Goal: Task Accomplishment & Management: Manage account settings

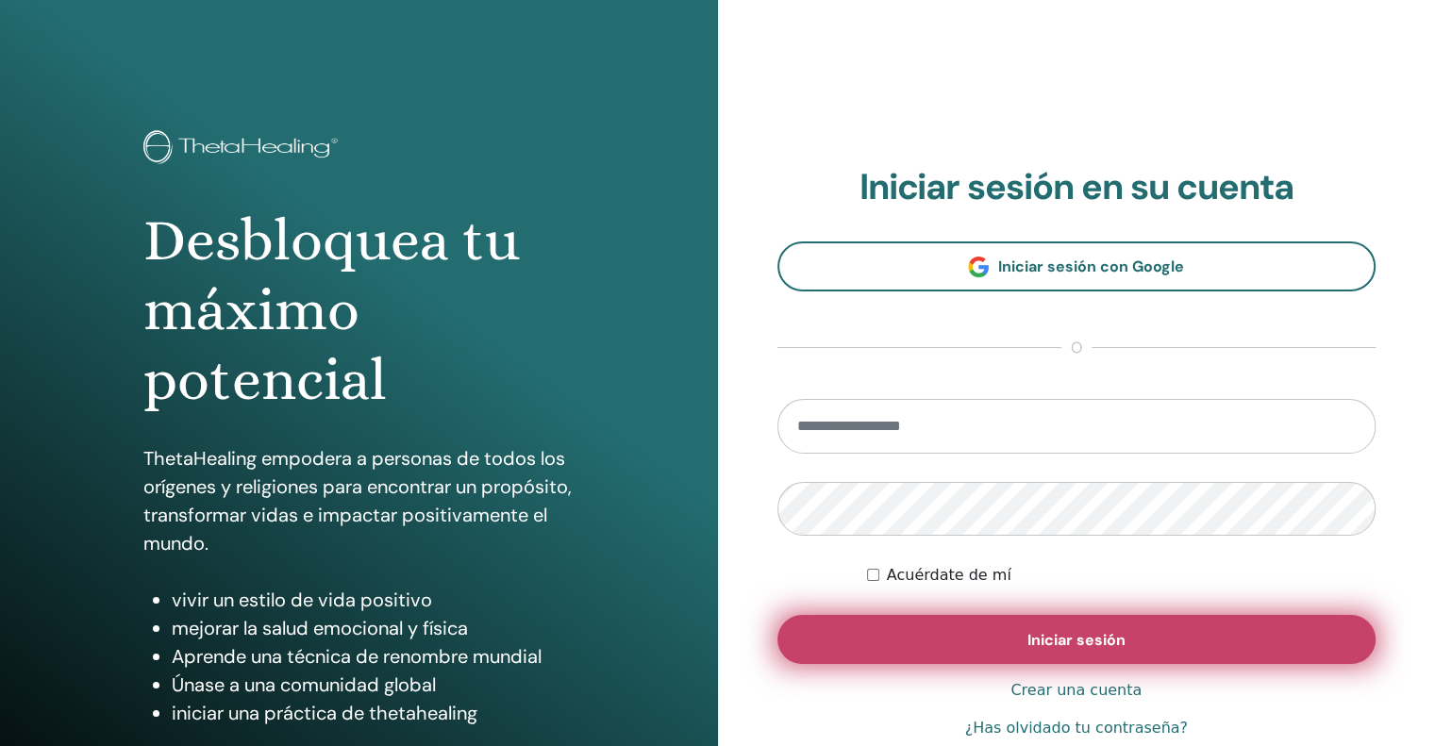
type input "**********"
click at [997, 641] on button "Iniciar sesión" at bounding box center [1077, 639] width 599 height 49
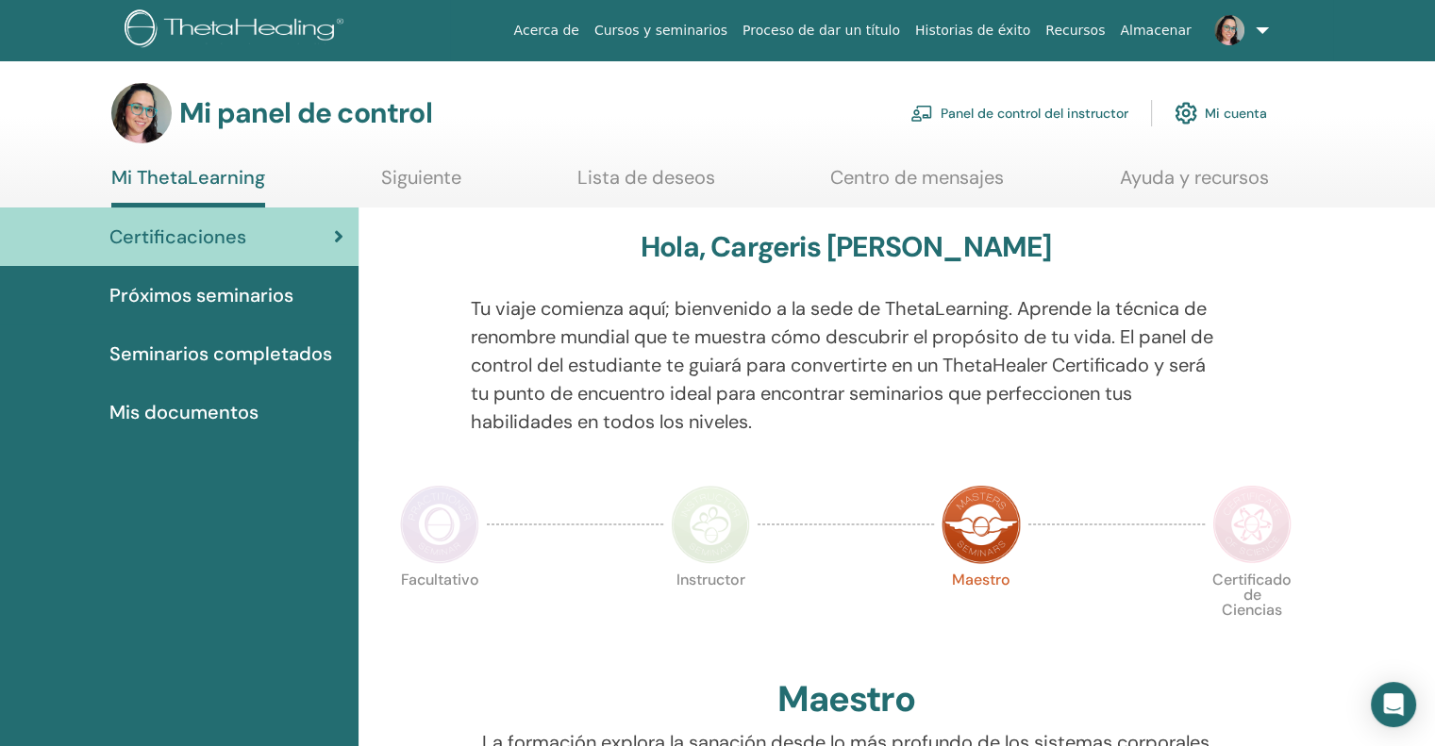
click at [1237, 112] on font "Mi cuenta" at bounding box center [1236, 114] width 62 height 17
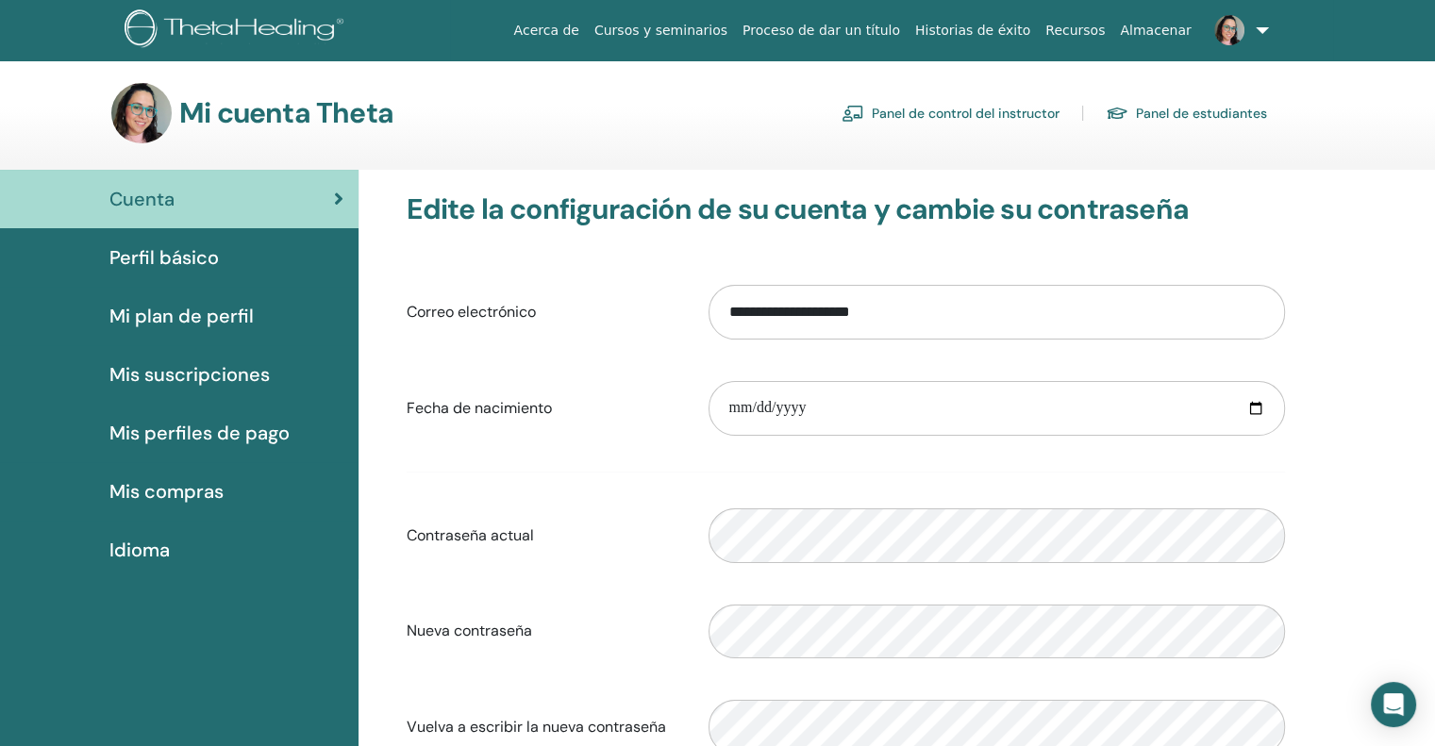
click at [215, 271] on span "Perfil básico" at bounding box center [163, 257] width 109 height 28
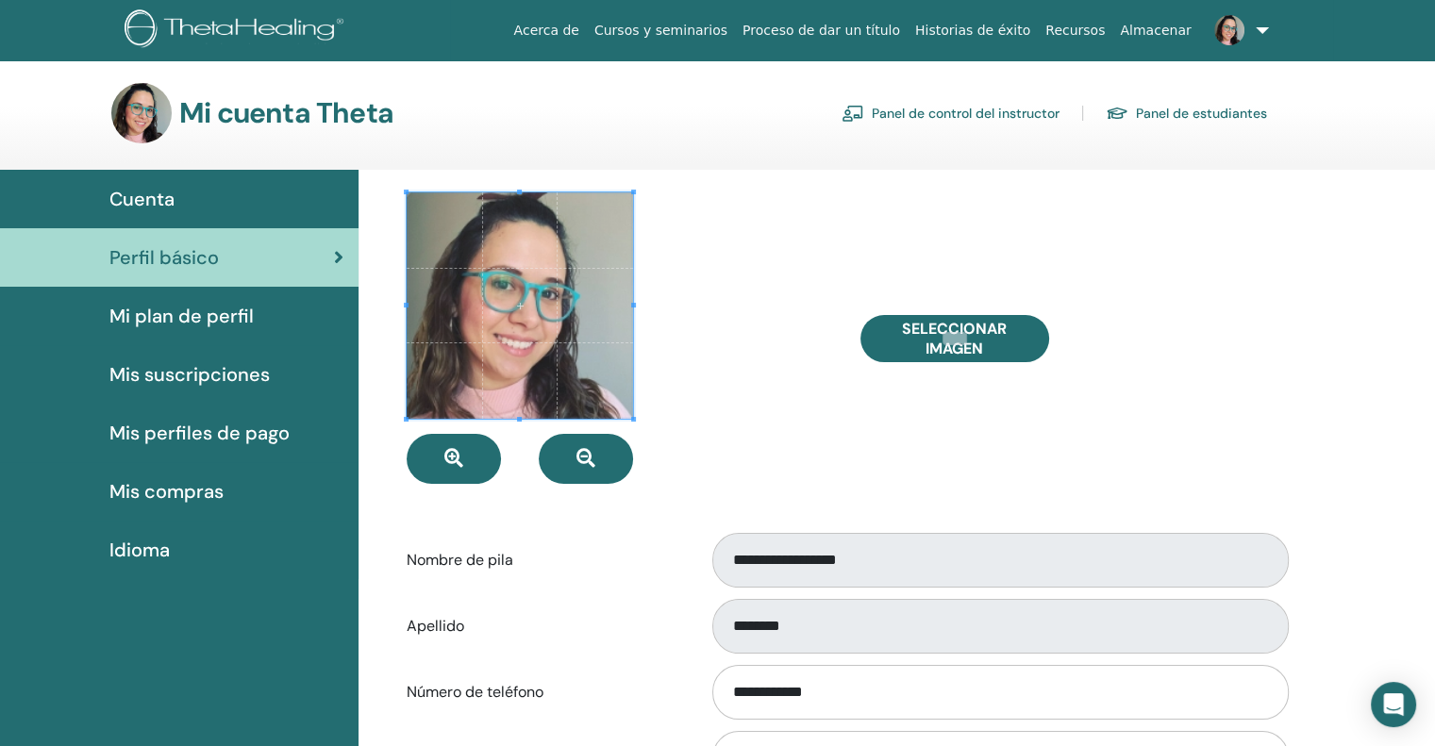
click at [189, 326] on font "Mi plan de perfil" at bounding box center [181, 316] width 144 height 25
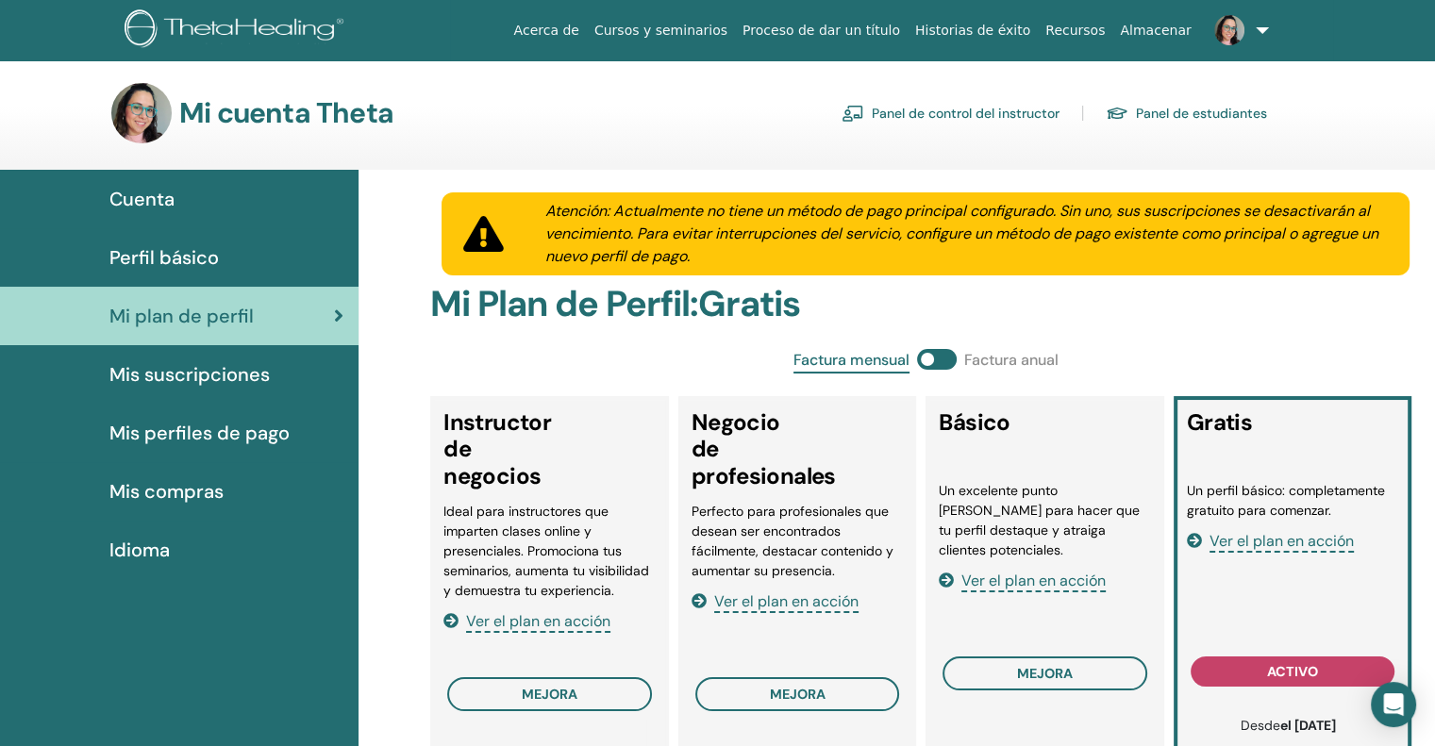
click at [221, 382] on font "Mis suscripciones" at bounding box center [189, 374] width 160 height 25
click at [217, 369] on font "Mis suscripciones" at bounding box center [189, 374] width 160 height 25
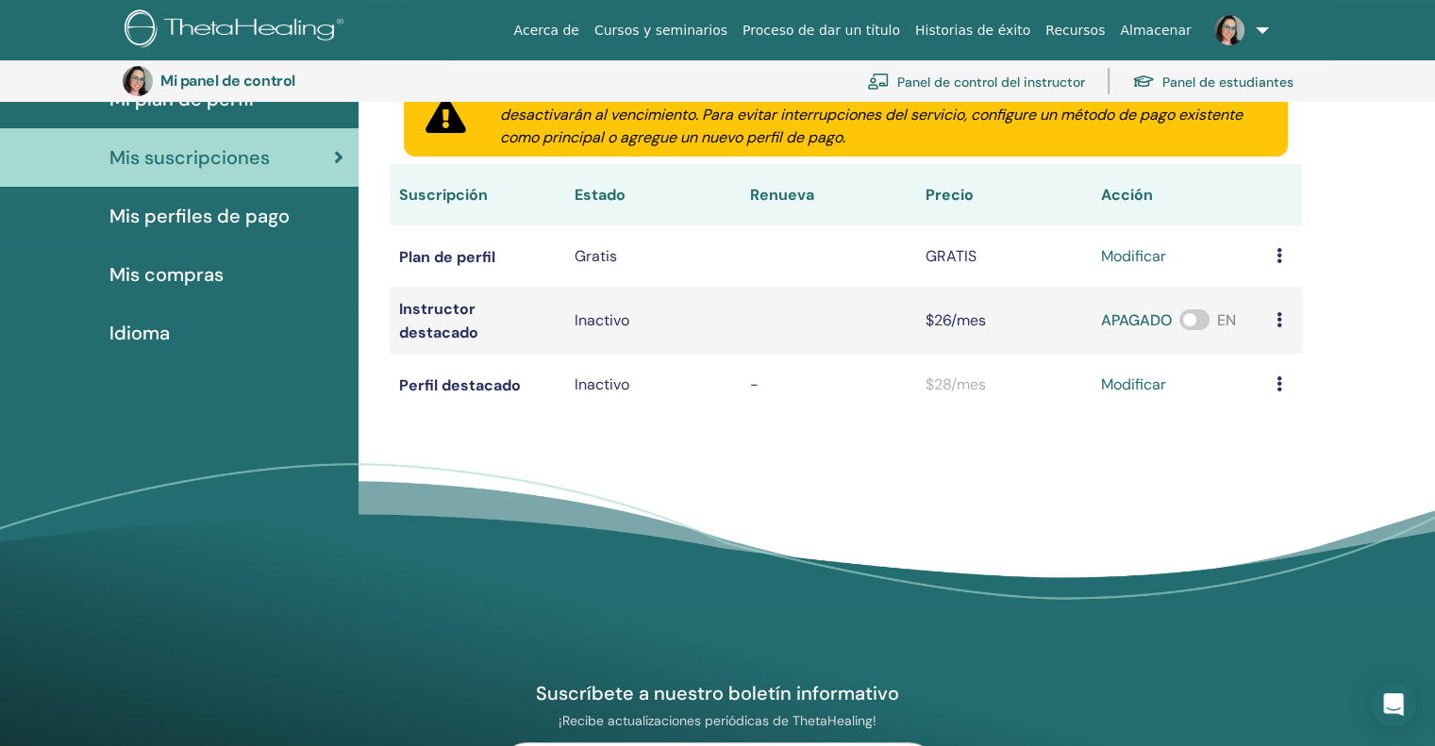
scroll to position [230, 0]
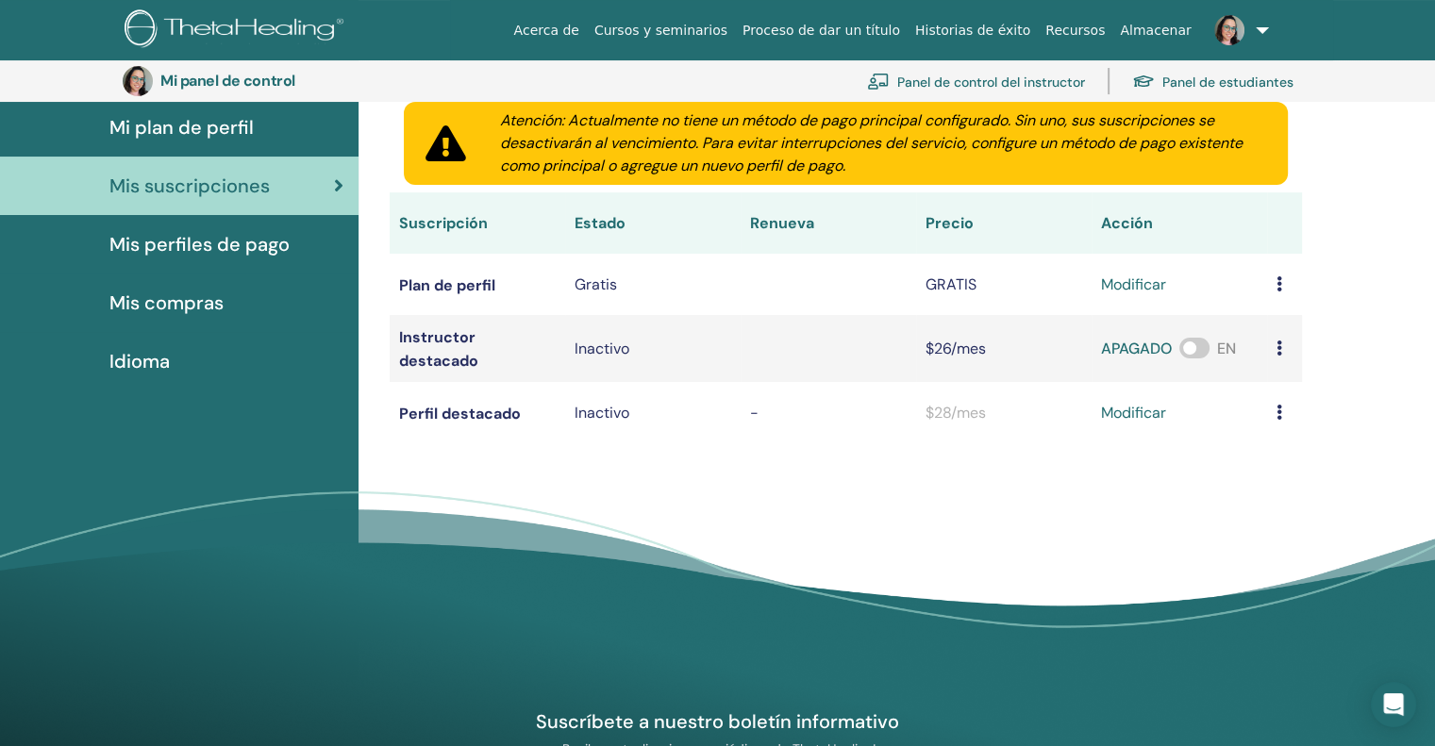
click at [188, 250] on font "Mis perfiles de pago" at bounding box center [199, 244] width 180 height 25
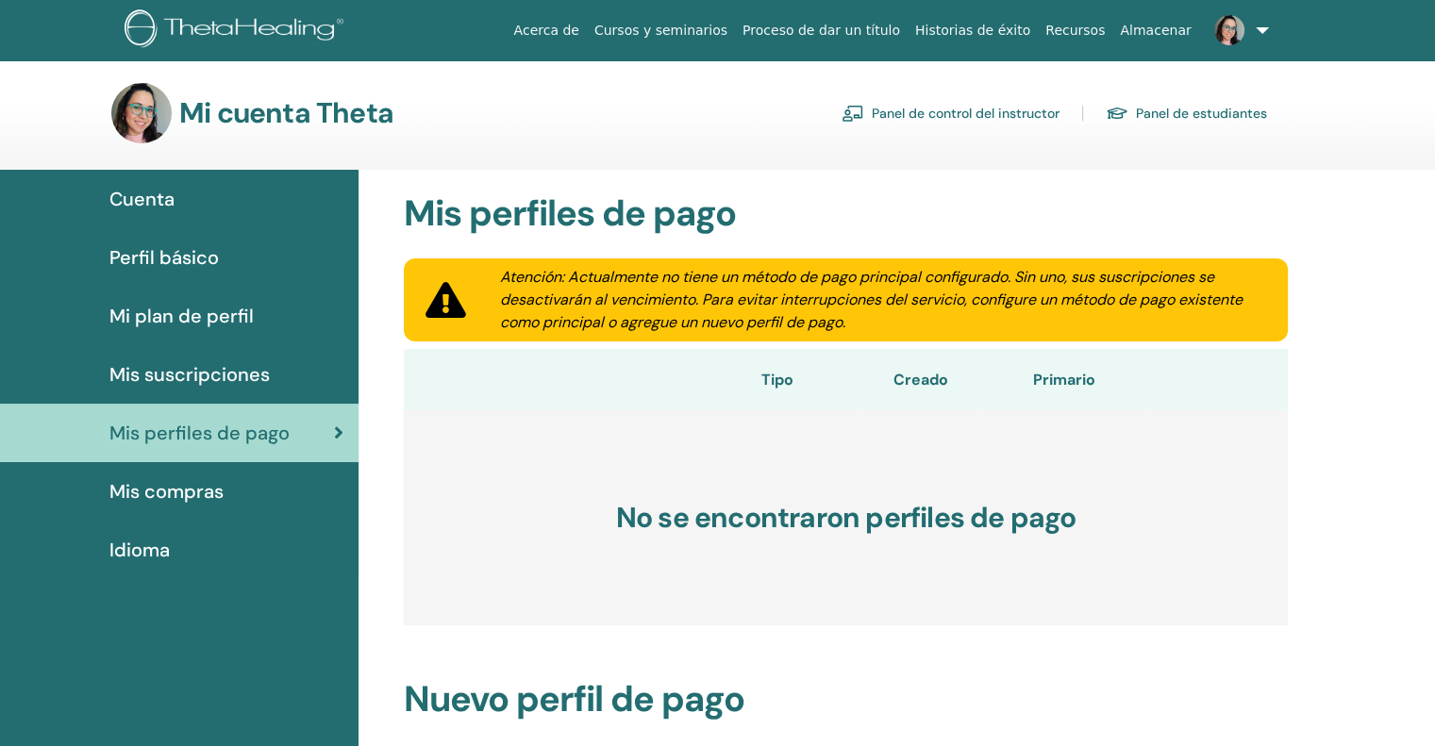
click at [212, 488] on font "Mis compras" at bounding box center [166, 491] width 114 height 25
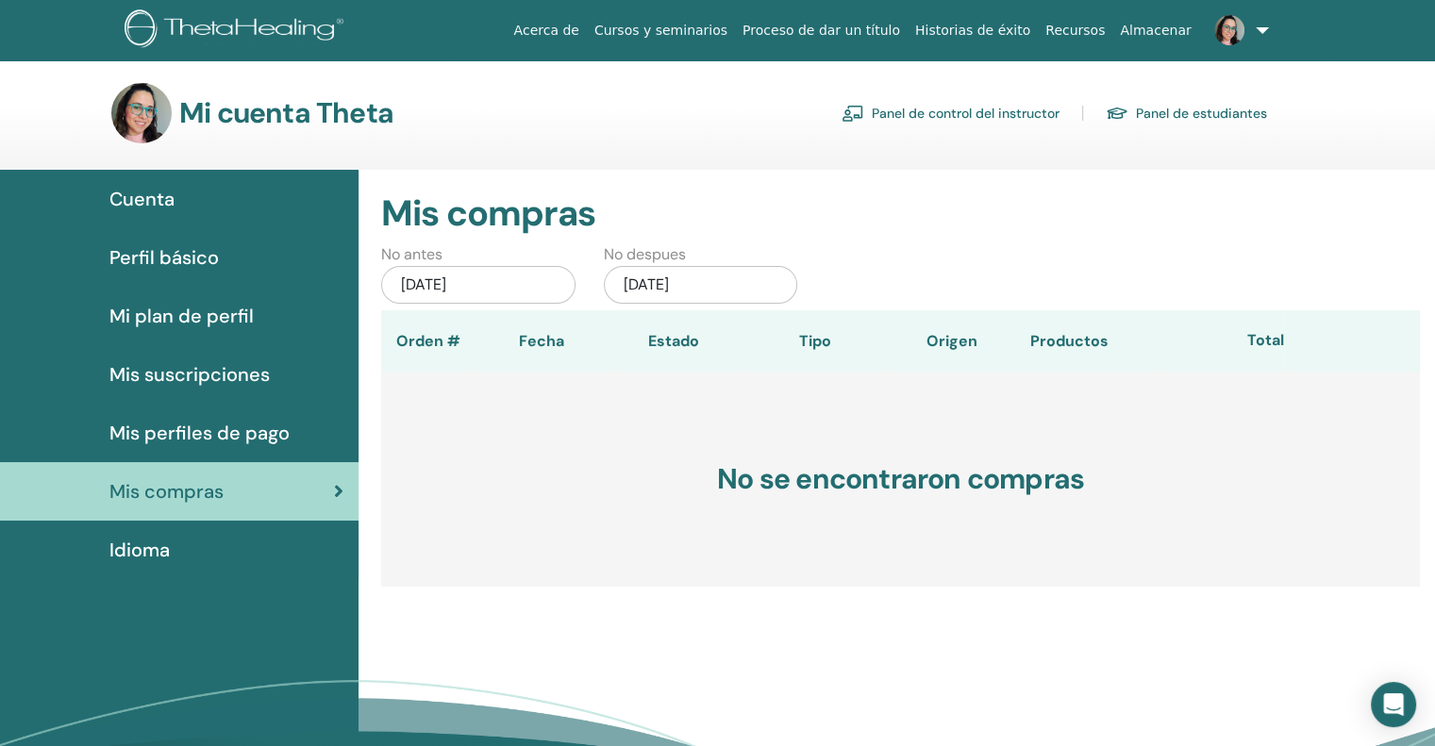
click at [948, 112] on font "Panel de control del instructor" at bounding box center [966, 114] width 188 height 17
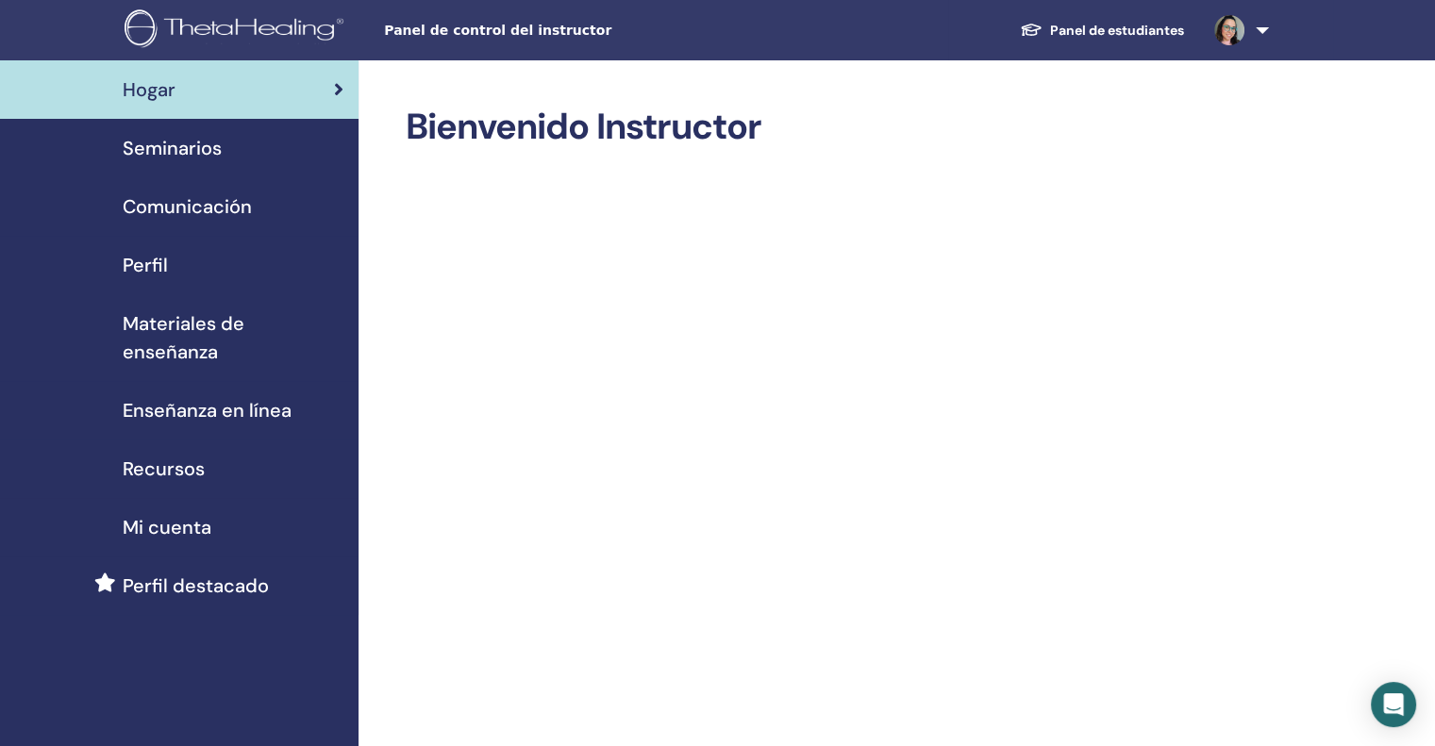
click at [176, 265] on div "Perfil" at bounding box center [179, 265] width 328 height 28
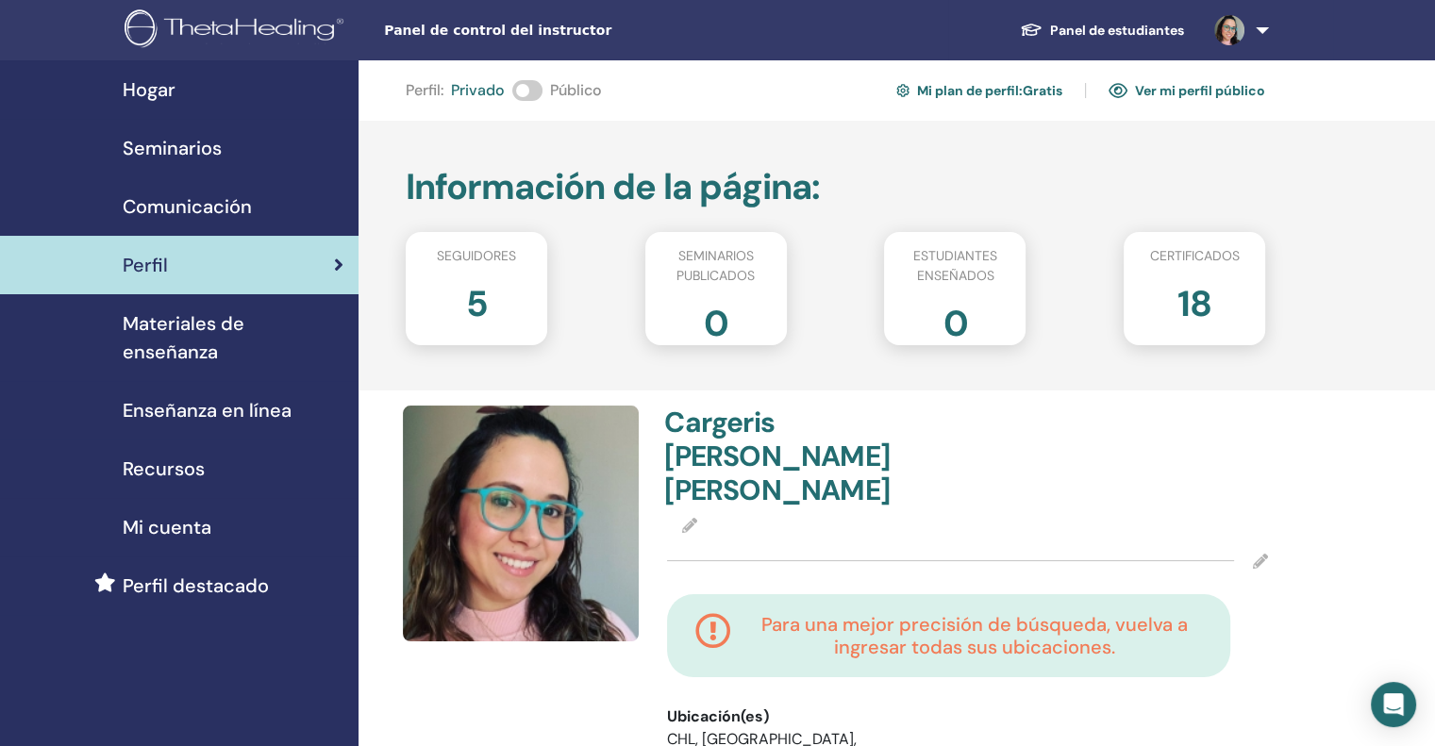
click at [540, 92] on span at bounding box center [527, 90] width 30 height 21
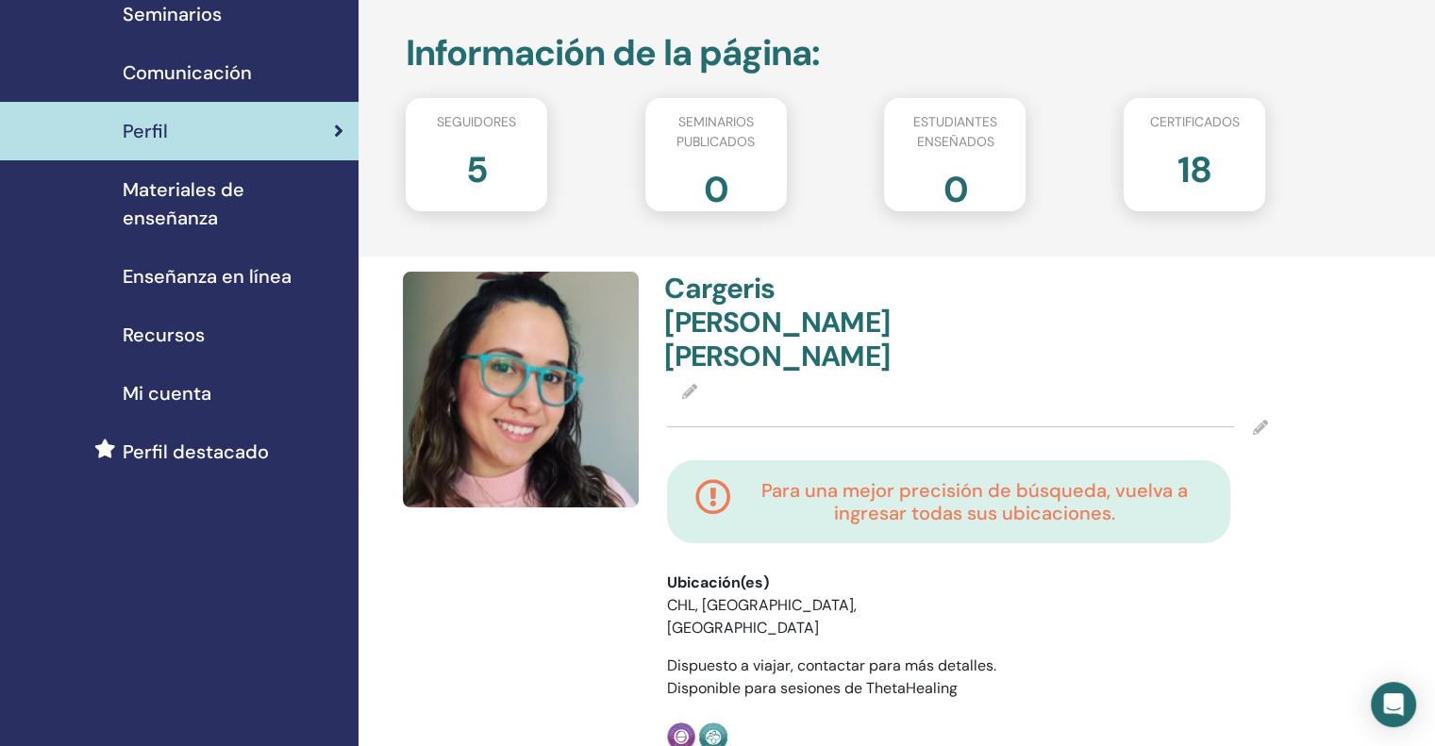
scroll to position [189, 0]
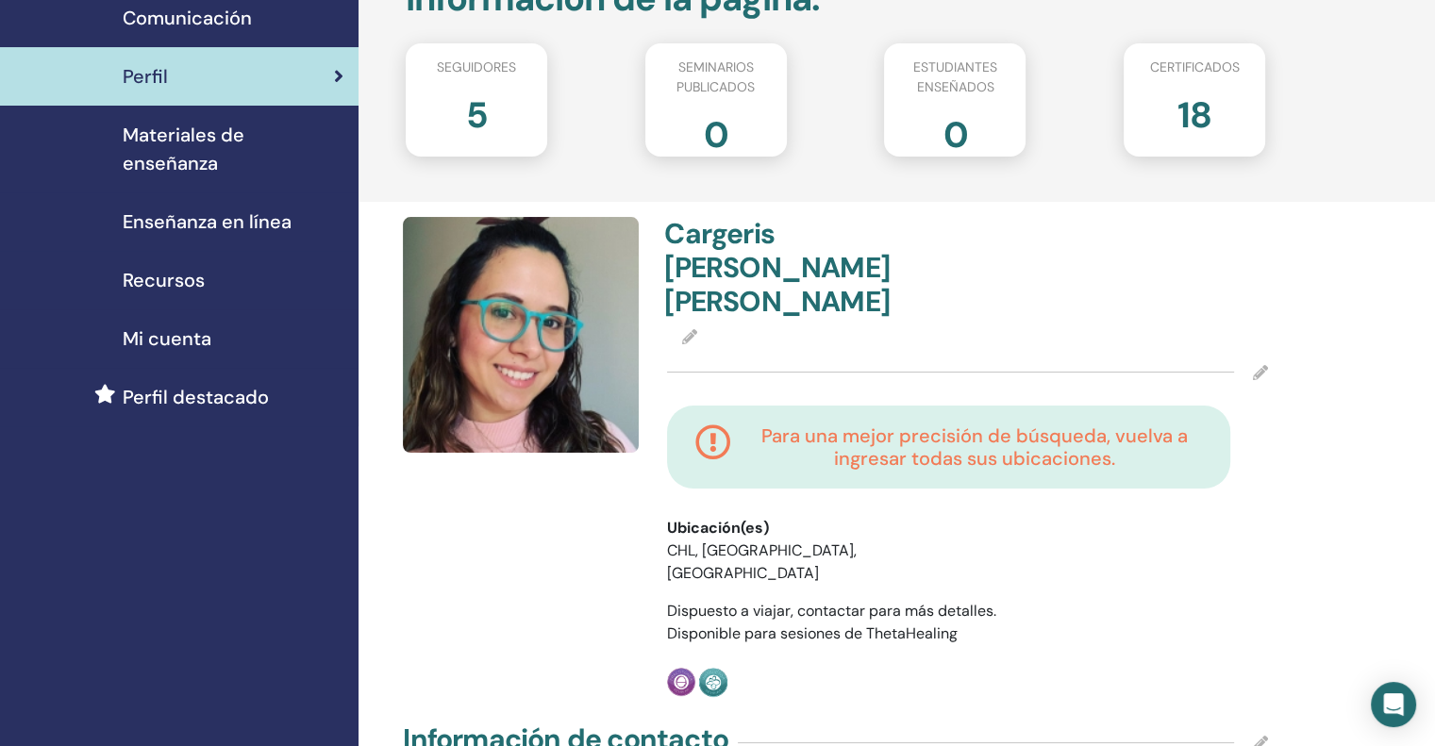
click at [1265, 365] on icon at bounding box center [1260, 372] width 15 height 15
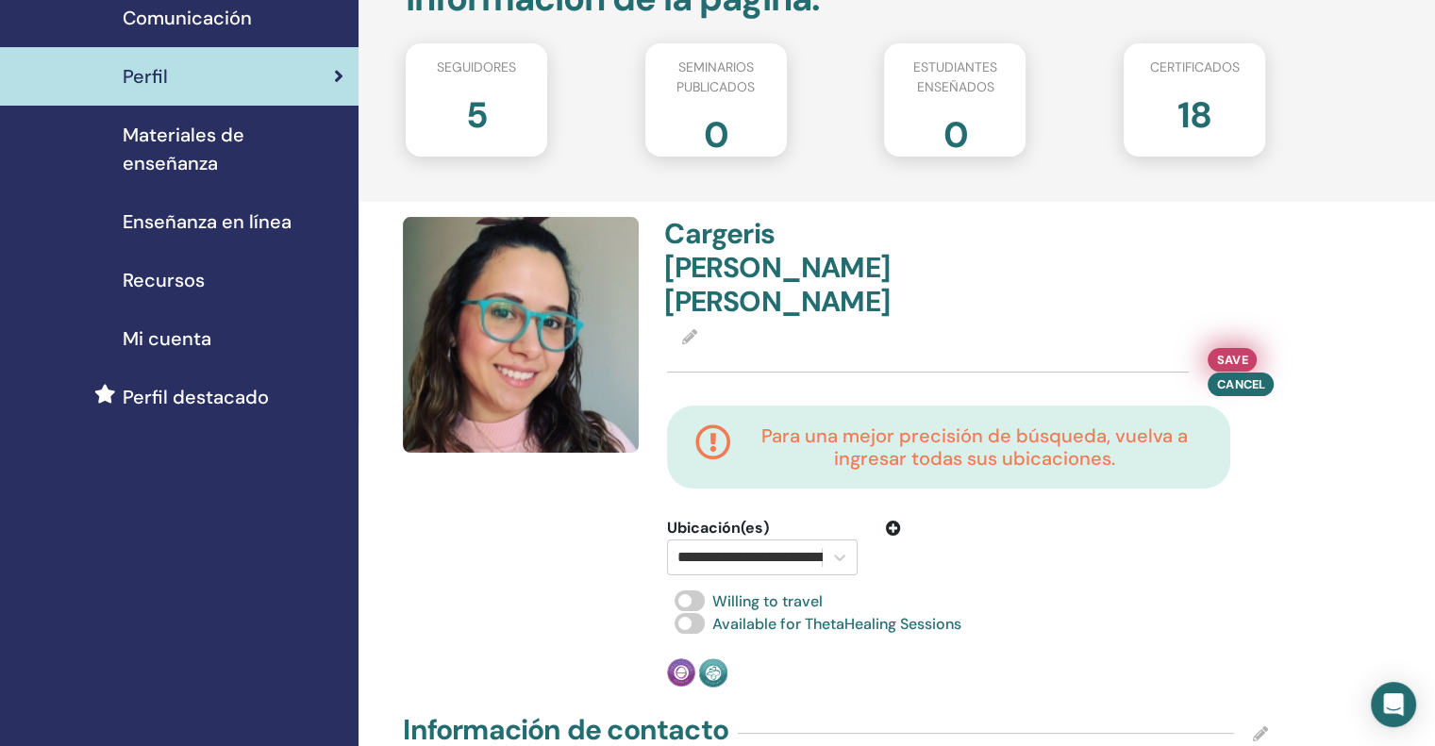
click at [1255, 348] on button "Save" at bounding box center [1232, 360] width 49 height 24
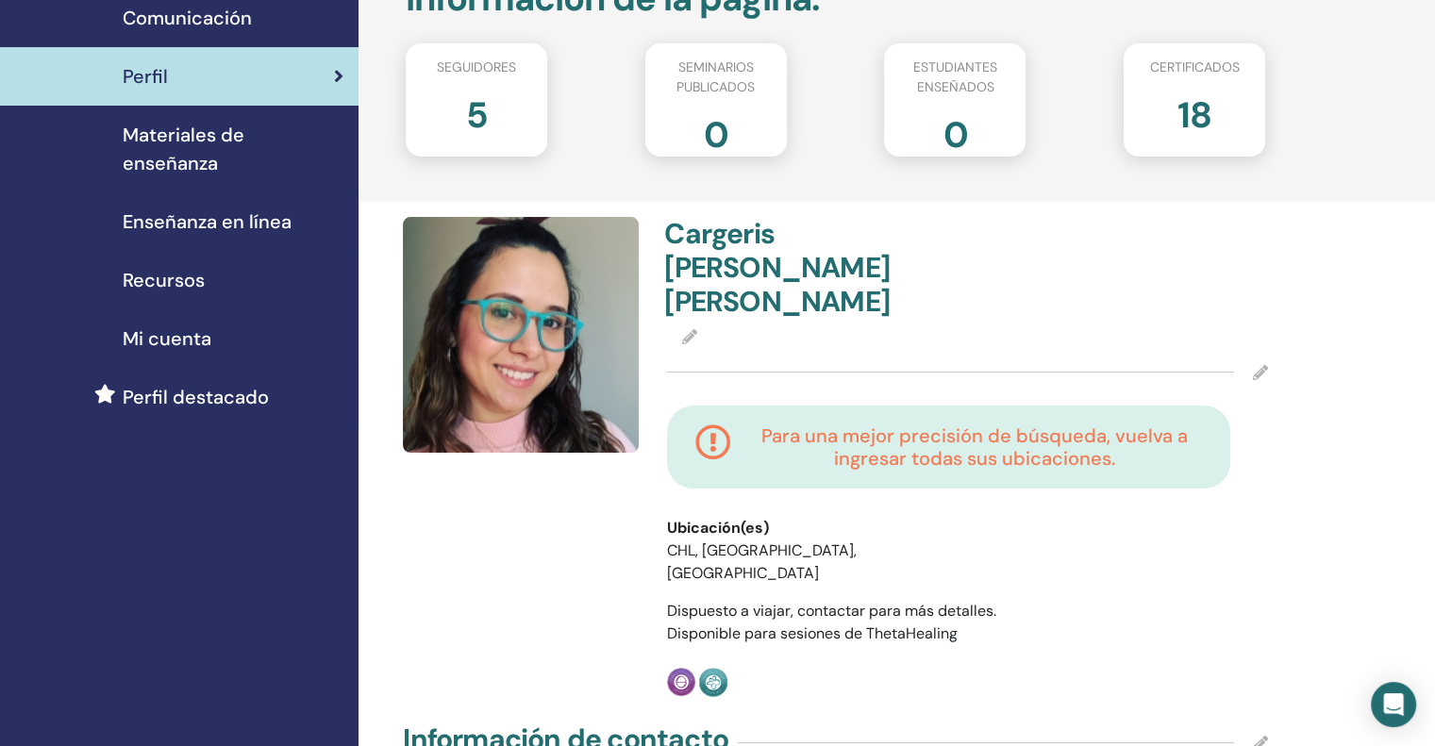
click at [1265, 365] on icon at bounding box center [1260, 372] width 15 height 15
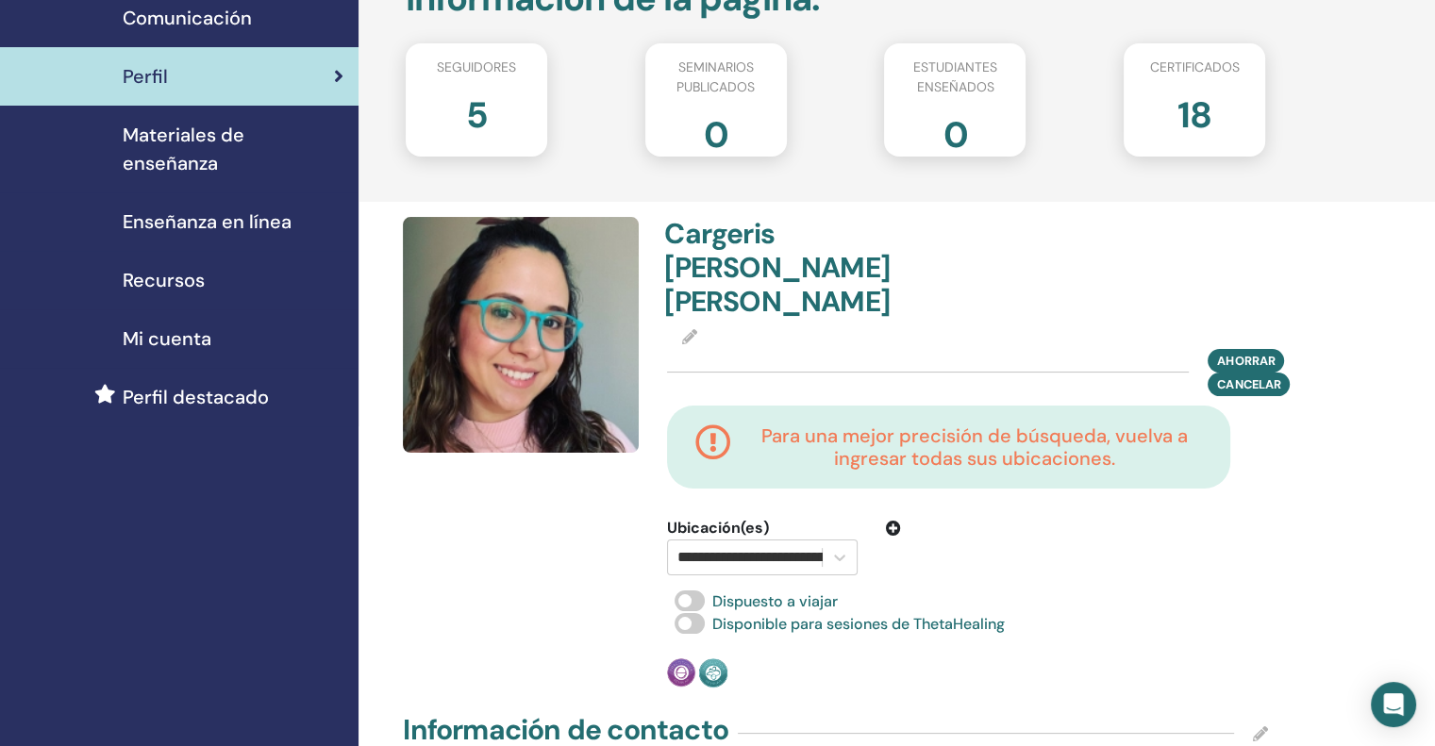
click at [690, 329] on icon at bounding box center [689, 336] width 15 height 15
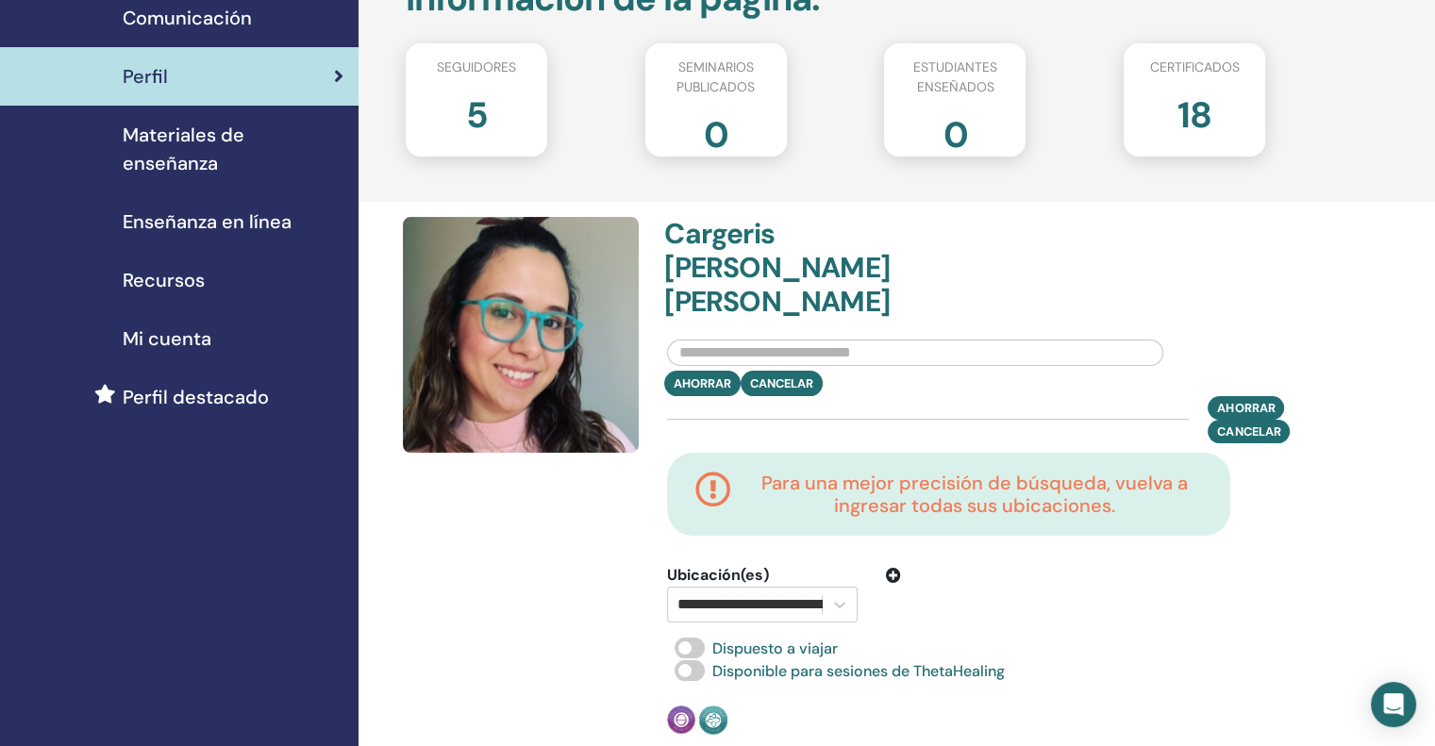
click at [883, 340] on input "text" at bounding box center [915, 353] width 496 height 26
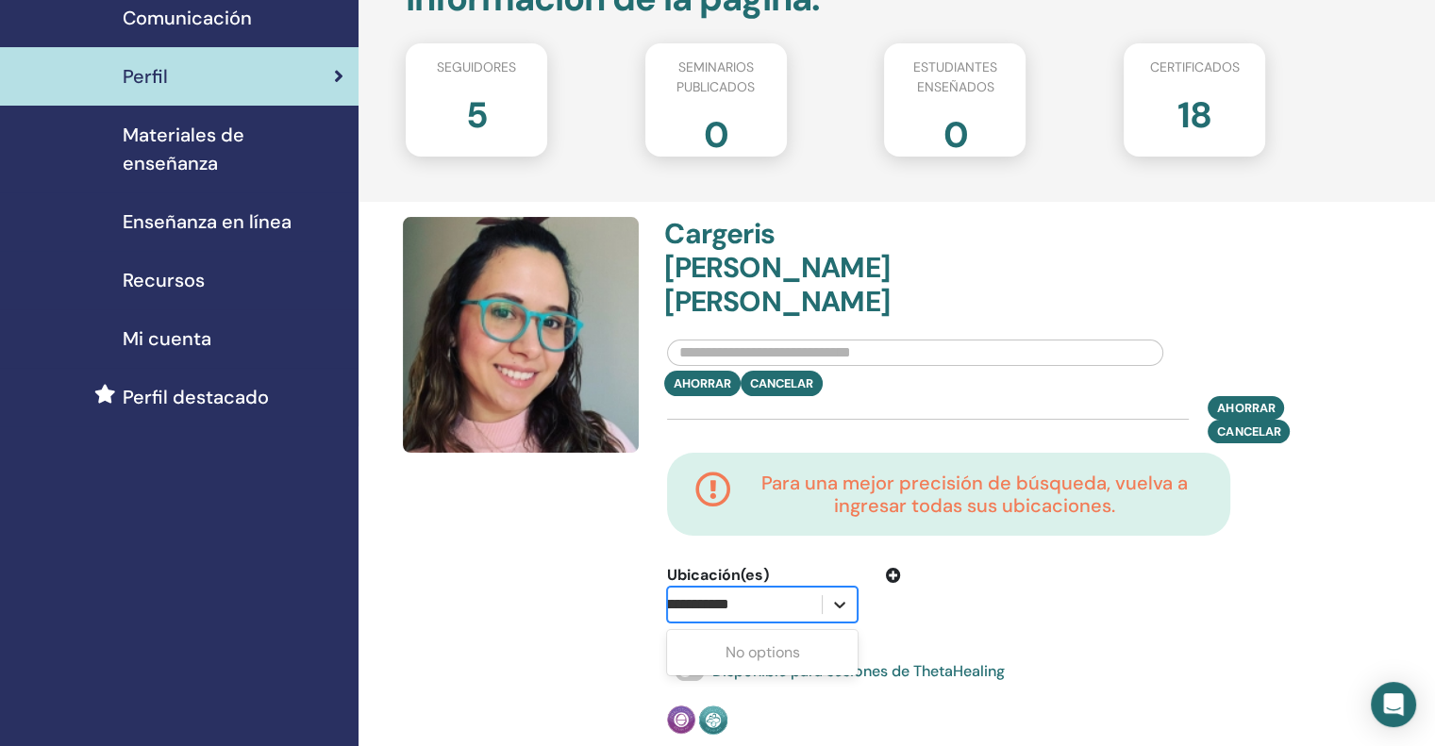
click at [846, 595] on icon at bounding box center [839, 604] width 19 height 19
click at [775, 592] on div at bounding box center [745, 605] width 135 height 26
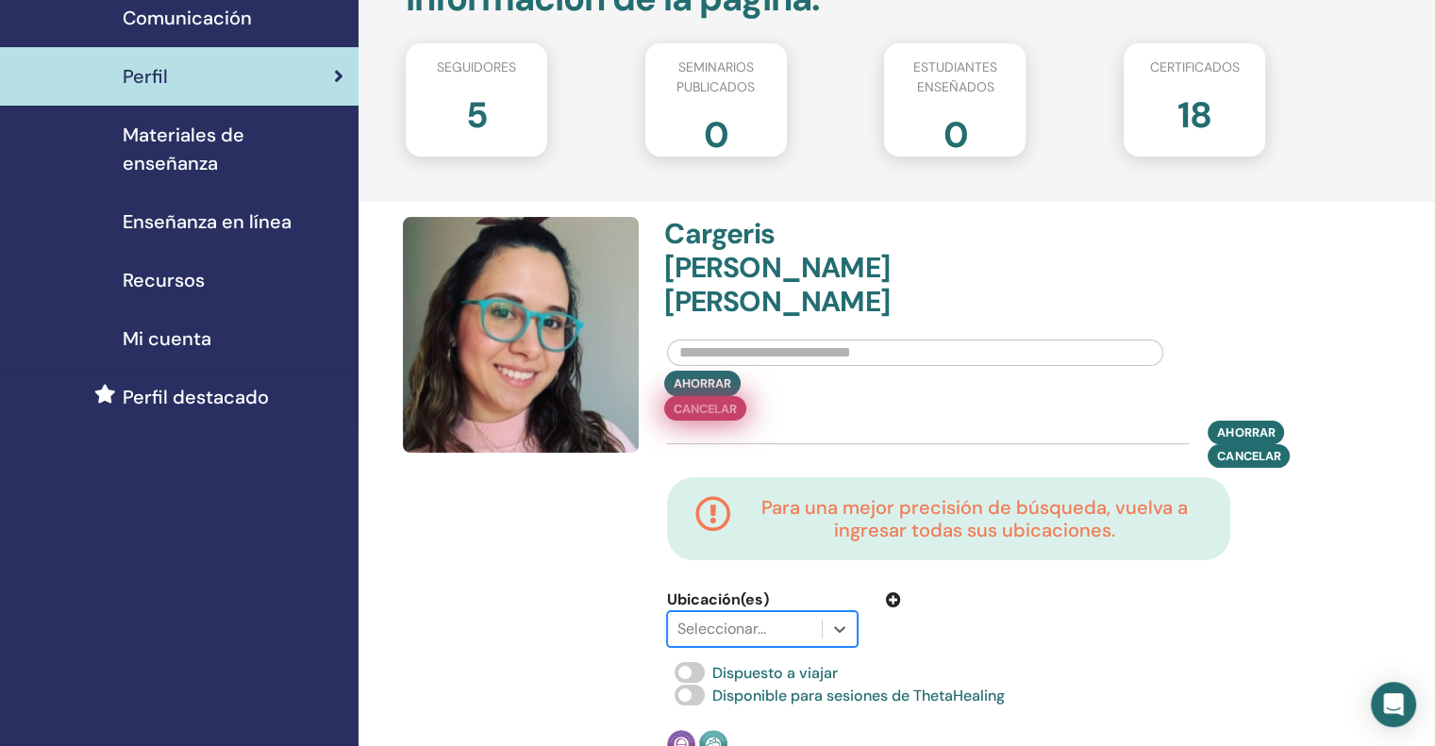
click at [796, 371] on div "Ahorrar Cancelar" at bounding box center [967, 396] width 629 height 50
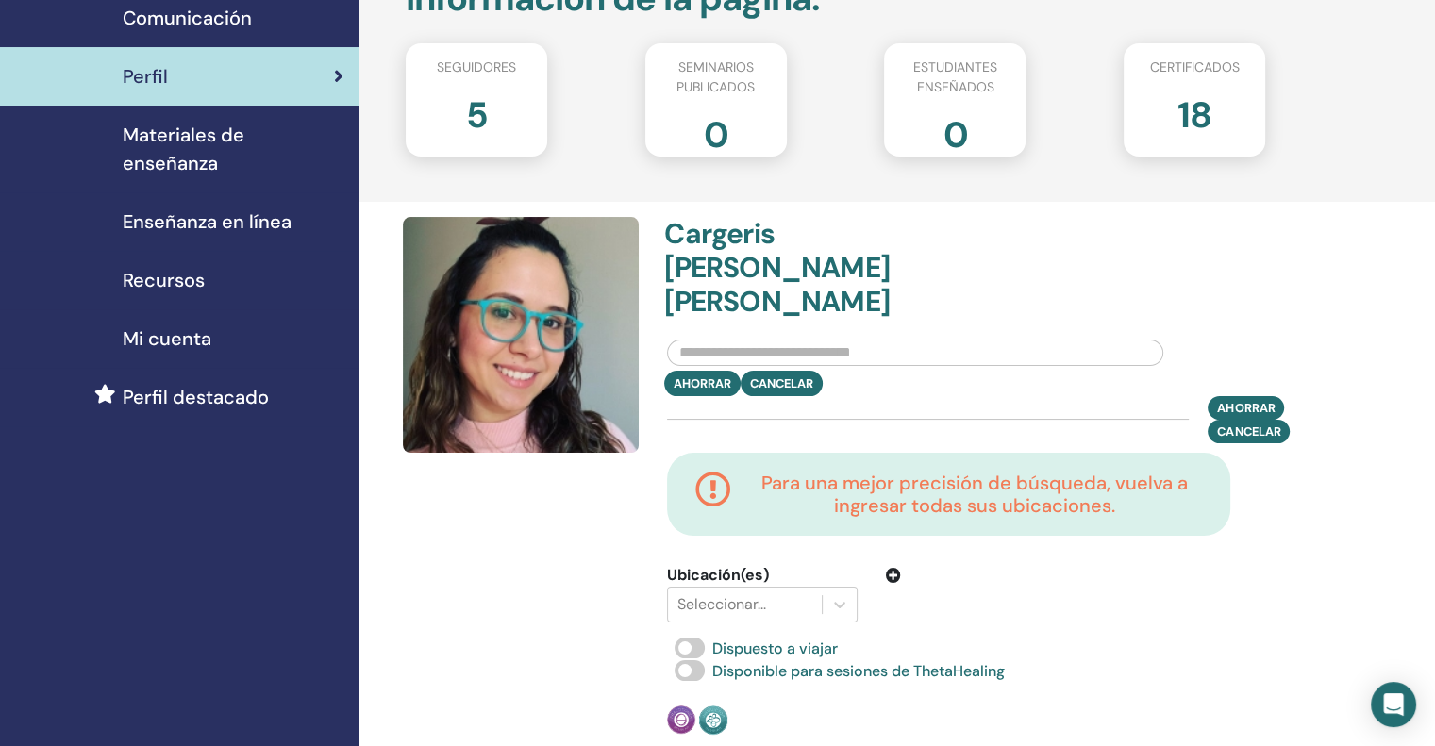
click at [805, 371] on div "Ahorrar Cancelar" at bounding box center [967, 383] width 629 height 25
click at [1256, 424] on font "Cancelar" at bounding box center [1248, 432] width 63 height 16
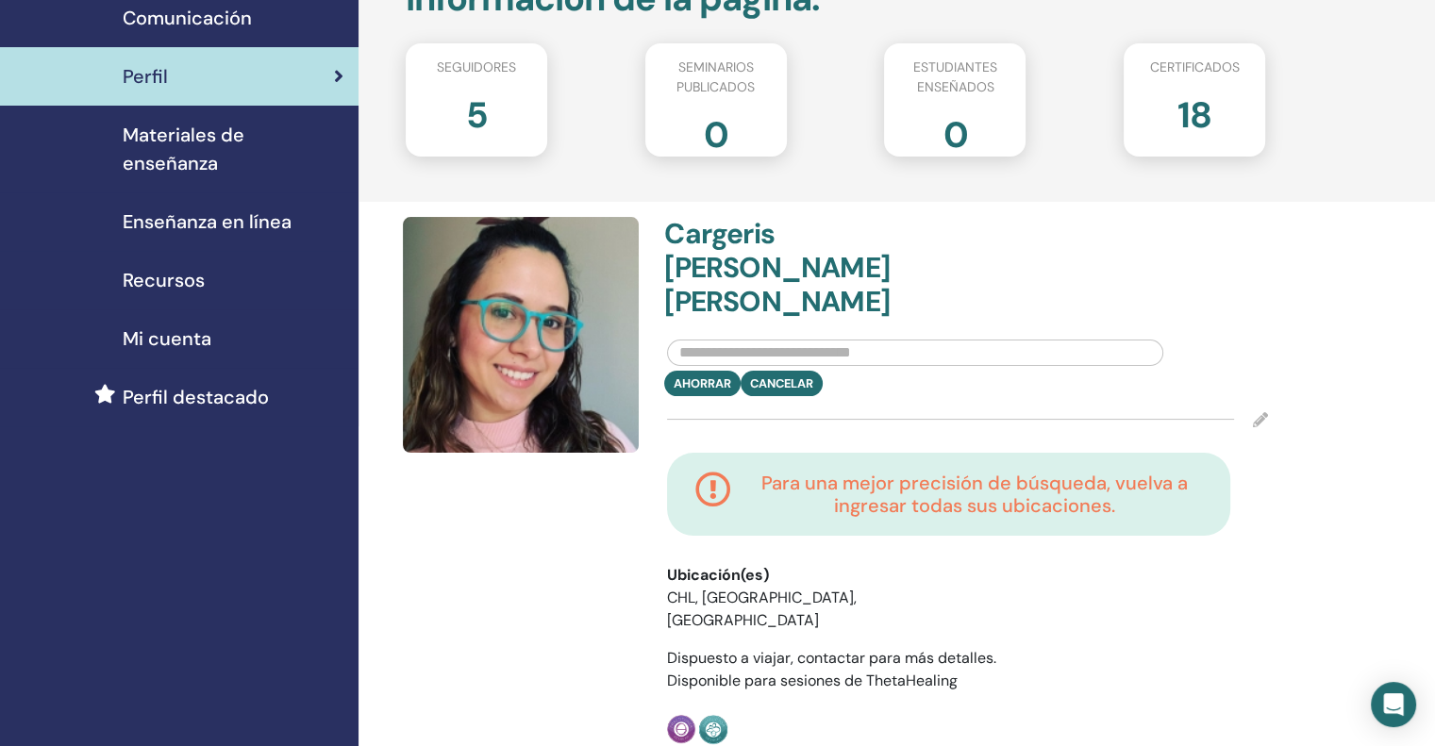
click at [1260, 412] on icon at bounding box center [1260, 419] width 15 height 15
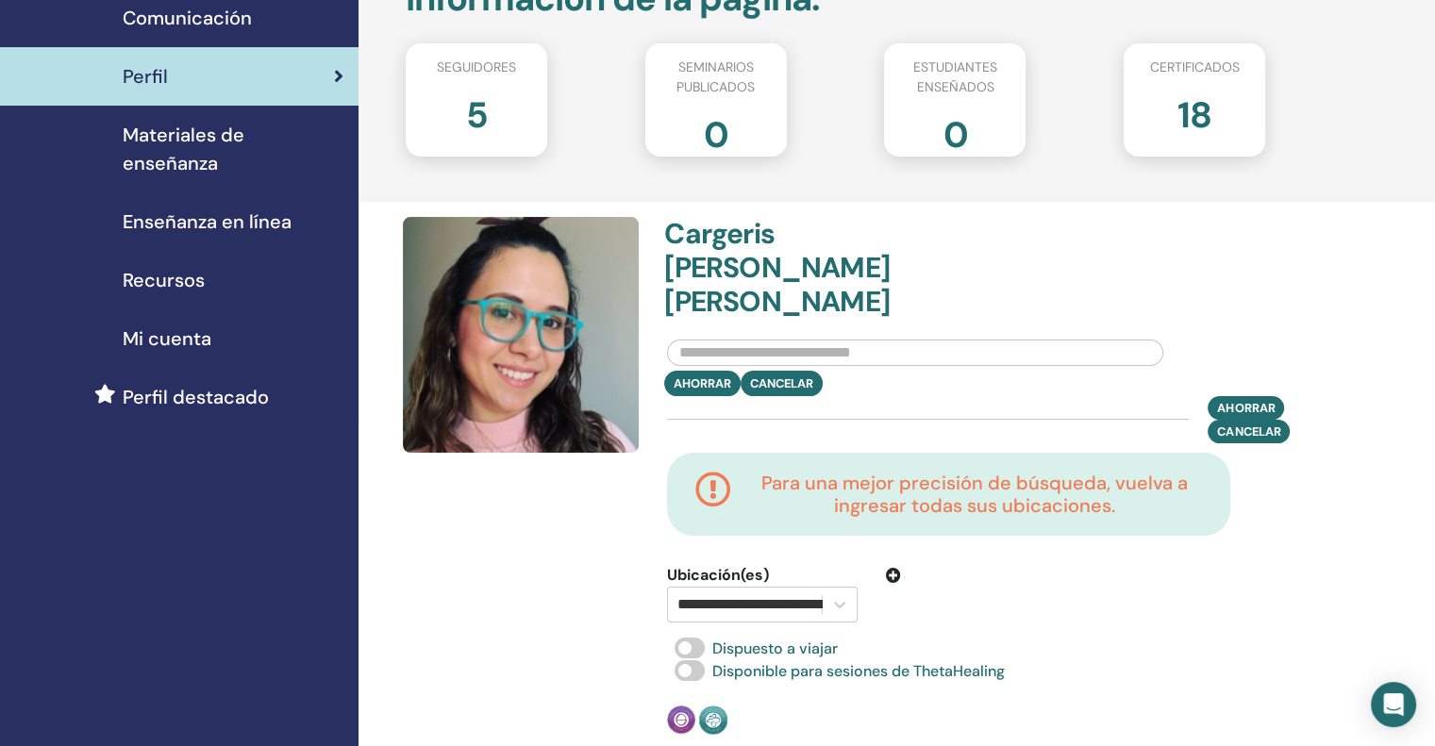
click at [895, 568] on icon at bounding box center [893, 575] width 15 height 15
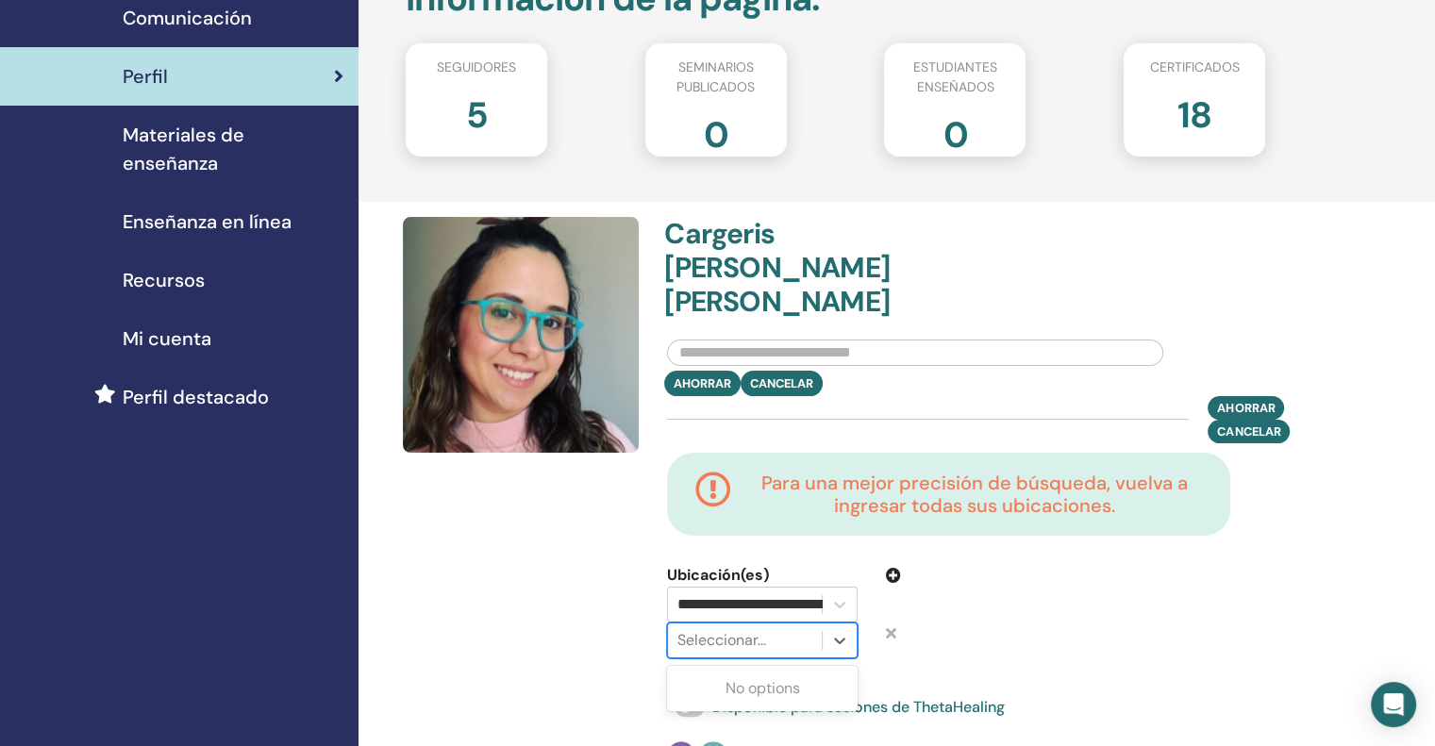
click at [757, 628] on div at bounding box center [745, 641] width 135 height 26
type input "*****"
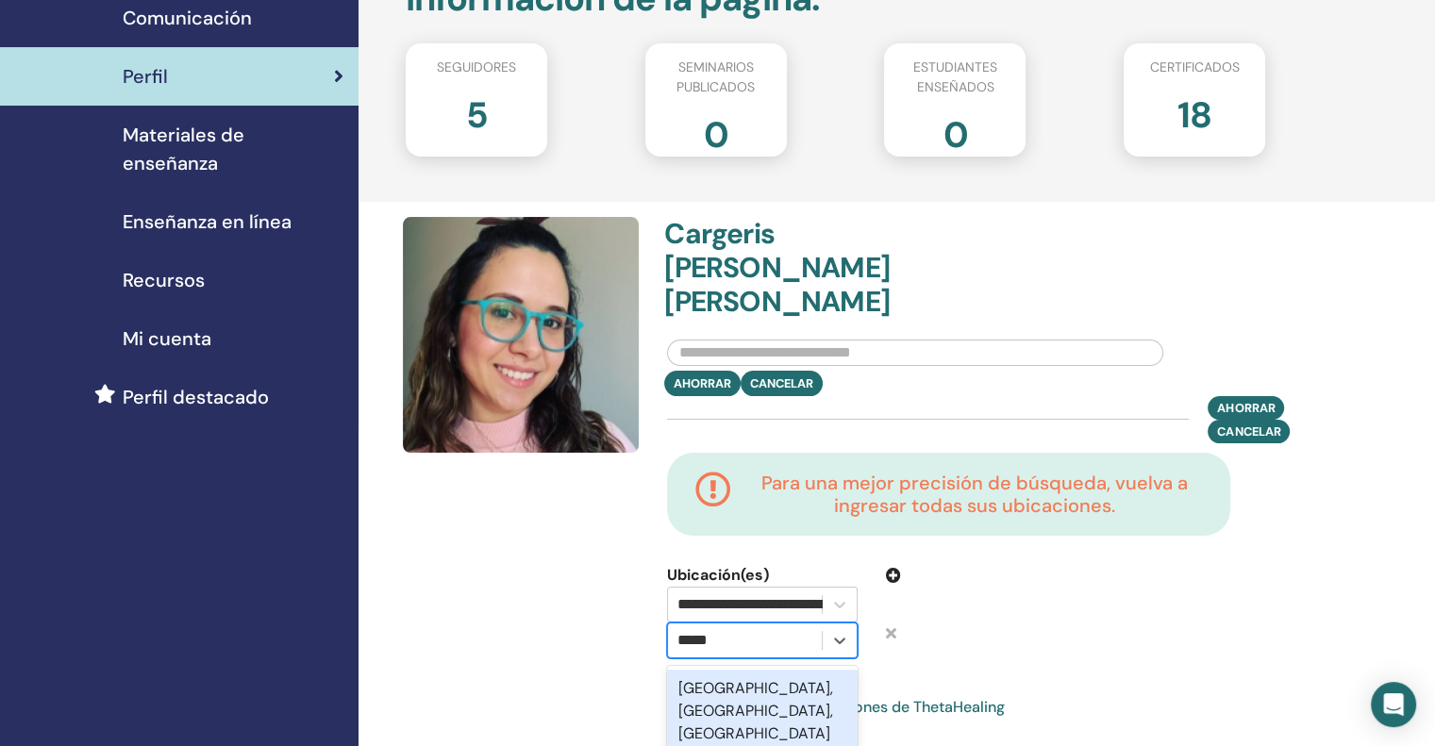
click at [760, 678] on font "Buenos Aires, Ciudad Autónoma de Buenos Aires, ARG" at bounding box center [755, 710] width 155 height 65
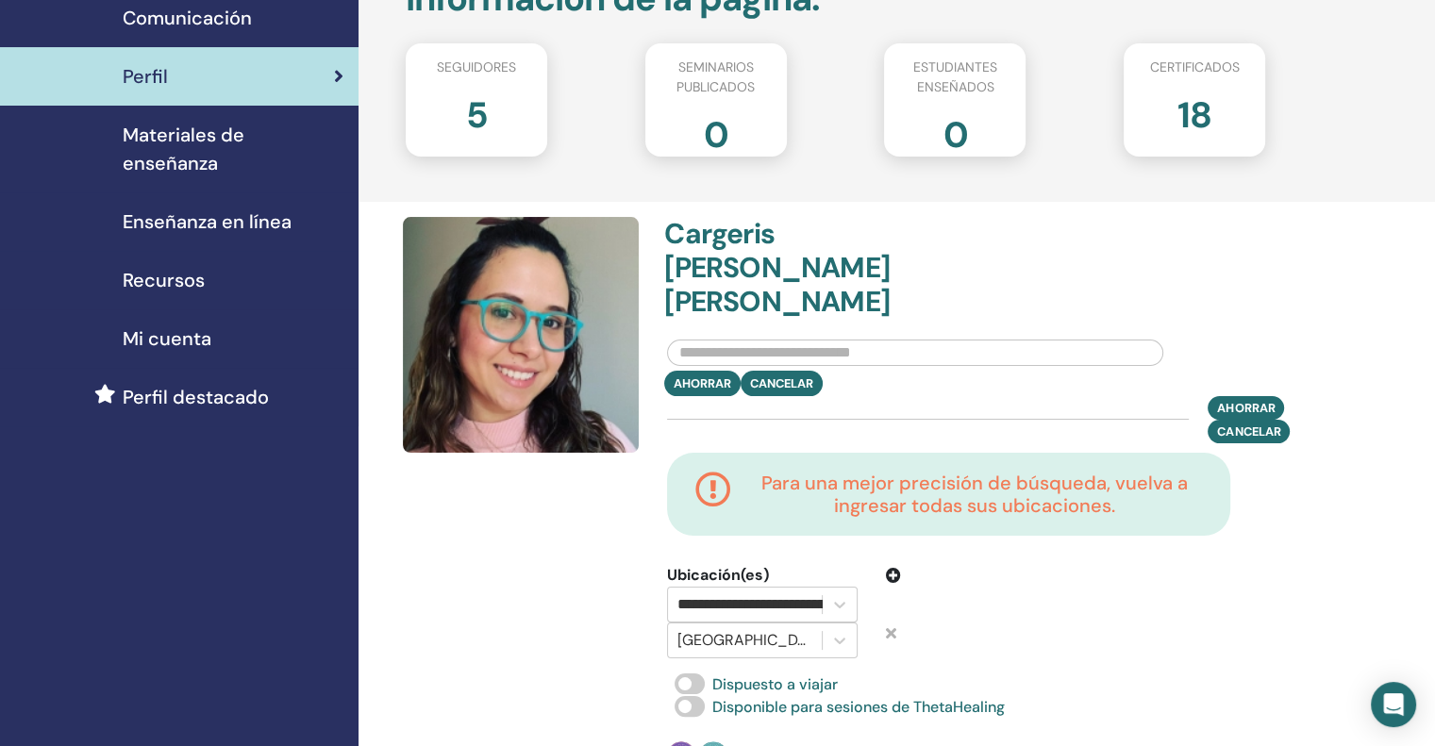
click at [895, 568] on icon at bounding box center [893, 575] width 15 height 15
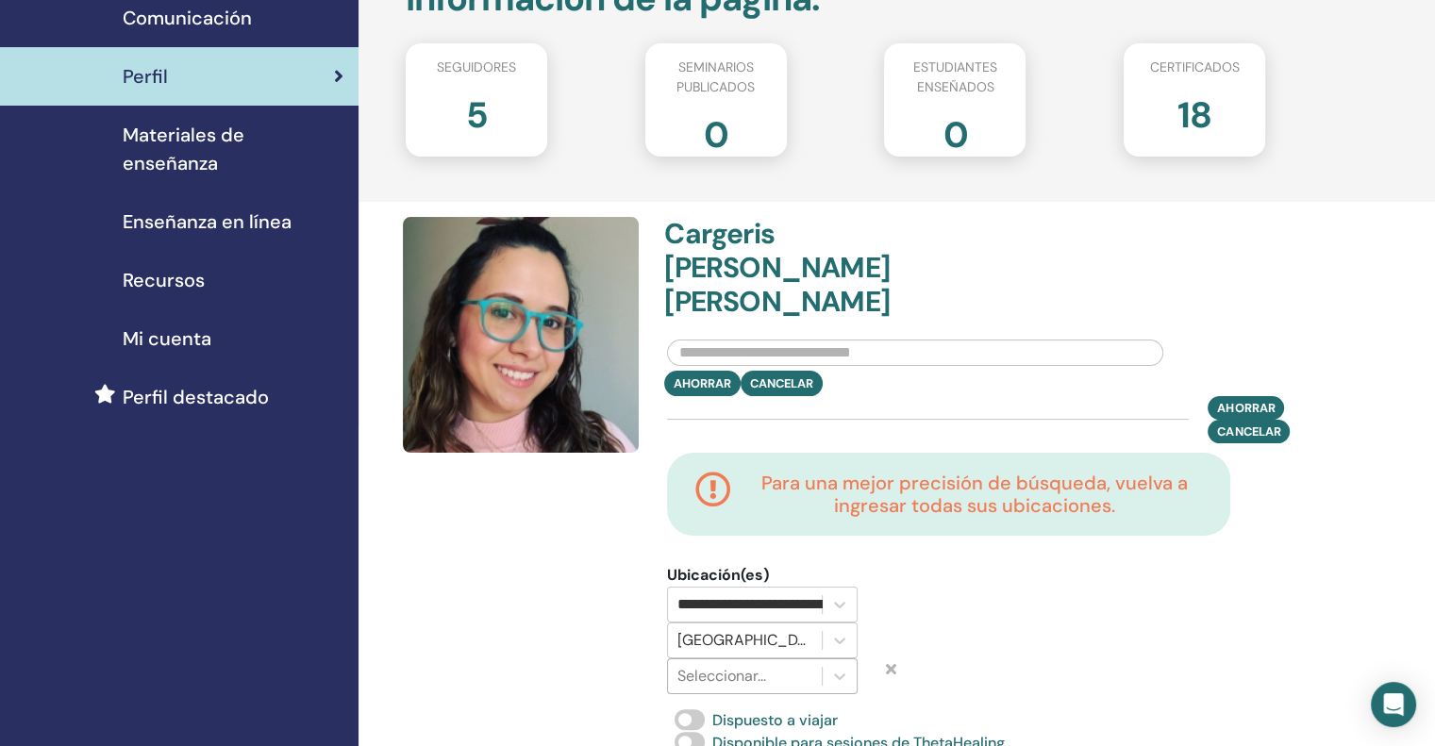
click at [764, 659] on div "Seleccionar..." at bounding box center [762, 677] width 191 height 36
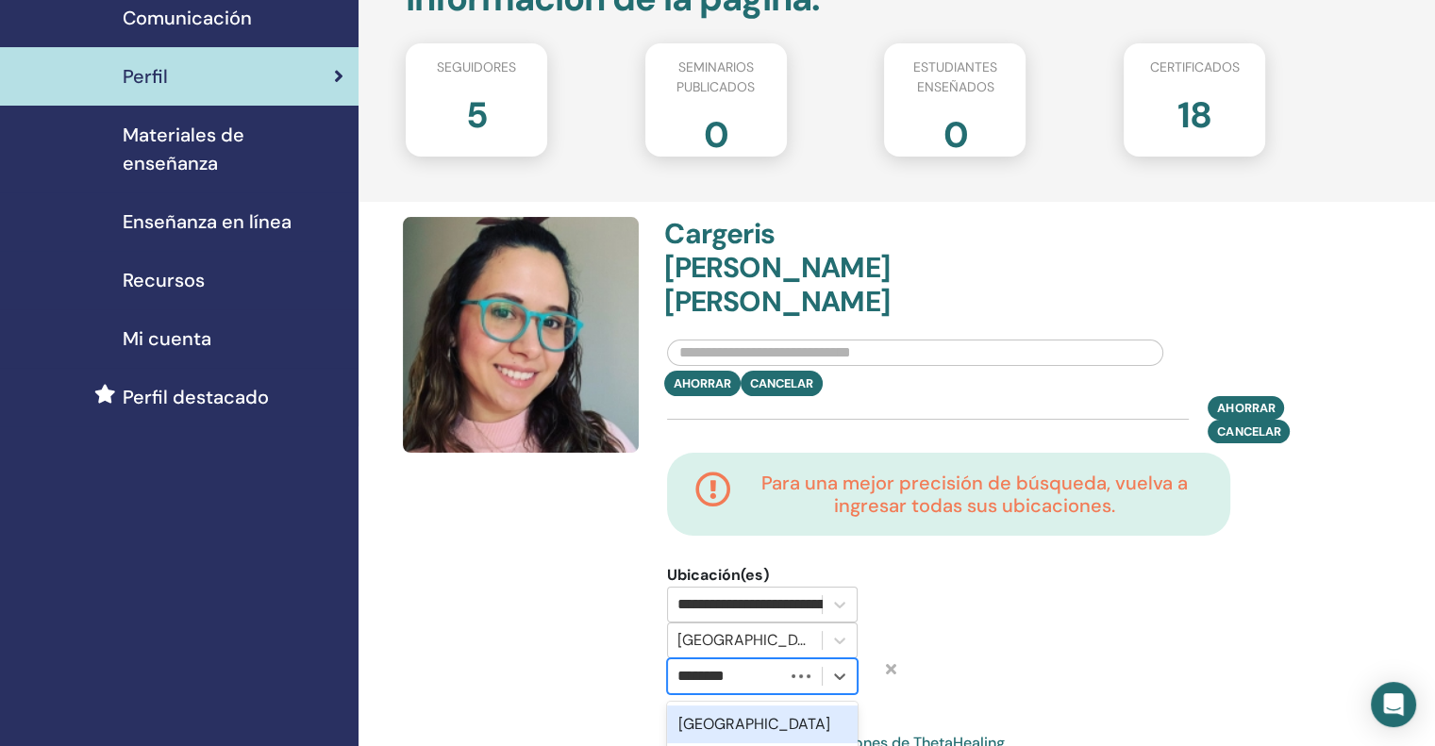
type input "*********"
click at [763, 706] on div "Venezuela" at bounding box center [762, 725] width 191 height 38
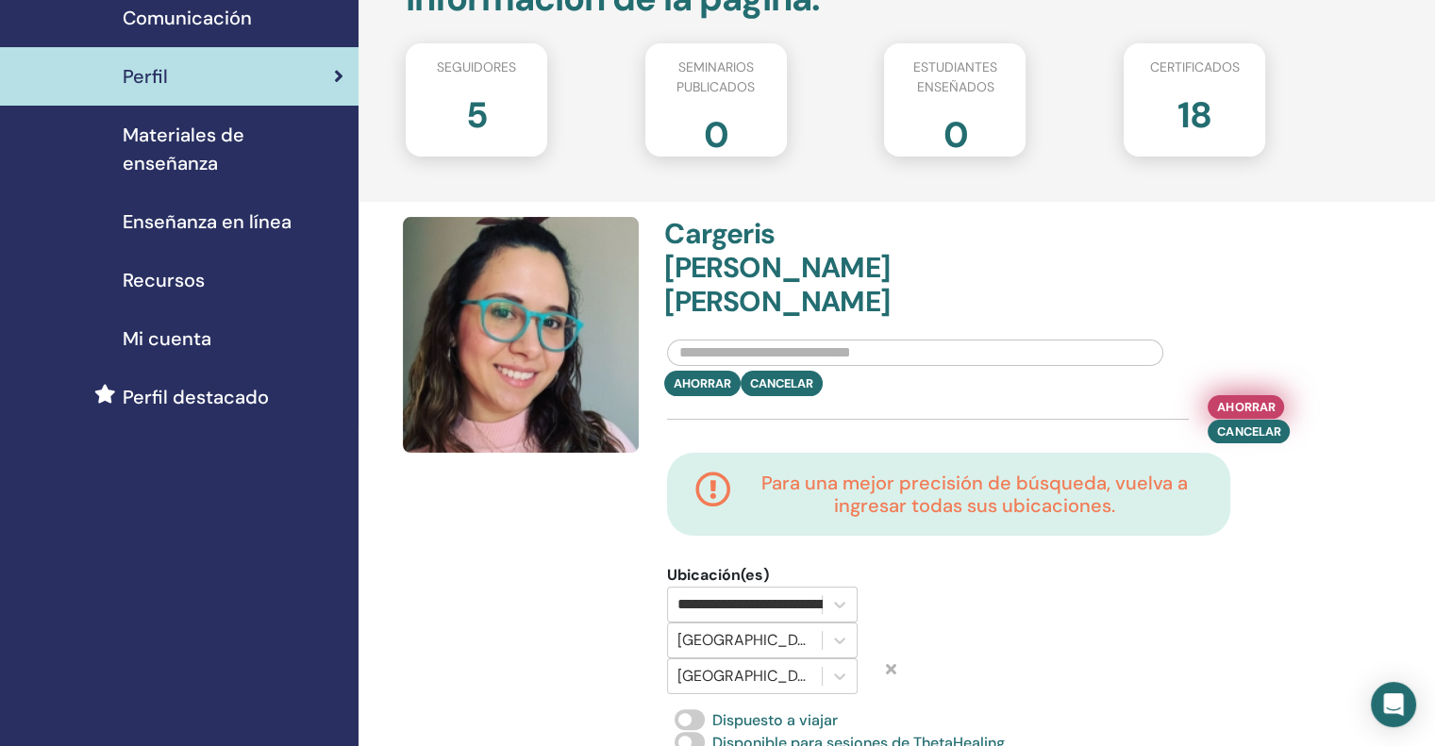
click at [1244, 399] on font "Ahorrar" at bounding box center [1246, 407] width 58 height 16
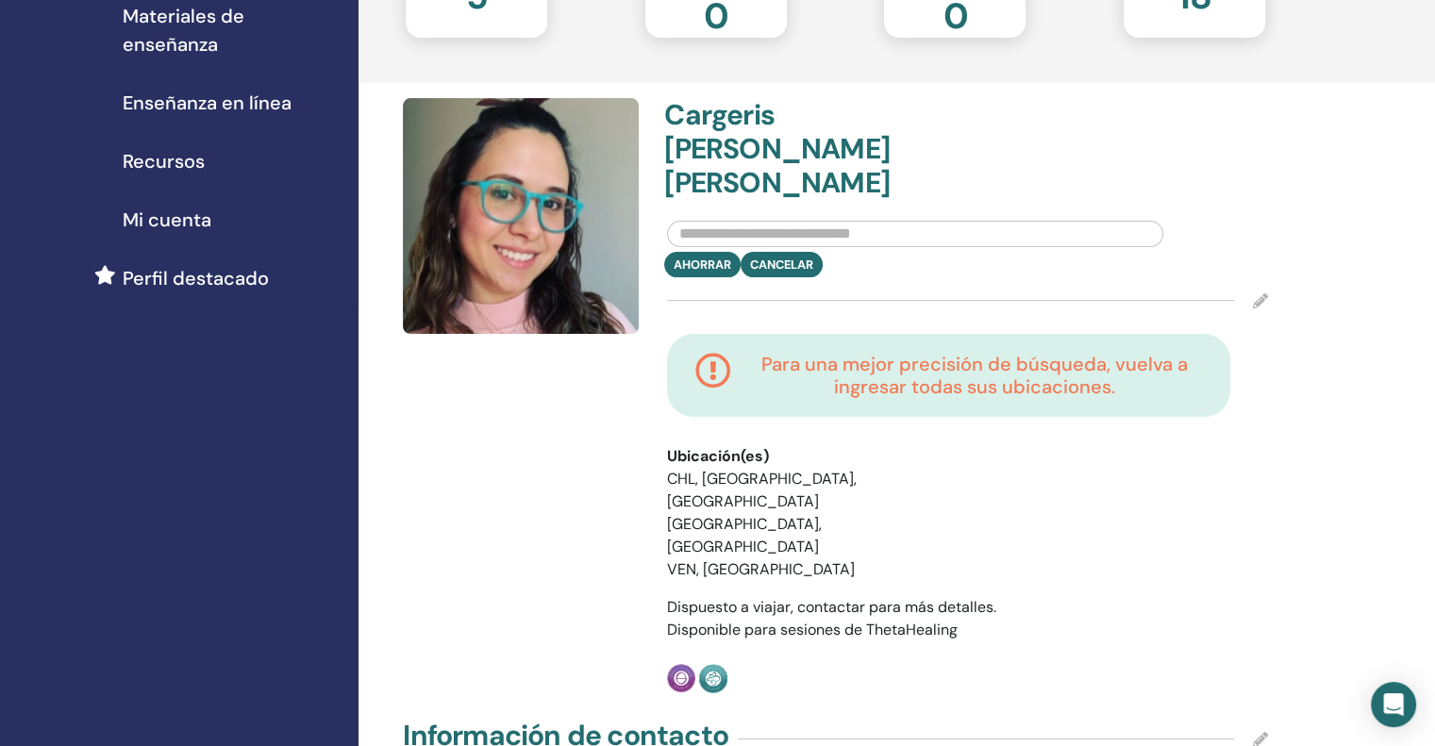
scroll to position [614, 0]
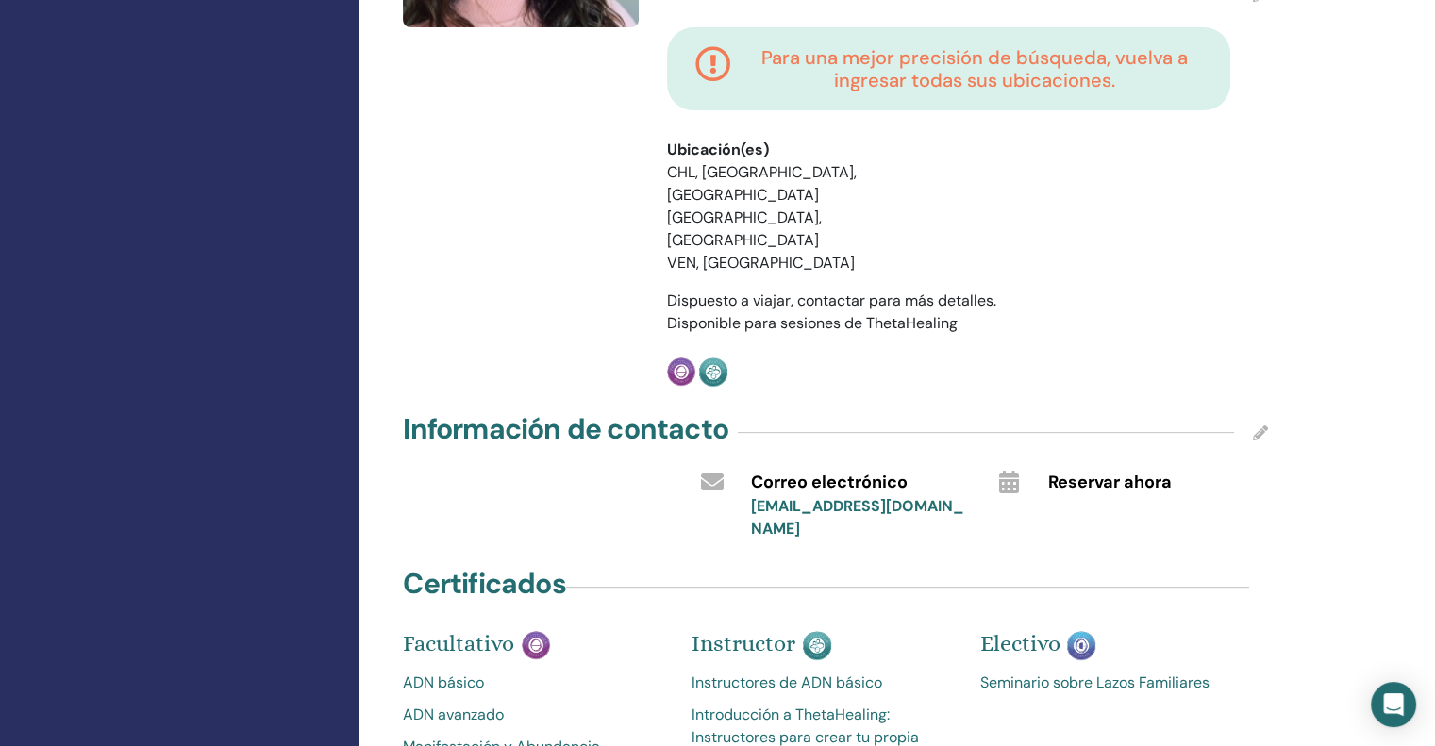
click at [1257, 426] on icon at bounding box center [1260, 433] width 15 height 15
click at [903, 509] on input "**********" at bounding box center [839, 522] width 178 height 26
click at [842, 509] on input "**********" at bounding box center [839, 522] width 178 height 26
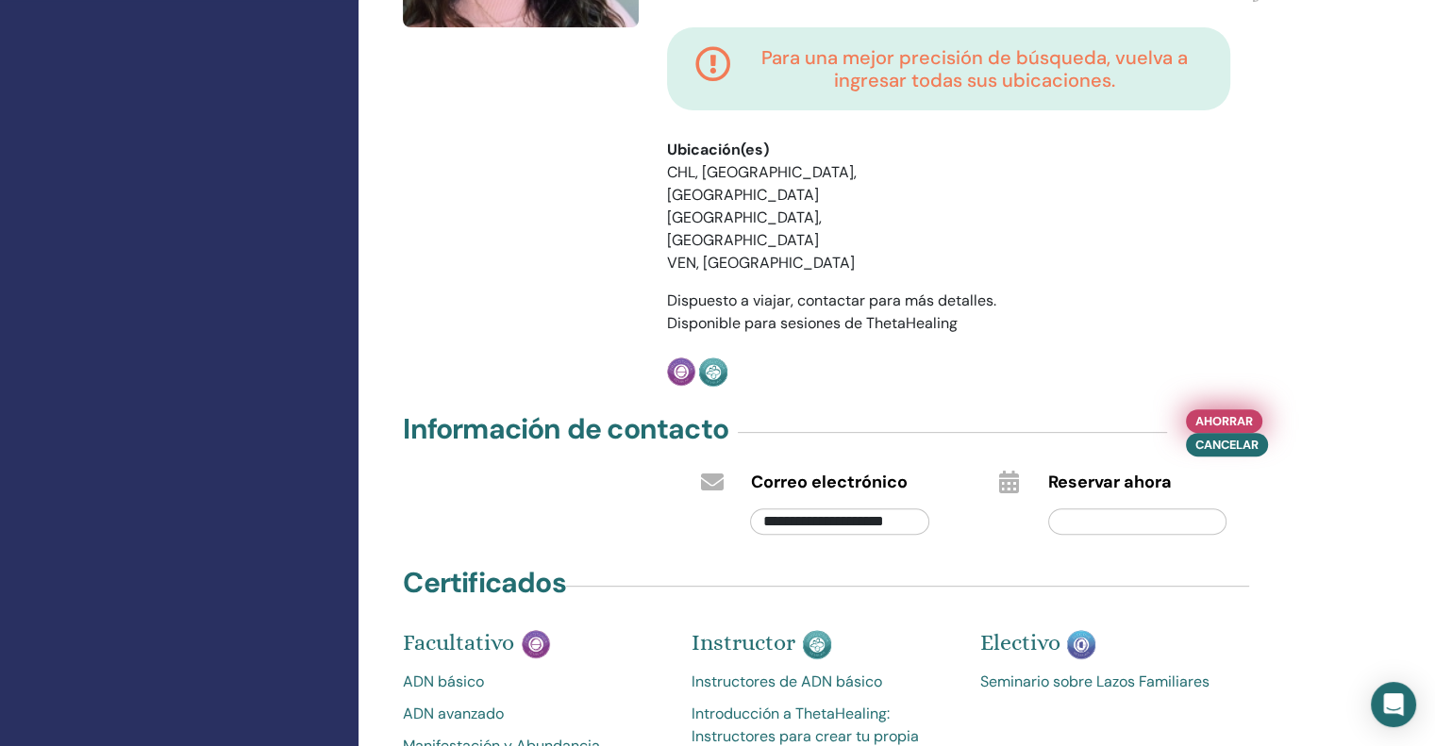
type input "**********"
click at [1208, 413] on font "Ahorrar" at bounding box center [1225, 421] width 58 height 16
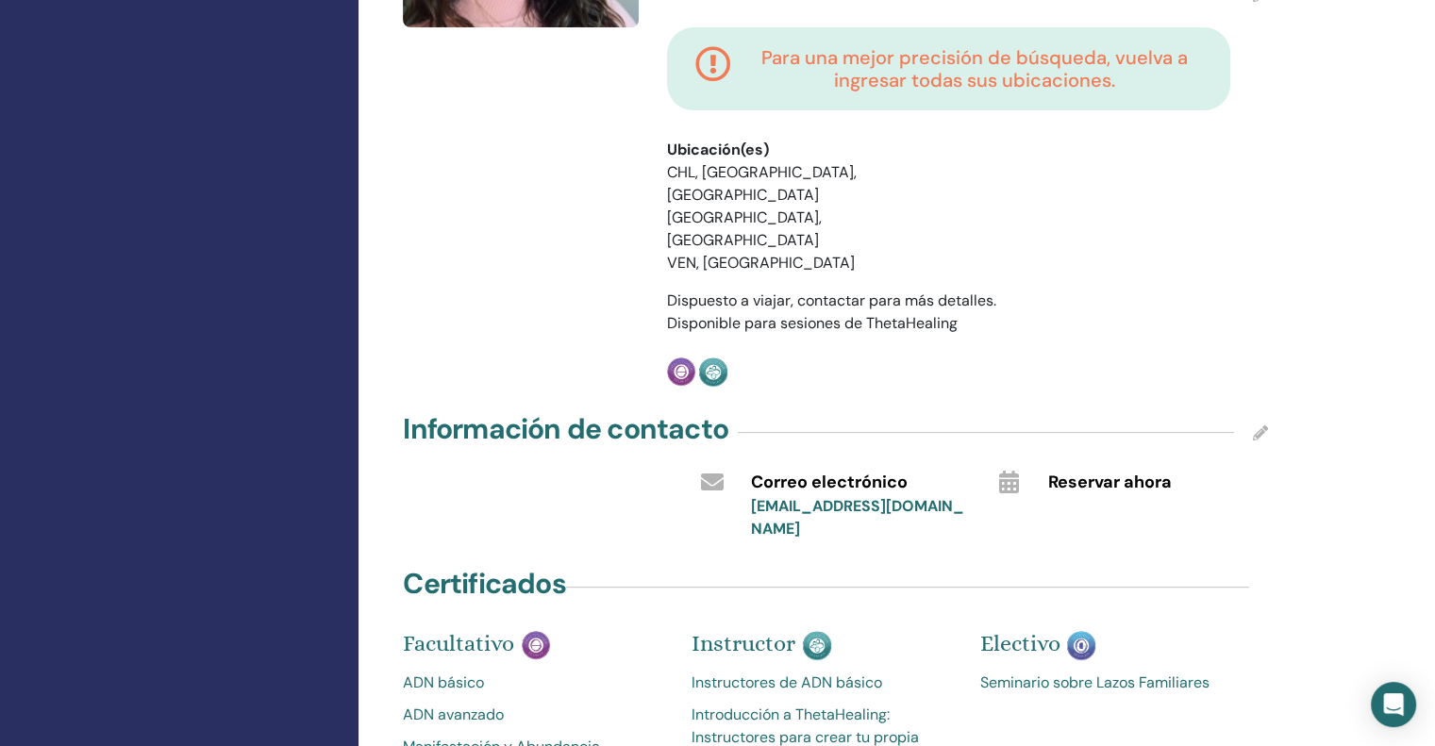
click at [1010, 471] on icon at bounding box center [1008, 482] width 20 height 23
click at [1243, 410] on div "Información de contacto" at bounding box center [835, 433] width 865 height 47
click at [1253, 426] on icon at bounding box center [1260, 433] width 15 height 15
click at [1013, 471] on icon at bounding box center [1008, 482] width 20 height 23
click at [1091, 471] on font "Reservar ahora" at bounding box center [1110, 482] width 124 height 23
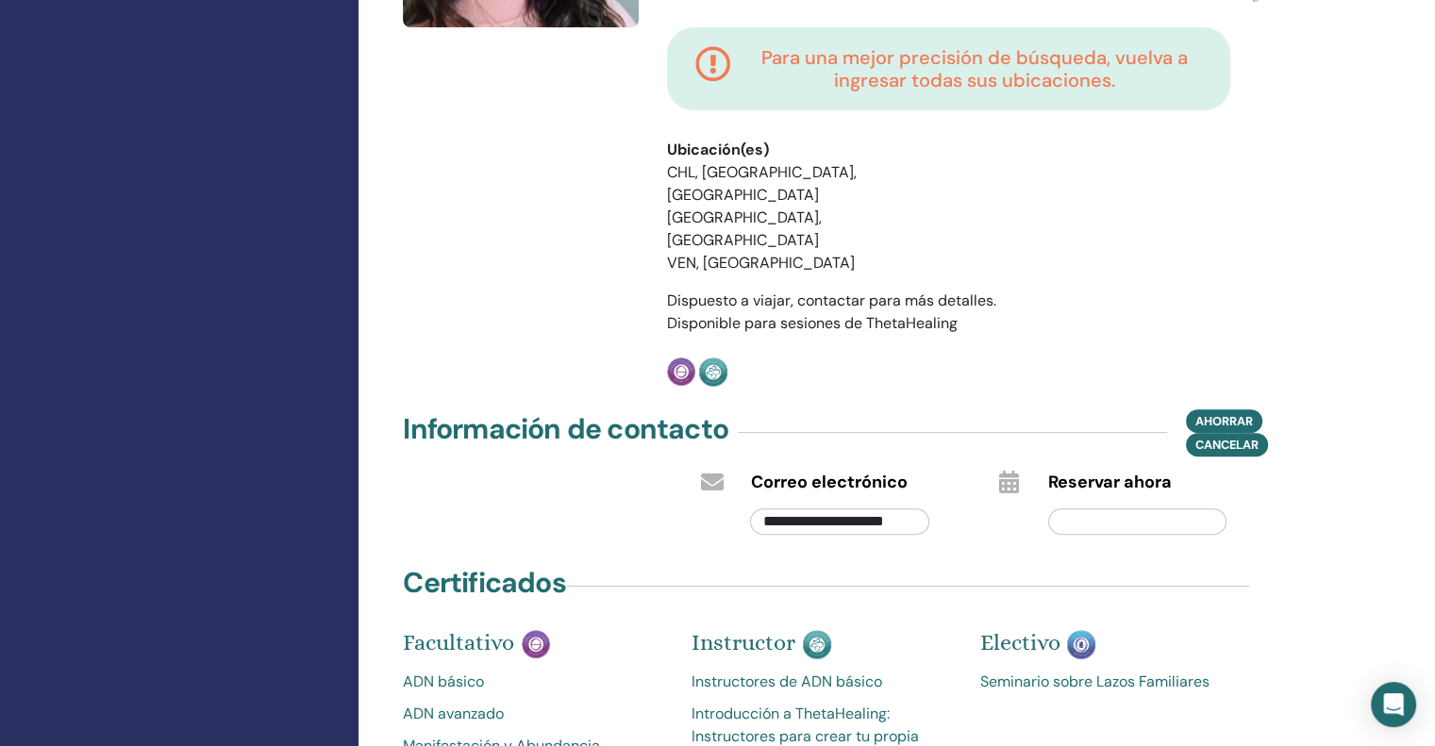
click at [1099, 509] on input "text" at bounding box center [1137, 522] width 178 height 26
click at [1355, 441] on div "**********" at bounding box center [897, 454] width 1077 height 2016
click at [1246, 437] on font "Cancelar" at bounding box center [1227, 445] width 63 height 16
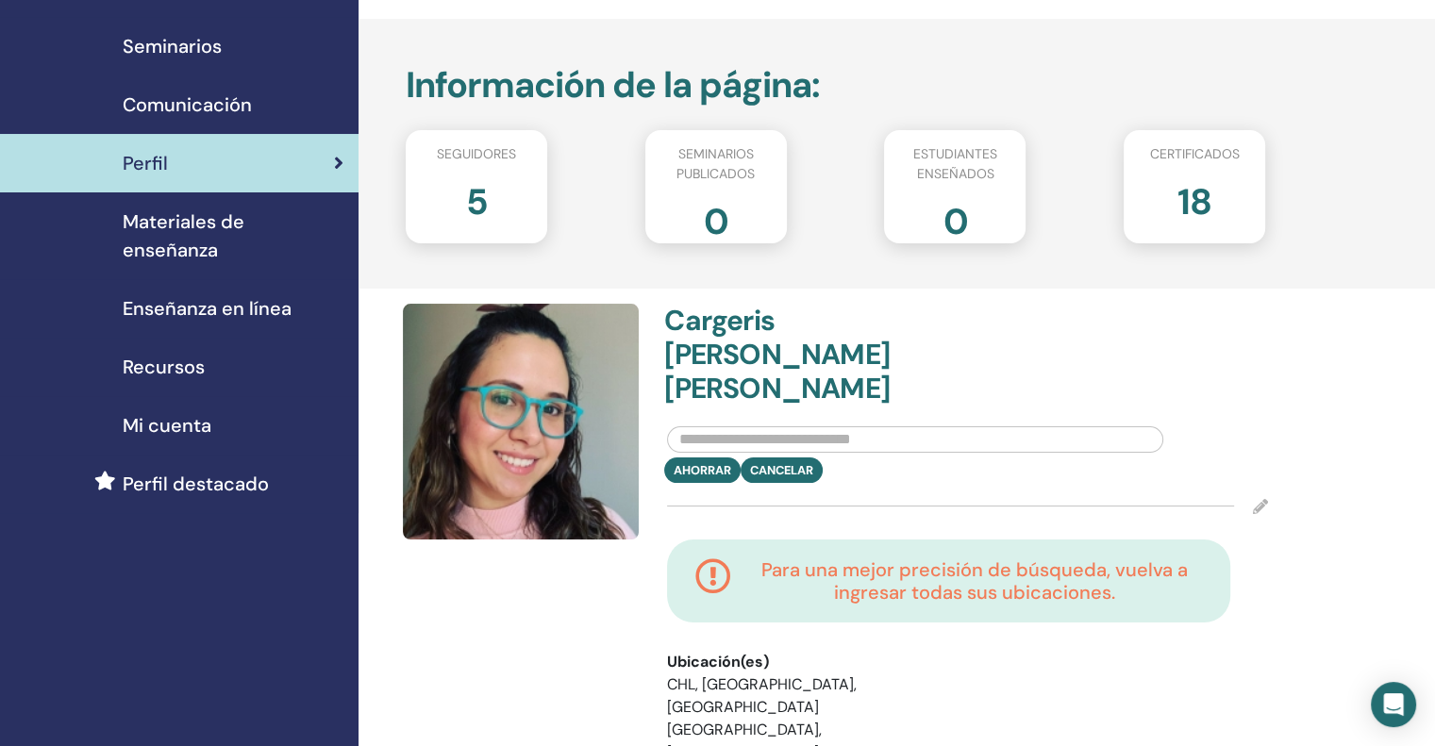
scroll to position [99, 0]
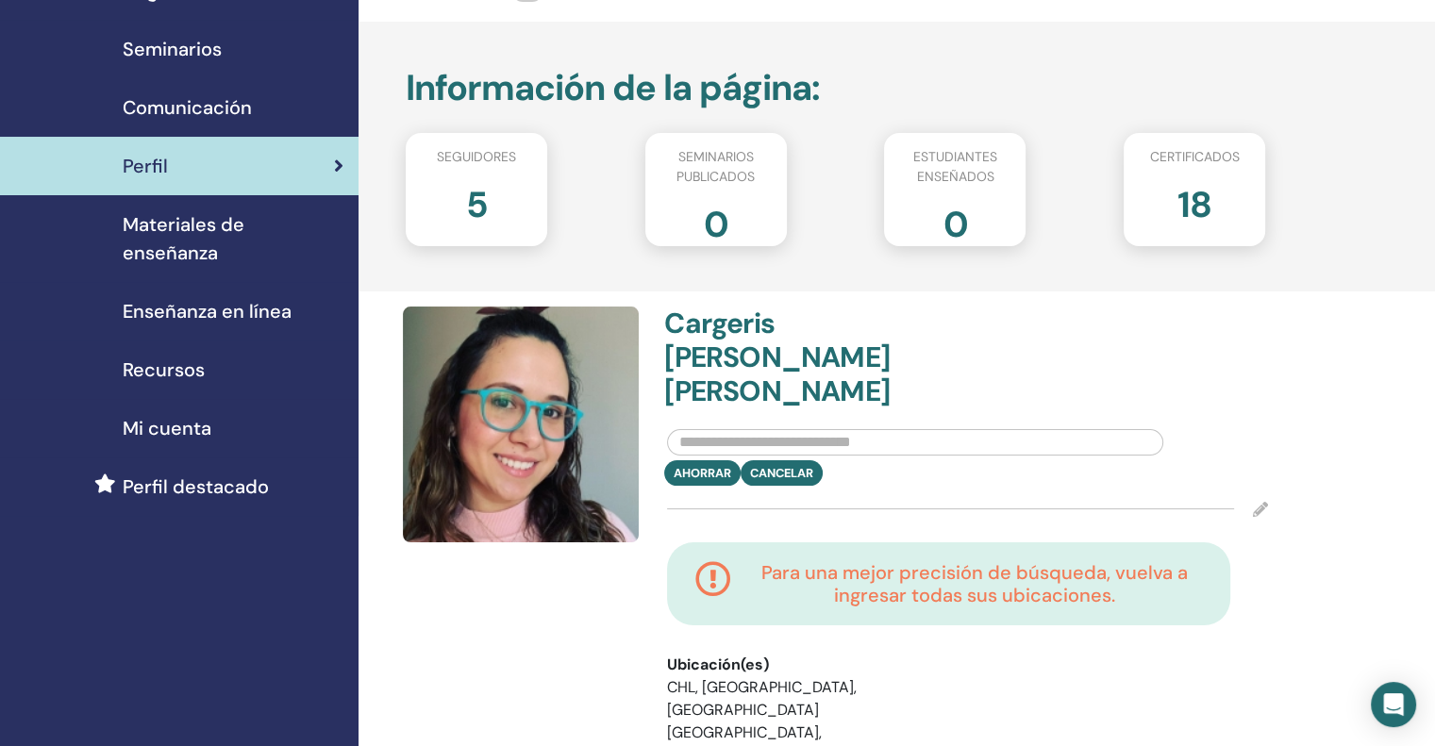
click at [483, 203] on font "5" at bounding box center [477, 204] width 22 height 47
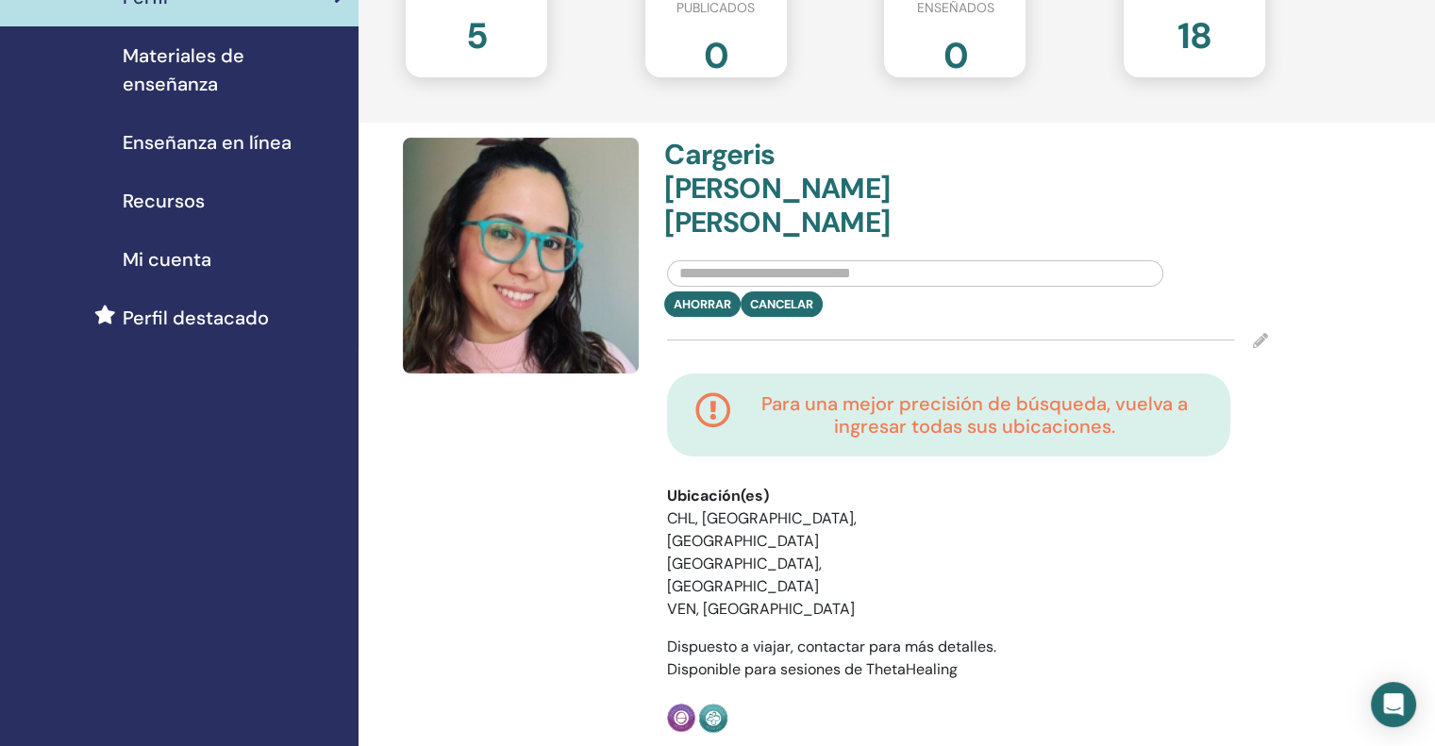
scroll to position [270, 0]
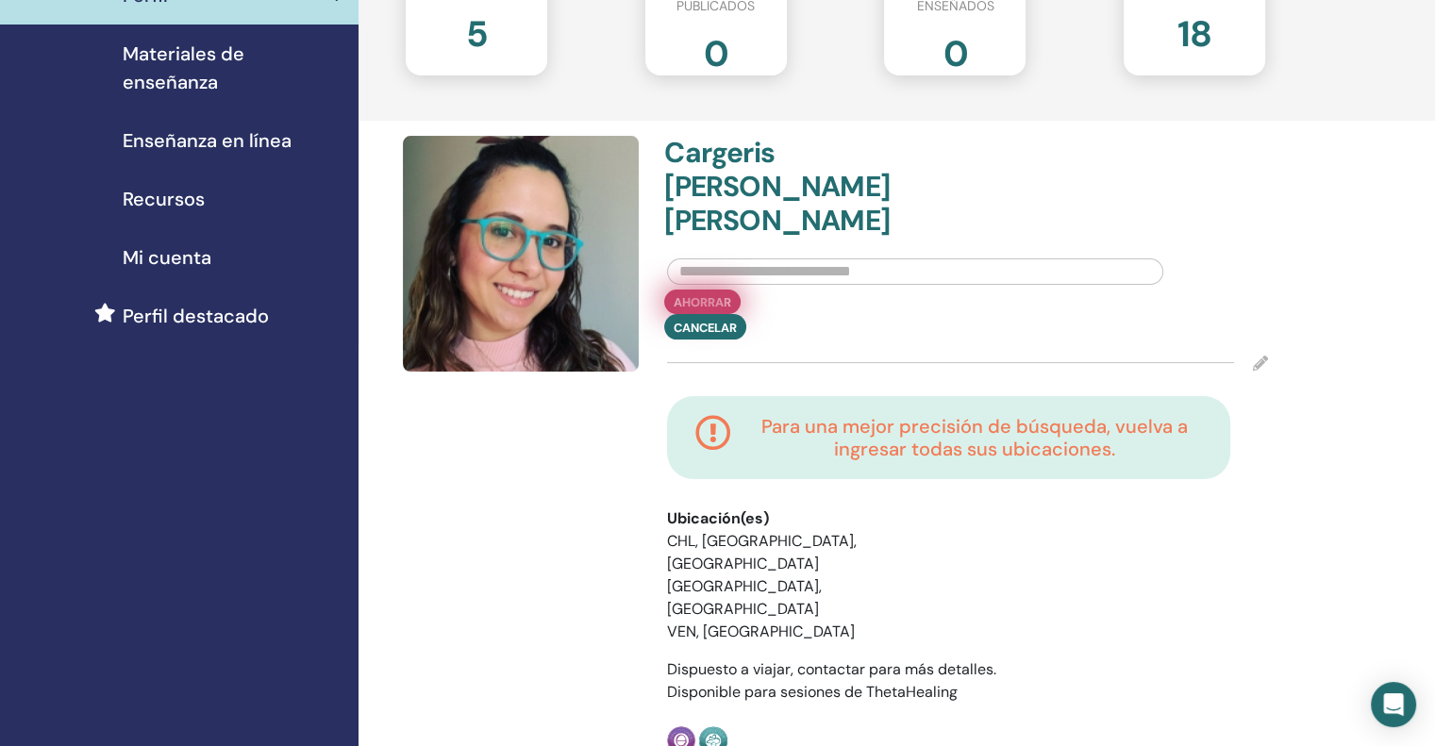
click at [701, 290] on button "Ahorrar" at bounding box center [702, 302] width 76 height 25
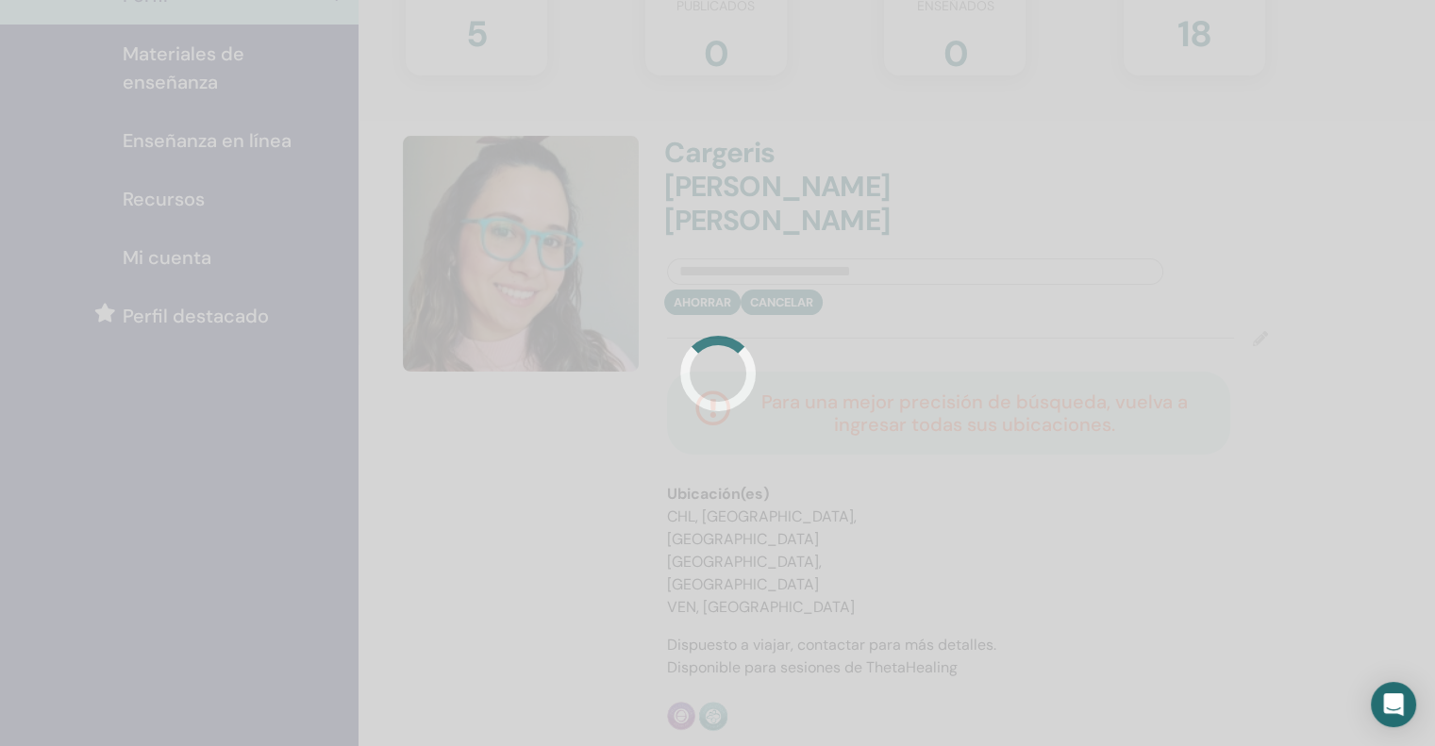
click at [584, 244] on div at bounding box center [717, 373] width 1435 height 746
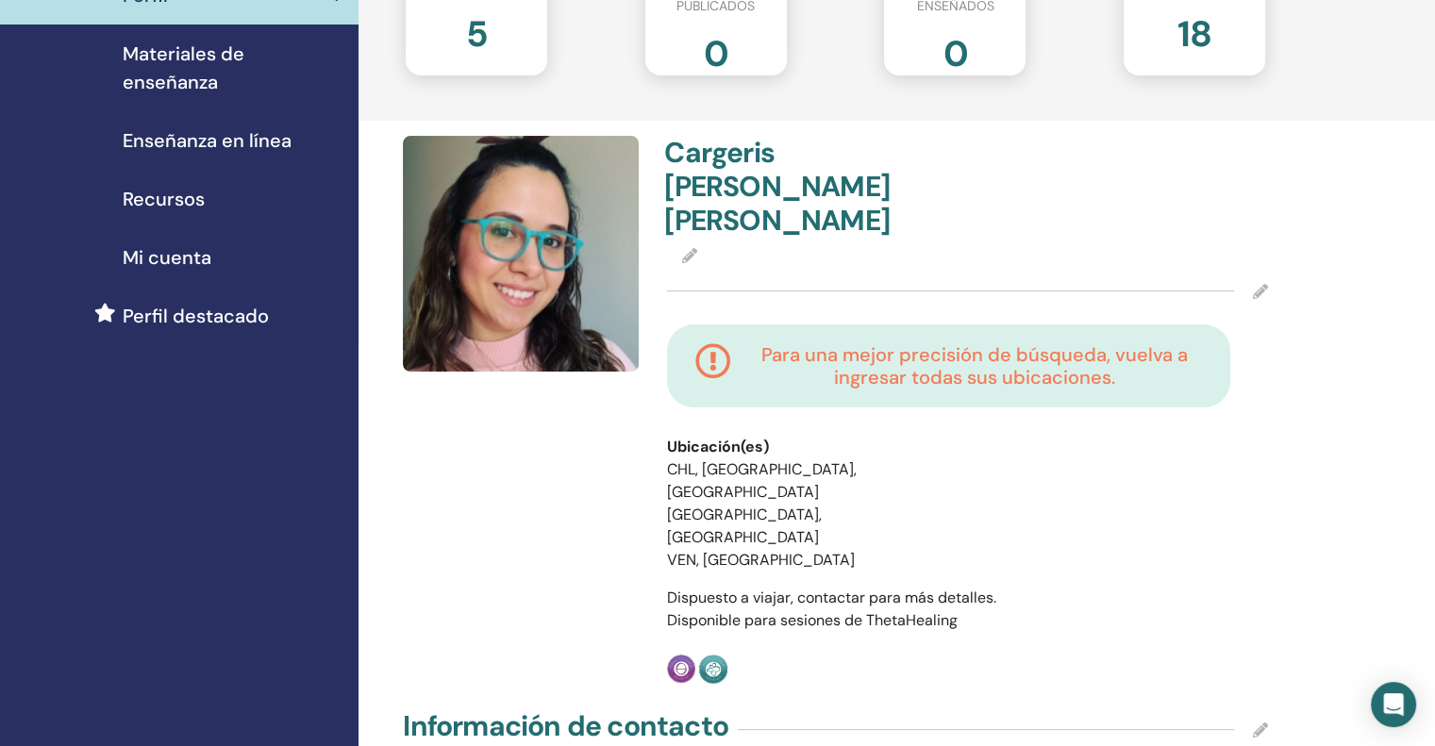
click at [593, 254] on img at bounding box center [521, 254] width 236 height 236
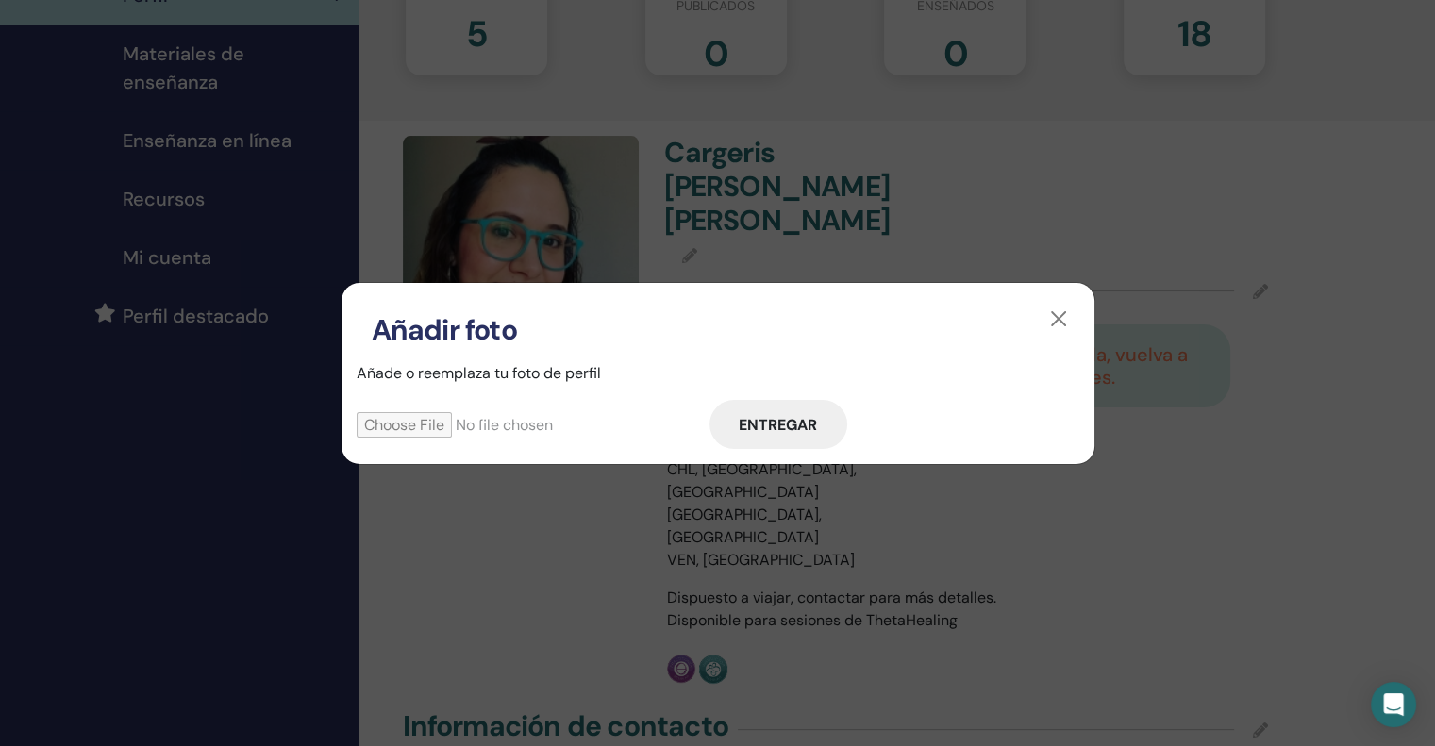
click at [472, 426] on input "file" at bounding box center [533, 424] width 353 height 25
type input "**********"
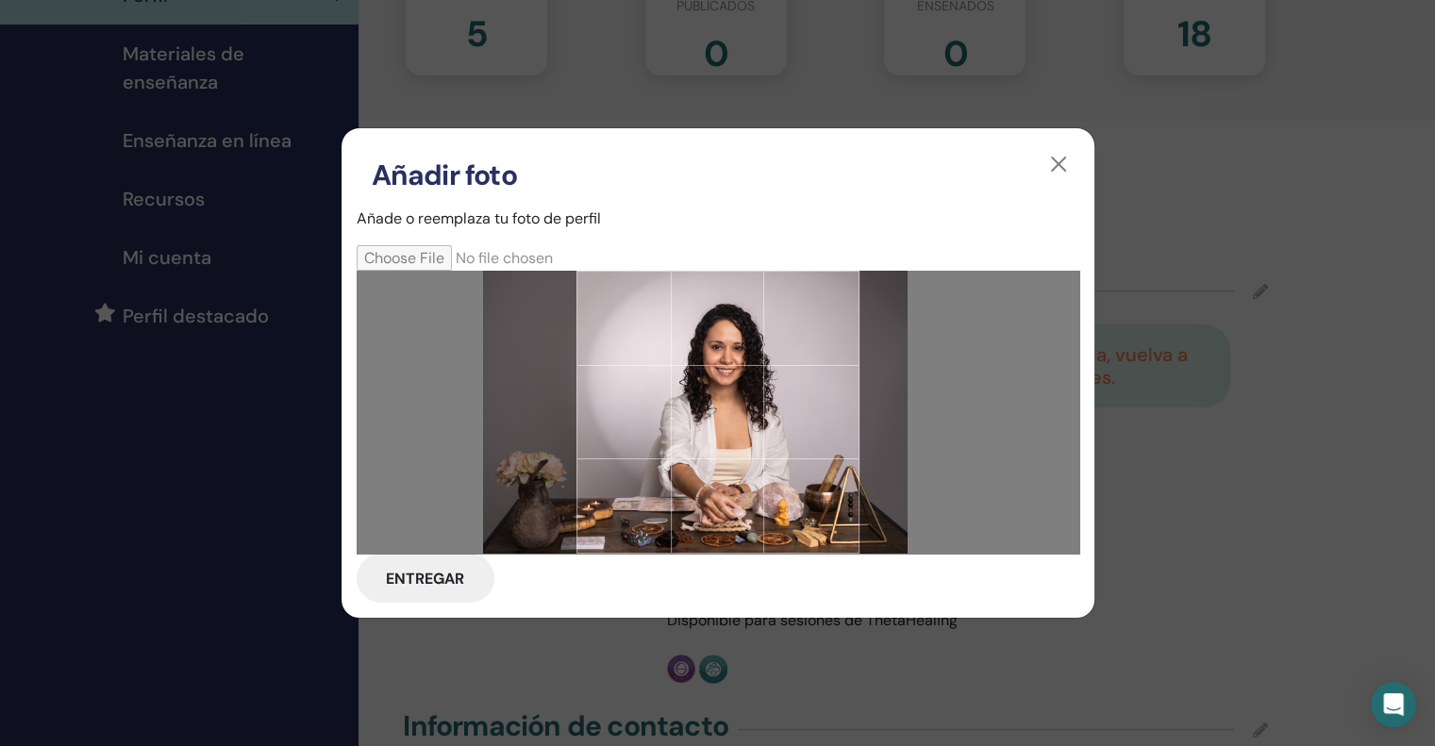
drag, startPoint x: 951, startPoint y: 448, endPoint x: 929, endPoint y: 448, distance: 22.6
click at [929, 448] on div at bounding box center [718, 412] width 723 height 283
click at [444, 580] on font "Entregar" at bounding box center [425, 579] width 78 height 20
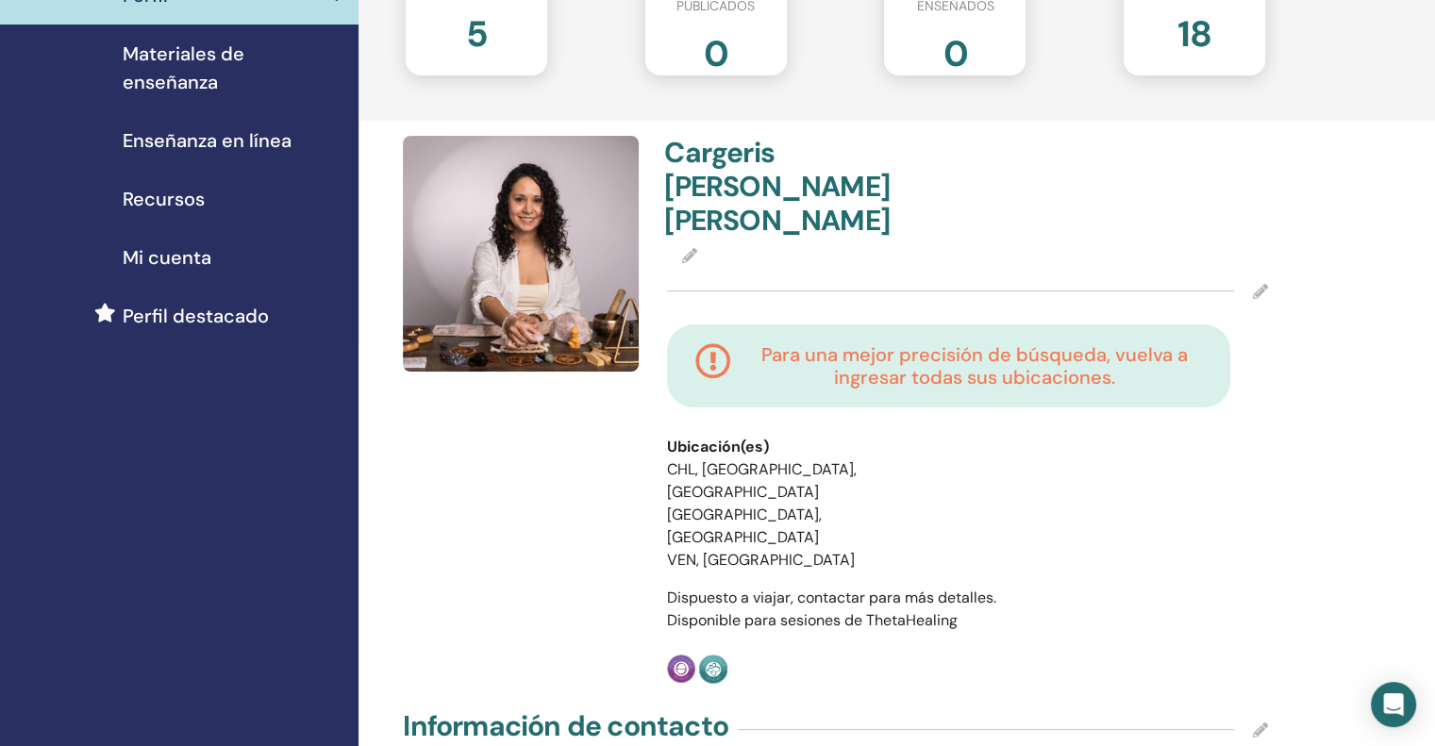
click at [684, 248] on icon at bounding box center [689, 255] width 15 height 15
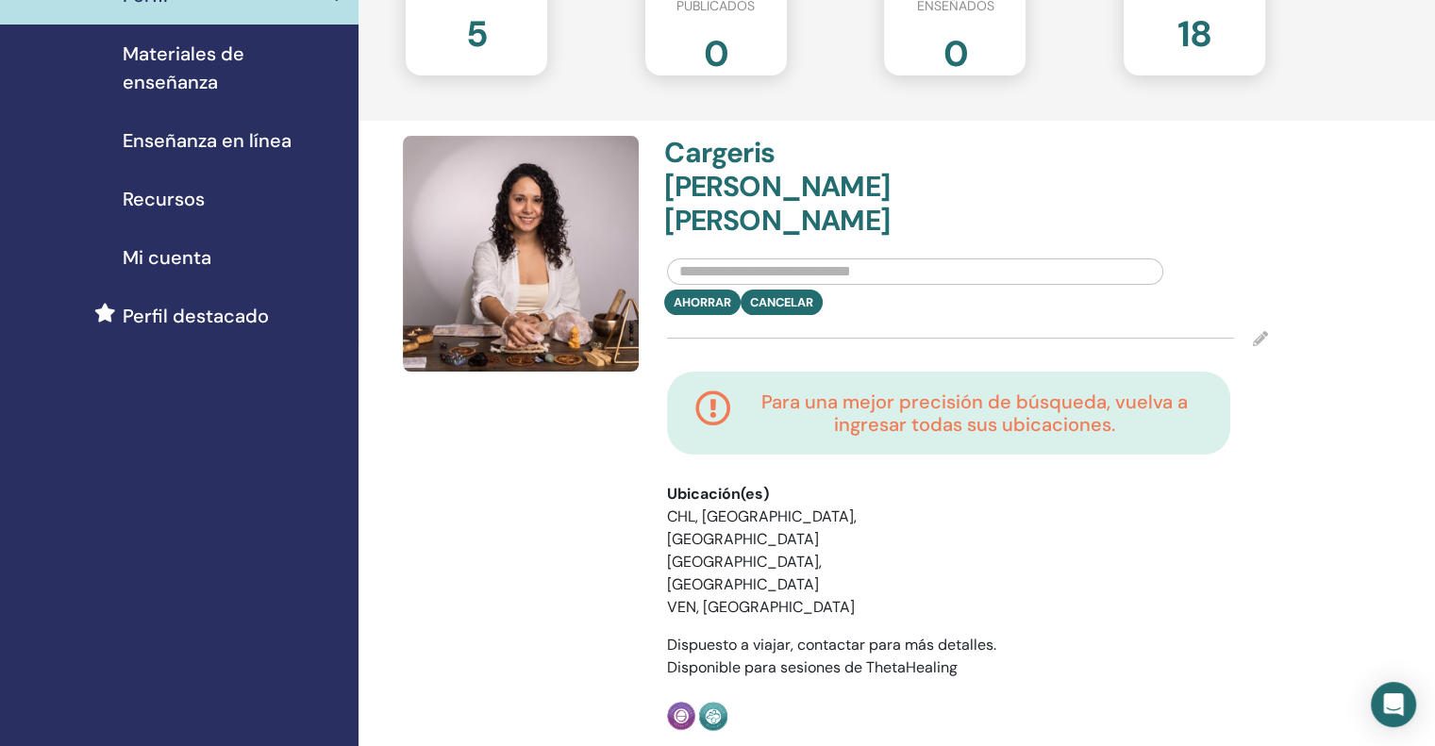
click at [745, 259] on input "text" at bounding box center [915, 272] width 496 height 26
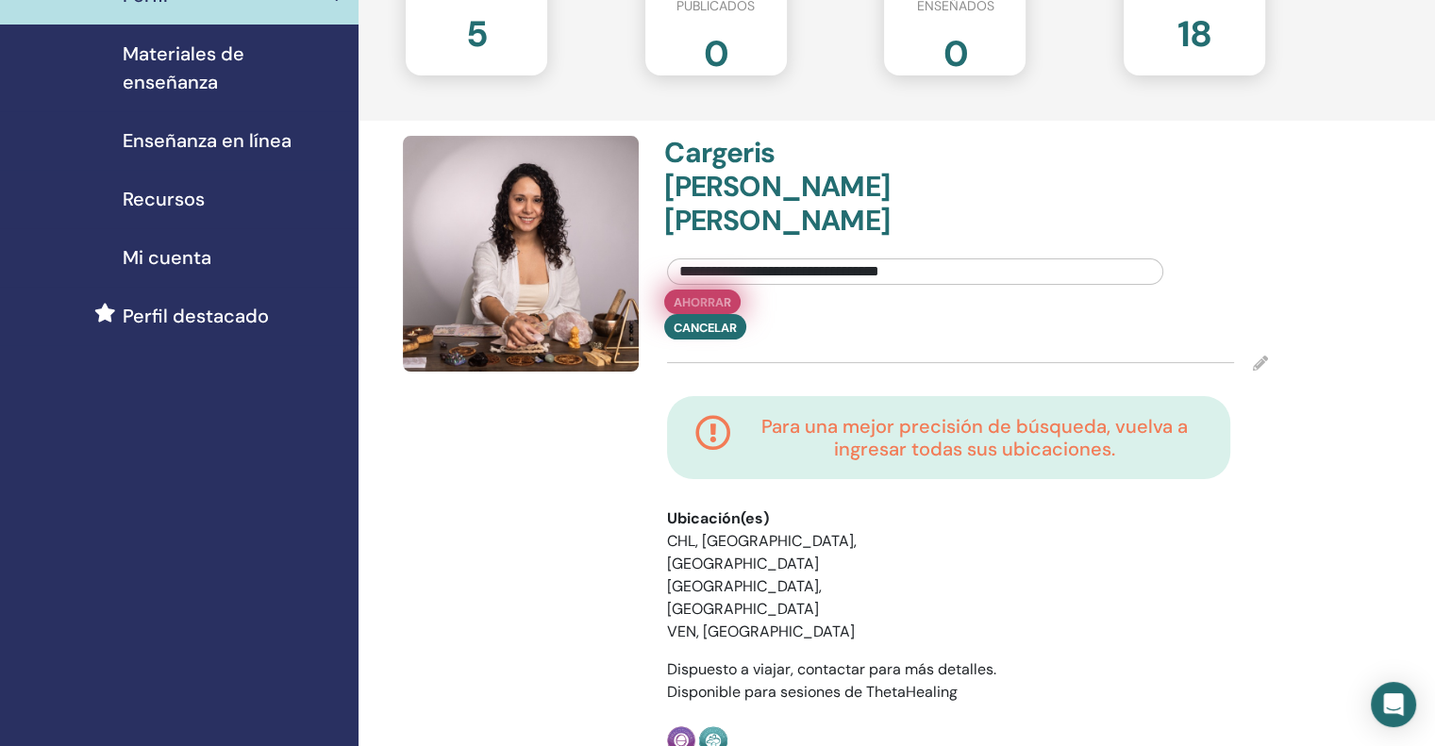
type input "**********"
click at [702, 290] on button "Ahorrar" at bounding box center [702, 302] width 76 height 25
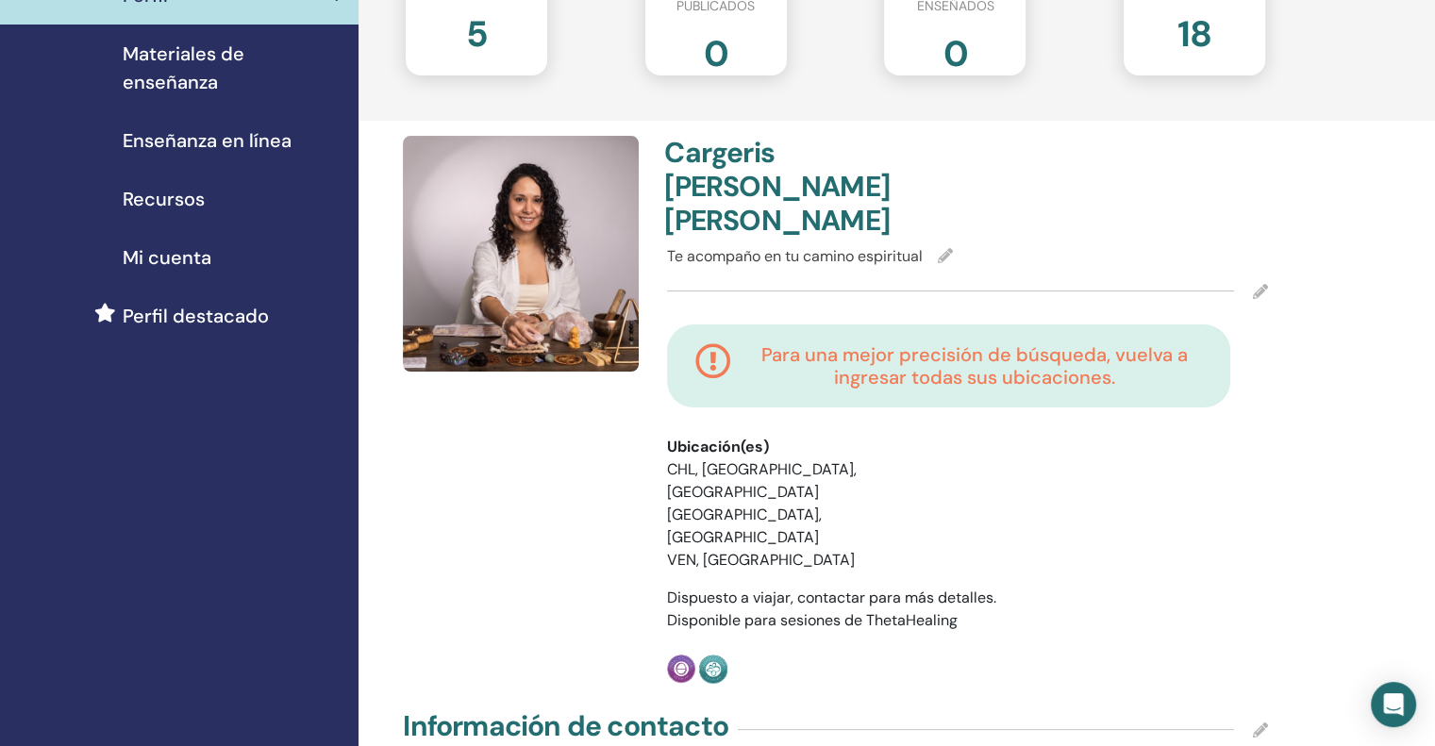
click at [719, 343] on icon at bounding box center [713, 365] width 36 height 45
click at [180, 245] on font "Mi cuenta" at bounding box center [167, 257] width 89 height 25
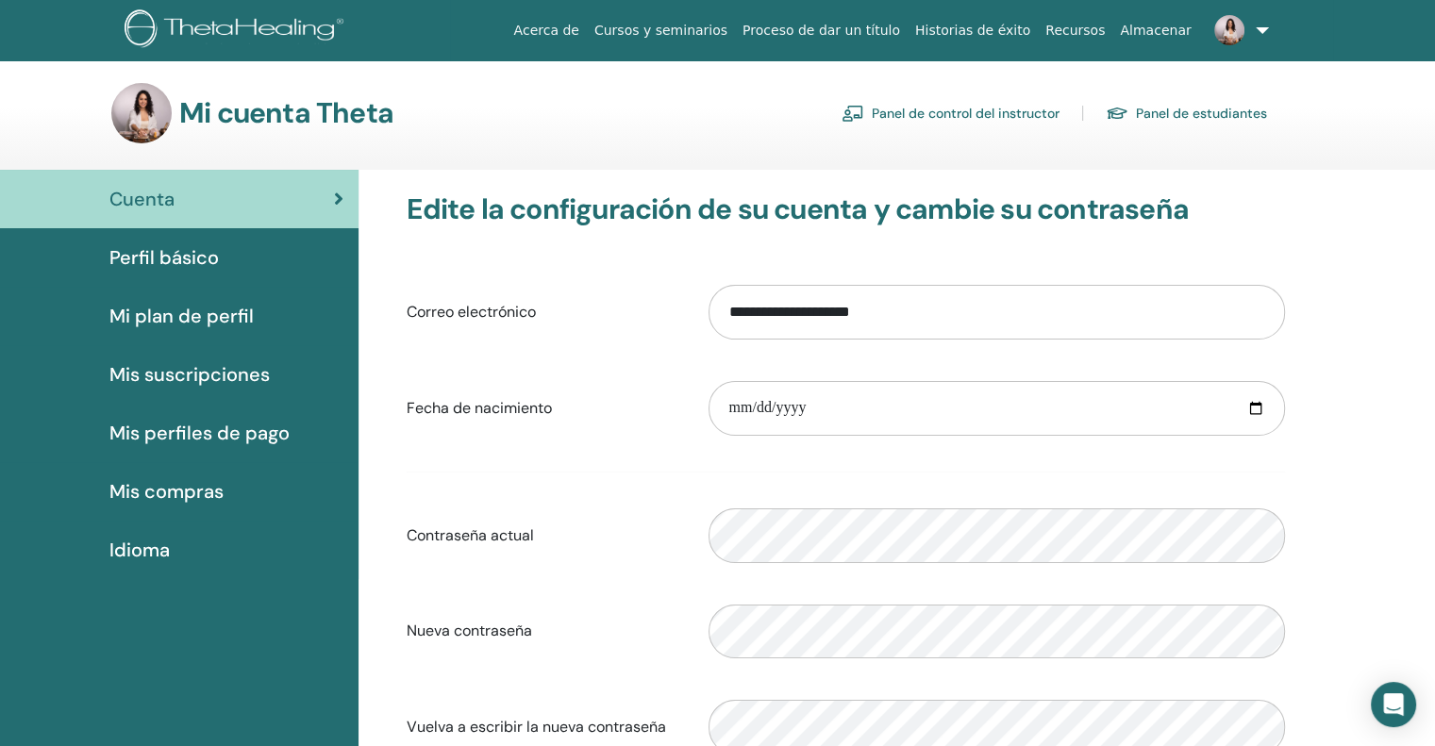
click at [217, 375] on font "Mis suscripciones" at bounding box center [189, 374] width 160 height 25
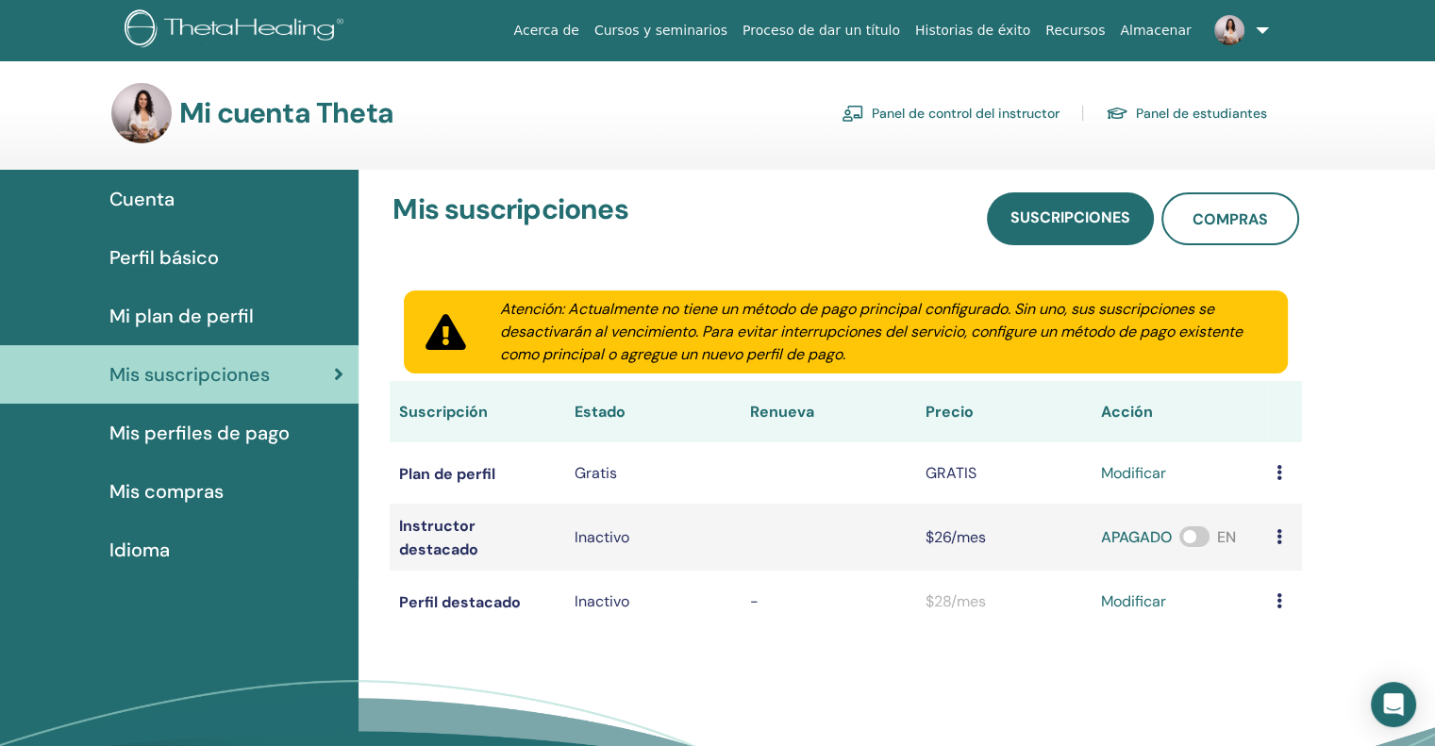
click at [180, 434] on font "Mis perfiles de pago" at bounding box center [199, 433] width 180 height 25
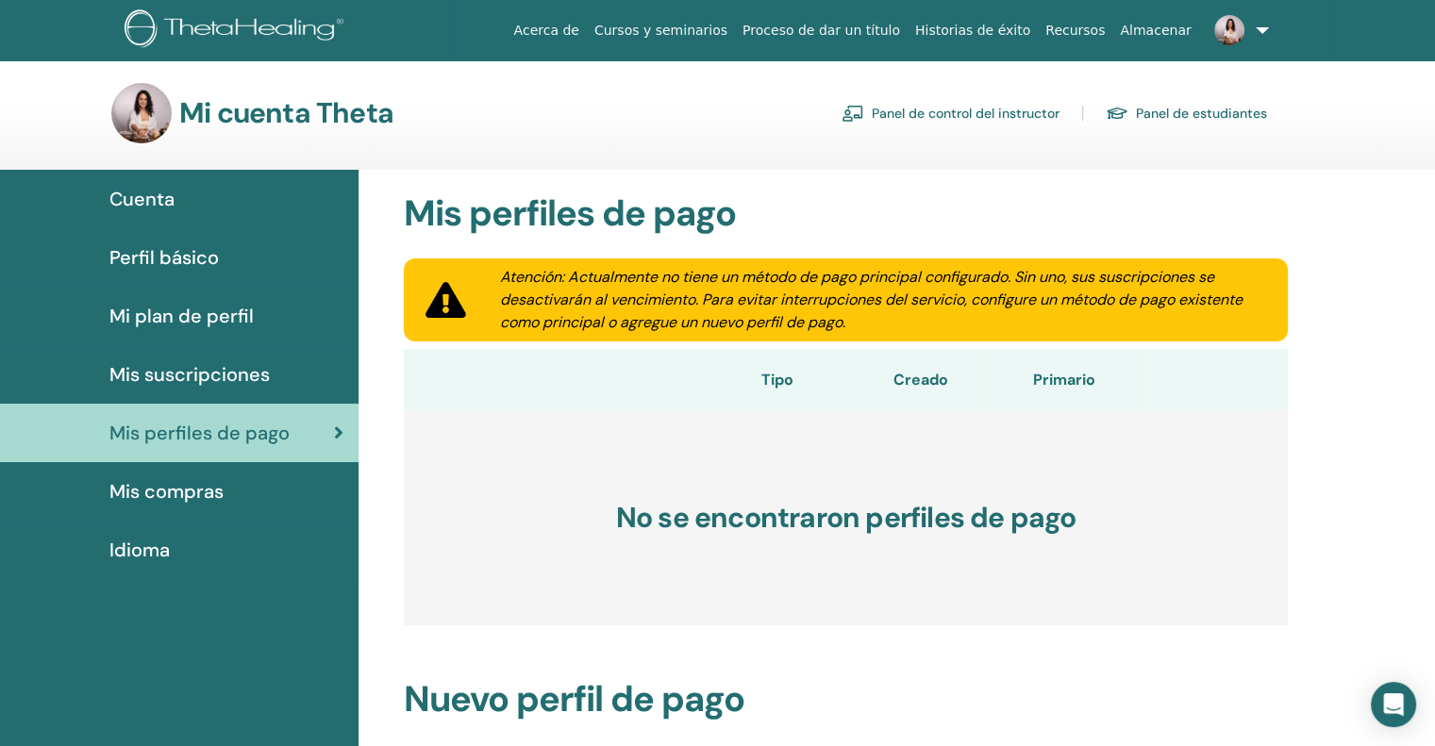
click at [171, 203] on font "Cuenta" at bounding box center [141, 199] width 65 height 25
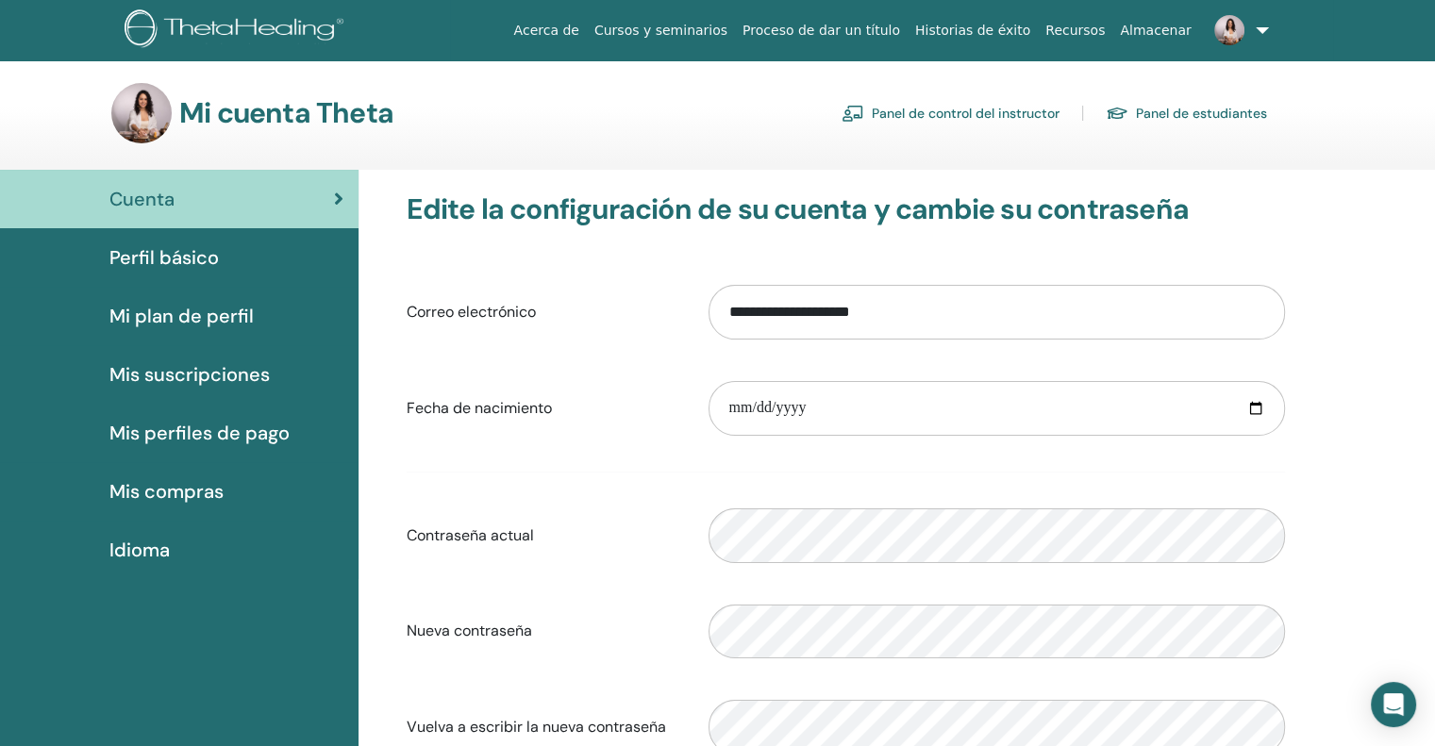
click at [152, 258] on font "Perfil básico" at bounding box center [163, 257] width 109 height 25
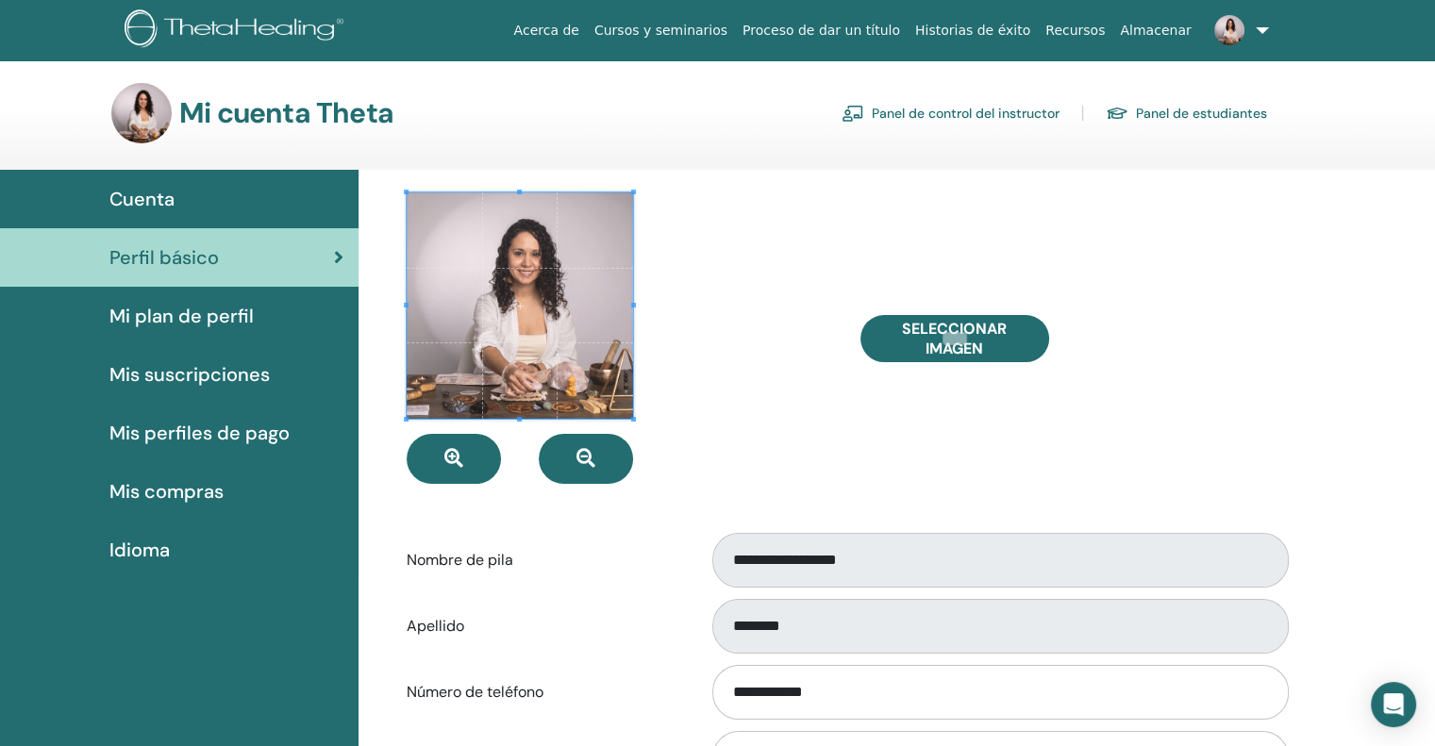
click at [176, 324] on font "Mi plan de perfil" at bounding box center [181, 316] width 144 height 25
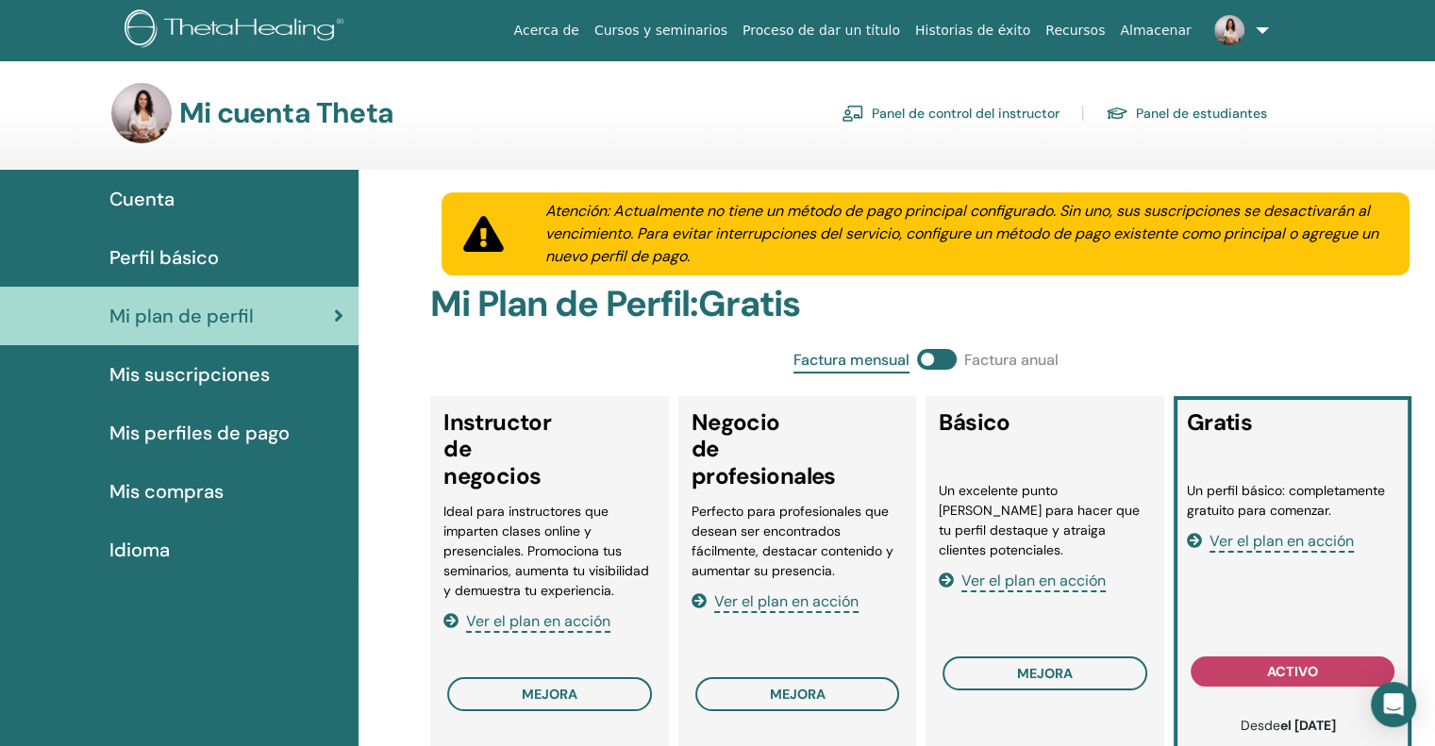
click at [219, 376] on font "Mis suscripciones" at bounding box center [189, 374] width 160 height 25
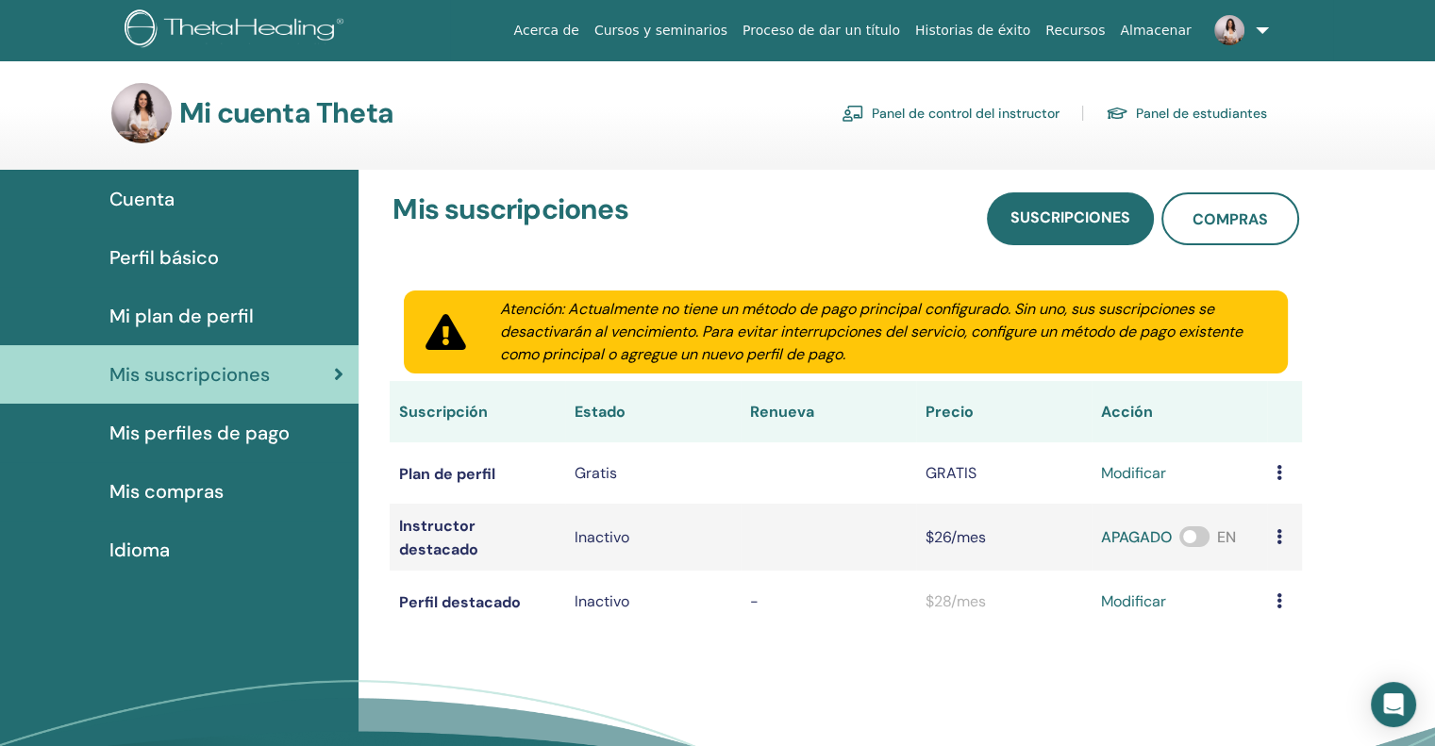
click at [214, 434] on font "Mis perfiles de pago" at bounding box center [199, 433] width 180 height 25
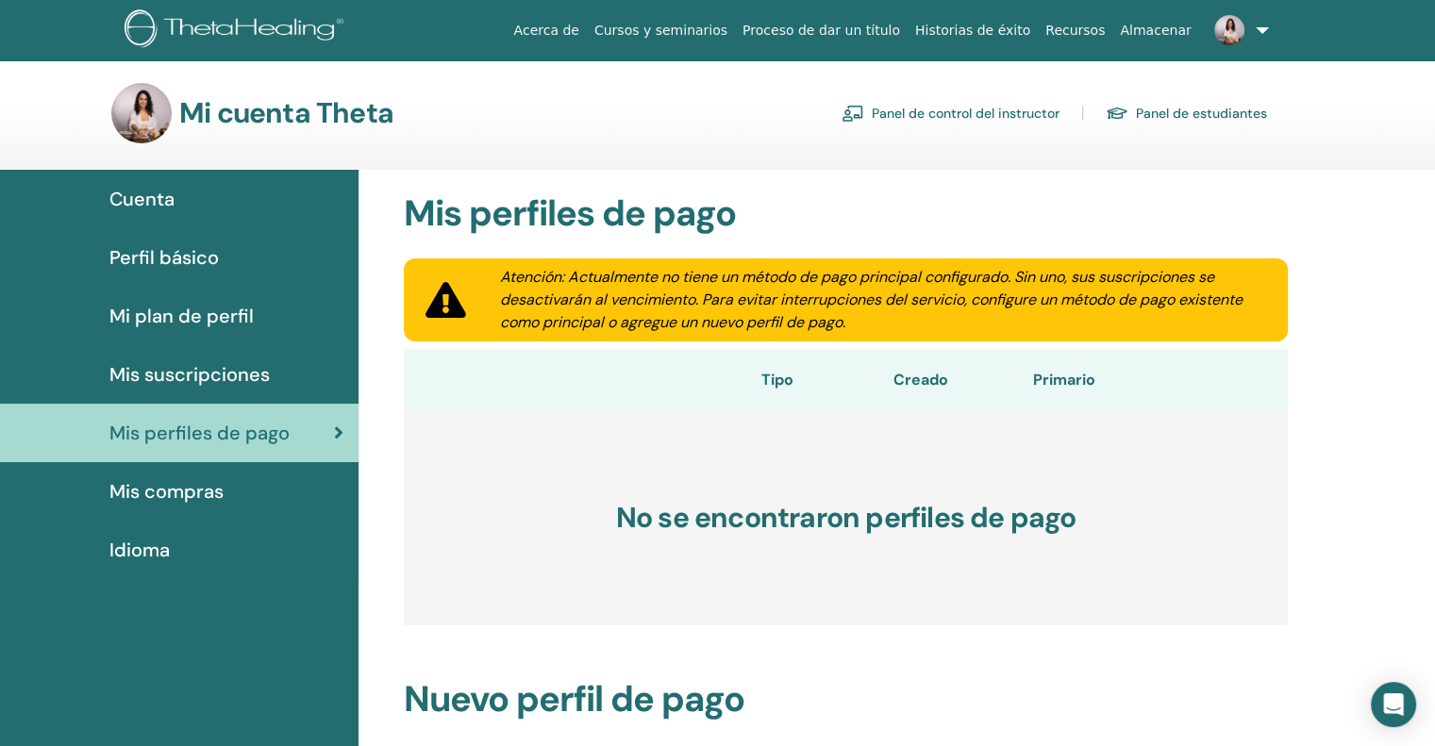
click at [1260, 25] on link at bounding box center [1237, 30] width 77 height 60
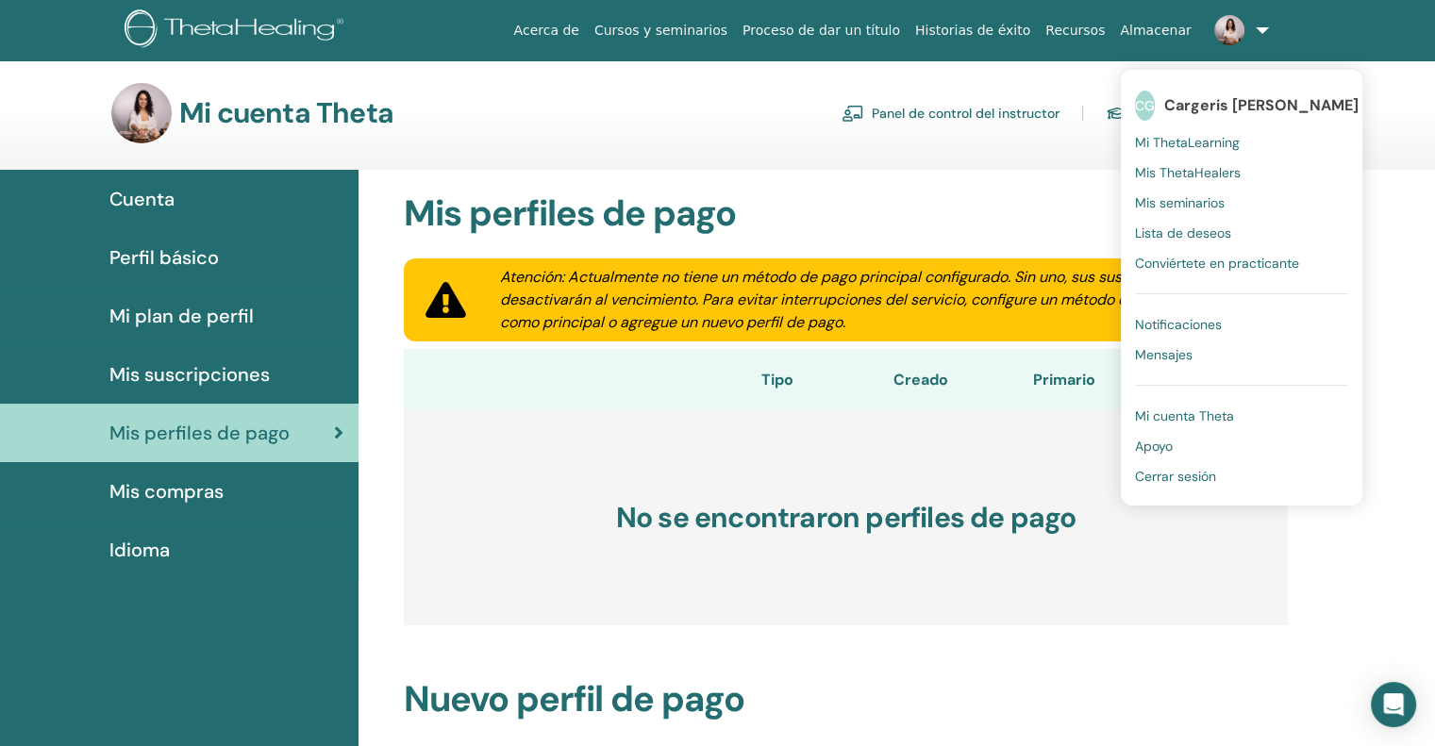
click at [808, 234] on h2 "Mis perfiles de pago" at bounding box center [846, 214] width 907 height 43
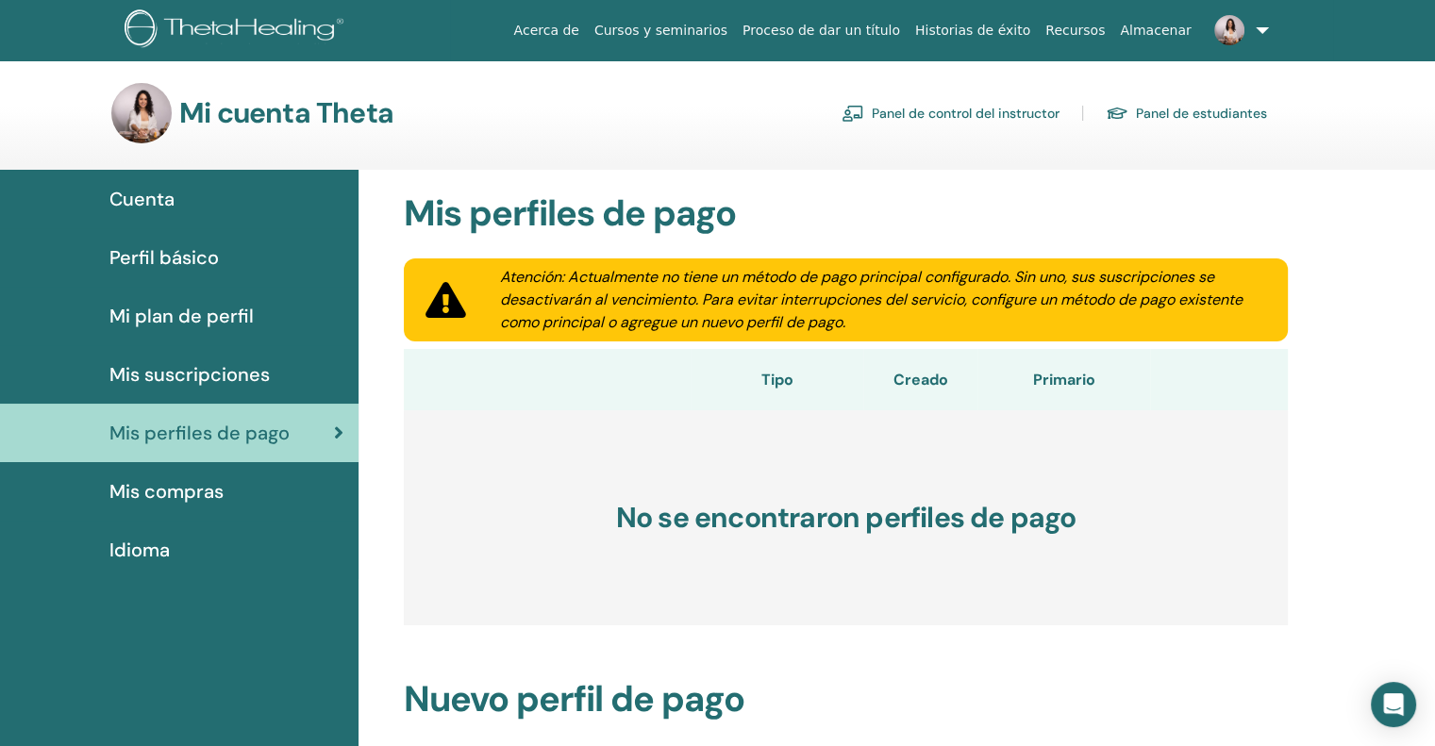
click at [177, 256] on font "Perfil básico" at bounding box center [163, 257] width 109 height 25
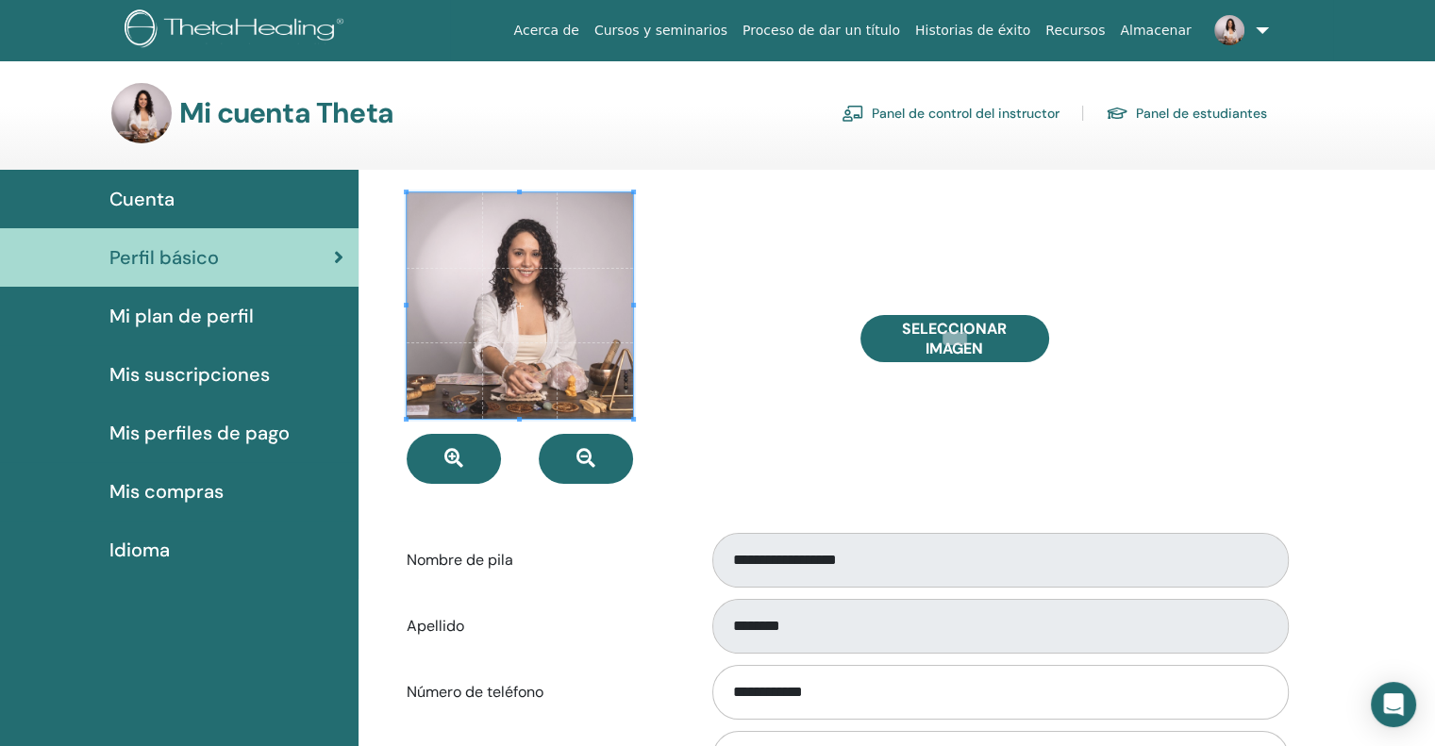
click at [174, 306] on font "Mi plan de perfil" at bounding box center [181, 316] width 144 height 25
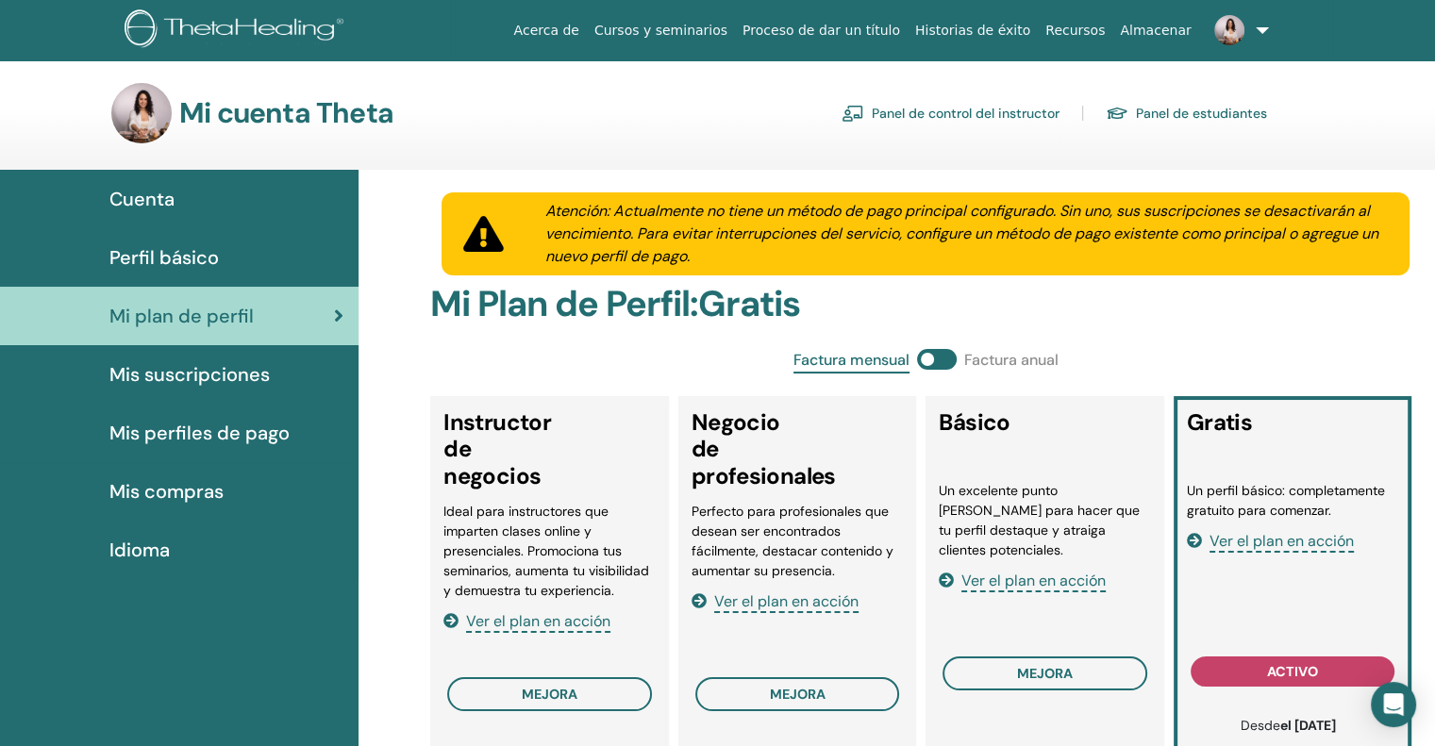
click at [174, 379] on font "Mis suscripciones" at bounding box center [189, 374] width 160 height 25
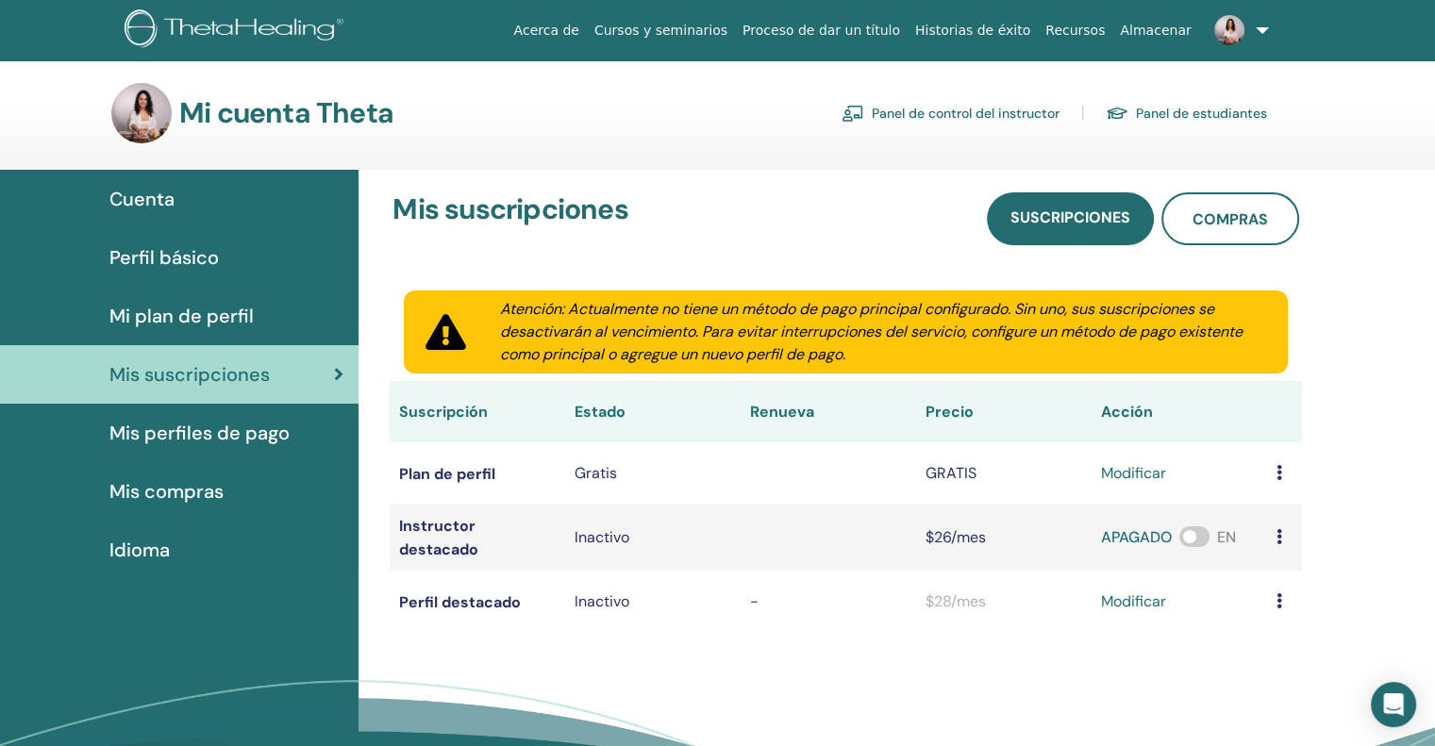
click at [209, 433] on font "Mis perfiles de pago" at bounding box center [199, 433] width 180 height 25
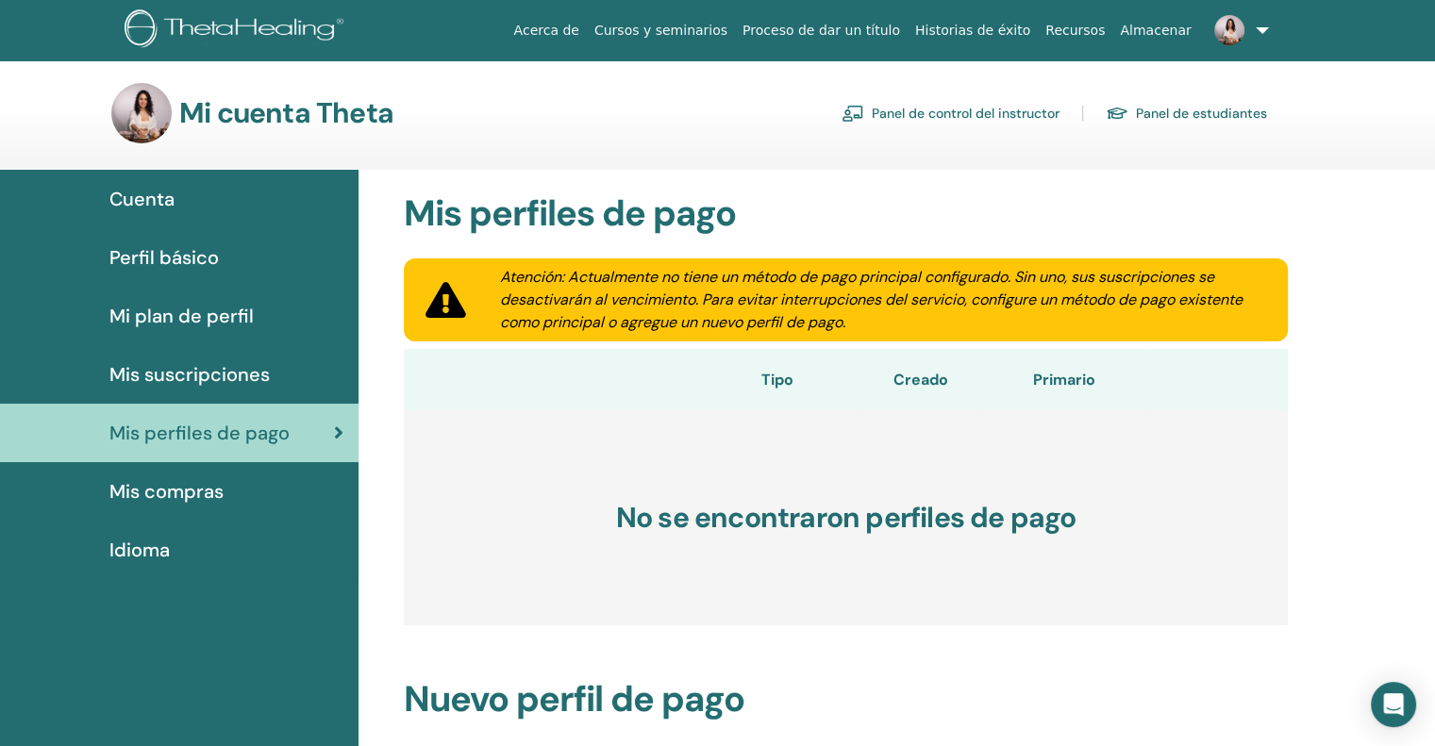
click at [147, 105] on img at bounding box center [141, 113] width 60 height 60
click at [142, 193] on font "Cuenta" at bounding box center [141, 199] width 65 height 25
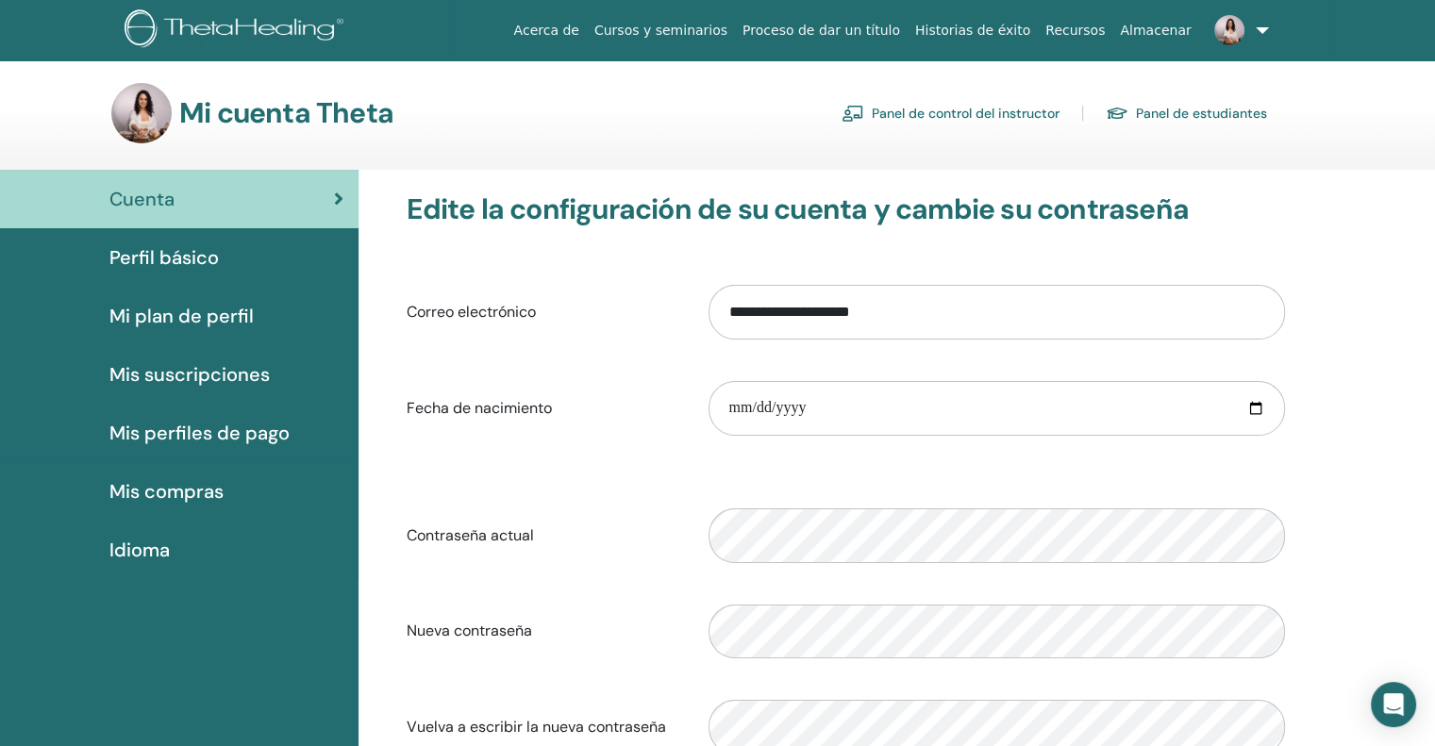
click at [1220, 23] on img at bounding box center [1229, 30] width 30 height 30
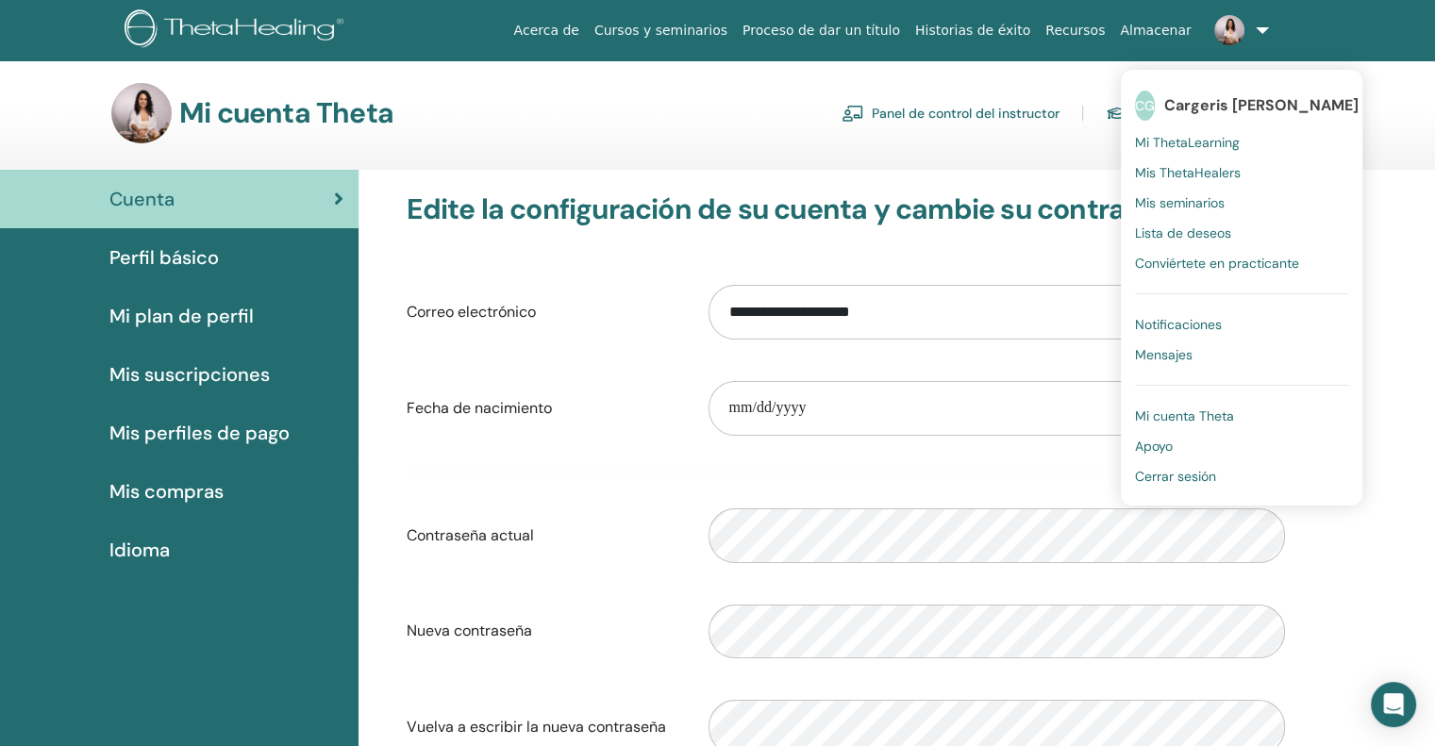
click at [1155, 109] on font "CG" at bounding box center [1145, 105] width 20 height 17
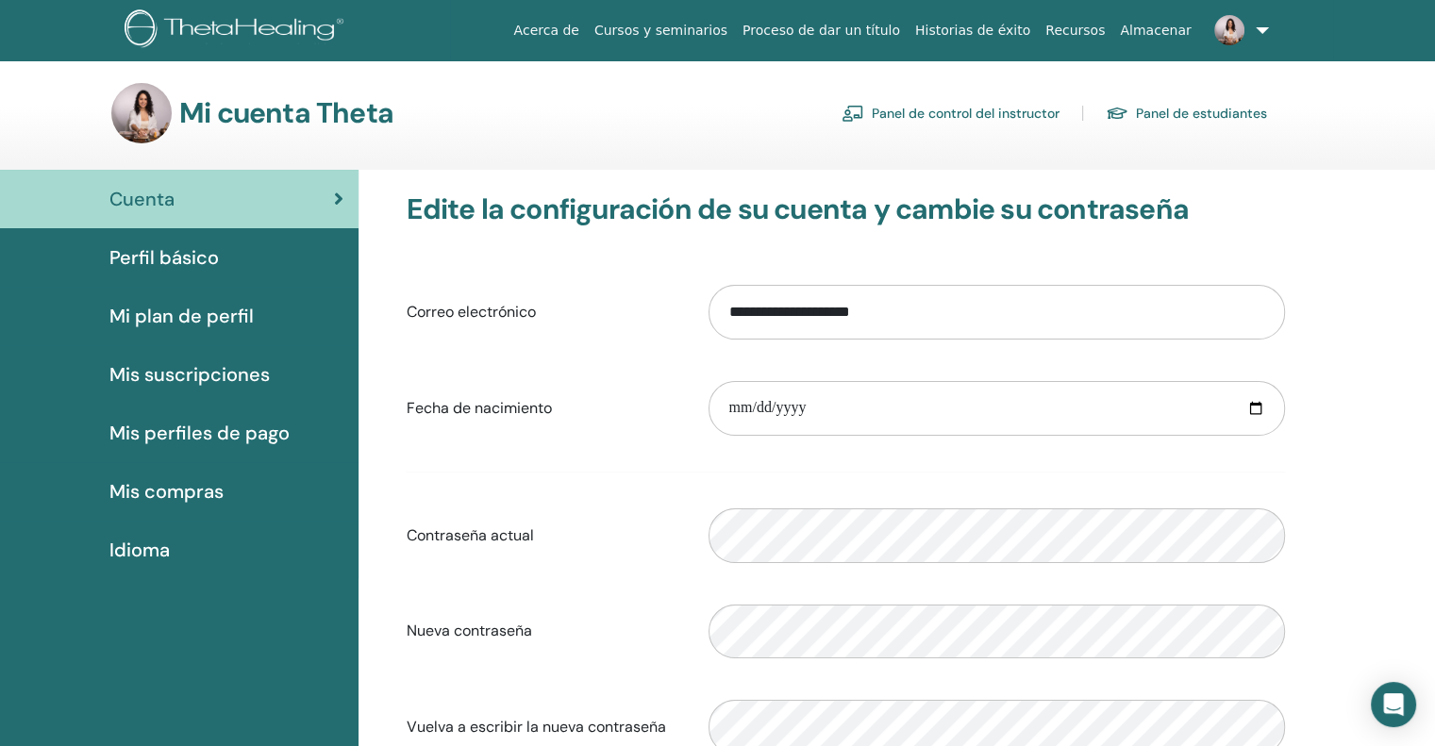
click at [984, 114] on font "Panel de control del instructor" at bounding box center [966, 114] width 188 height 17
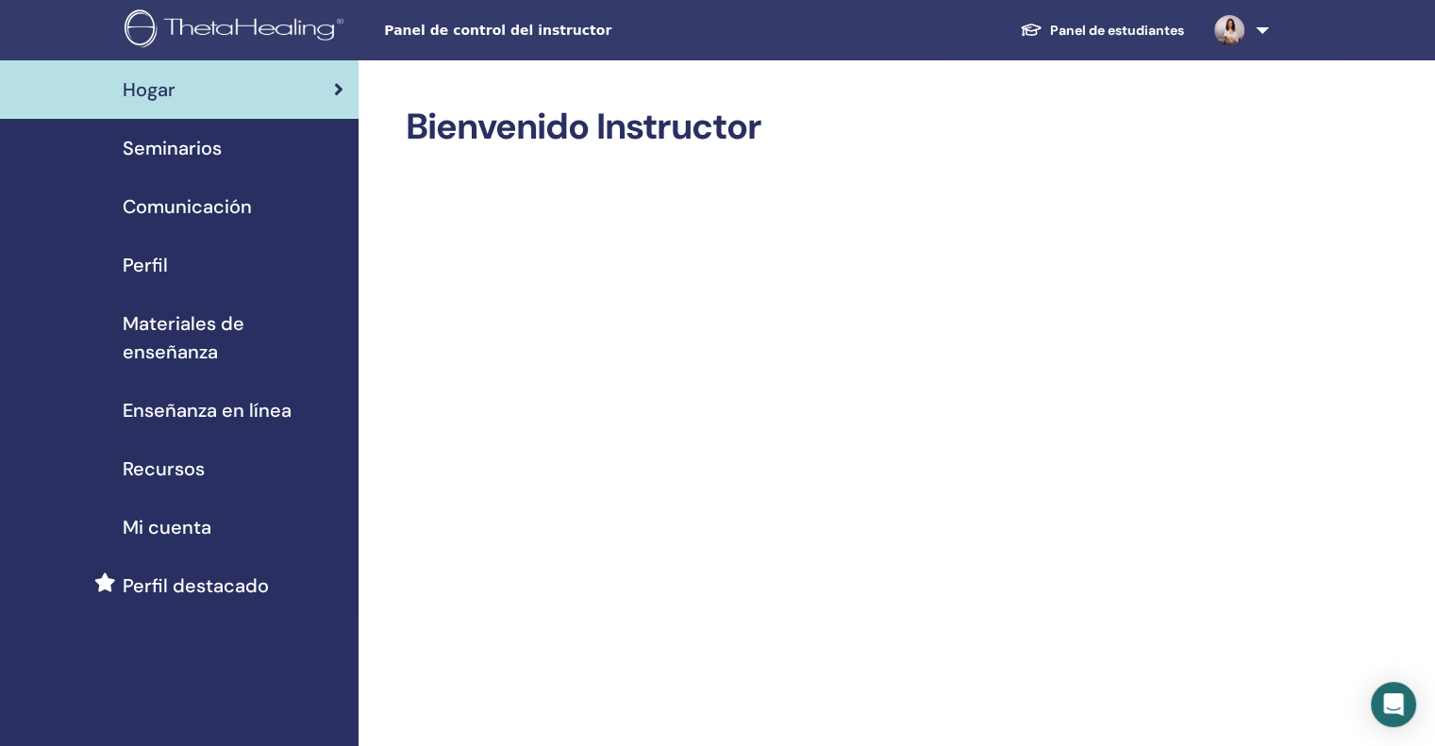
click at [142, 264] on font "Perfil" at bounding box center [145, 265] width 45 height 25
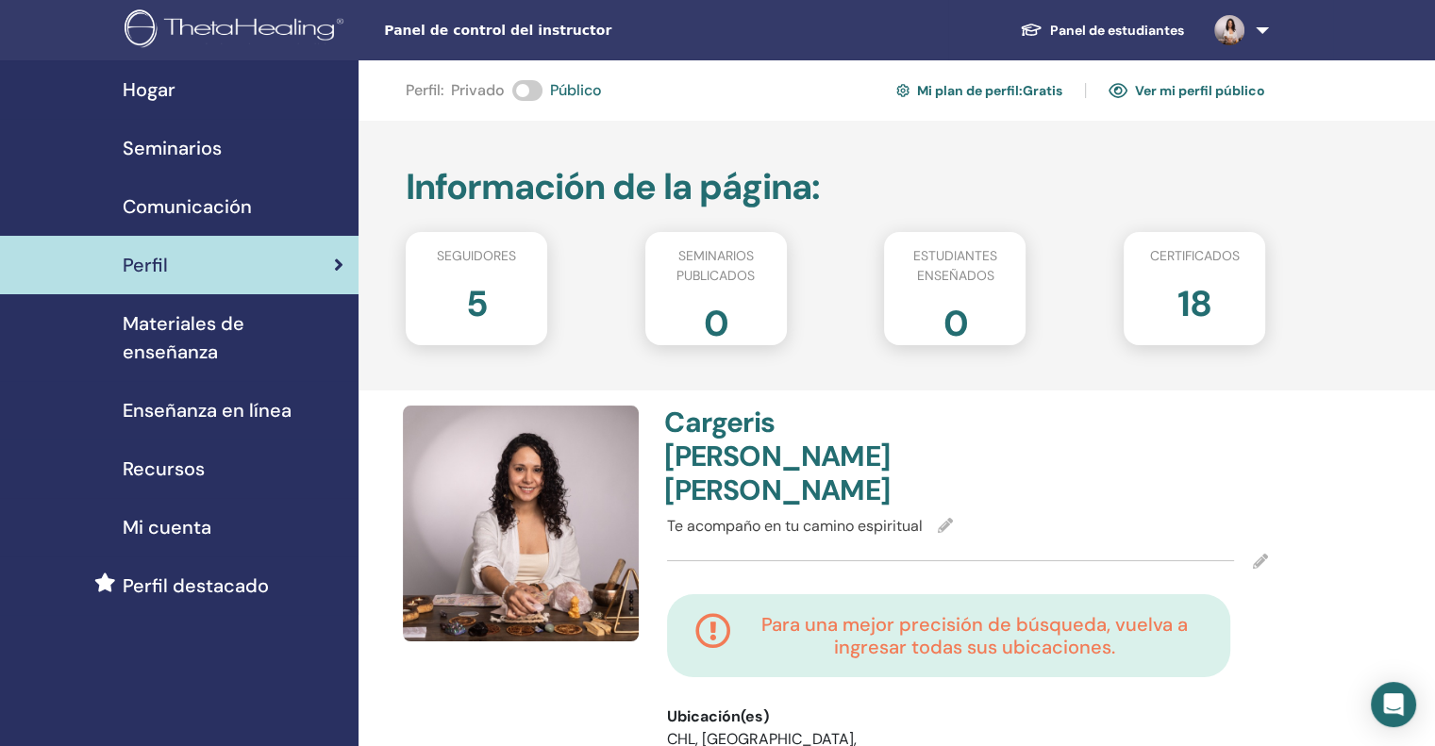
click at [491, 299] on div "5" at bounding box center [477, 311] width 170 height 75
click at [476, 305] on font "5" at bounding box center [477, 303] width 22 height 47
click at [491, 309] on div "5" at bounding box center [477, 311] width 170 height 75
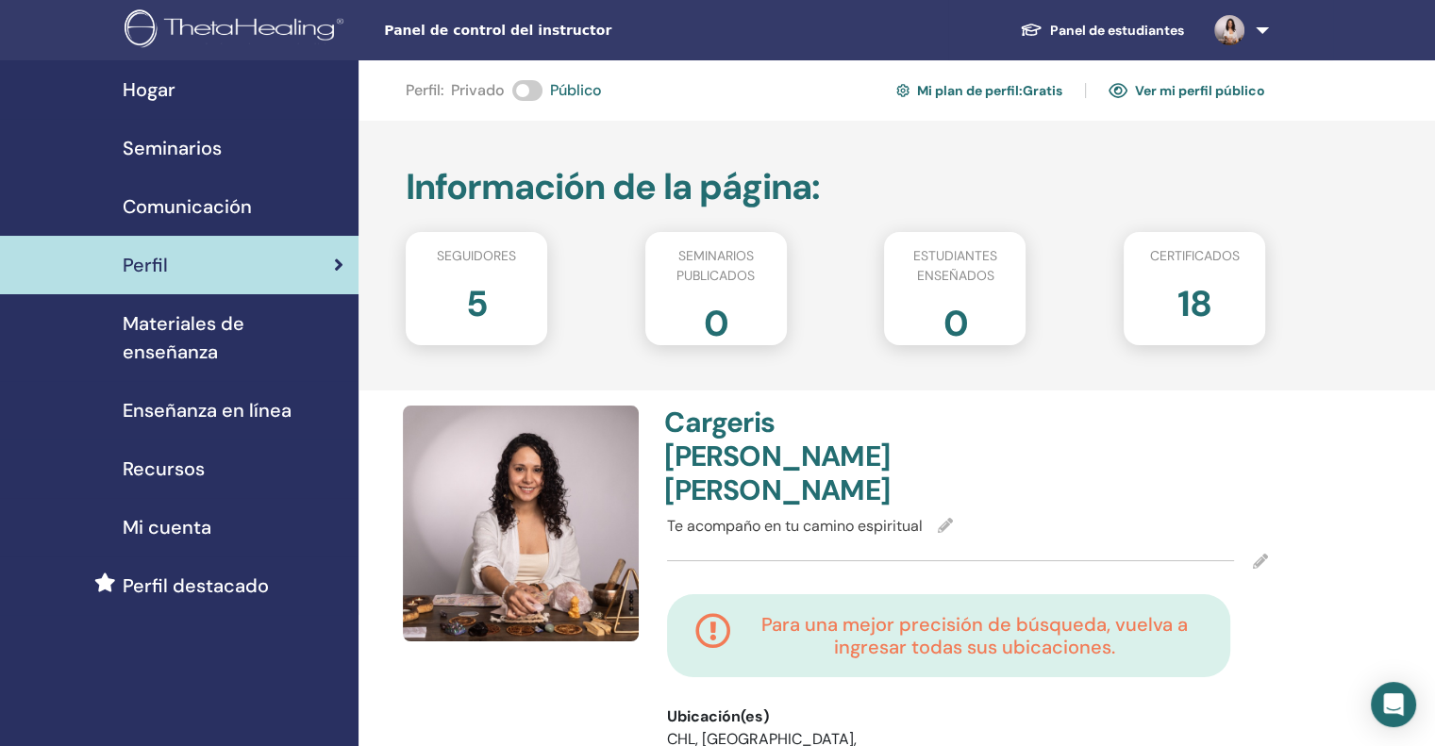
click at [1180, 90] on font "Ver mi perfil público" at bounding box center [1200, 91] width 130 height 17
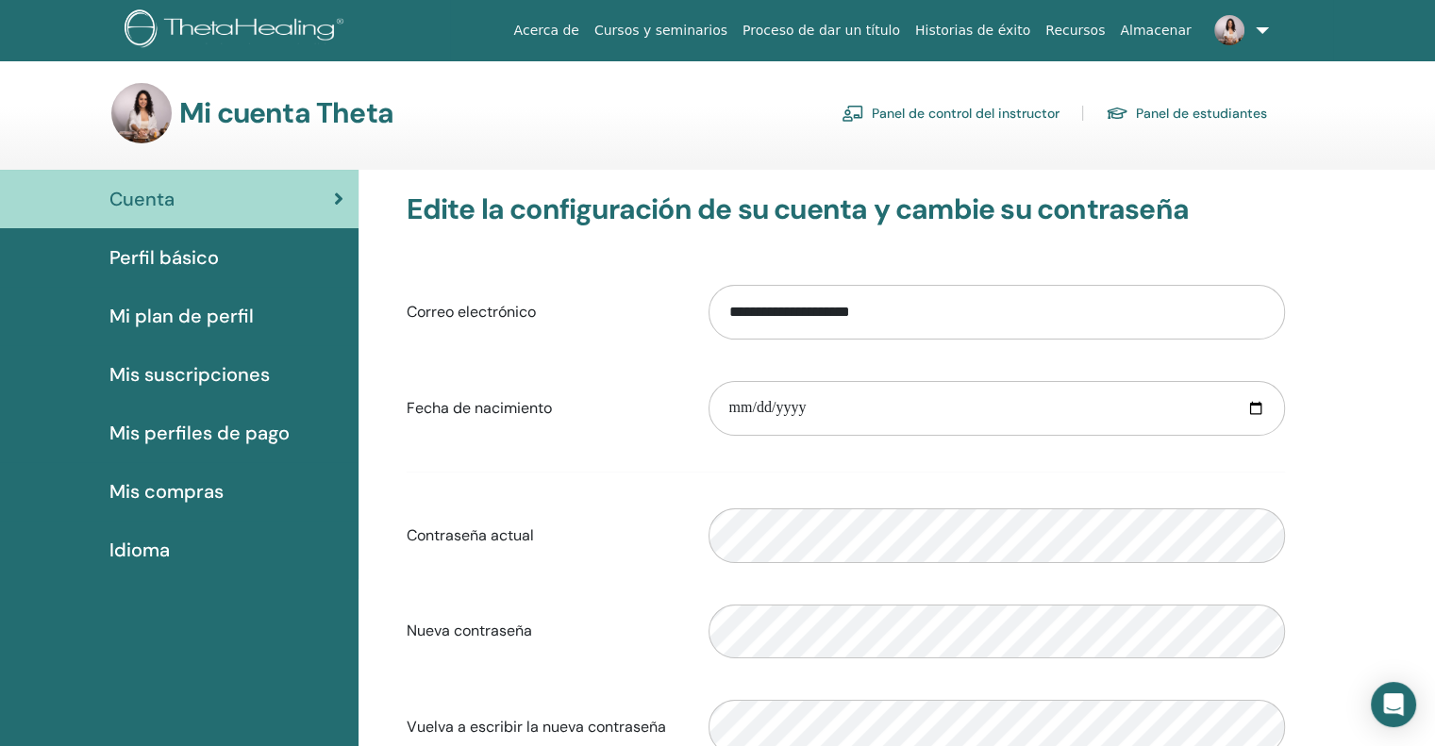
click at [931, 113] on font "Panel de control del instructor" at bounding box center [966, 114] width 188 height 17
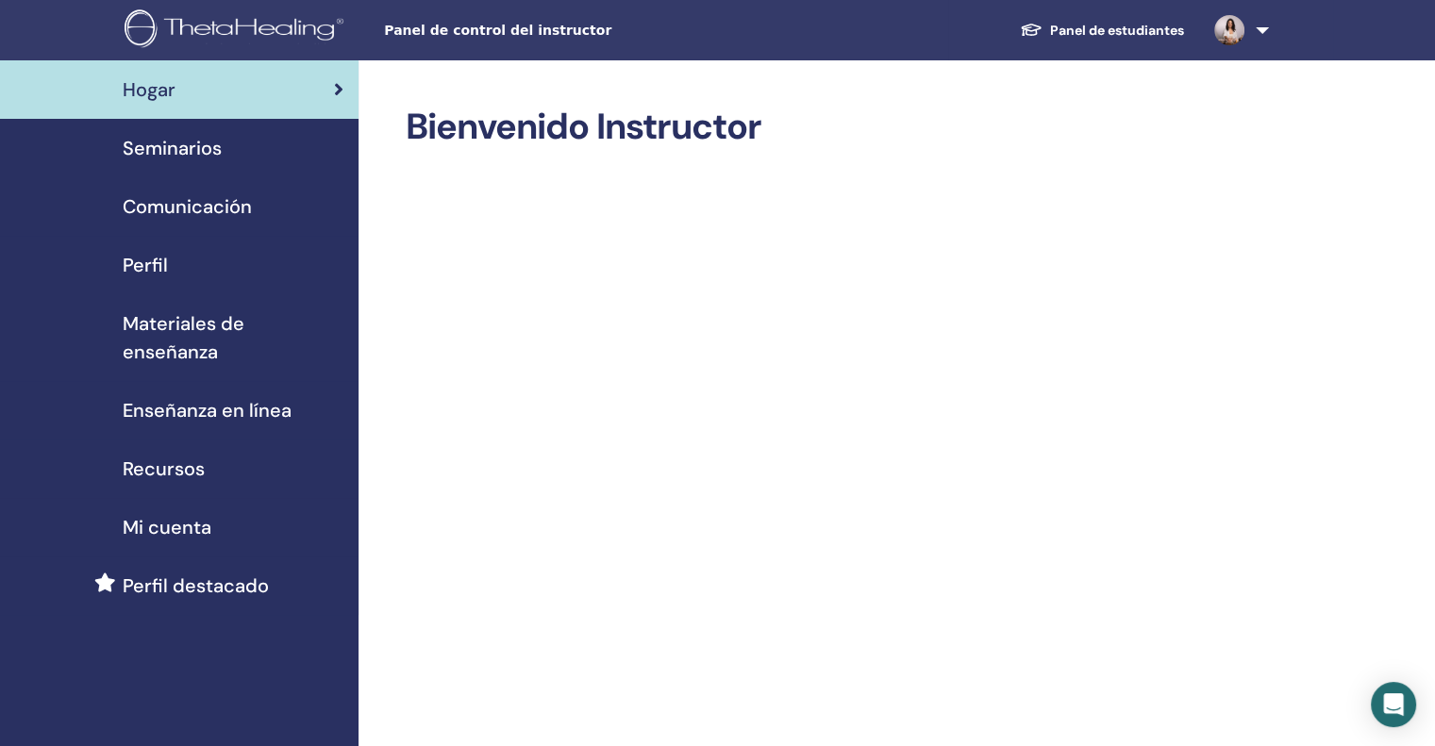
click at [179, 142] on font "Seminarios" at bounding box center [172, 148] width 99 height 25
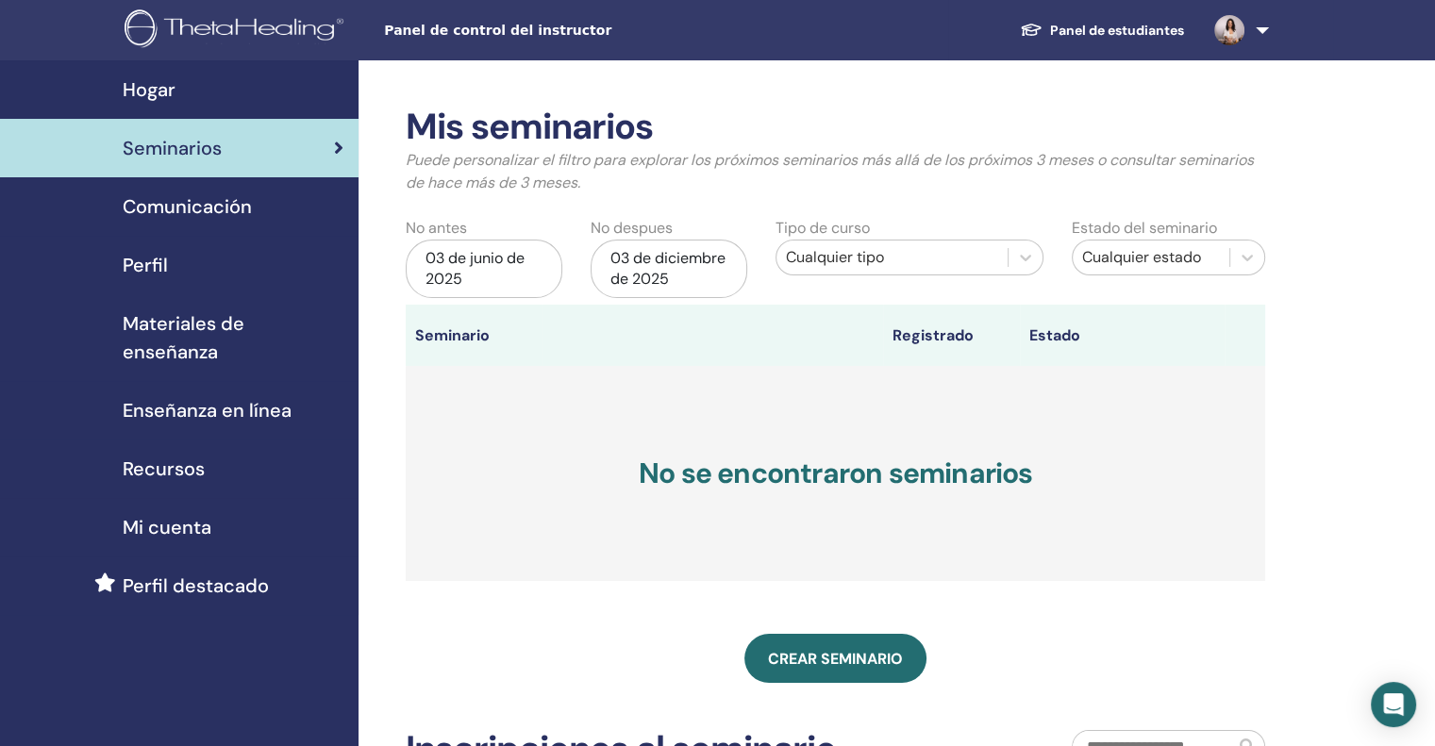
click at [226, 199] on font "Comunicación" at bounding box center [187, 206] width 129 height 25
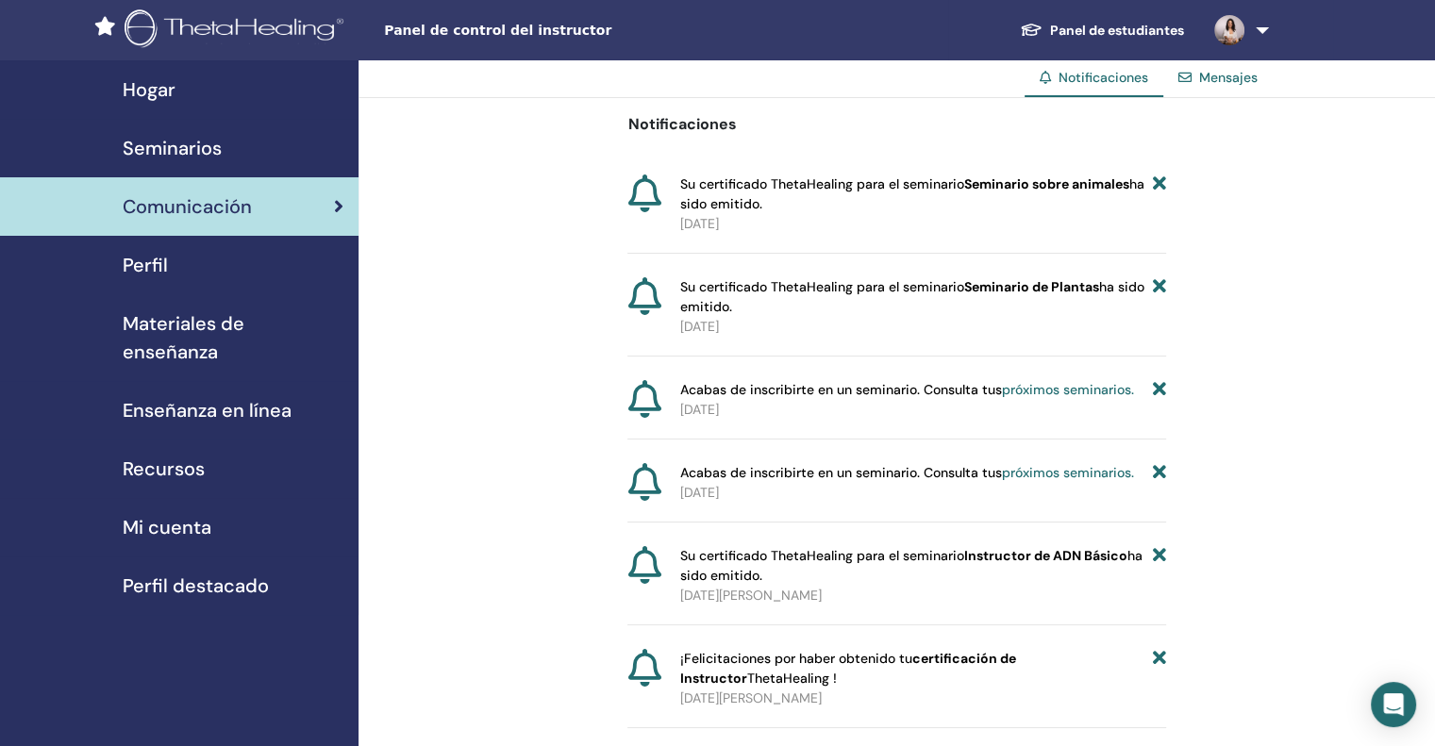
click at [183, 271] on div "Perfil" at bounding box center [179, 265] width 328 height 28
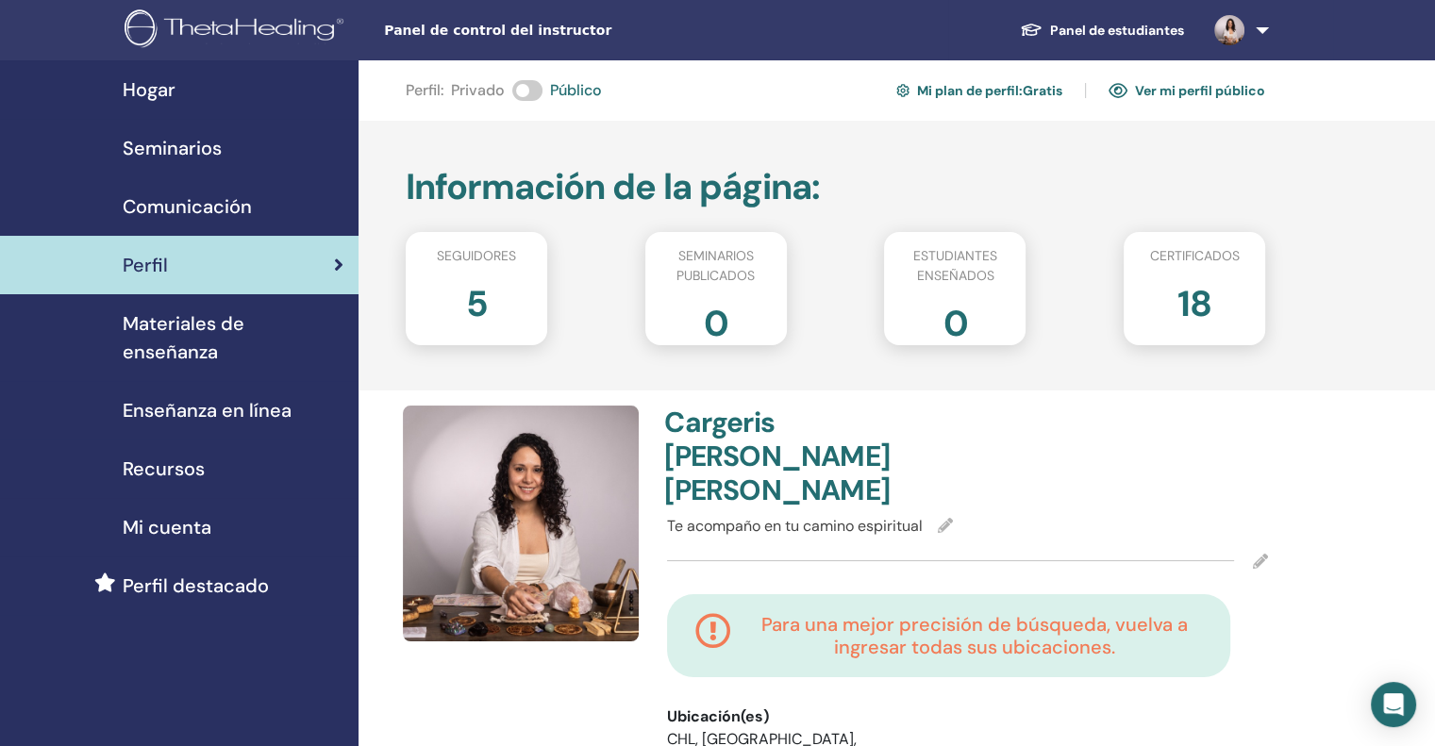
click at [177, 327] on font "Materiales de enseñanza" at bounding box center [184, 337] width 122 height 53
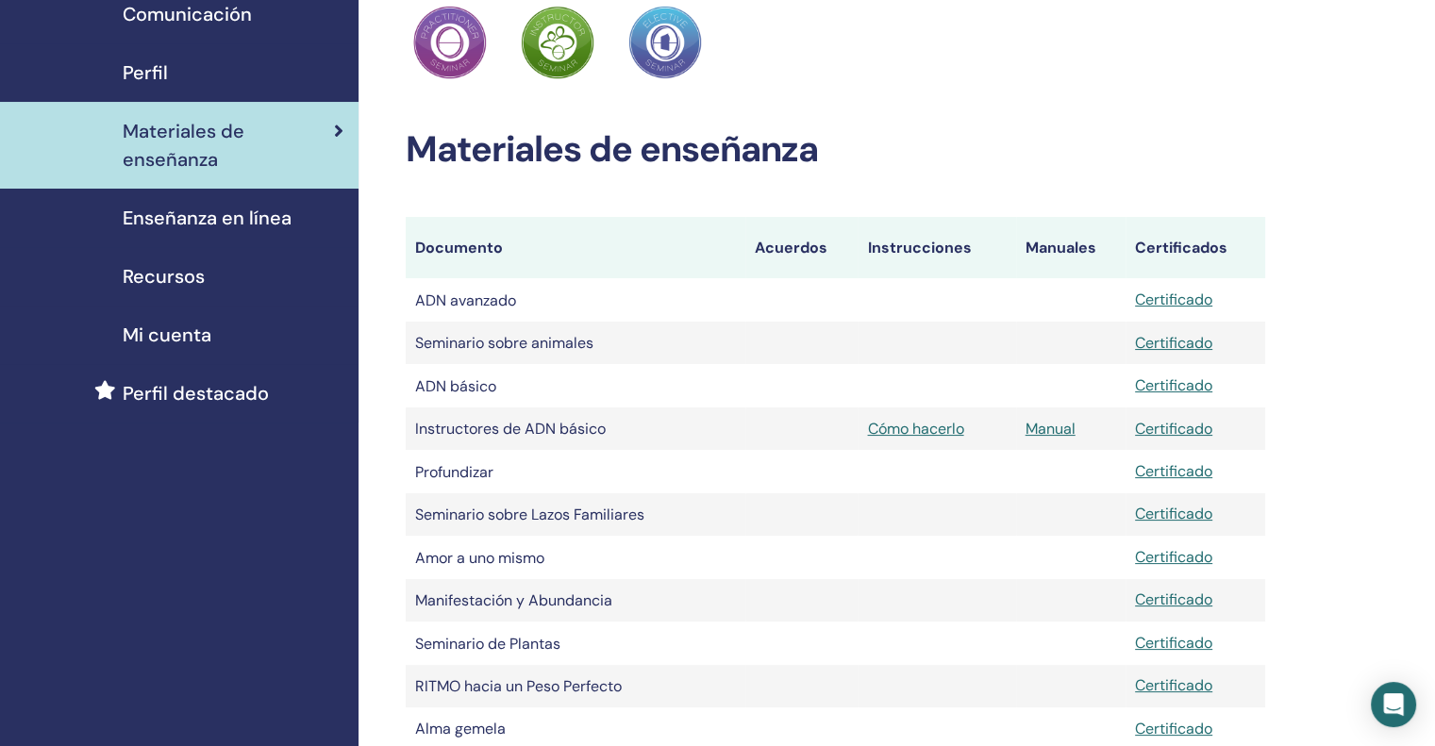
scroll to position [94, 0]
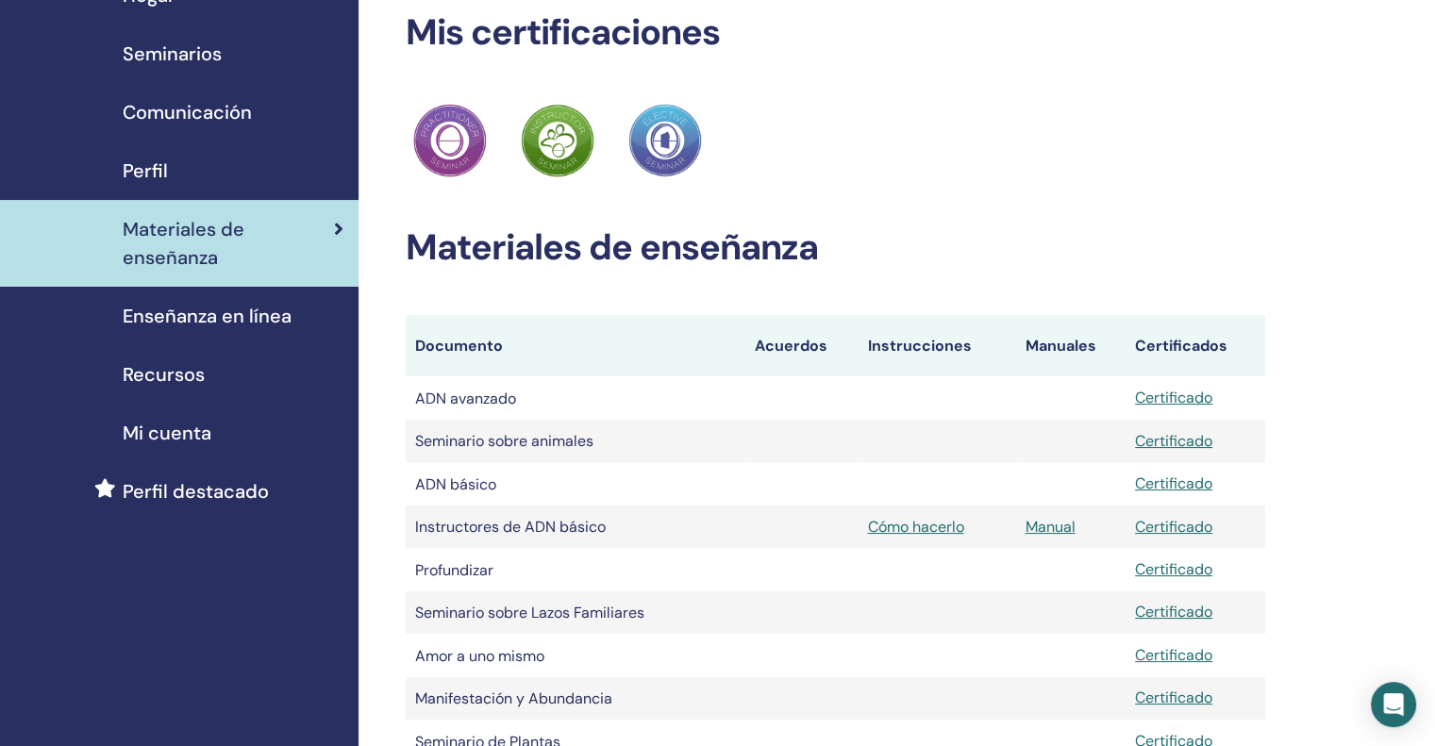
click at [216, 320] on font "Enseñanza en línea" at bounding box center [207, 316] width 169 height 25
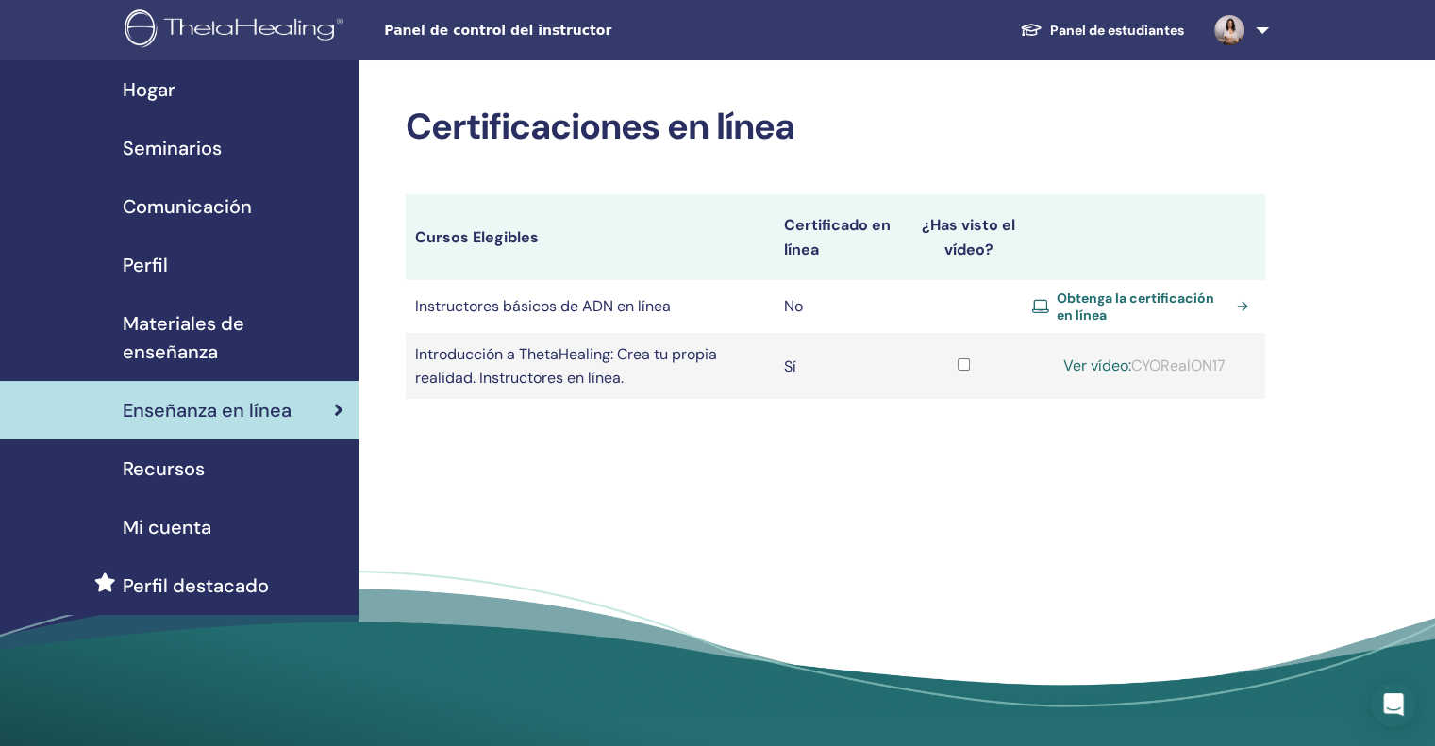
click at [226, 455] on div "Recursos" at bounding box center [179, 469] width 328 height 28
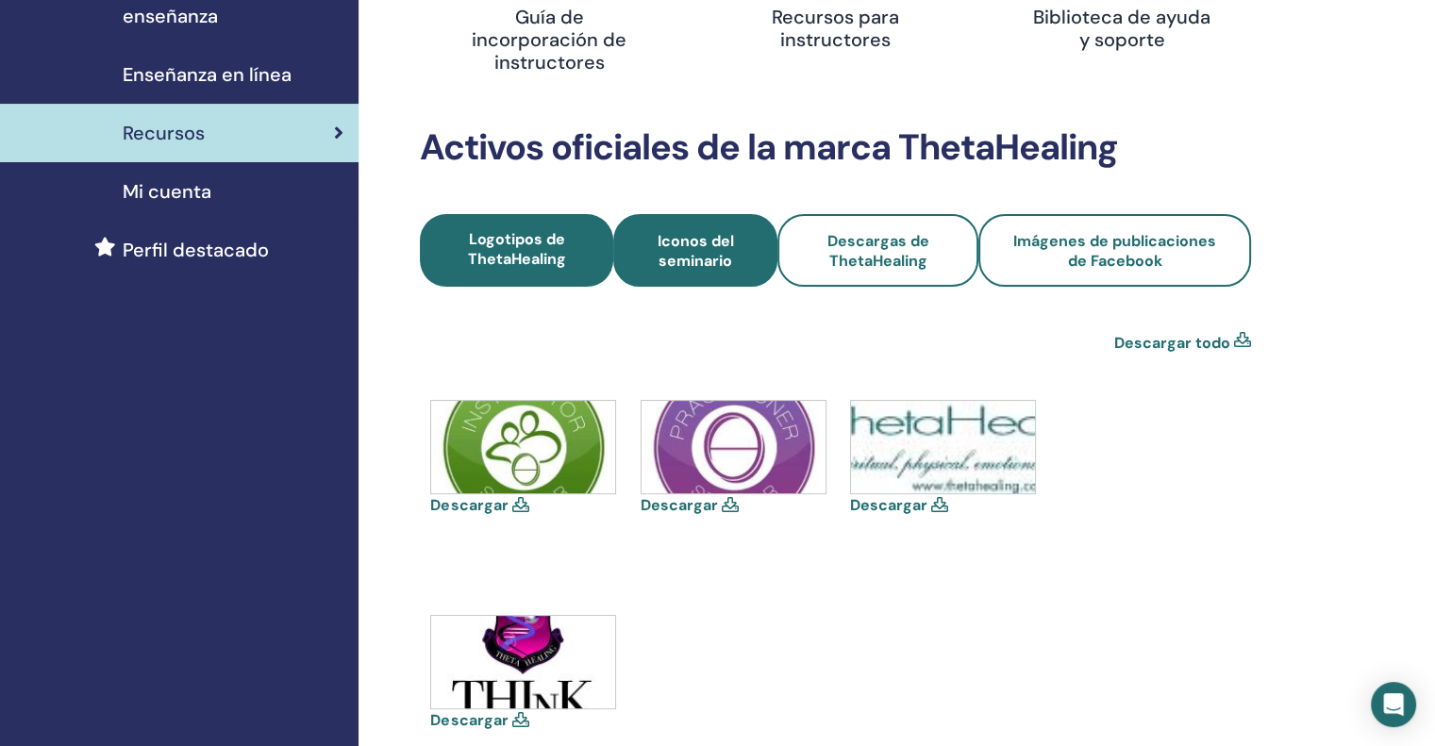
scroll to position [377, 0]
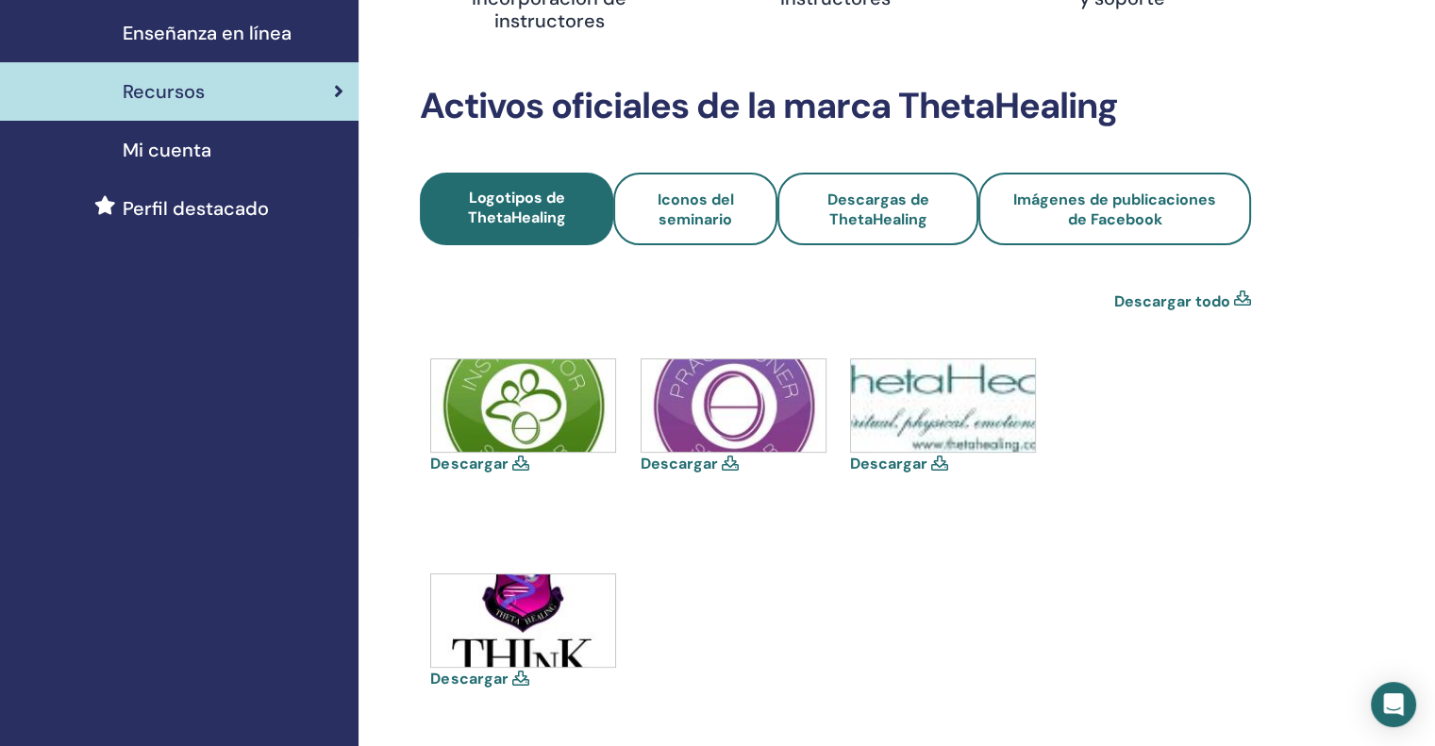
click at [514, 466] on icon at bounding box center [519, 463] width 17 height 15
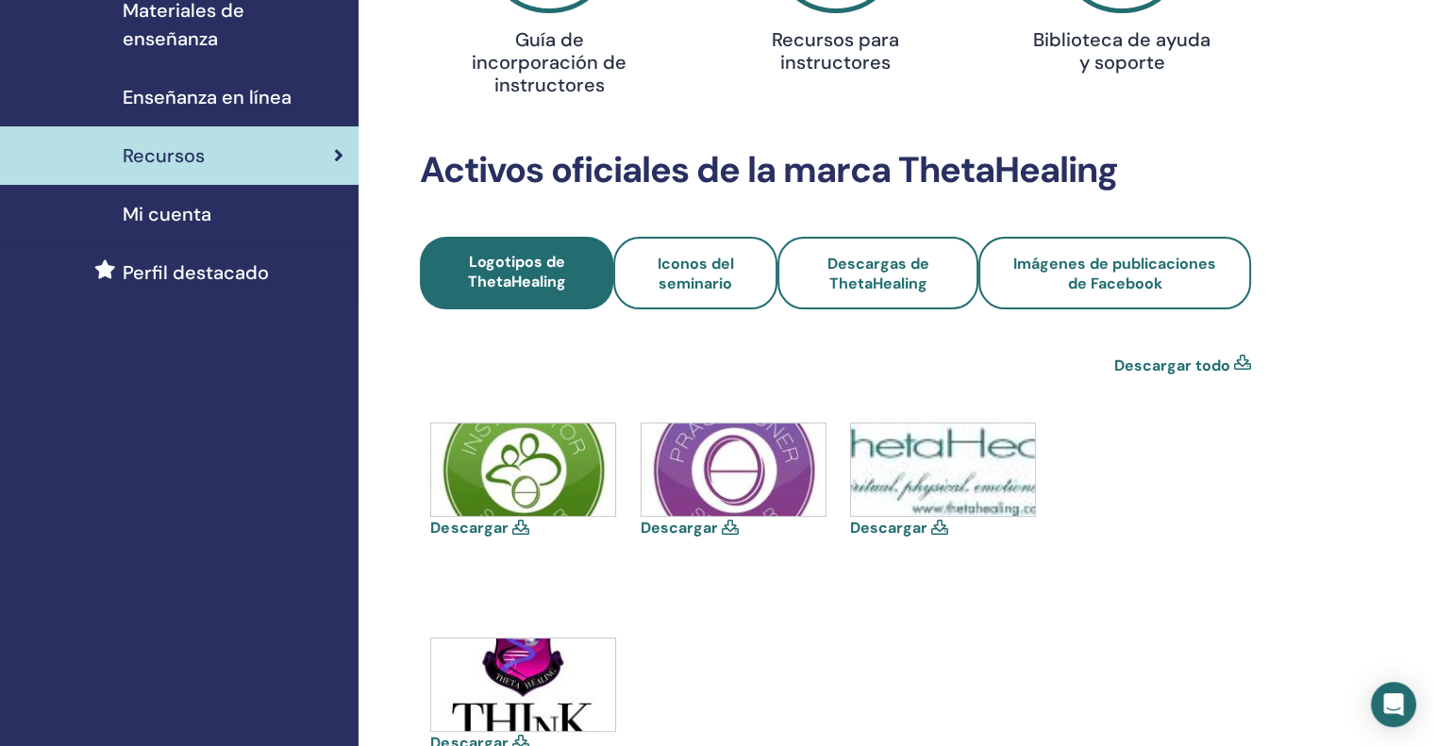
scroll to position [283, 0]
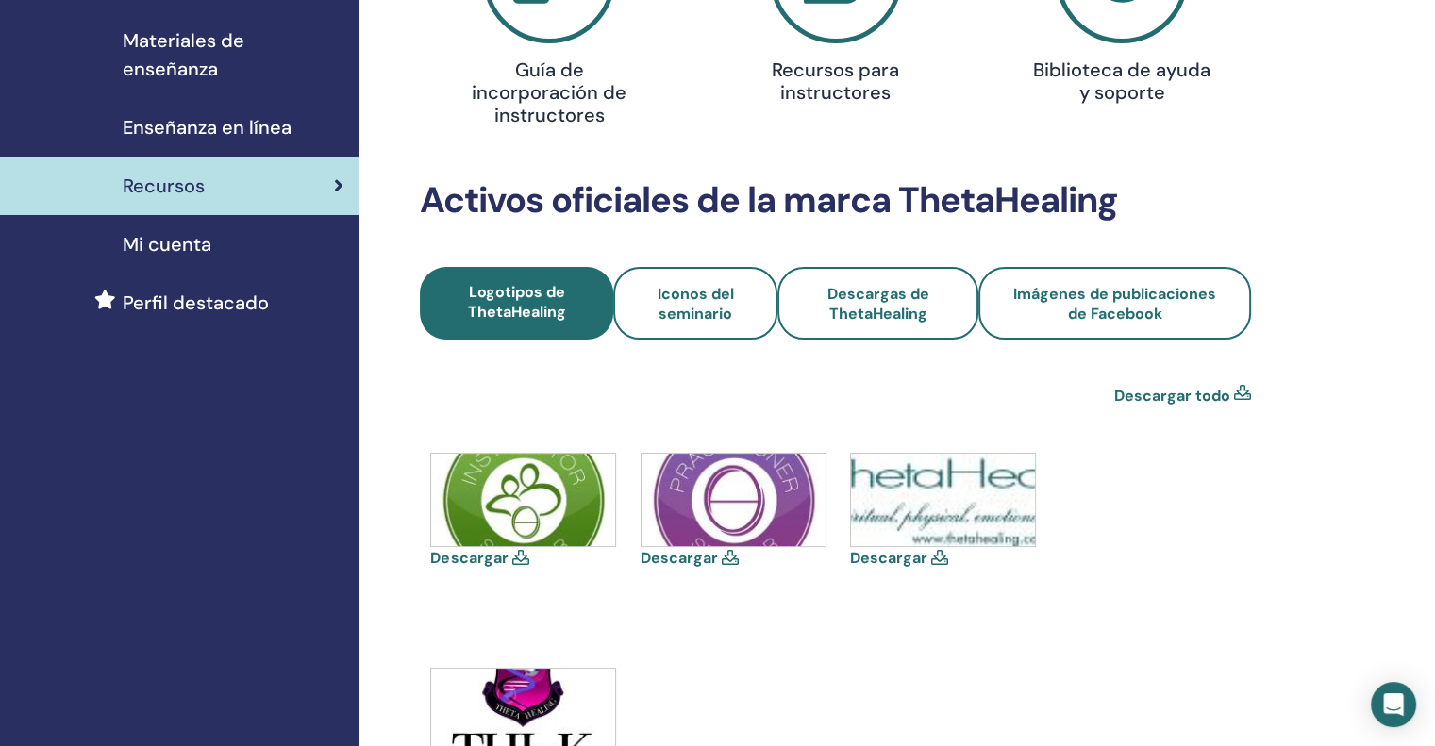
click at [1207, 395] on font "Descargar todo" at bounding box center [1172, 396] width 116 height 20
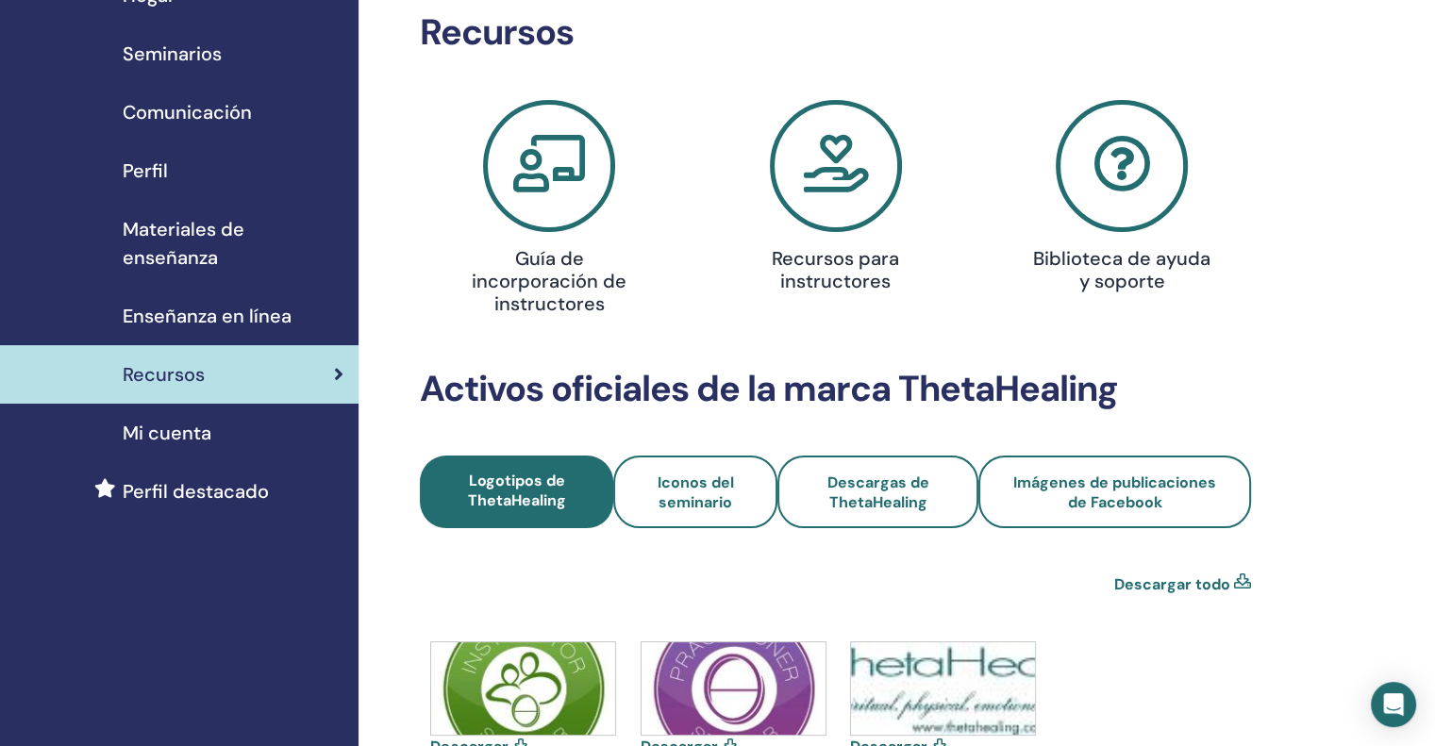
scroll to position [94, 0]
click at [694, 495] on font "Iconos del seminario" at bounding box center [695, 493] width 76 height 40
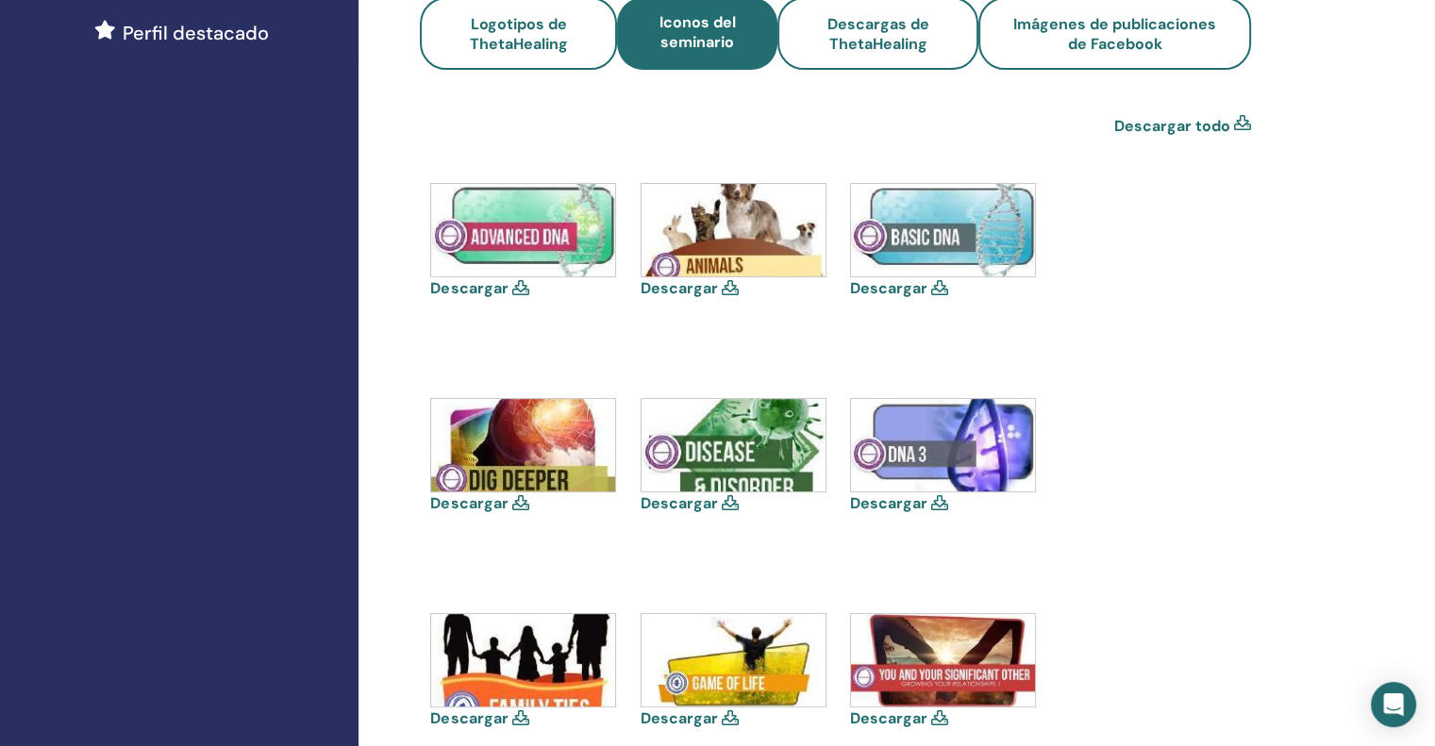
scroll to position [566, 0]
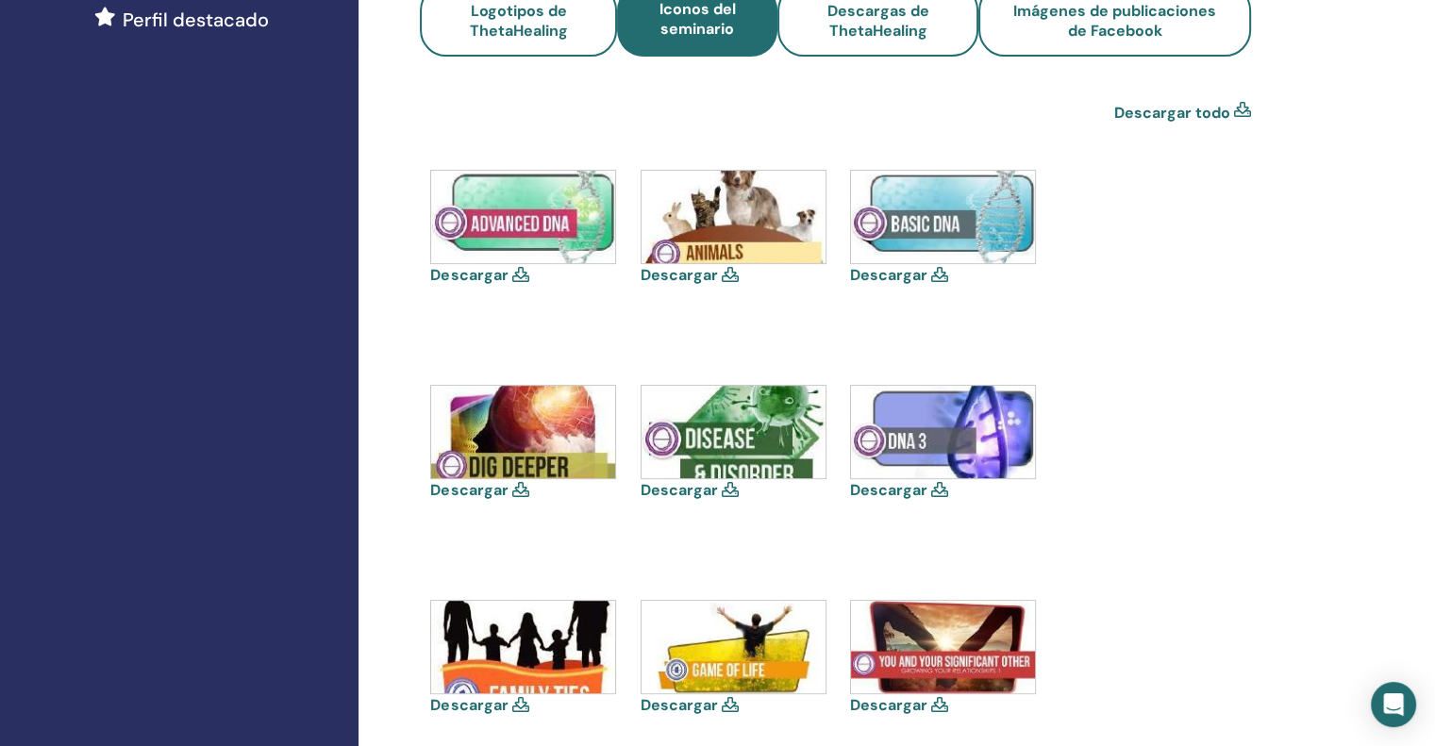
click at [1238, 109] on icon at bounding box center [1242, 113] width 17 height 23
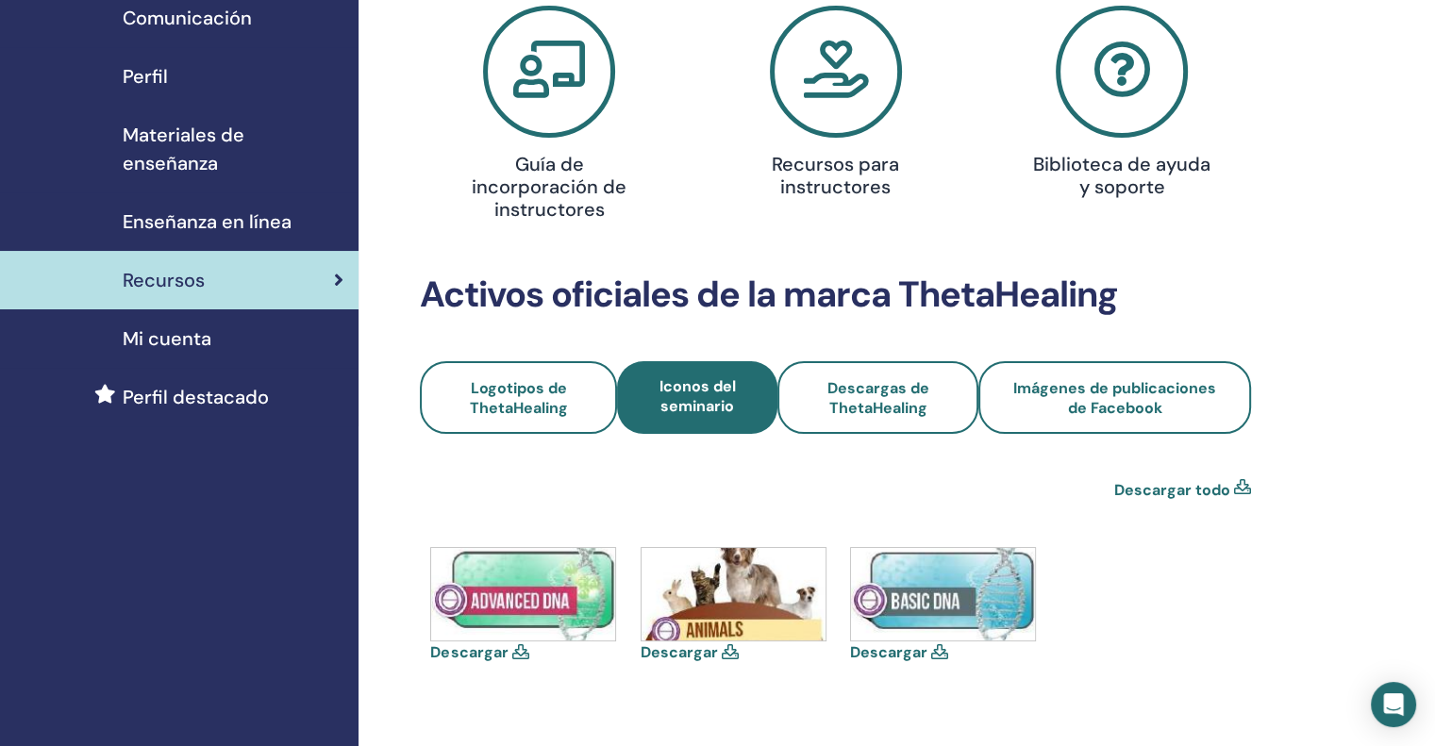
scroll to position [283, 0]
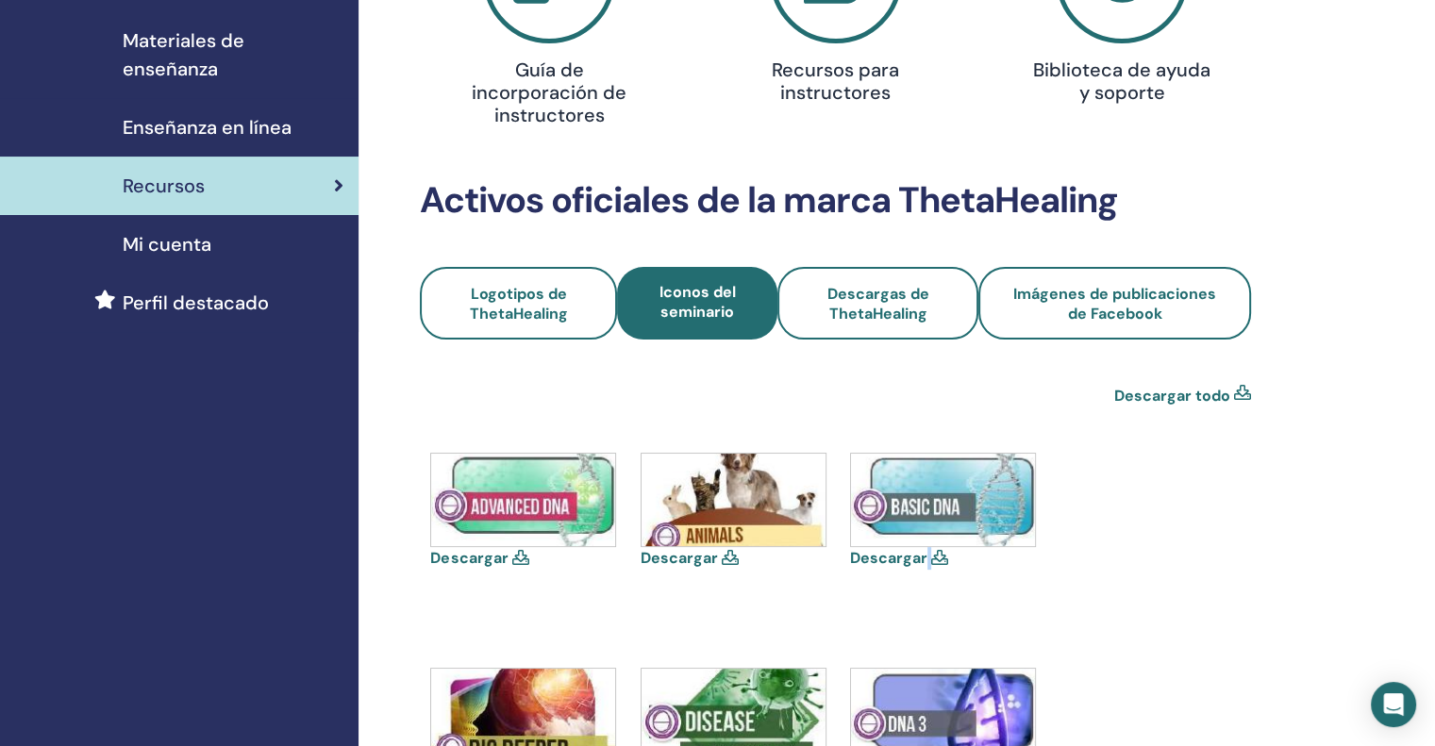
click at [928, 556] on div "Descargar" at bounding box center [944, 511] width 189 height 117
click at [944, 558] on icon at bounding box center [939, 557] width 17 height 15
click at [938, 553] on icon at bounding box center [939, 557] width 17 height 15
click at [950, 507] on img at bounding box center [943, 500] width 184 height 92
click at [1242, 395] on icon at bounding box center [1242, 396] width 17 height 23
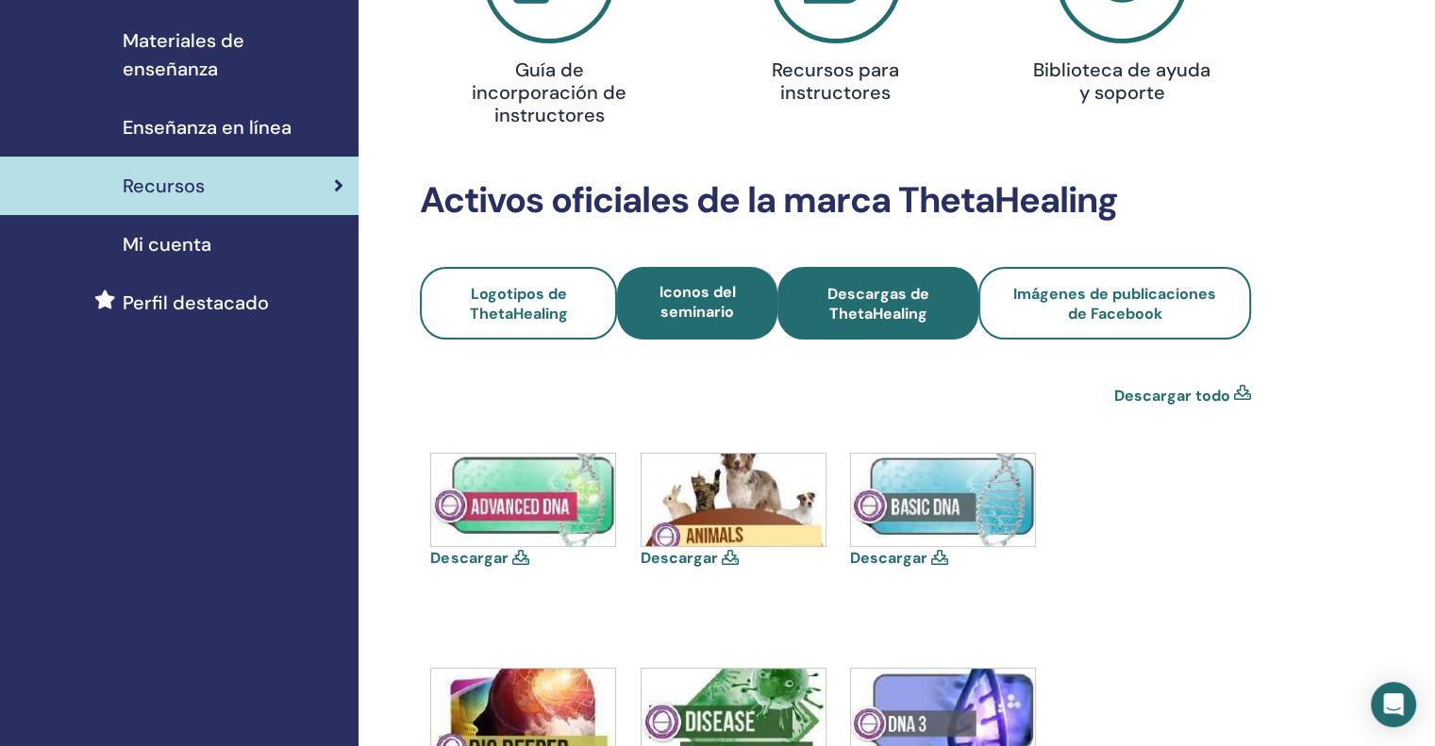
click at [882, 300] on font "Descargas de ThetaHealing" at bounding box center [879, 304] width 102 height 40
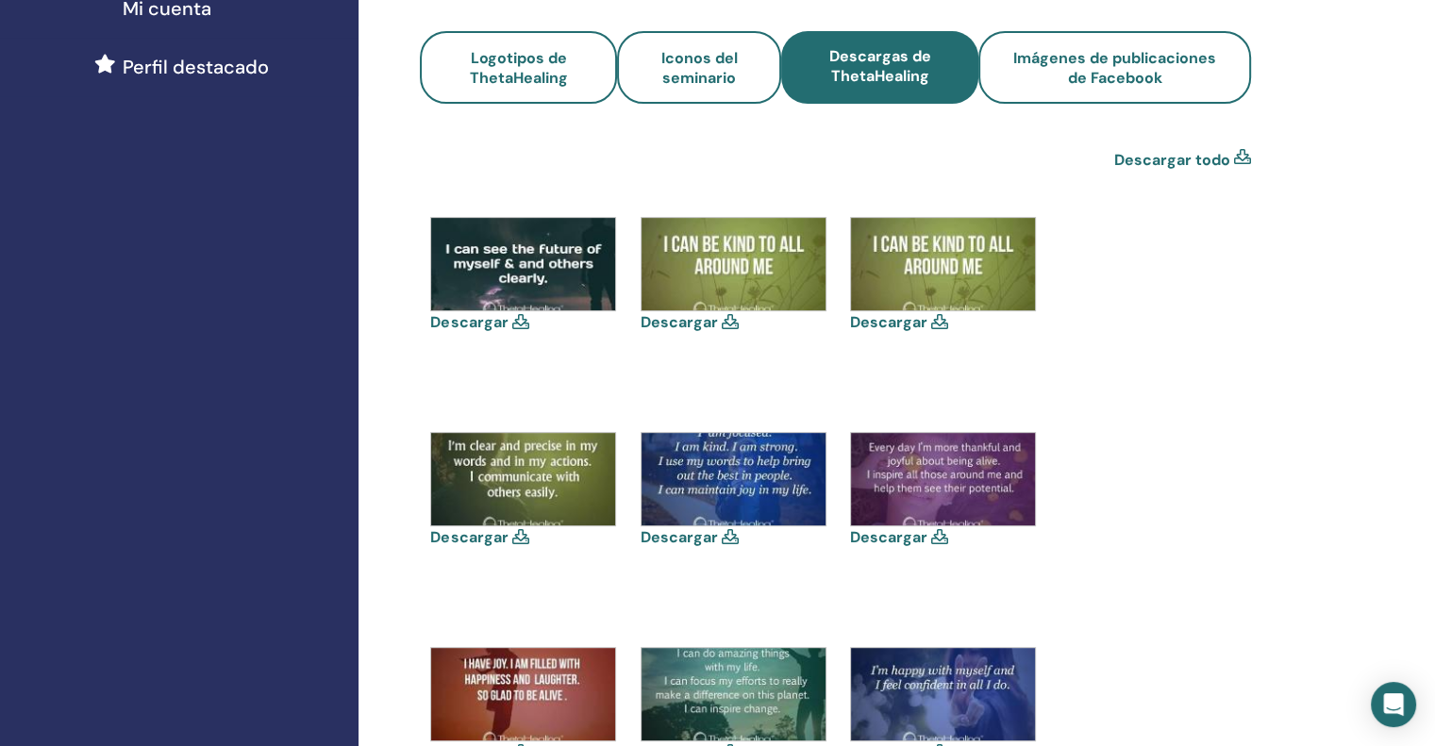
scroll to position [566, 0]
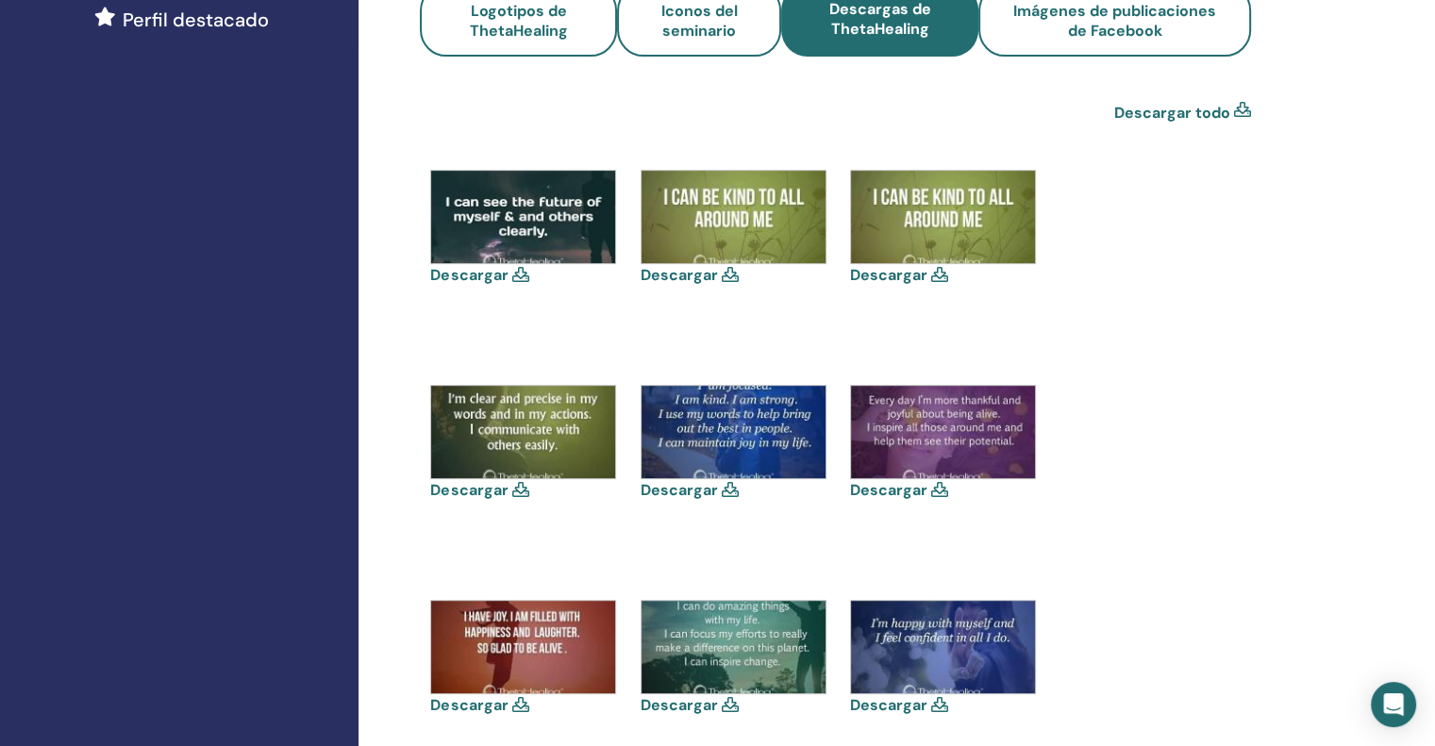
click at [517, 489] on icon at bounding box center [519, 489] width 17 height 15
click at [887, 491] on font "Descargar" at bounding box center [888, 490] width 77 height 20
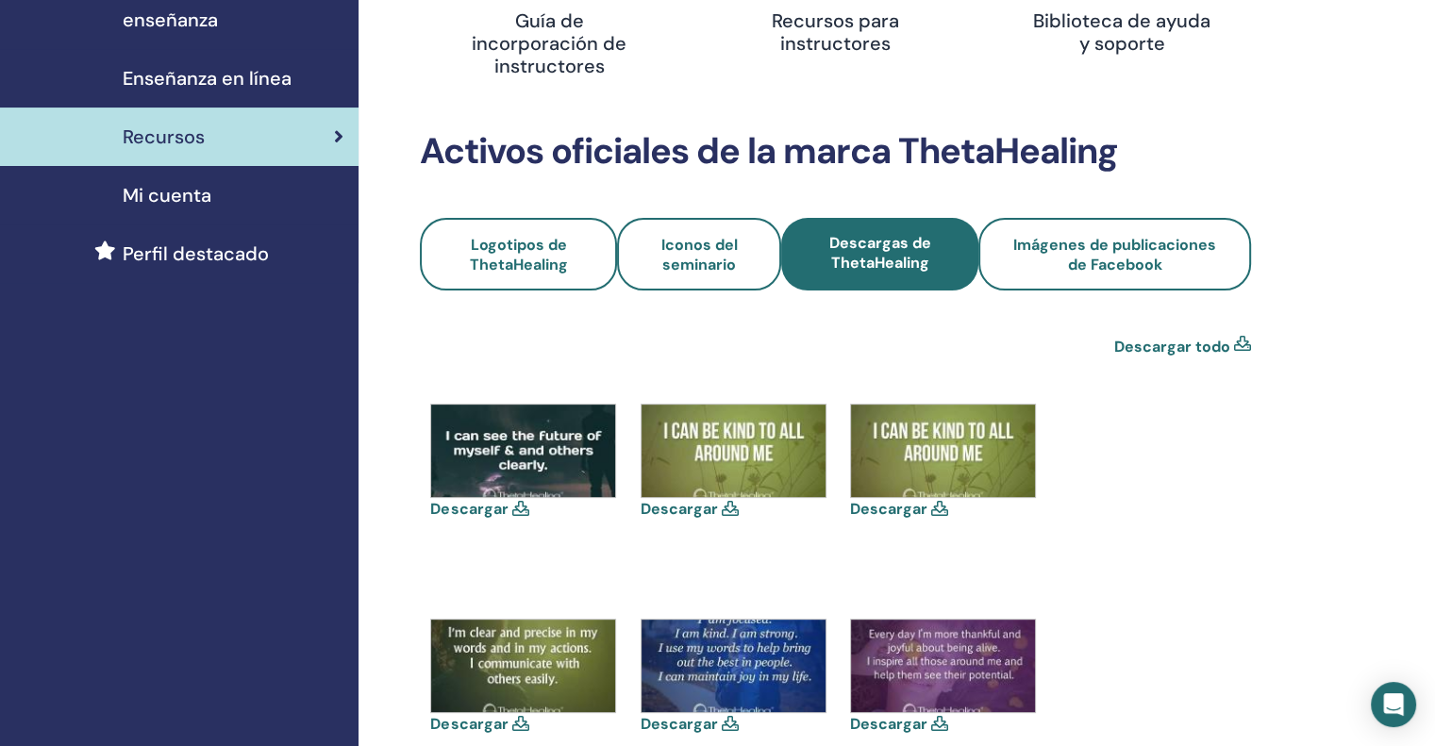
scroll to position [283, 0]
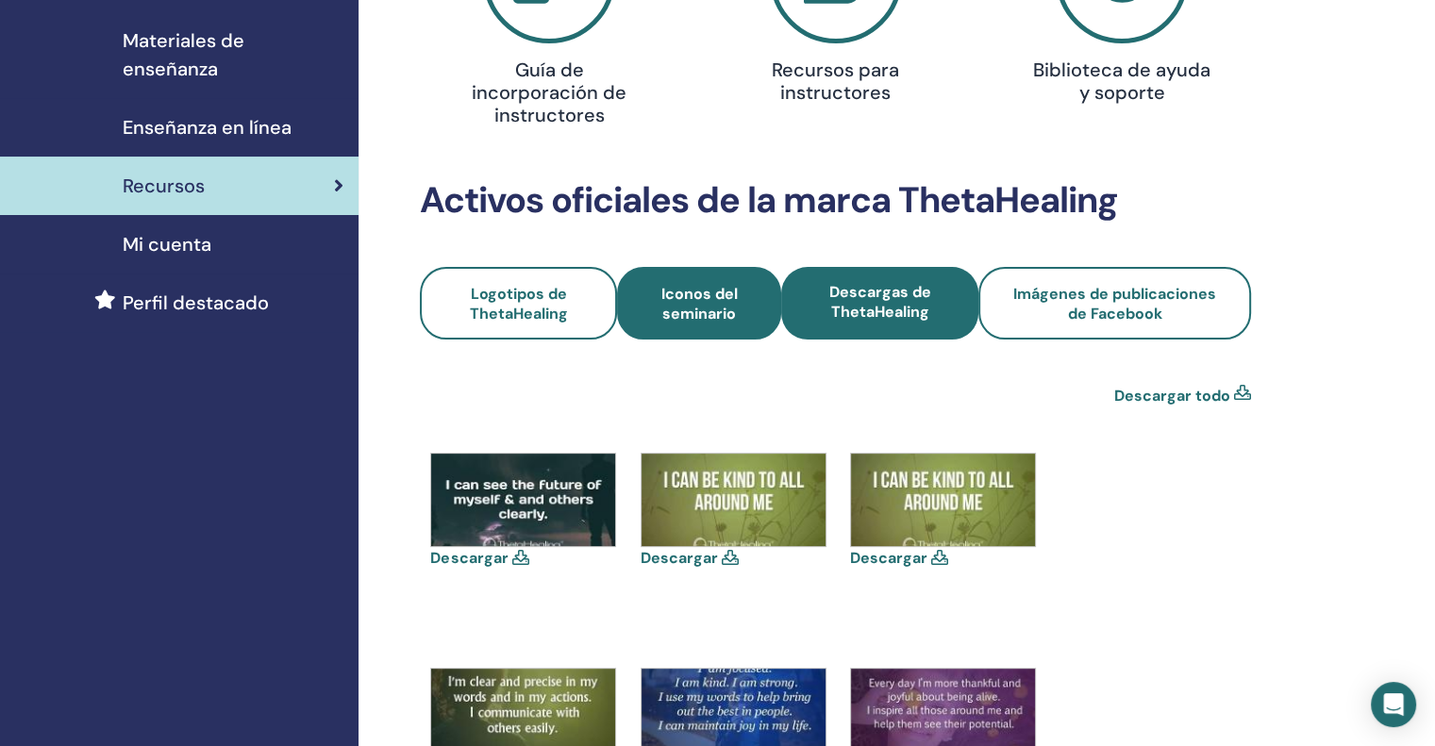
click at [680, 305] on font "Iconos del seminario" at bounding box center [699, 304] width 76 height 40
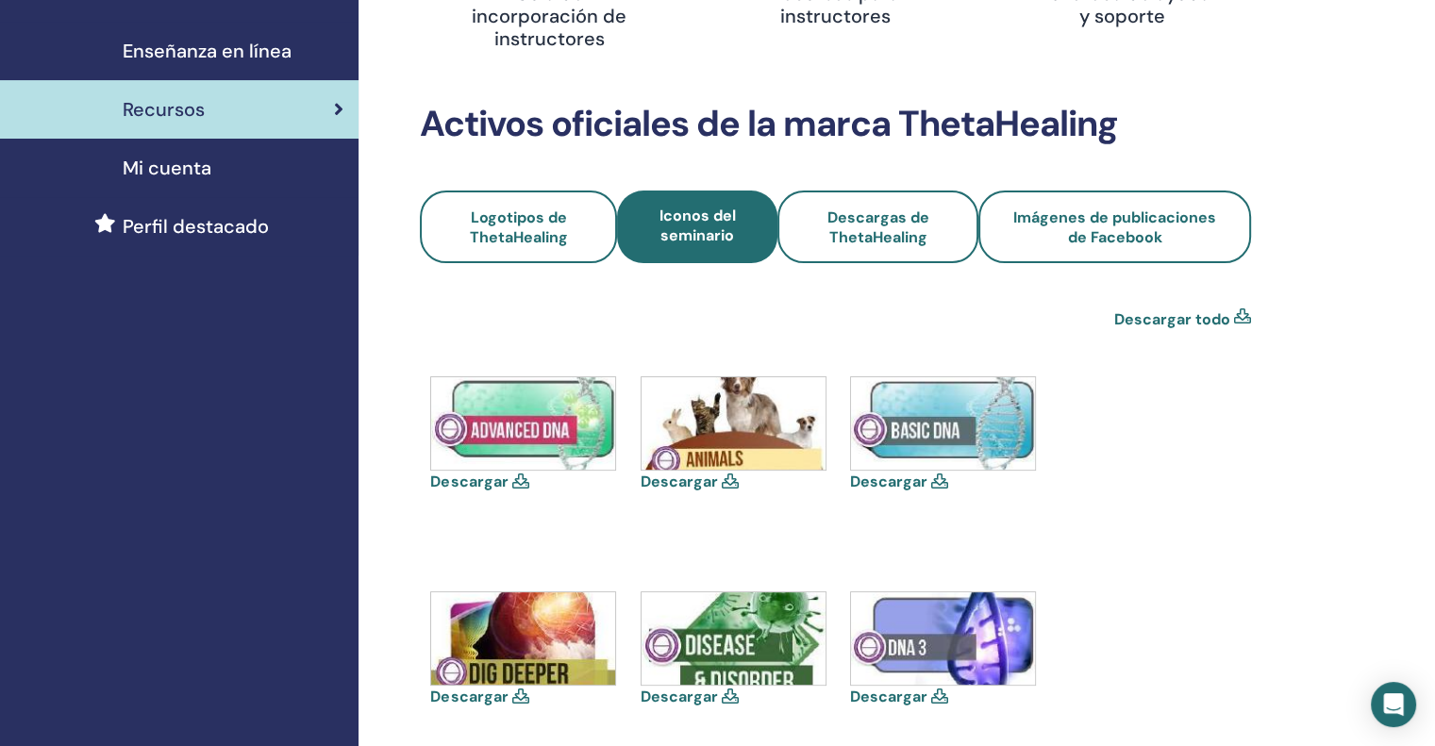
scroll to position [377, 0]
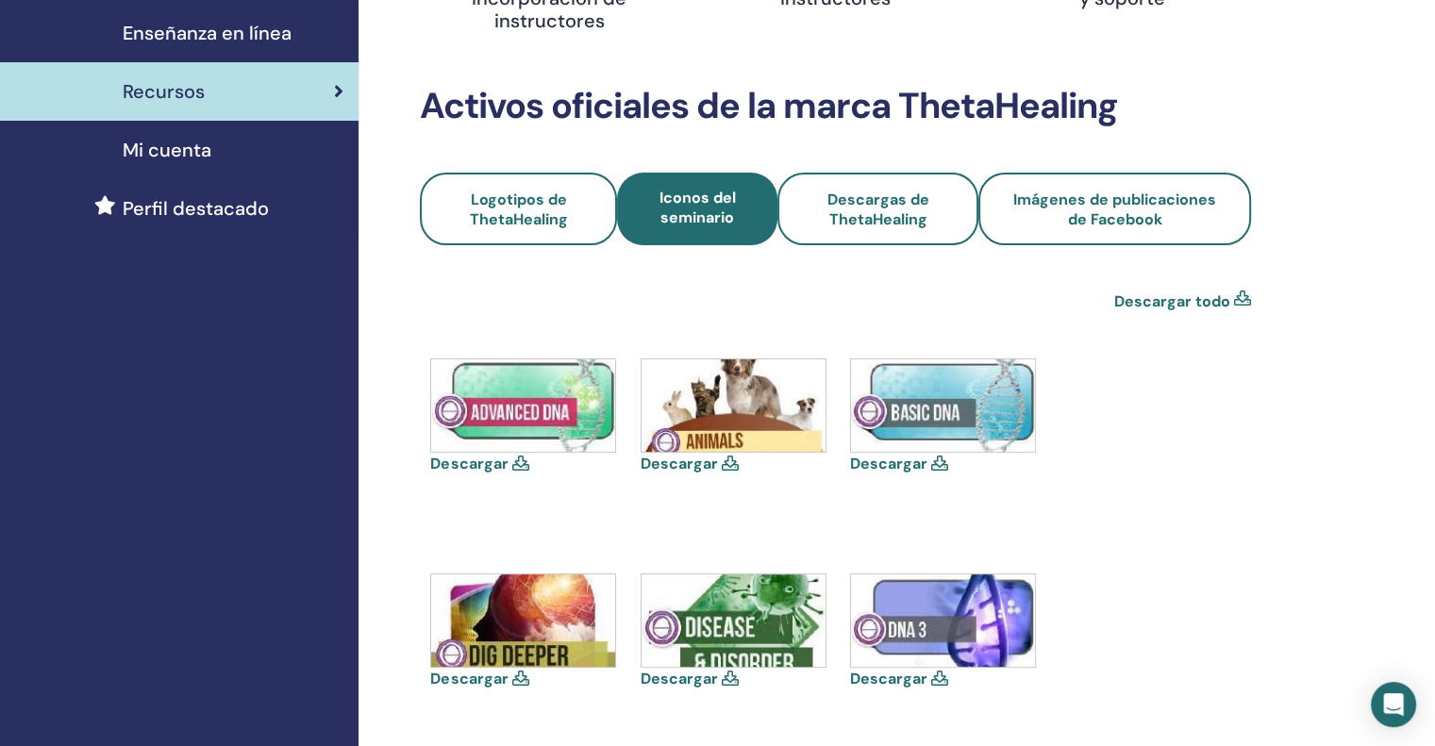
click at [932, 428] on img at bounding box center [943, 406] width 184 height 92
click at [1144, 303] on font "Descargar todo" at bounding box center [1172, 302] width 116 height 20
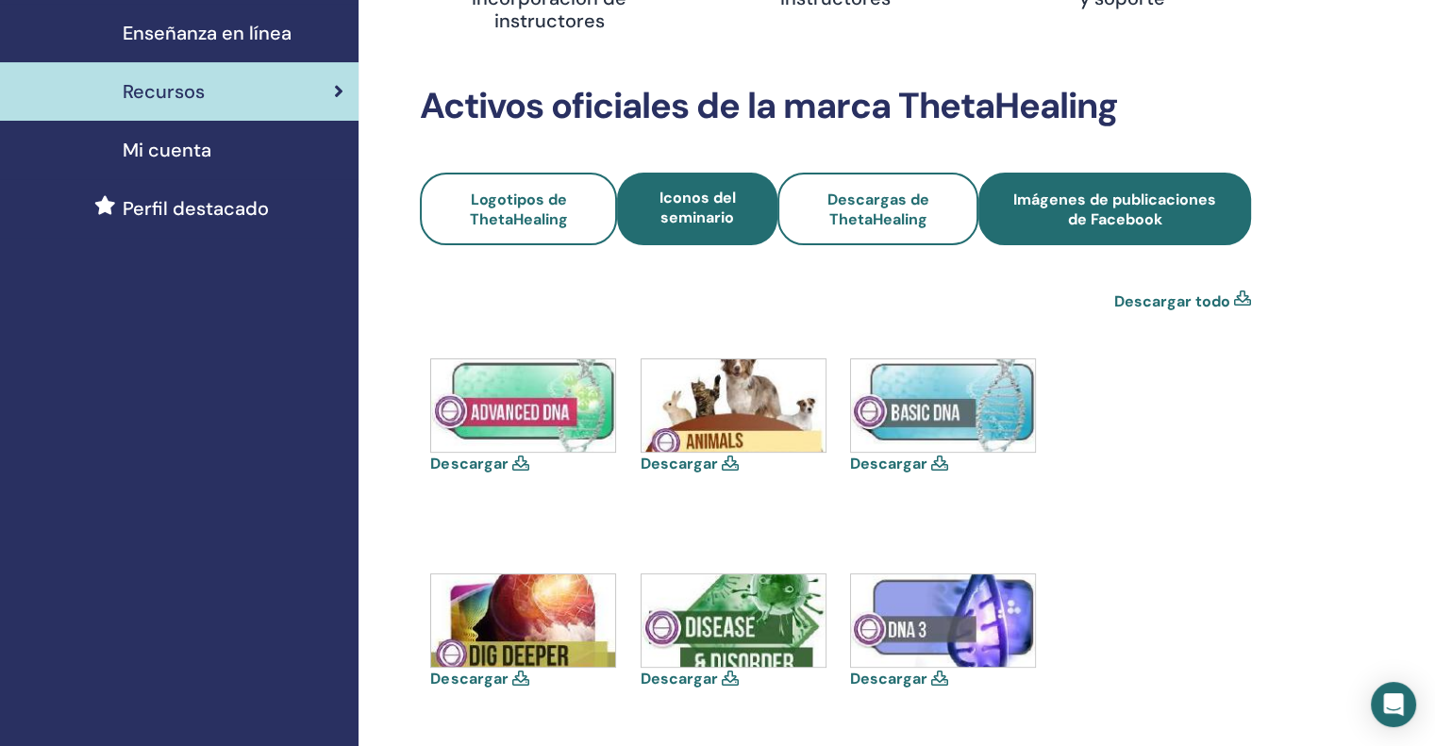
click at [1140, 188] on link "Imágenes de publicaciones de Facebook" at bounding box center [1115, 209] width 273 height 73
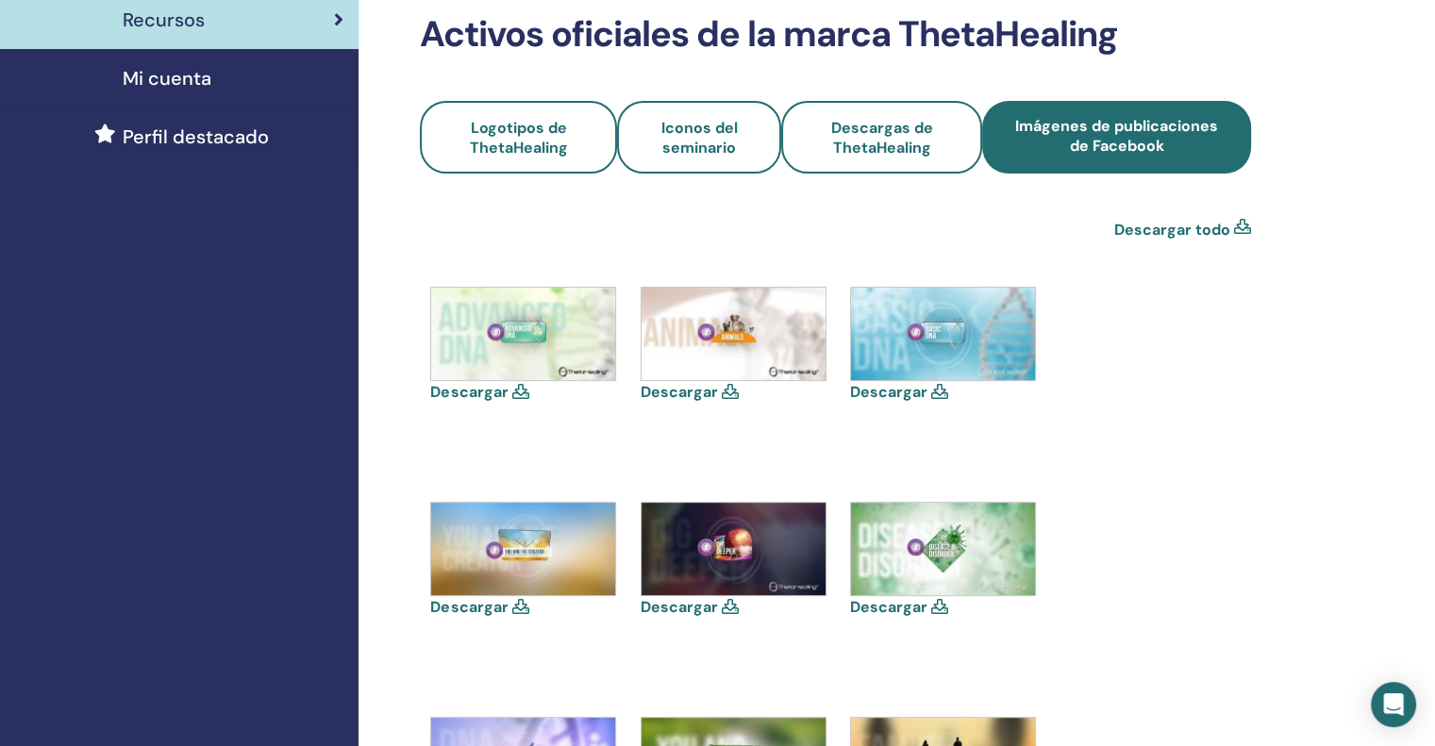
scroll to position [472, 0]
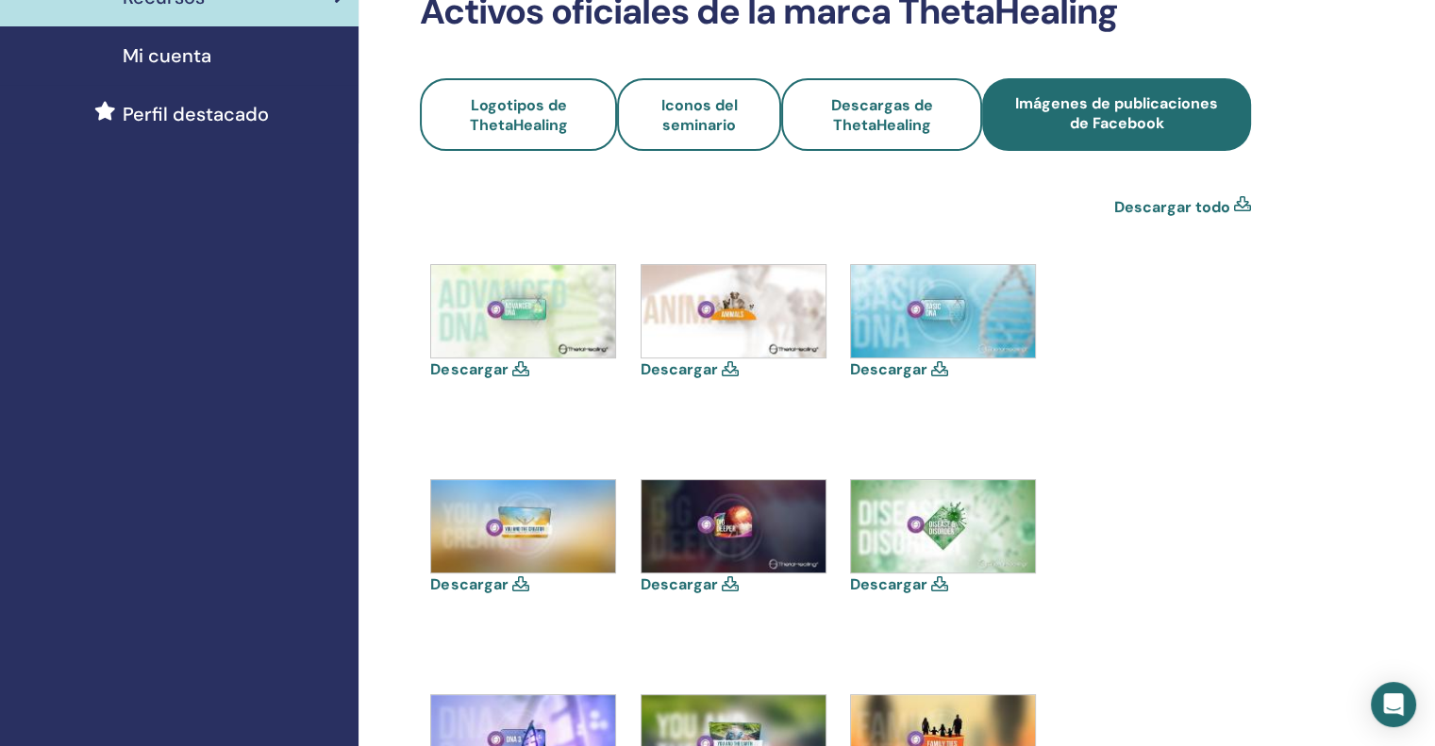
click at [937, 358] on div "Descargar" at bounding box center [944, 322] width 189 height 117
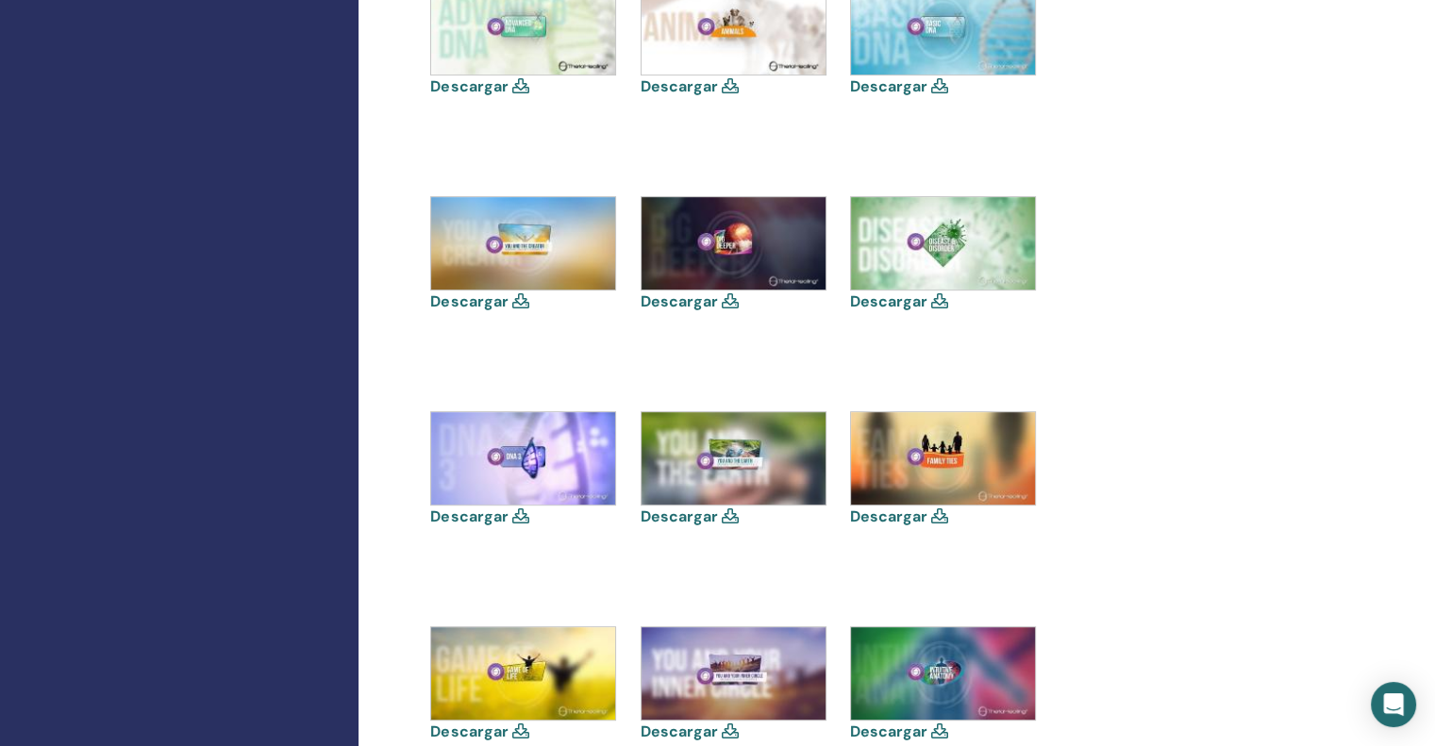
scroll to position [377, 0]
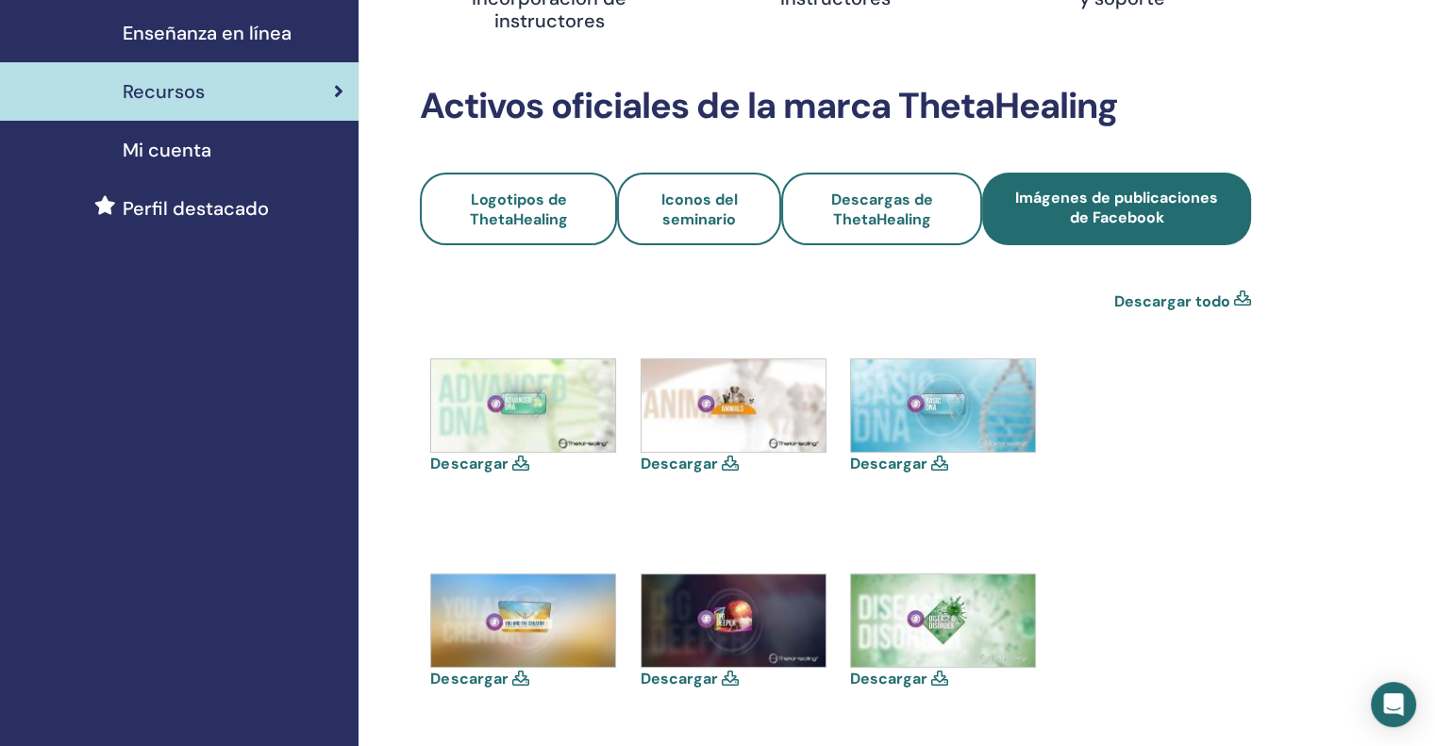
click at [1189, 302] on font "Descargar todo" at bounding box center [1172, 302] width 116 height 20
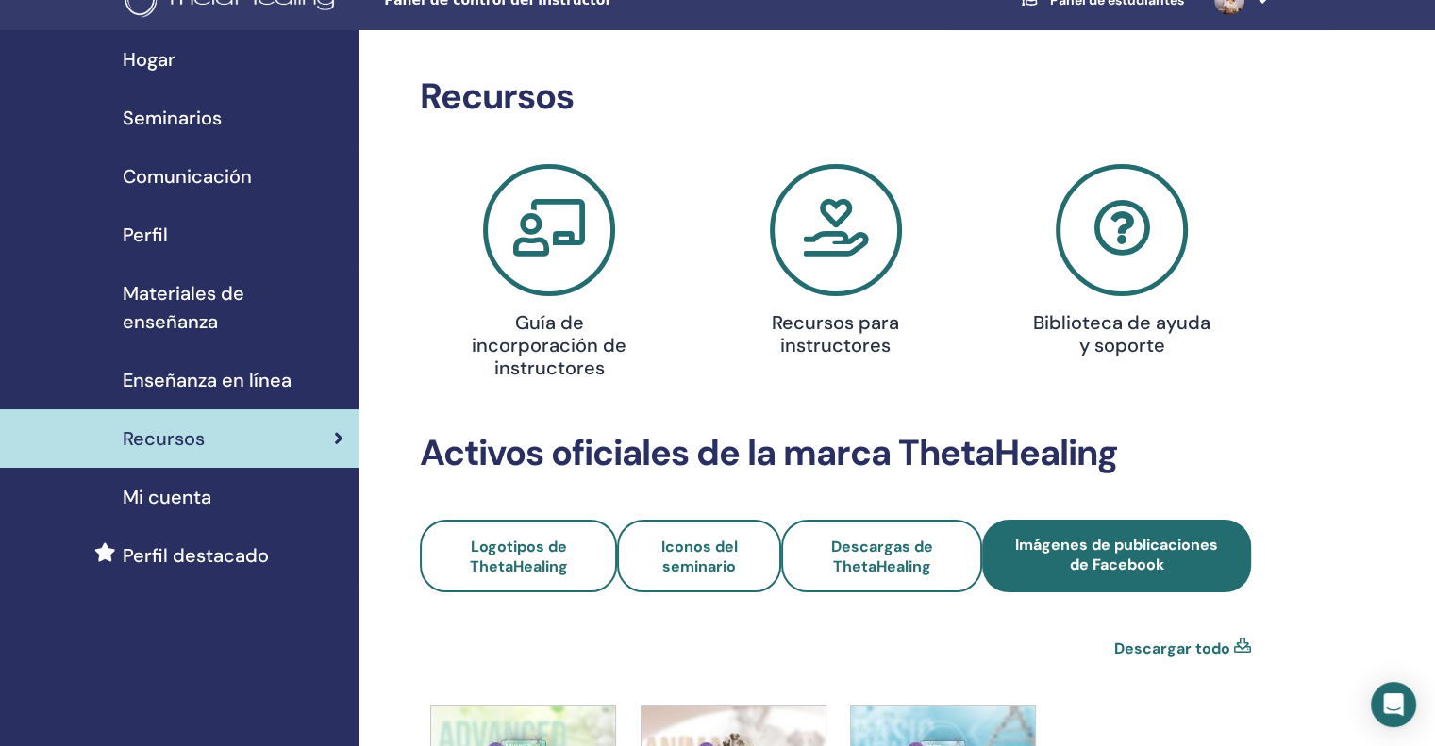
scroll to position [0, 0]
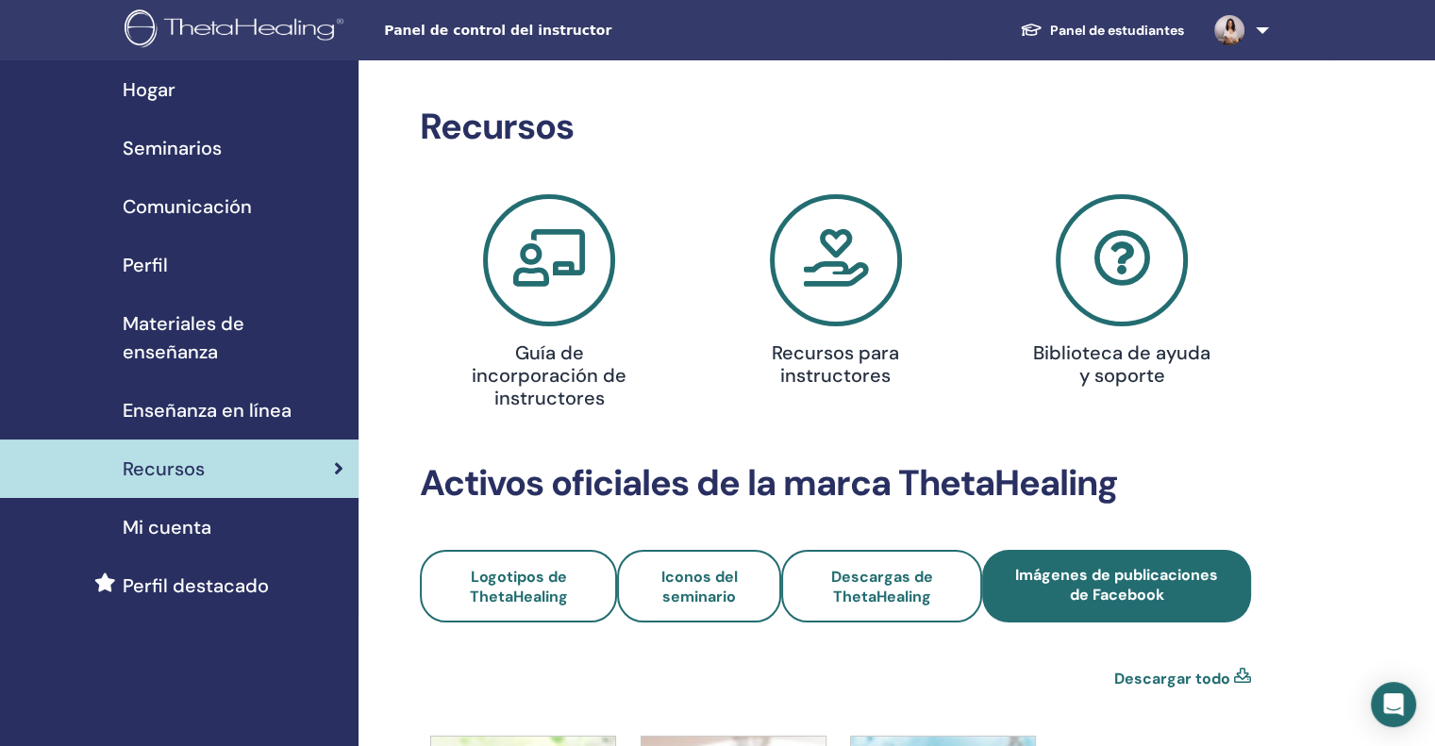
click at [527, 257] on icon at bounding box center [549, 260] width 132 height 132
click at [841, 301] on icon at bounding box center [836, 260] width 132 height 132
click at [1107, 308] on icon at bounding box center [1122, 260] width 132 height 132
click at [200, 515] on font "Mi cuenta" at bounding box center [167, 527] width 89 height 25
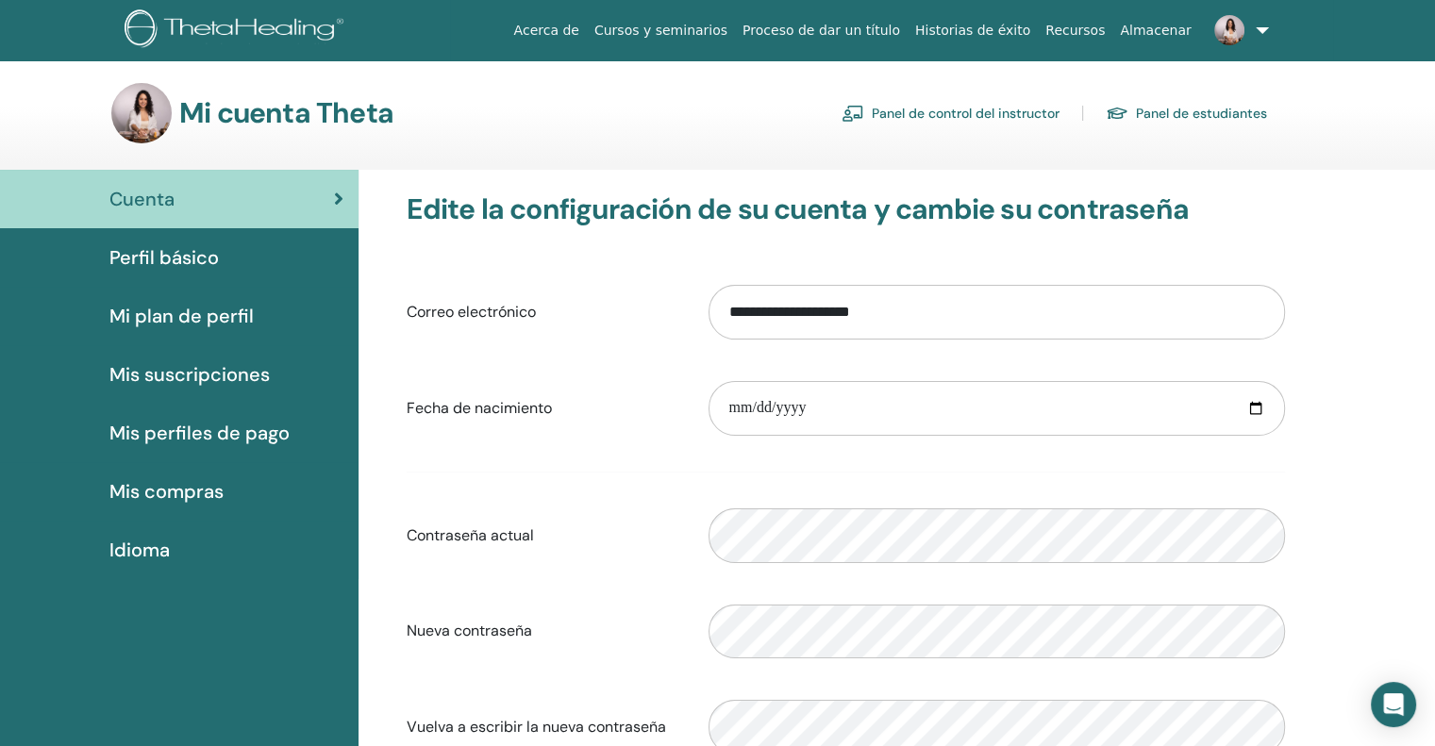
click at [971, 116] on font "Panel de control del instructor" at bounding box center [966, 114] width 188 height 17
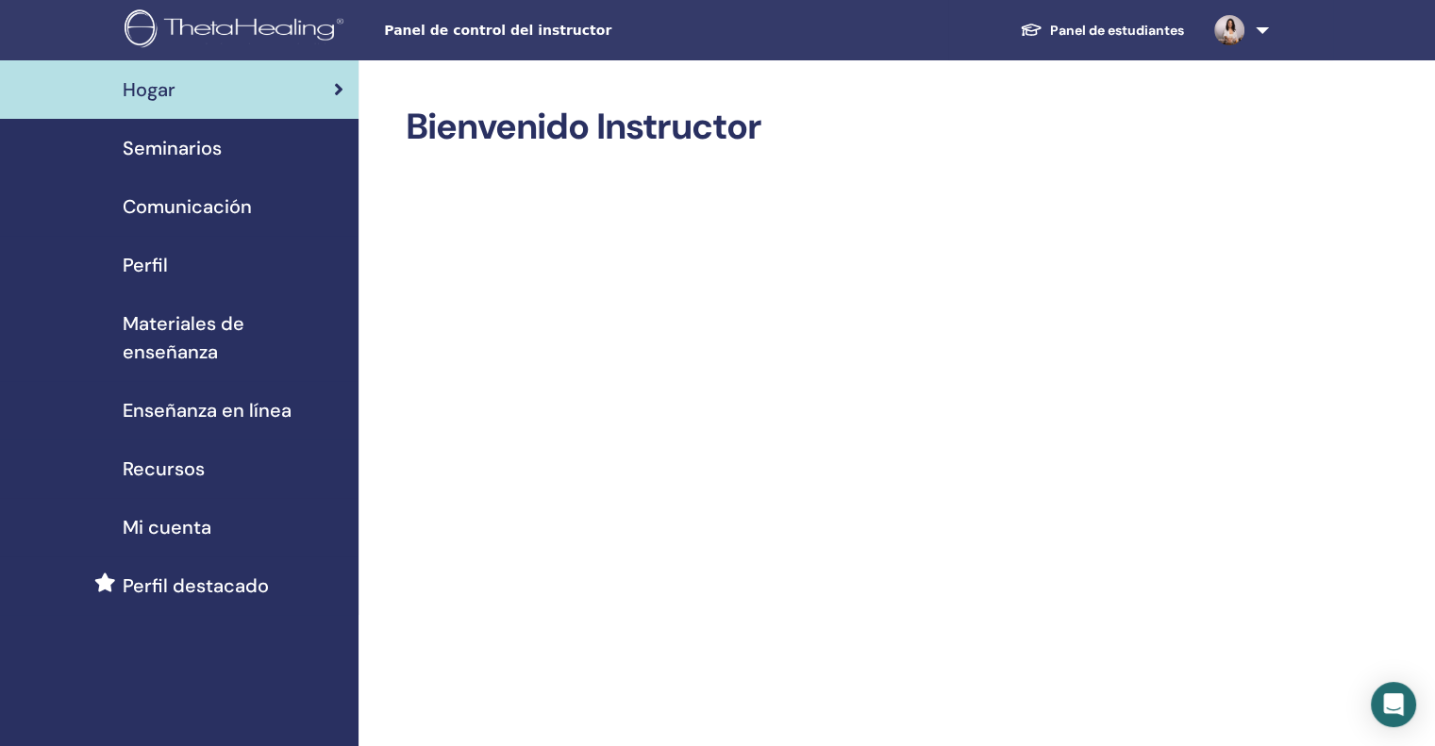
click at [223, 143] on div "Seminarios" at bounding box center [179, 148] width 328 height 28
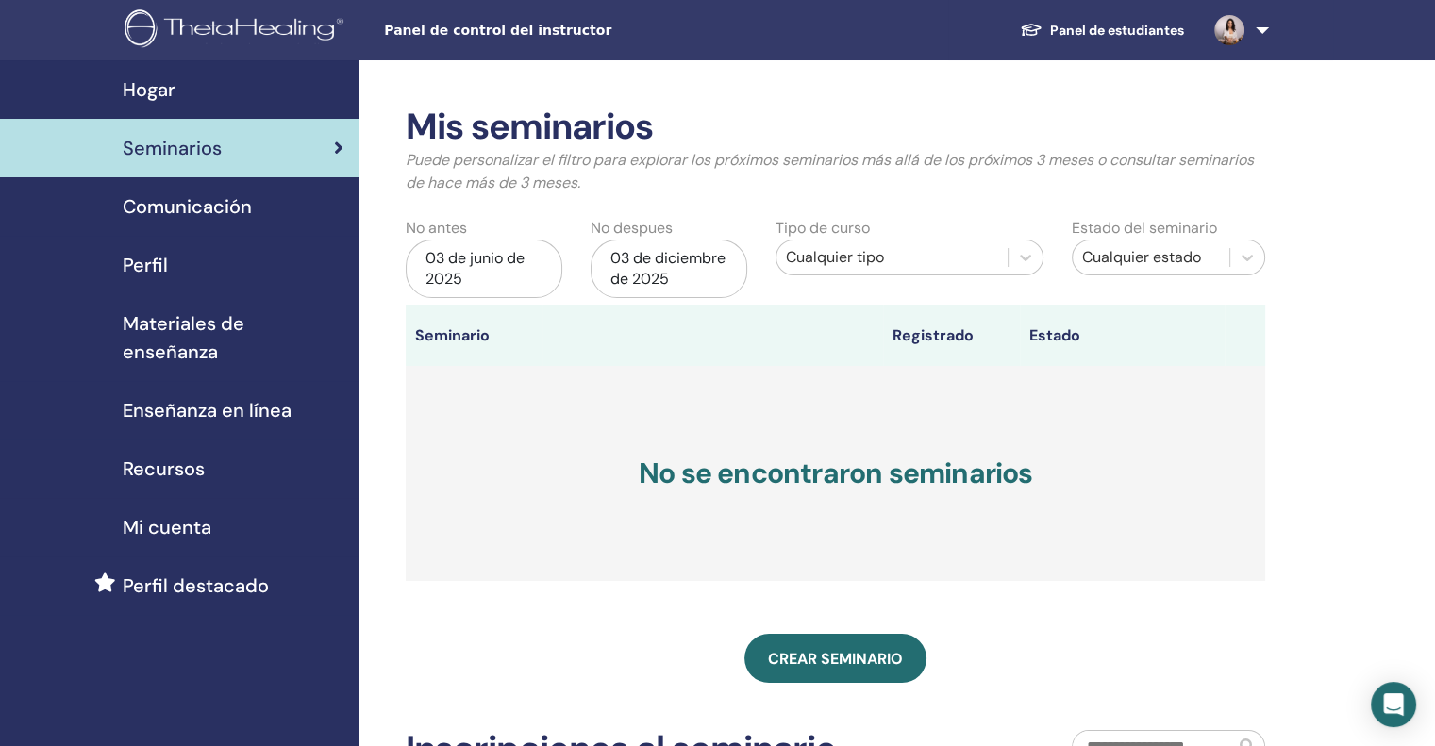
click at [220, 207] on font "Comunicación" at bounding box center [187, 206] width 129 height 25
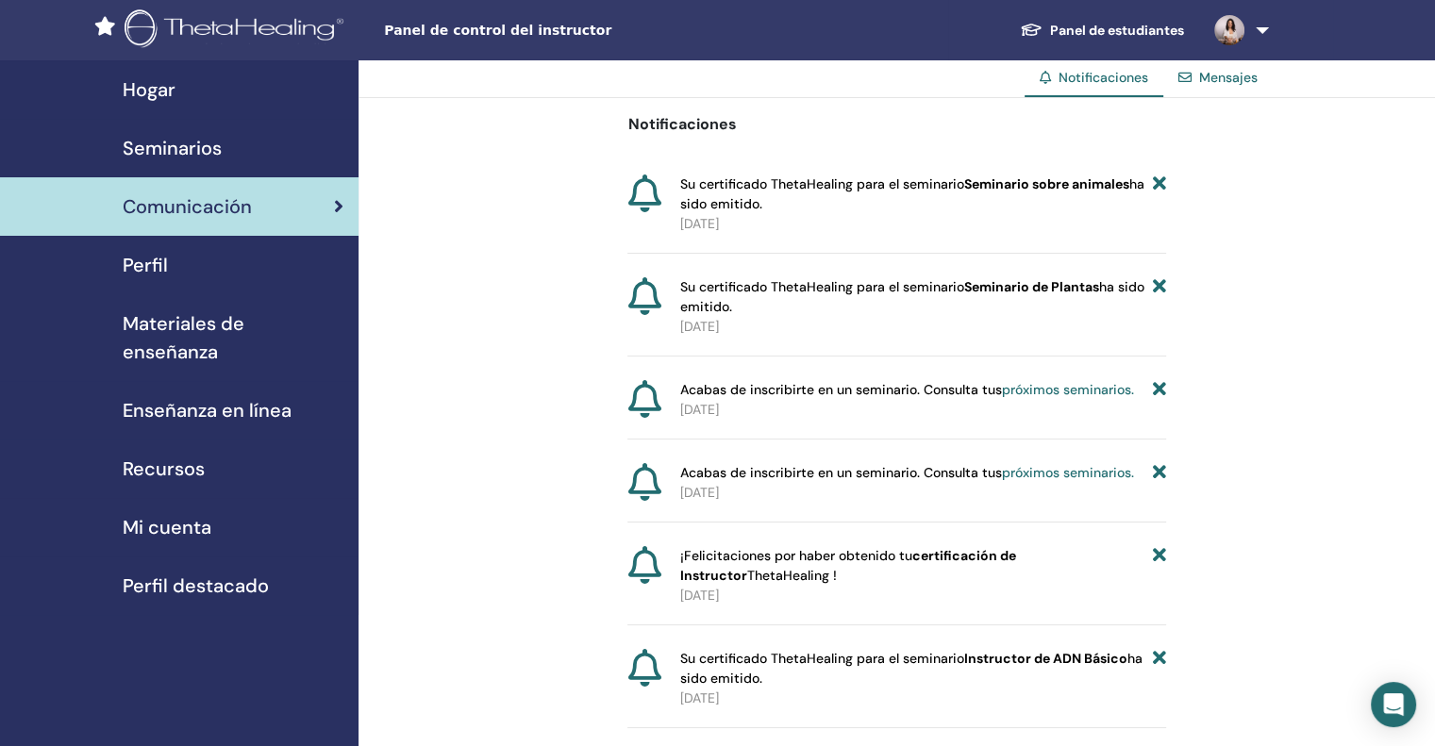
click at [217, 263] on div "Perfil" at bounding box center [179, 265] width 328 height 28
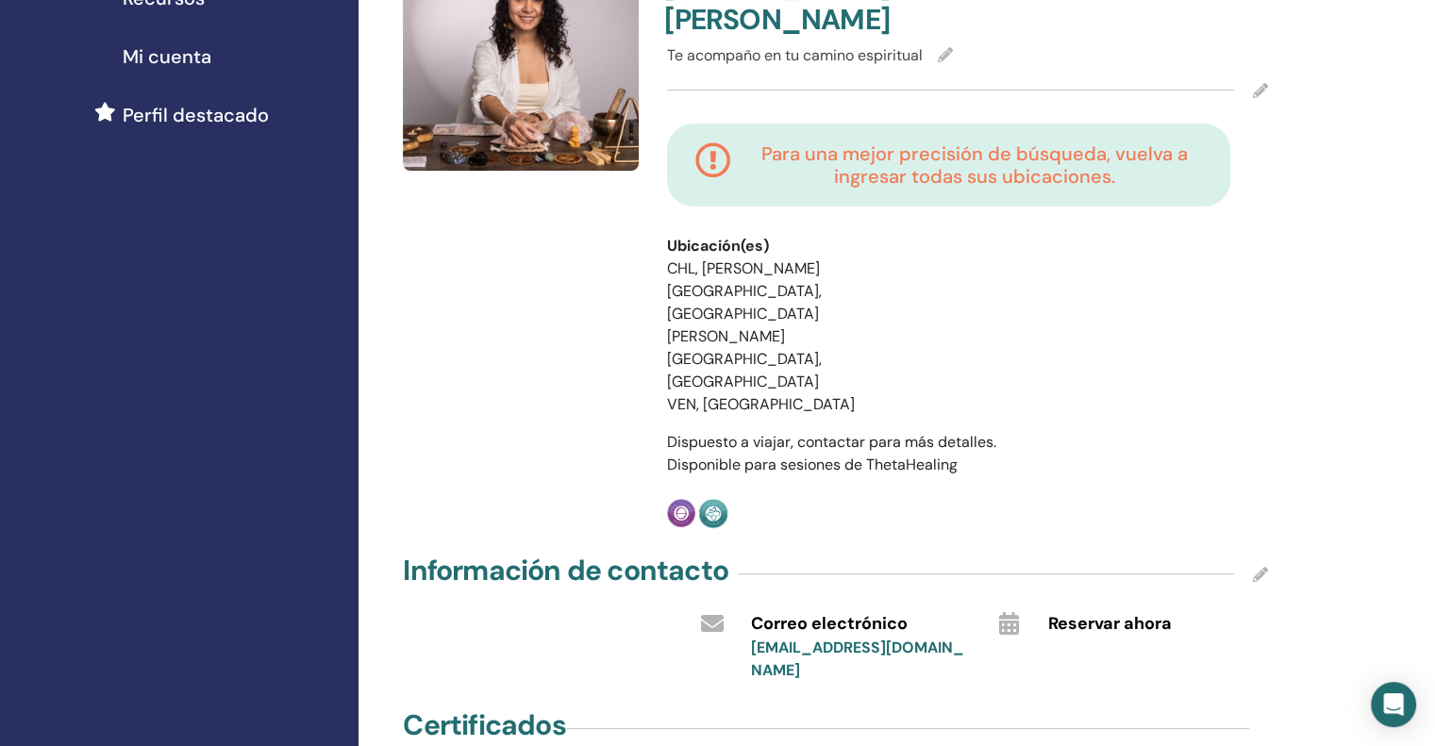
scroll to position [377, 0]
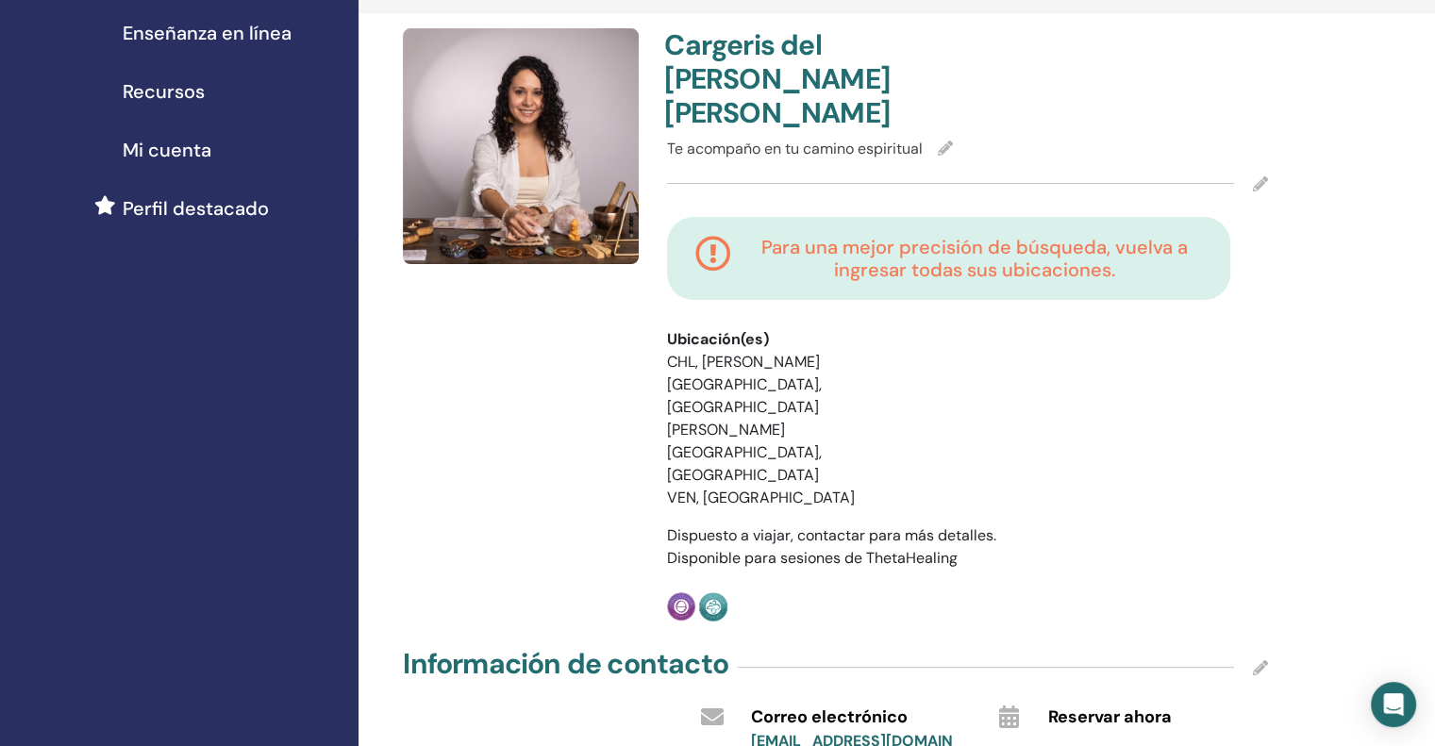
click at [1261, 176] on icon at bounding box center [1260, 183] width 15 height 15
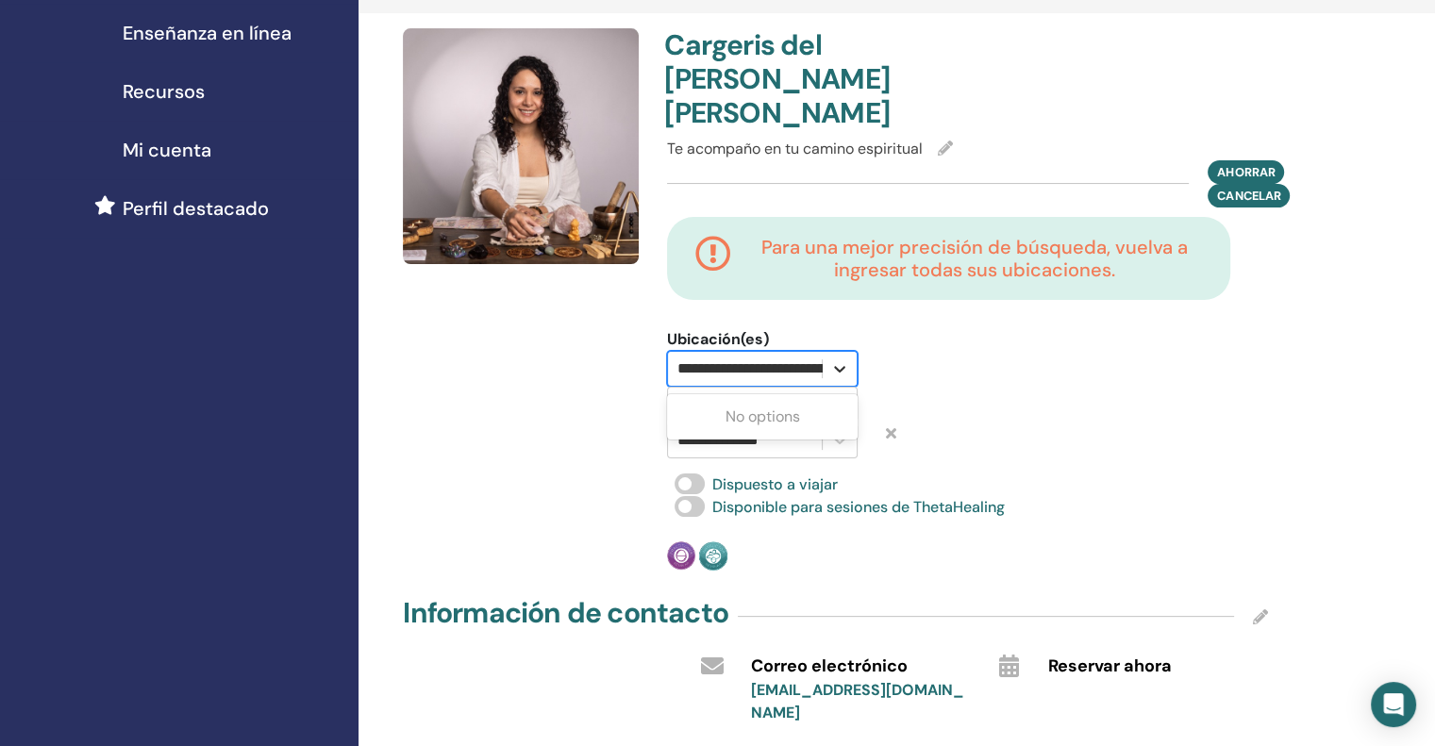
scroll to position [0, 259]
click at [829, 352] on div at bounding box center [840, 369] width 34 height 34
drag, startPoint x: 806, startPoint y: 331, endPoint x: 489, endPoint y: 329, distance: 317.1
click at [489, 329] on div "**********" at bounding box center [836, 299] width 888 height 543
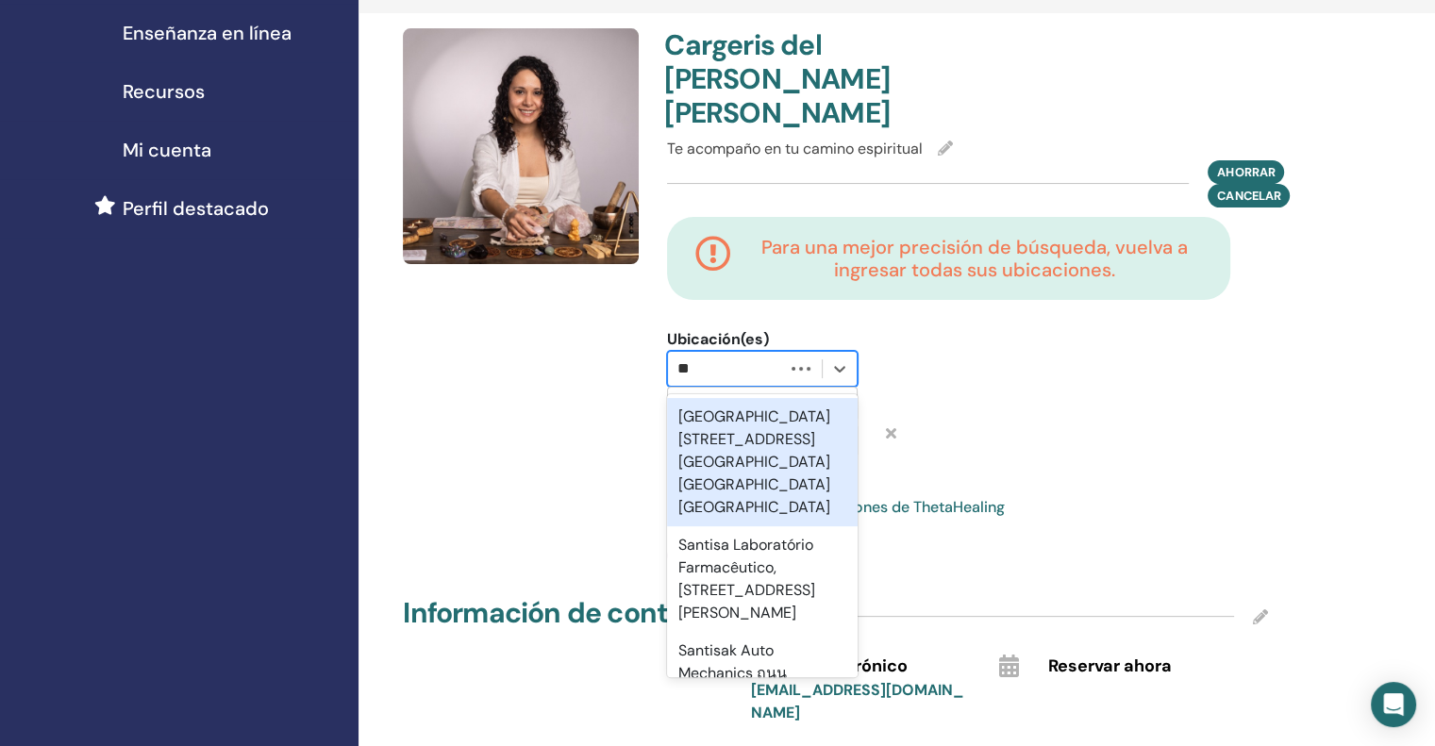
type input "*"
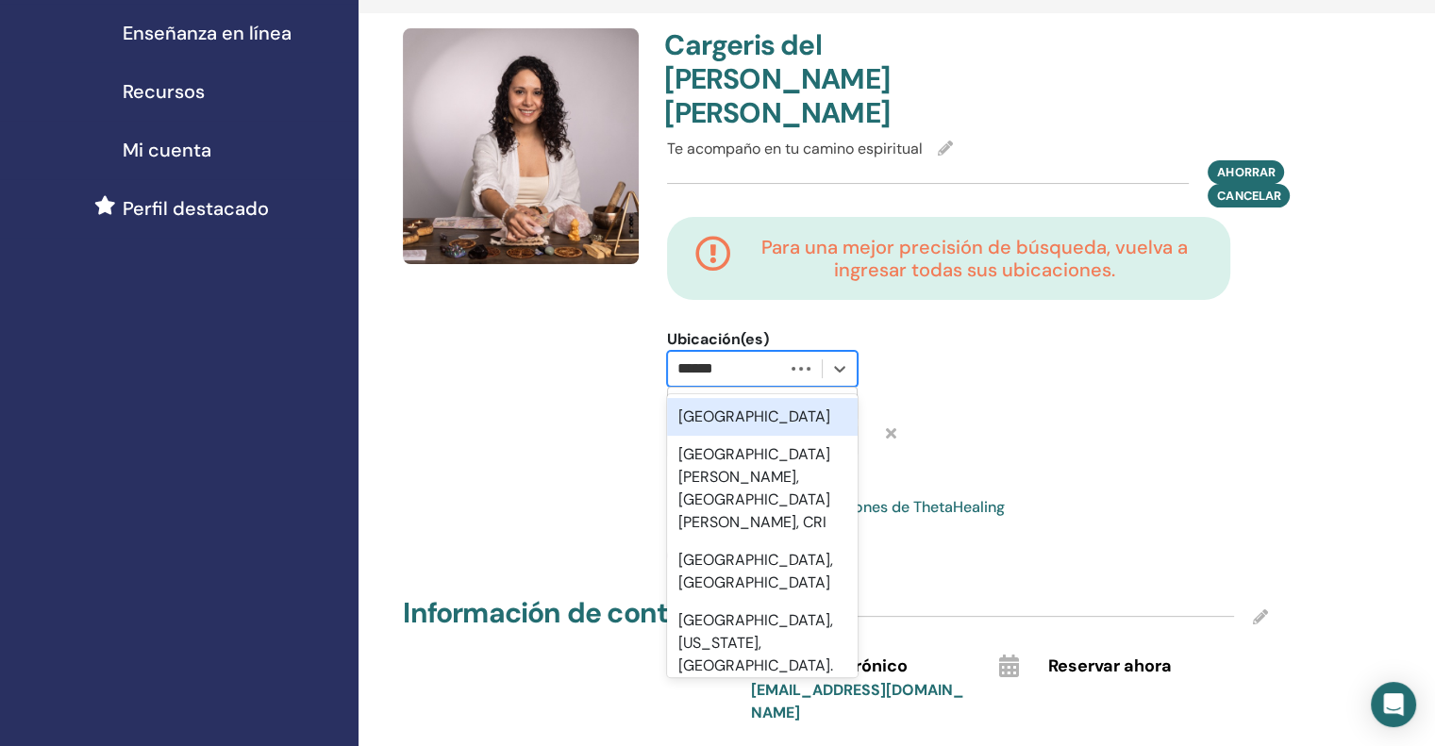
type input "*******"
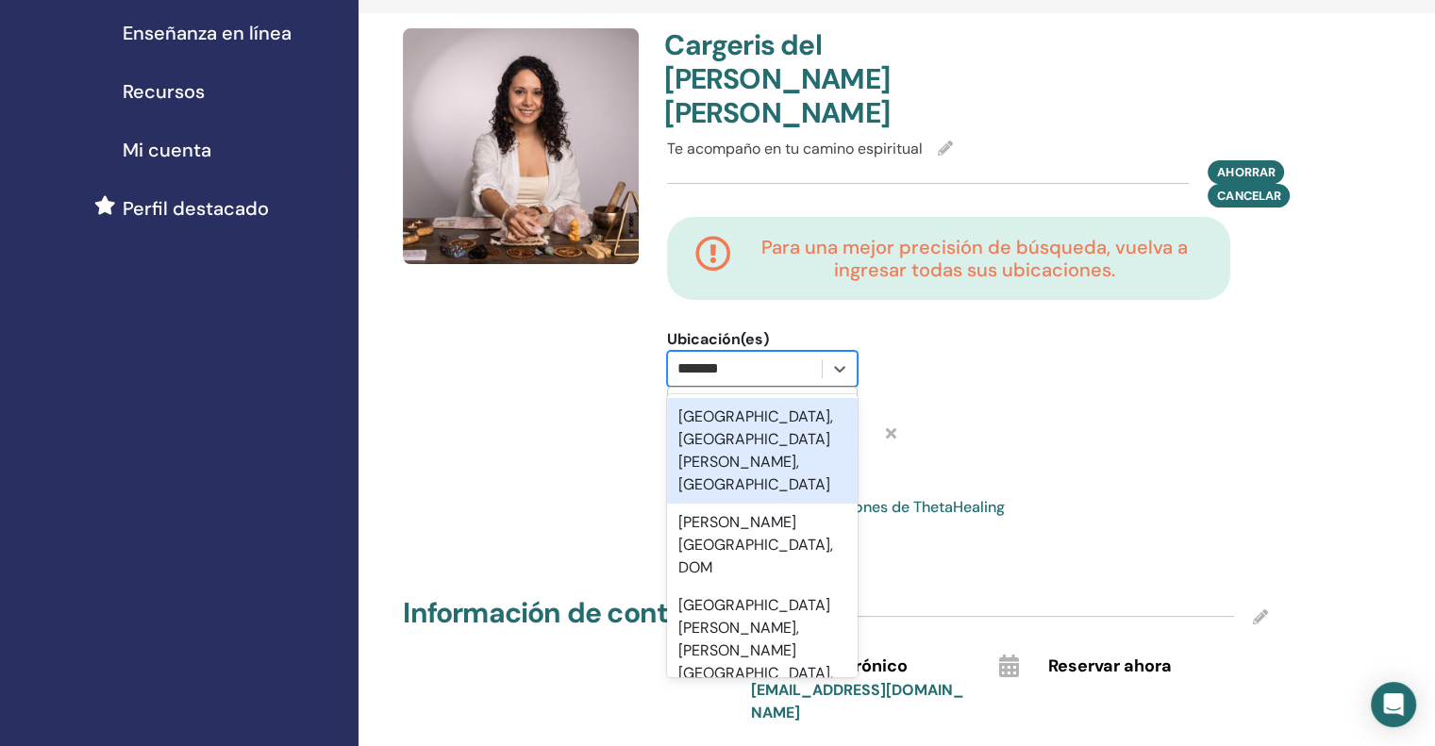
click at [714, 407] on font "Santiago, Metropolitana de Santiago, CHL" at bounding box center [755, 451] width 155 height 88
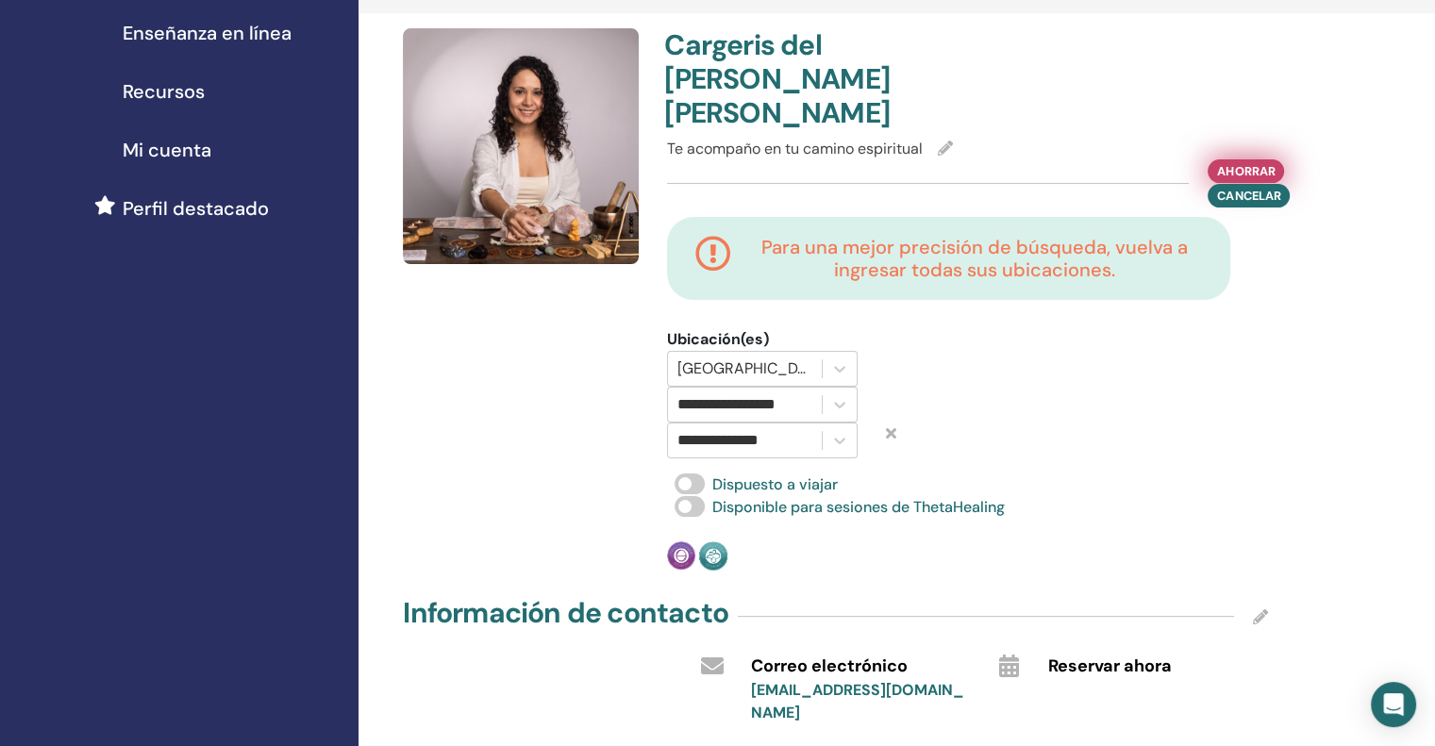
click at [1247, 163] on font "Ahorrar" at bounding box center [1246, 171] width 58 height 16
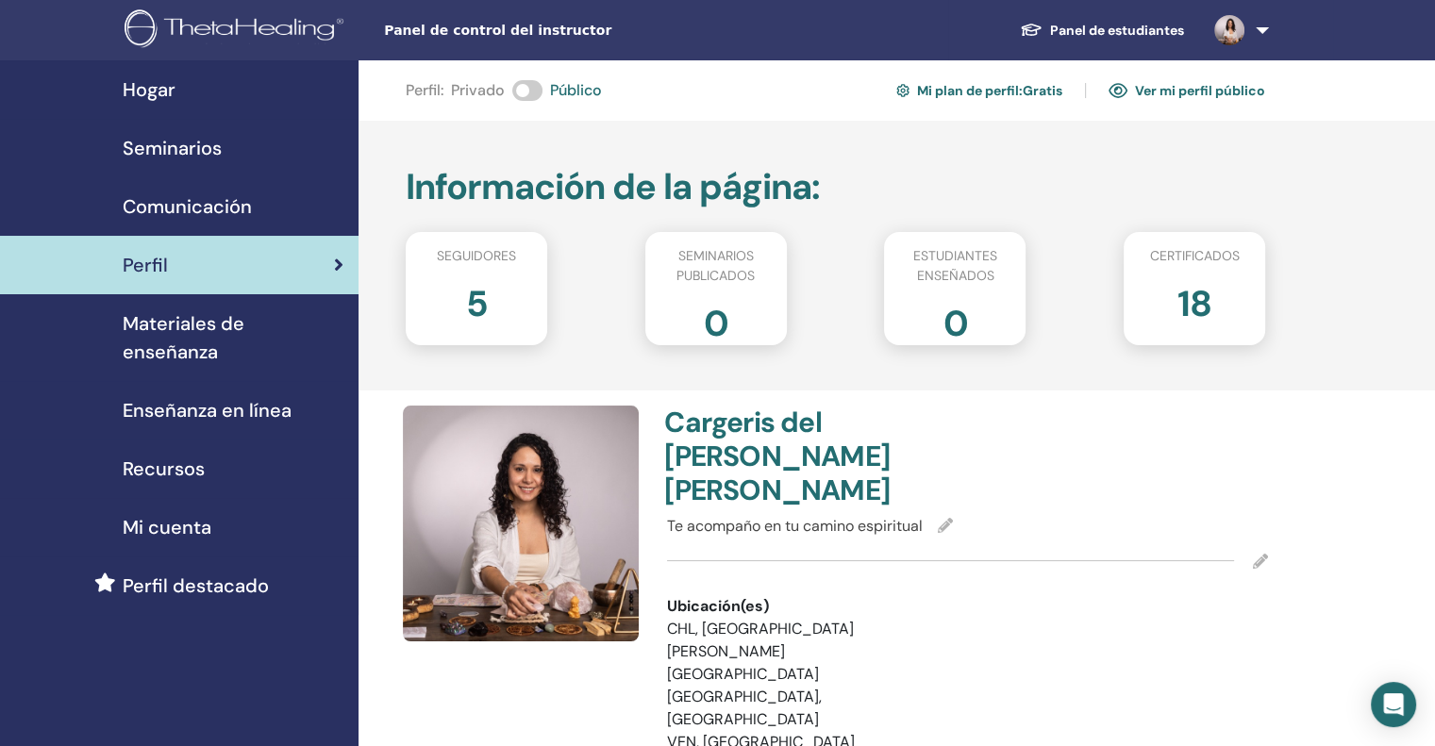
click at [206, 458] on link "Recursos" at bounding box center [179, 469] width 359 height 59
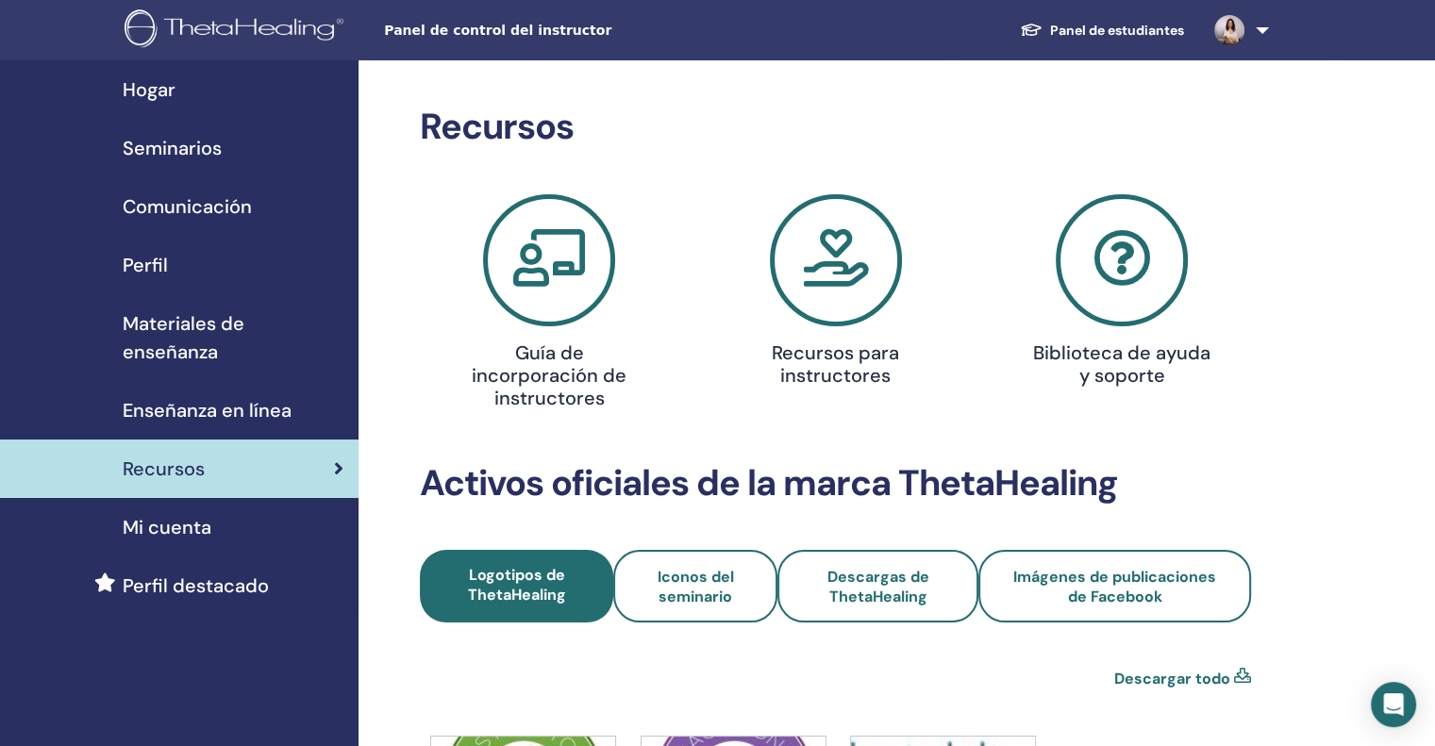
click at [256, 398] on font "Enseñanza en línea" at bounding box center [207, 410] width 169 height 25
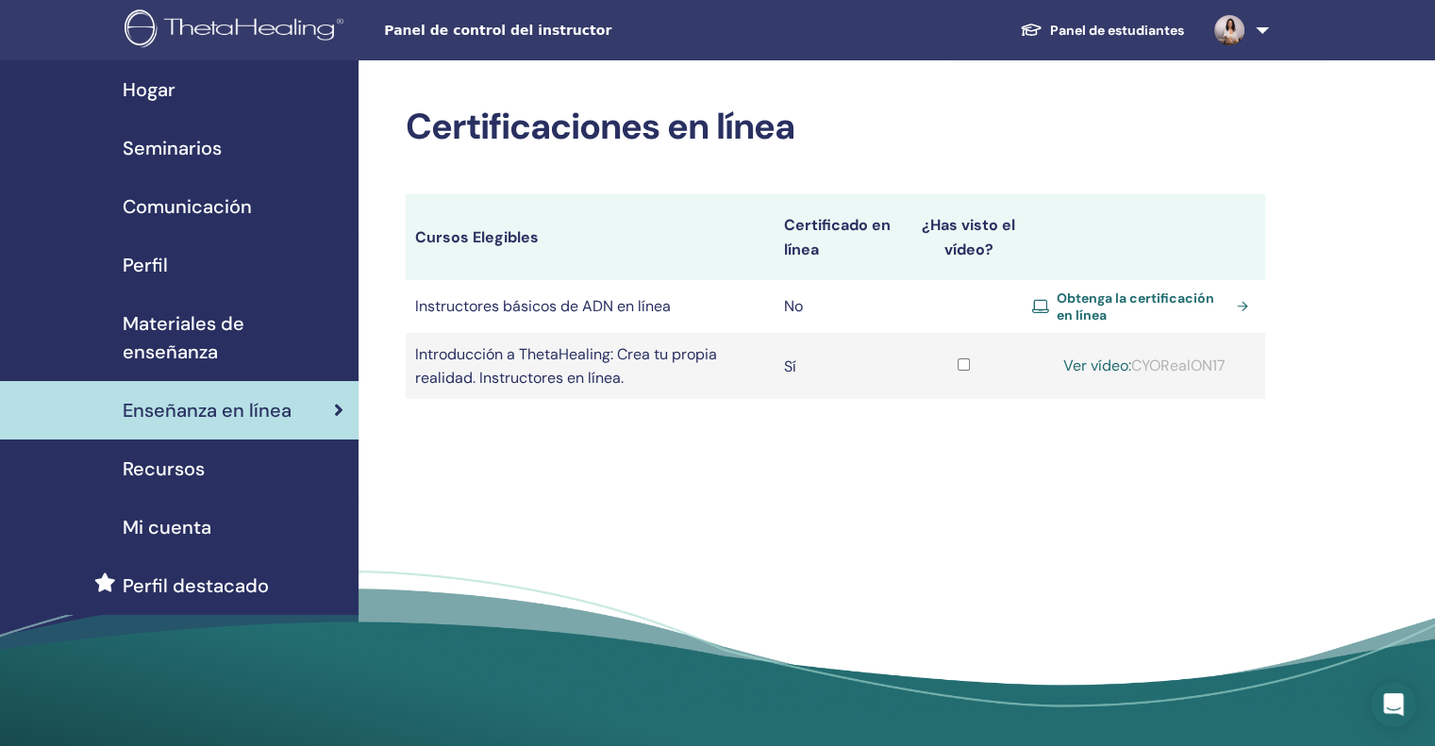
click at [1090, 368] on font "Ver vídeo:" at bounding box center [1097, 366] width 68 height 20
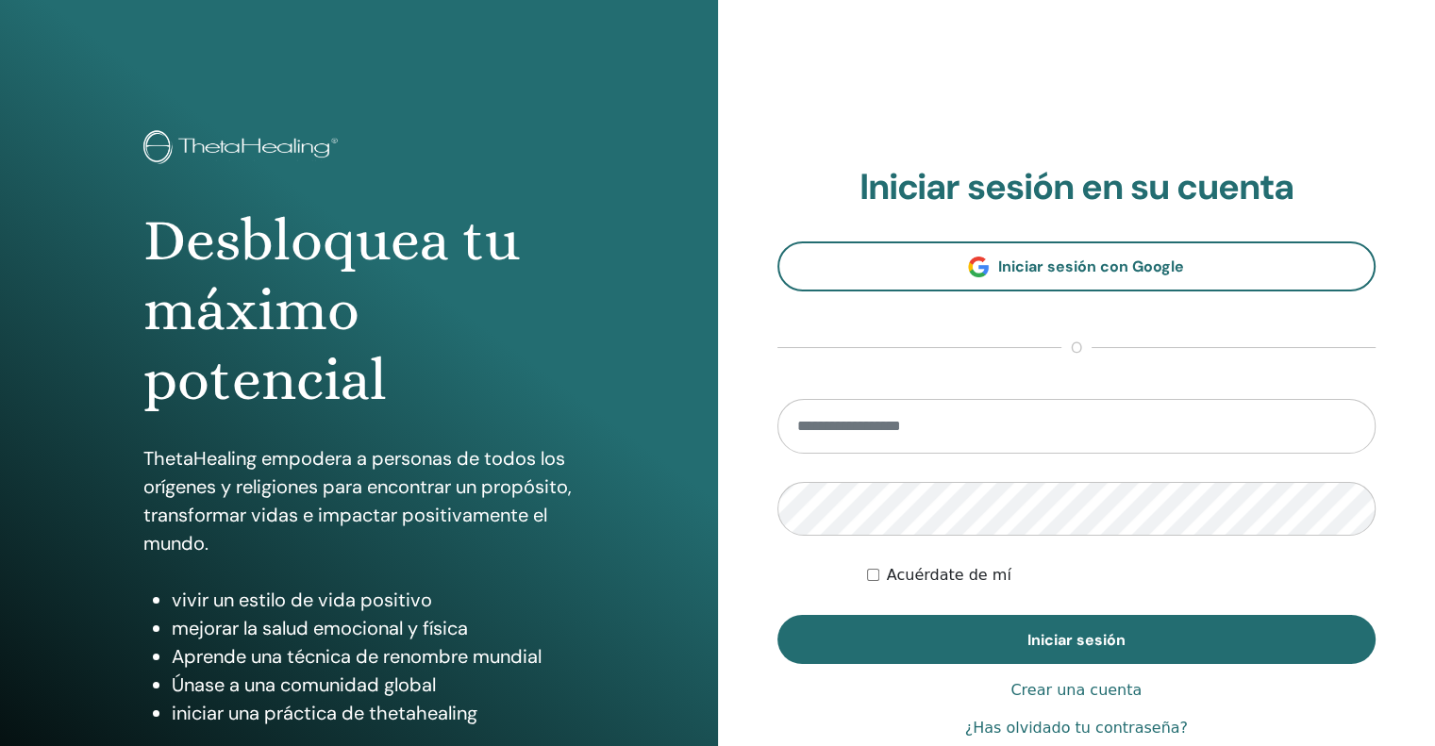
type input "**********"
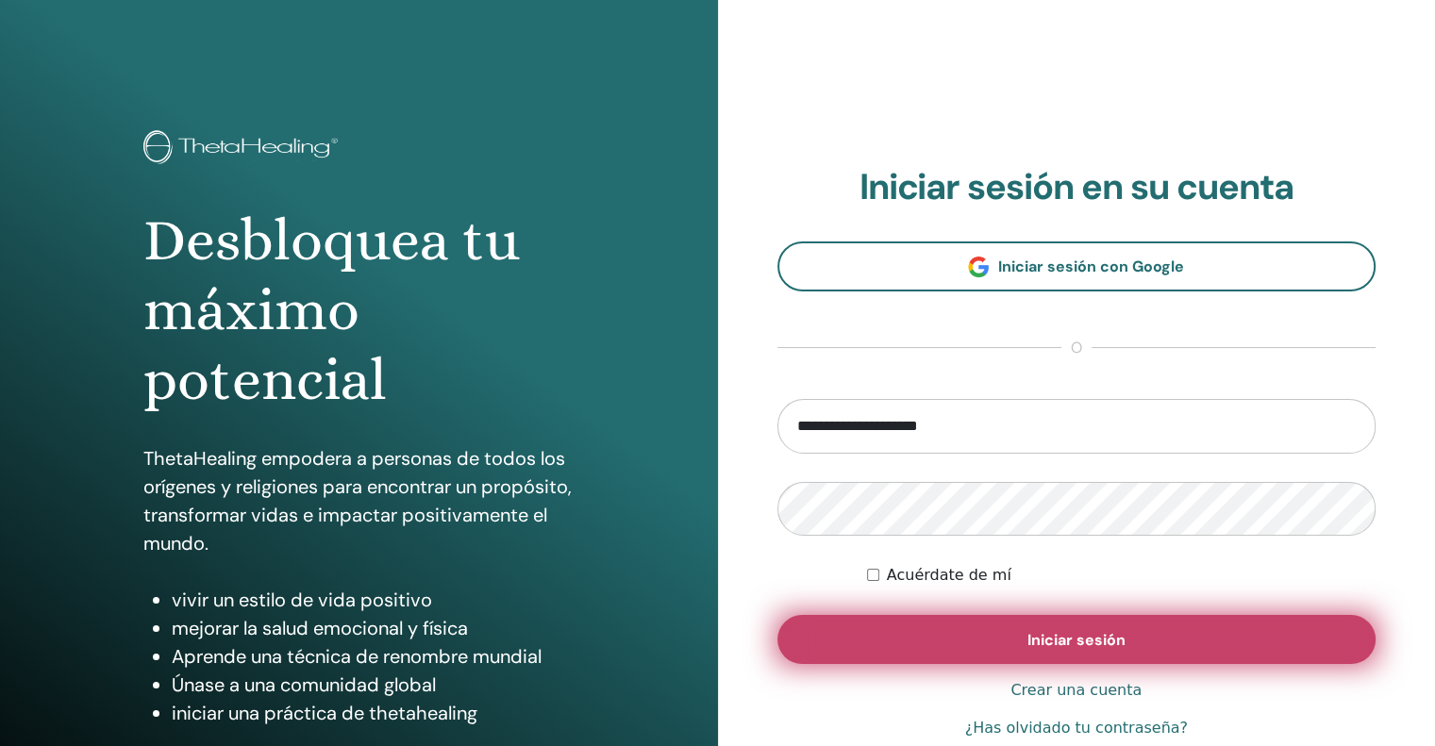
click at [965, 645] on button "Iniciar sesión" at bounding box center [1077, 639] width 599 height 49
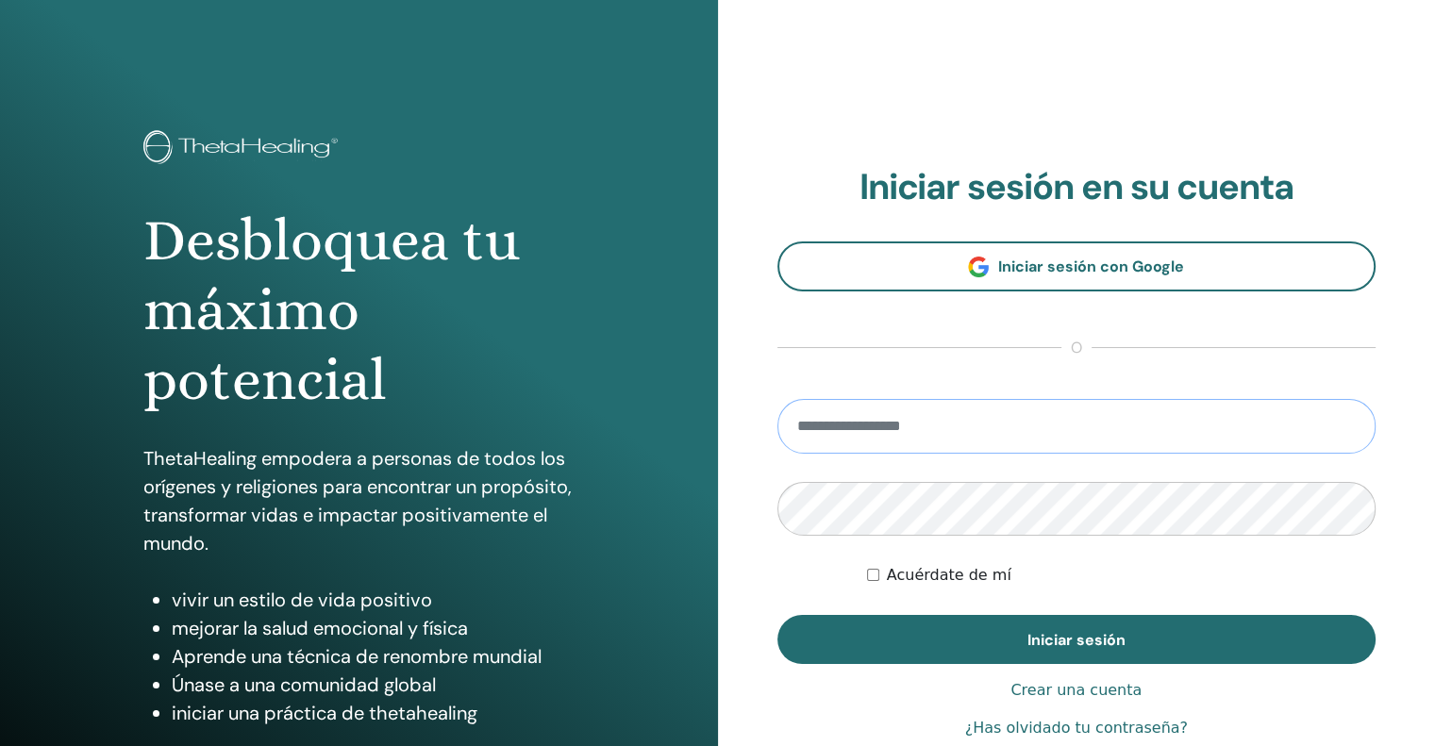
type input "**********"
click at [800, 563] on form "**********" at bounding box center [1077, 532] width 599 height 266
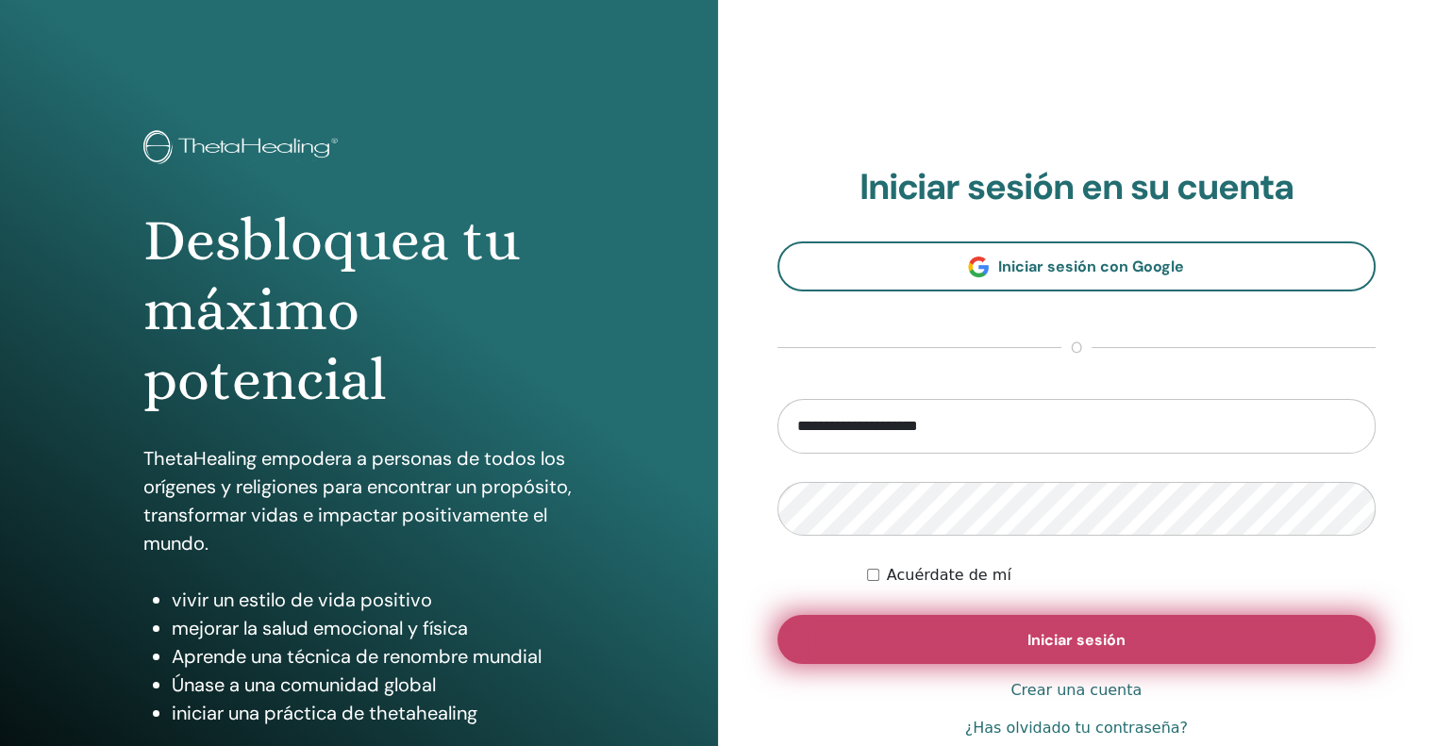
click at [1087, 638] on font "Iniciar sesión" at bounding box center [1077, 640] width 98 height 20
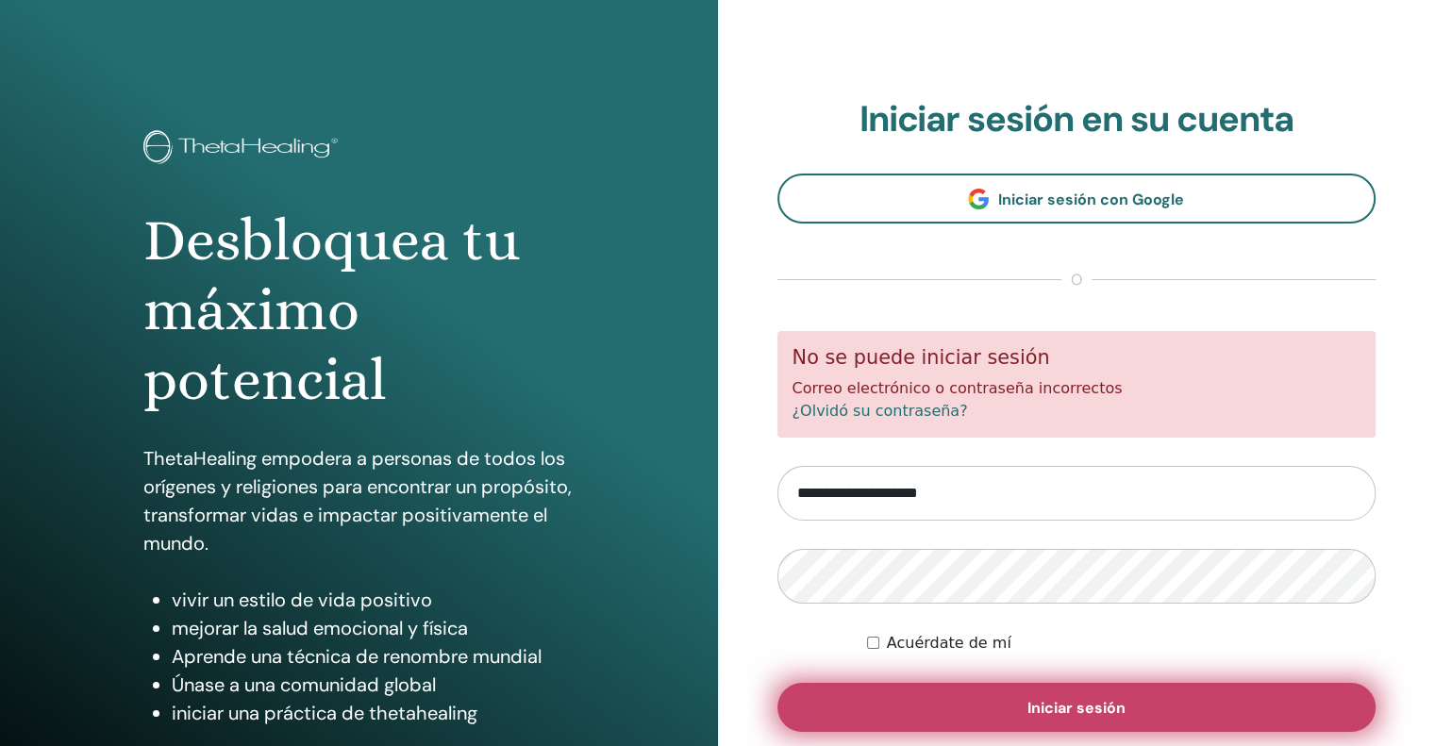
click at [1012, 702] on button "Iniciar sesión" at bounding box center [1077, 707] width 599 height 49
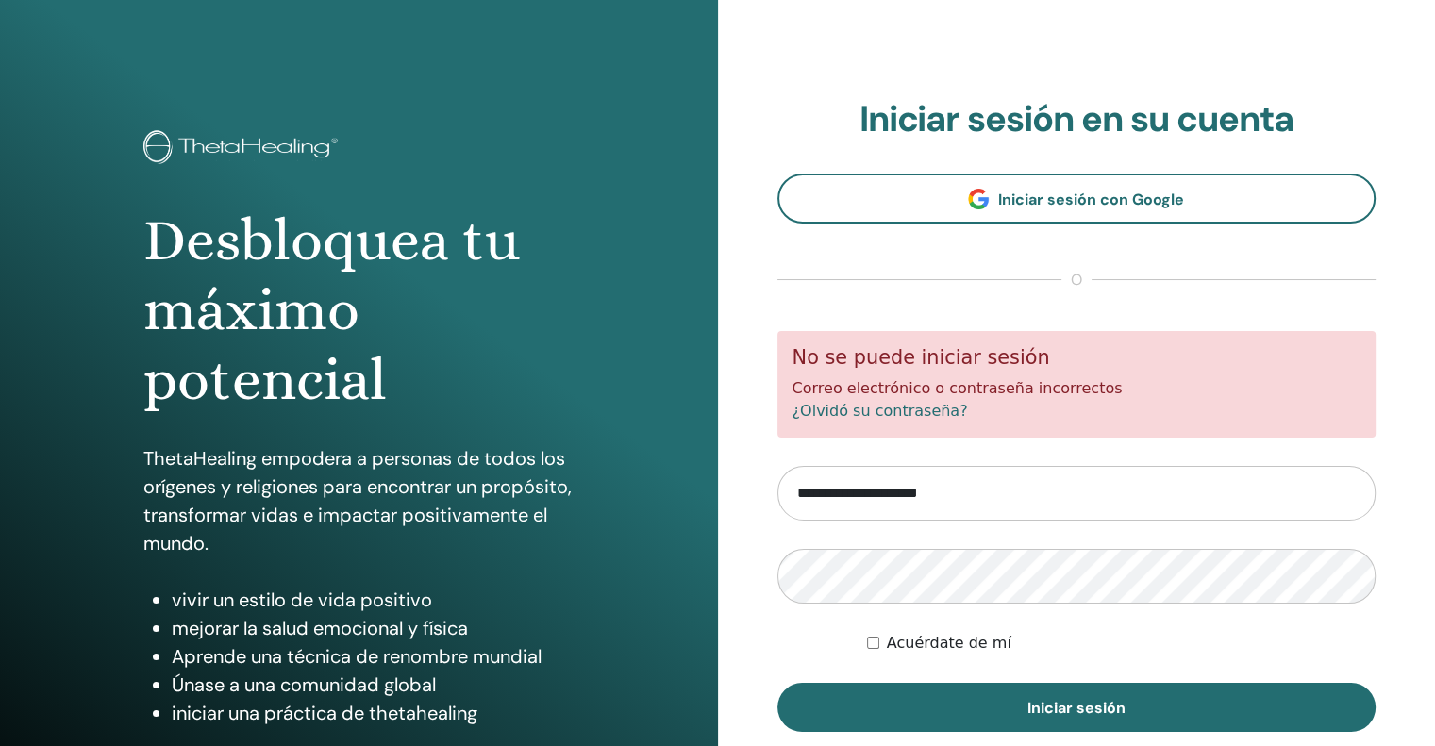
click at [877, 408] on font "¿Olvidó su contraseña?" at bounding box center [881, 411] width 176 height 18
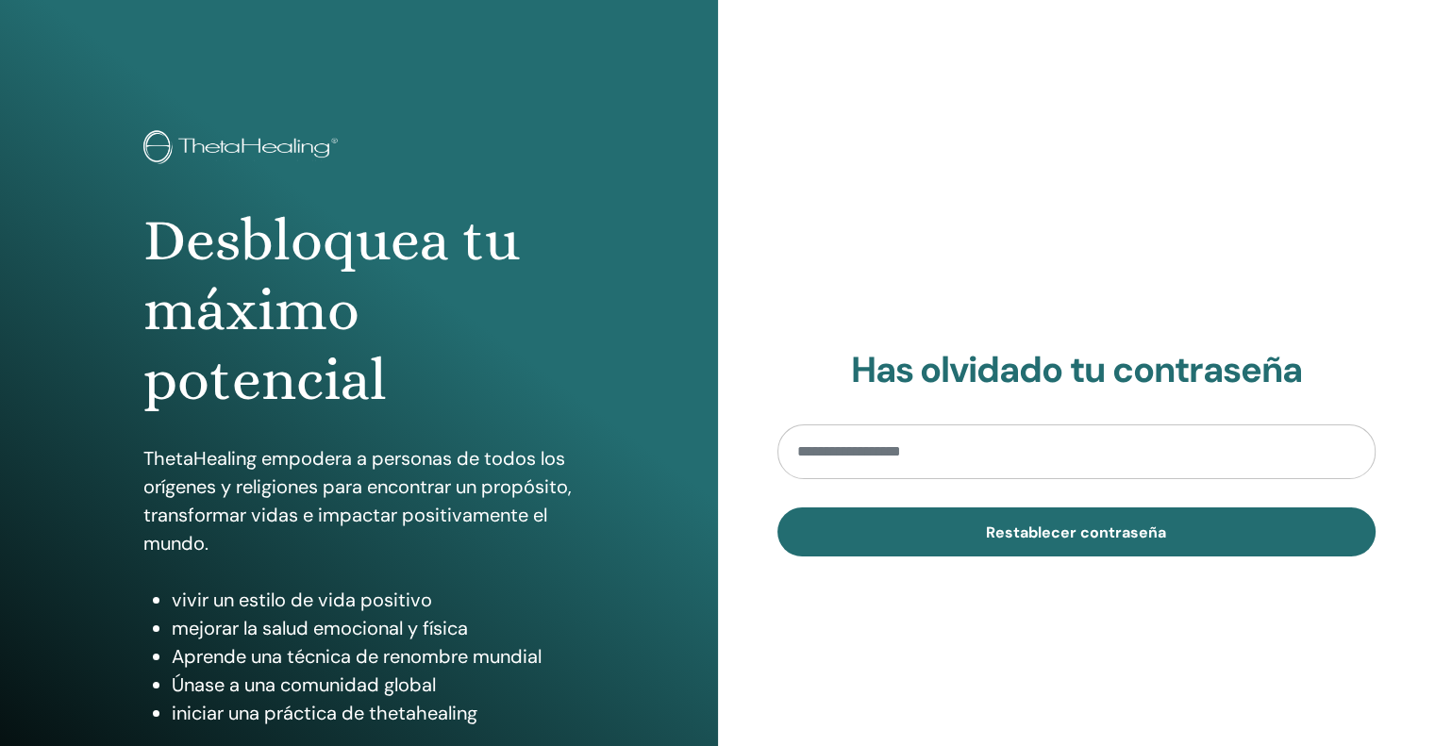
click at [887, 447] on input "email" at bounding box center [1077, 452] width 599 height 55
type input "**********"
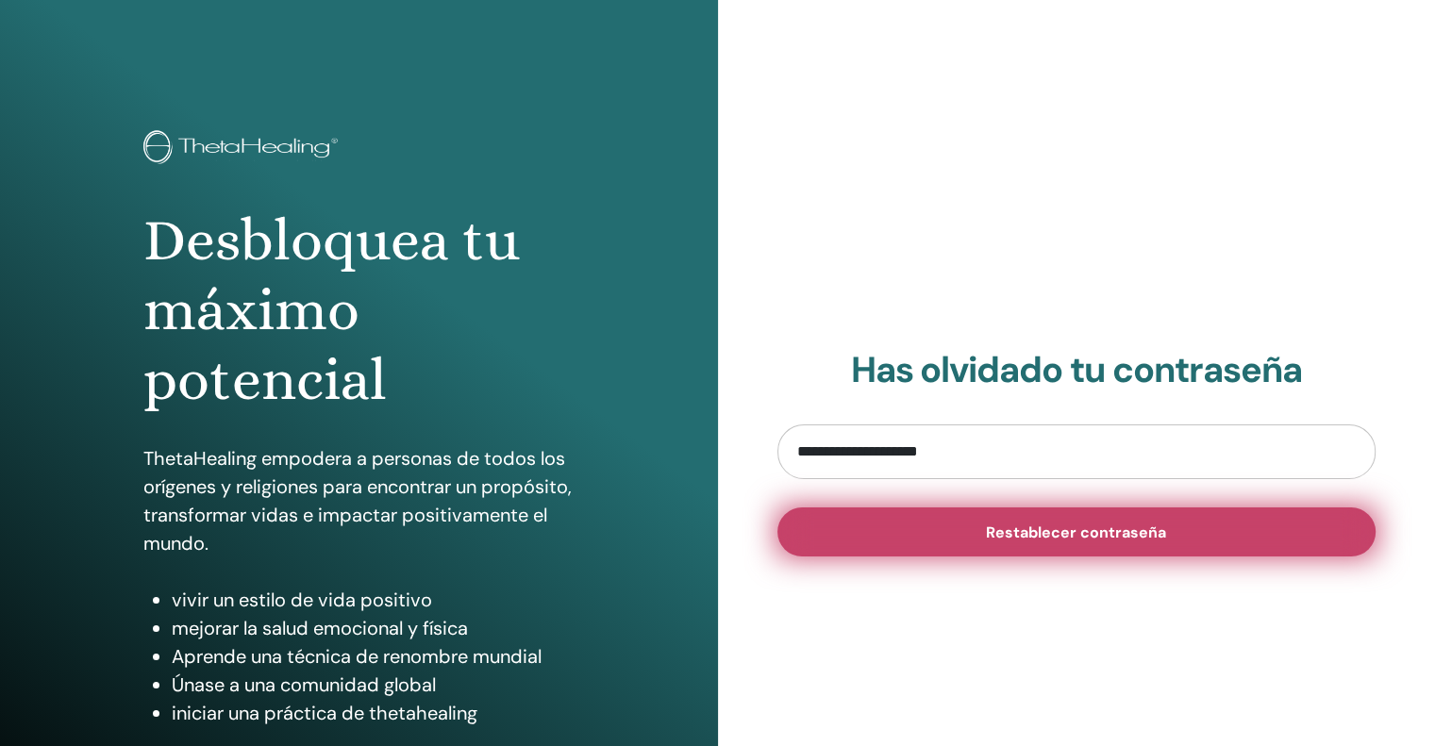
click at [963, 533] on button "Restablecer contraseña" at bounding box center [1077, 532] width 599 height 49
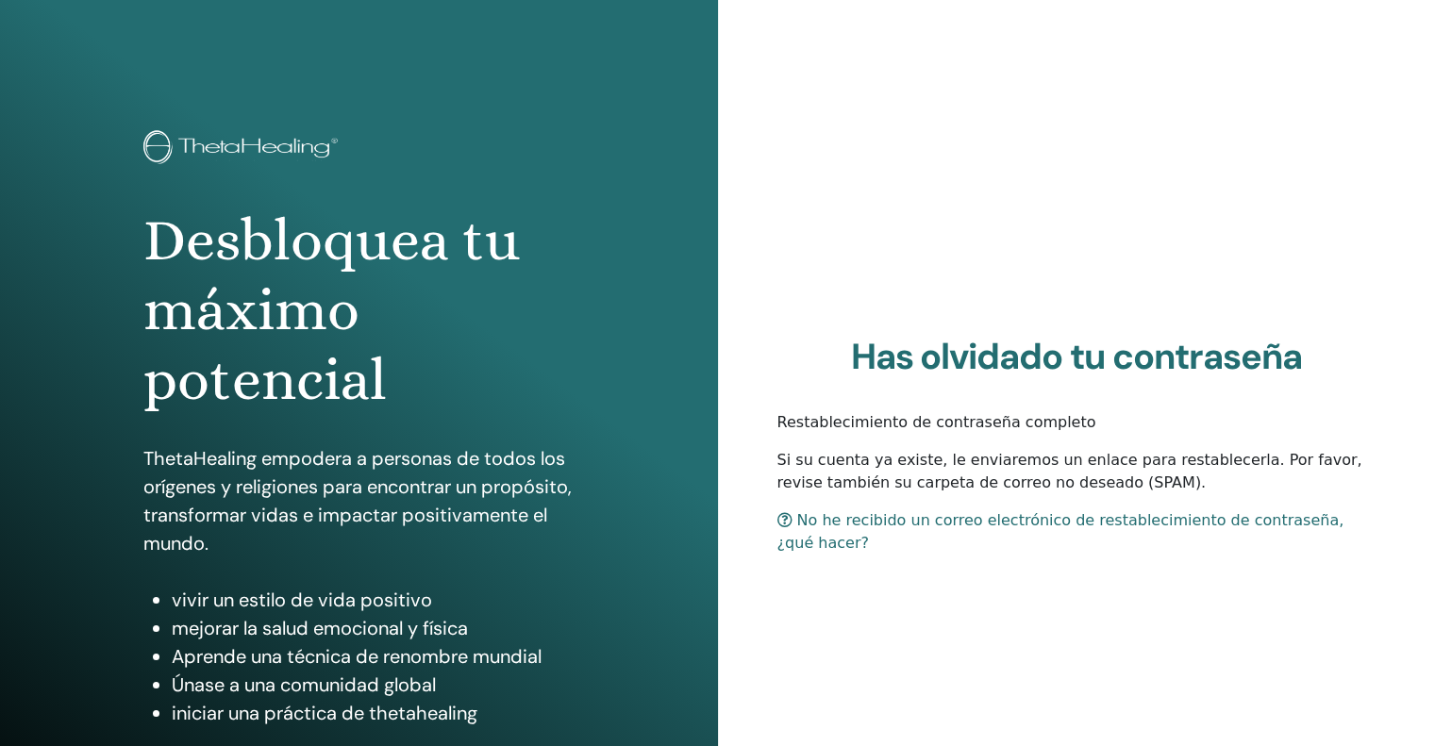
click at [1150, 538] on font "No he recibido un correo electrónico de restablecimiento de contraseña, ¿qué ha…" at bounding box center [1061, 531] width 567 height 41
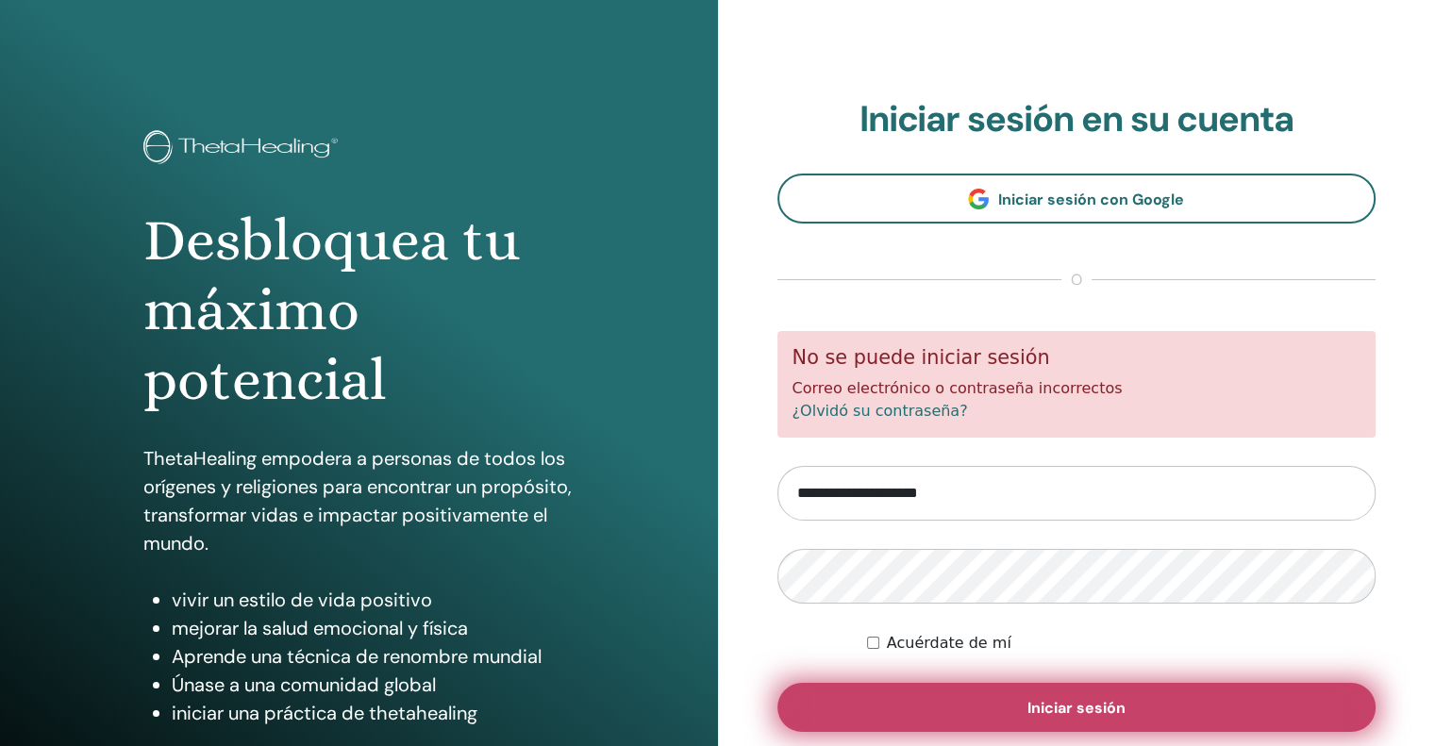
click at [931, 704] on button "Iniciar sesión" at bounding box center [1077, 707] width 599 height 49
click at [948, 721] on button "Iniciar sesión" at bounding box center [1077, 707] width 599 height 49
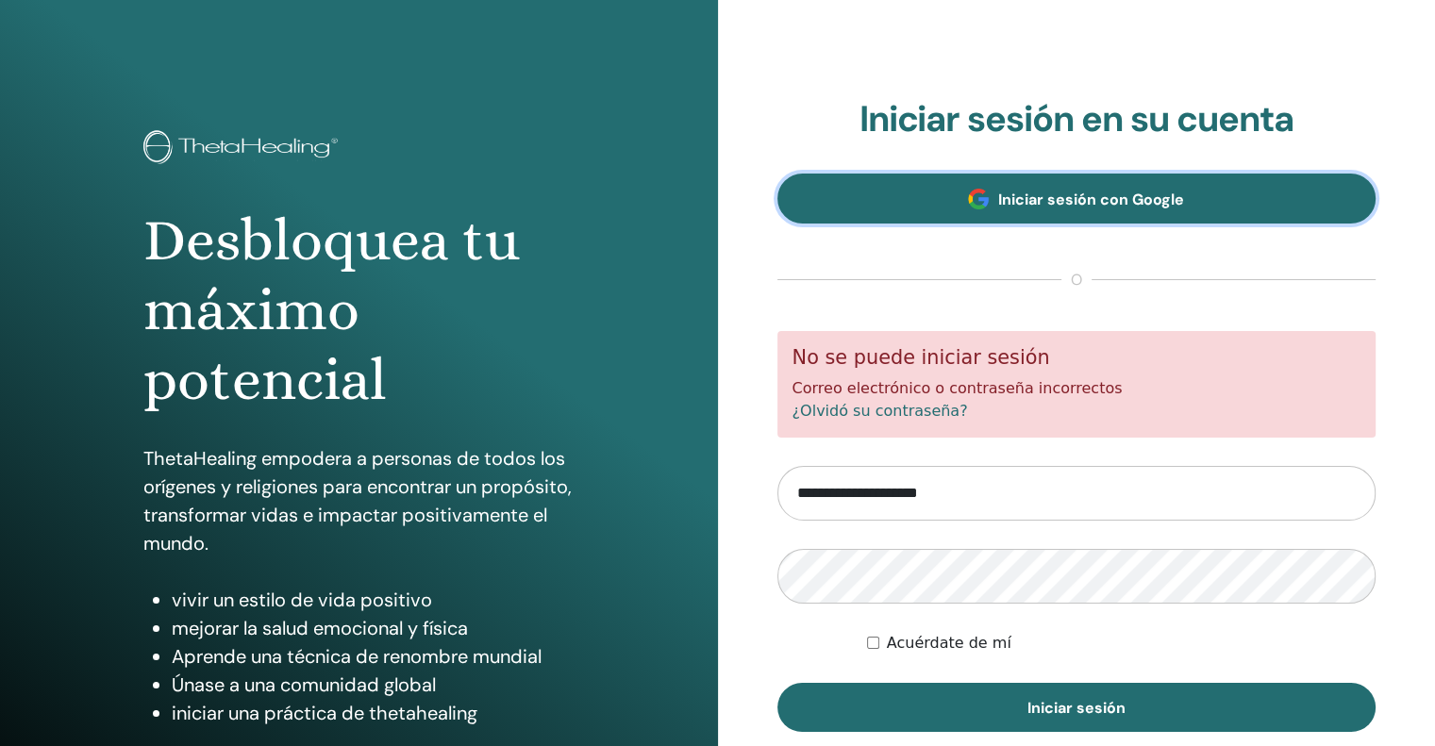
click at [958, 207] on link "Iniciar sesión con Google" at bounding box center [1077, 199] width 599 height 50
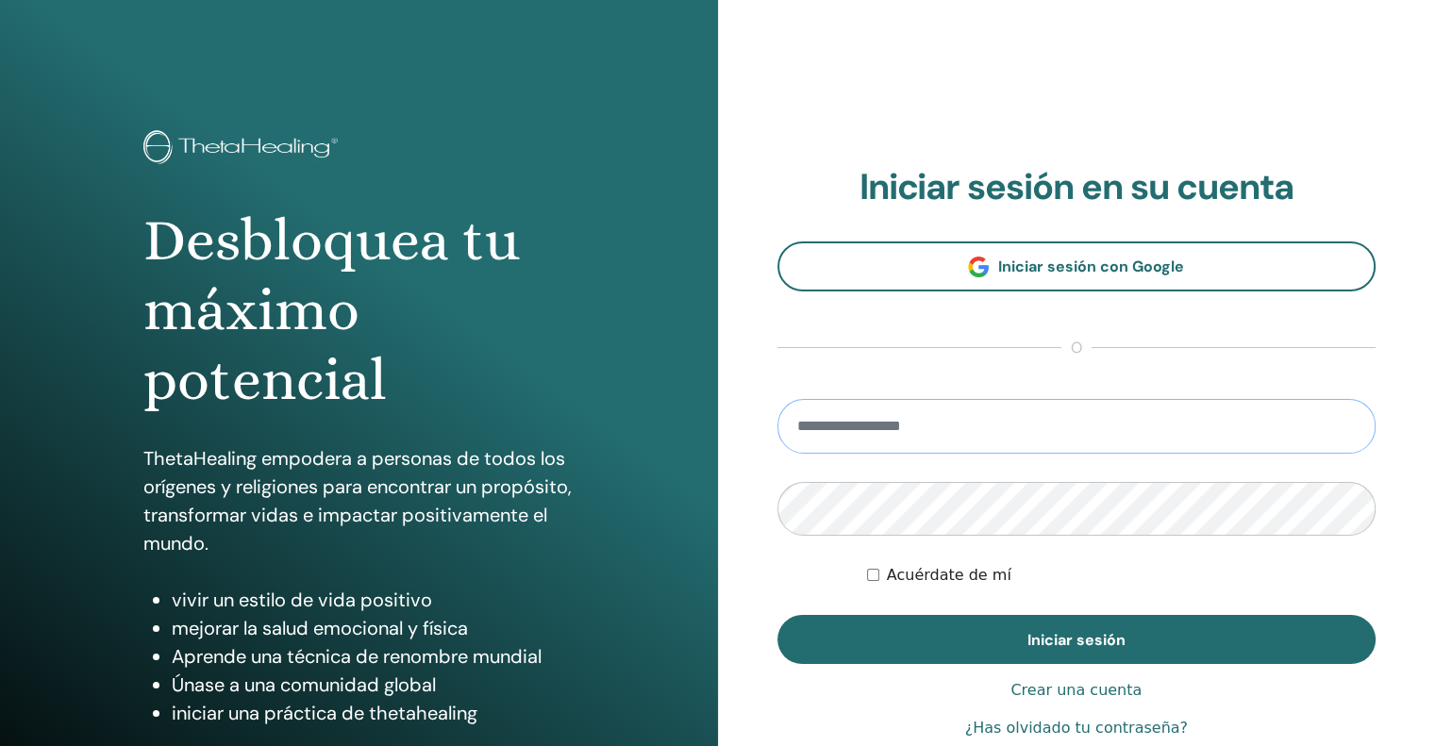
type input "**********"
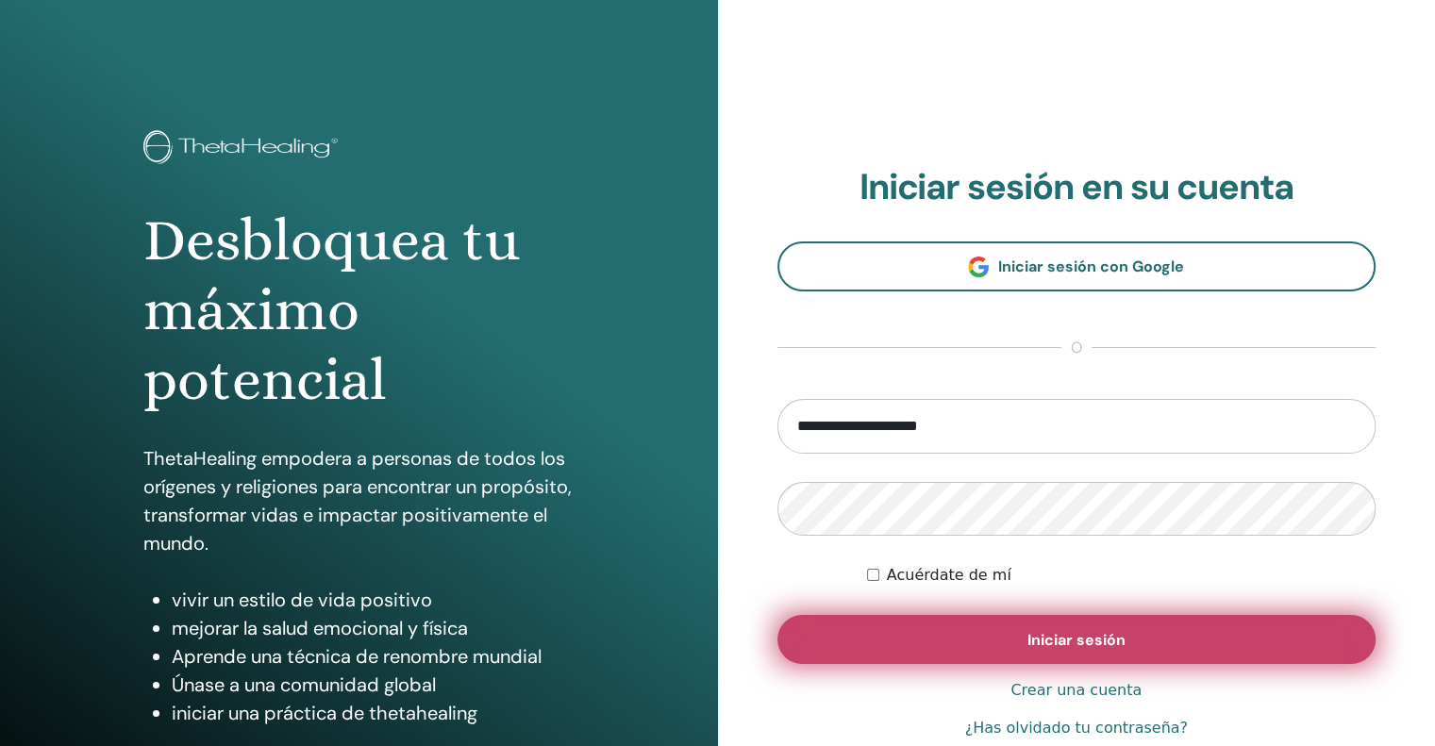
click at [997, 628] on button "Iniciar sesión" at bounding box center [1077, 639] width 599 height 49
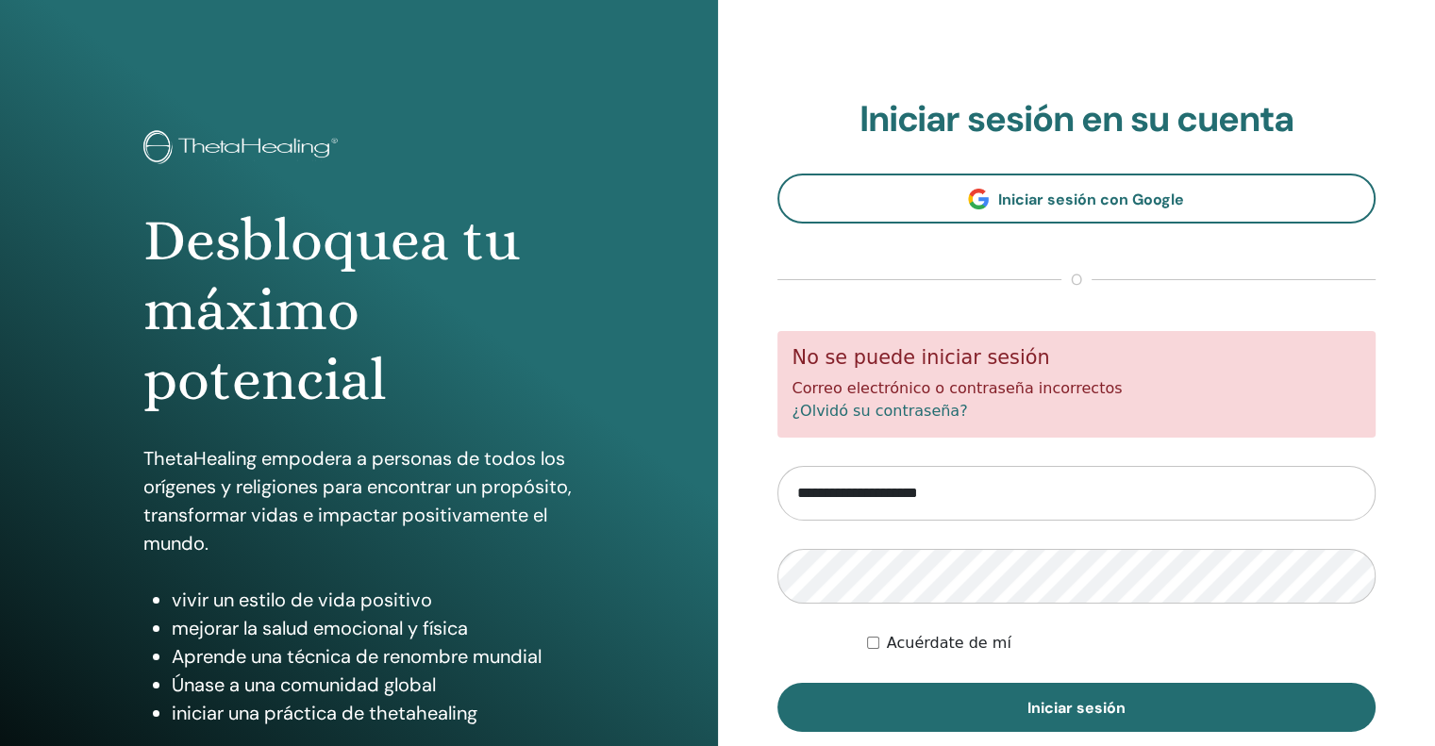
click at [959, 473] on input "**********" at bounding box center [1077, 493] width 599 height 55
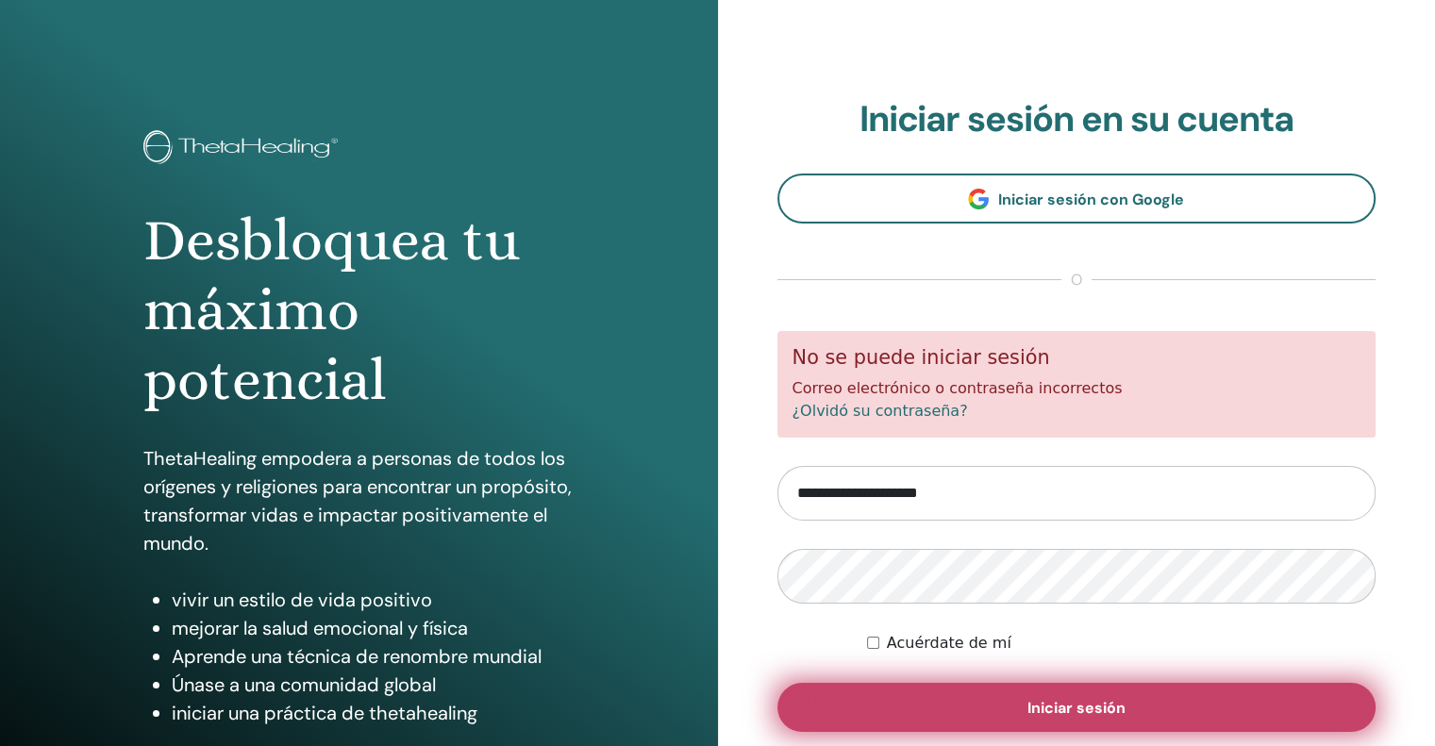
click at [980, 705] on button "Iniciar sesión" at bounding box center [1077, 707] width 599 height 49
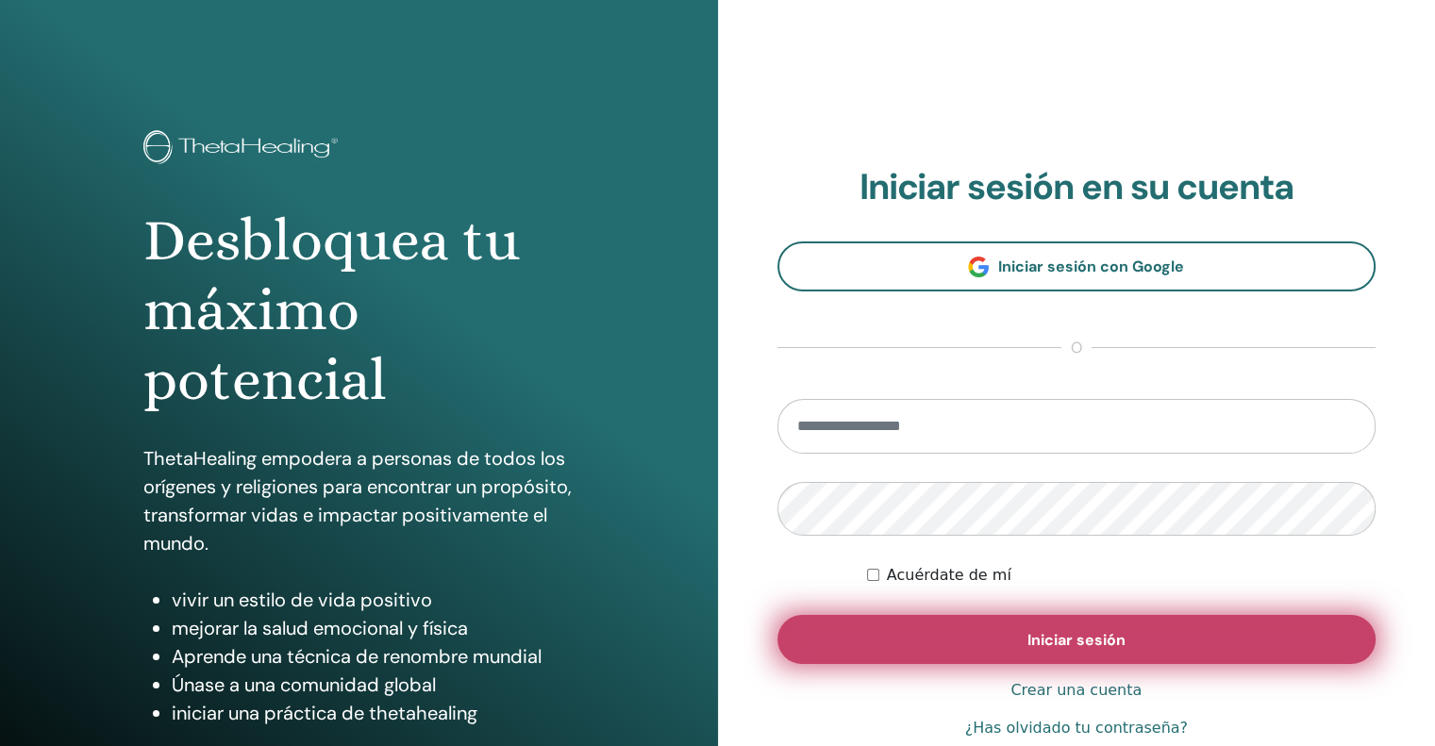
type input "**********"
click at [1019, 644] on button "Iniciar sesión" at bounding box center [1077, 639] width 599 height 49
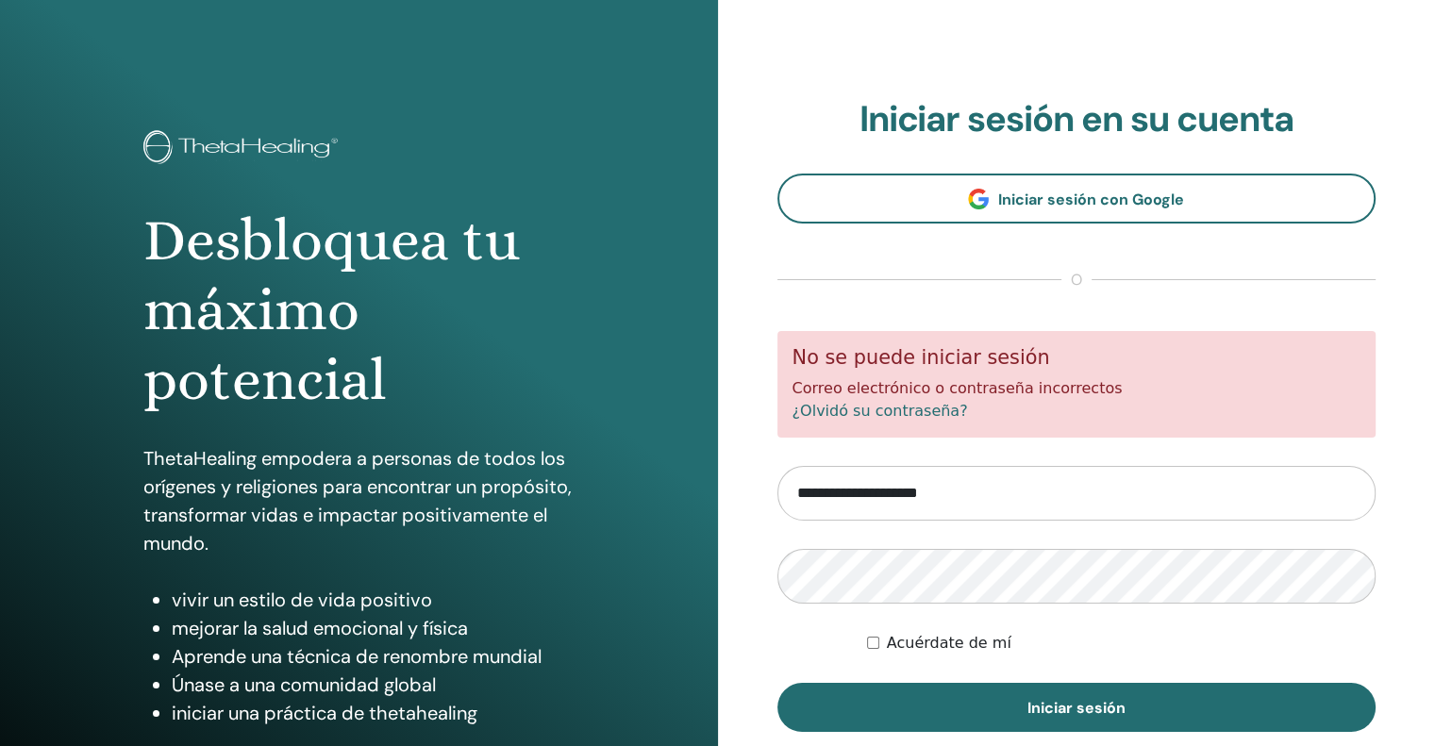
click at [876, 408] on font "¿Olvidó su contraseña?" at bounding box center [881, 411] width 176 height 18
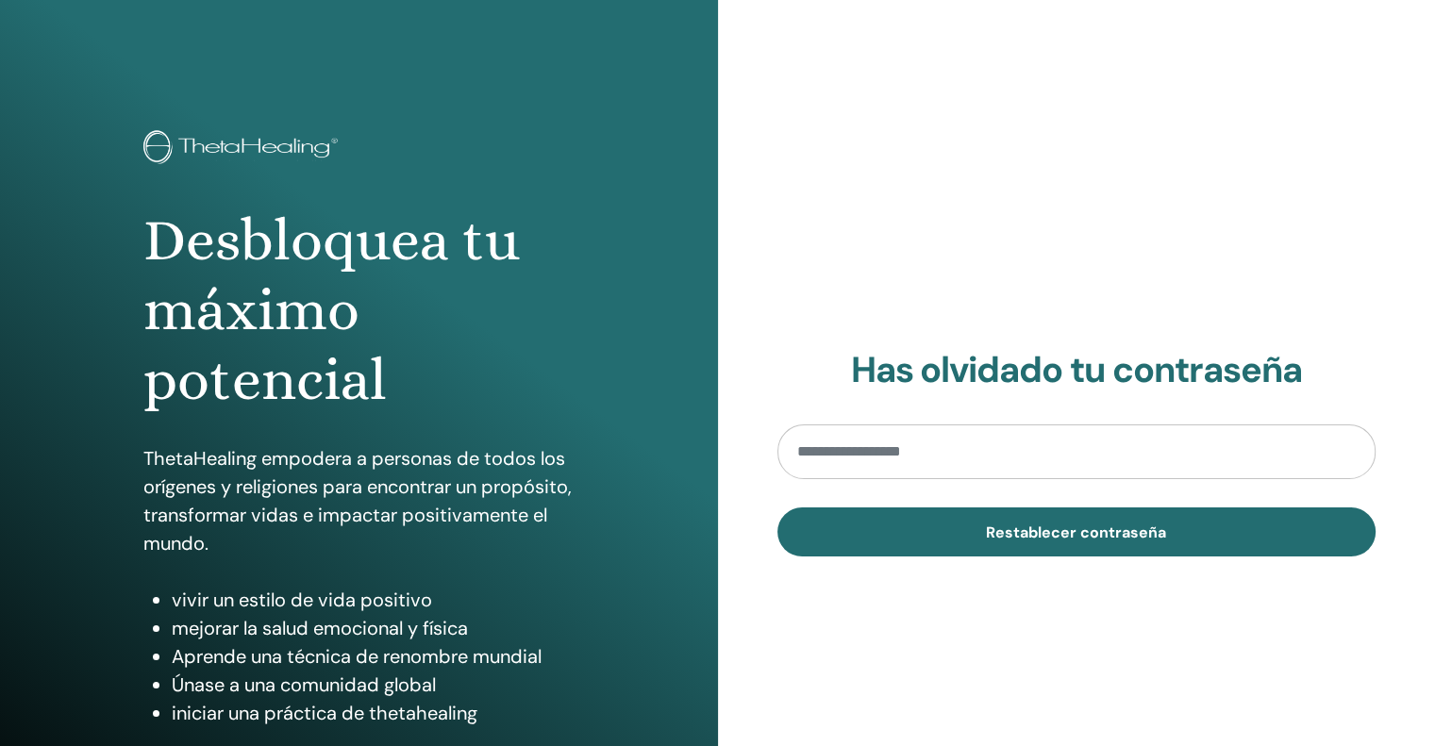
click at [879, 334] on div "Has olvidado tu contraseña Restablecer contraseña" at bounding box center [1077, 453] width 718 height 906
click at [869, 456] on input "email" at bounding box center [1077, 452] width 599 height 55
type input "**********"
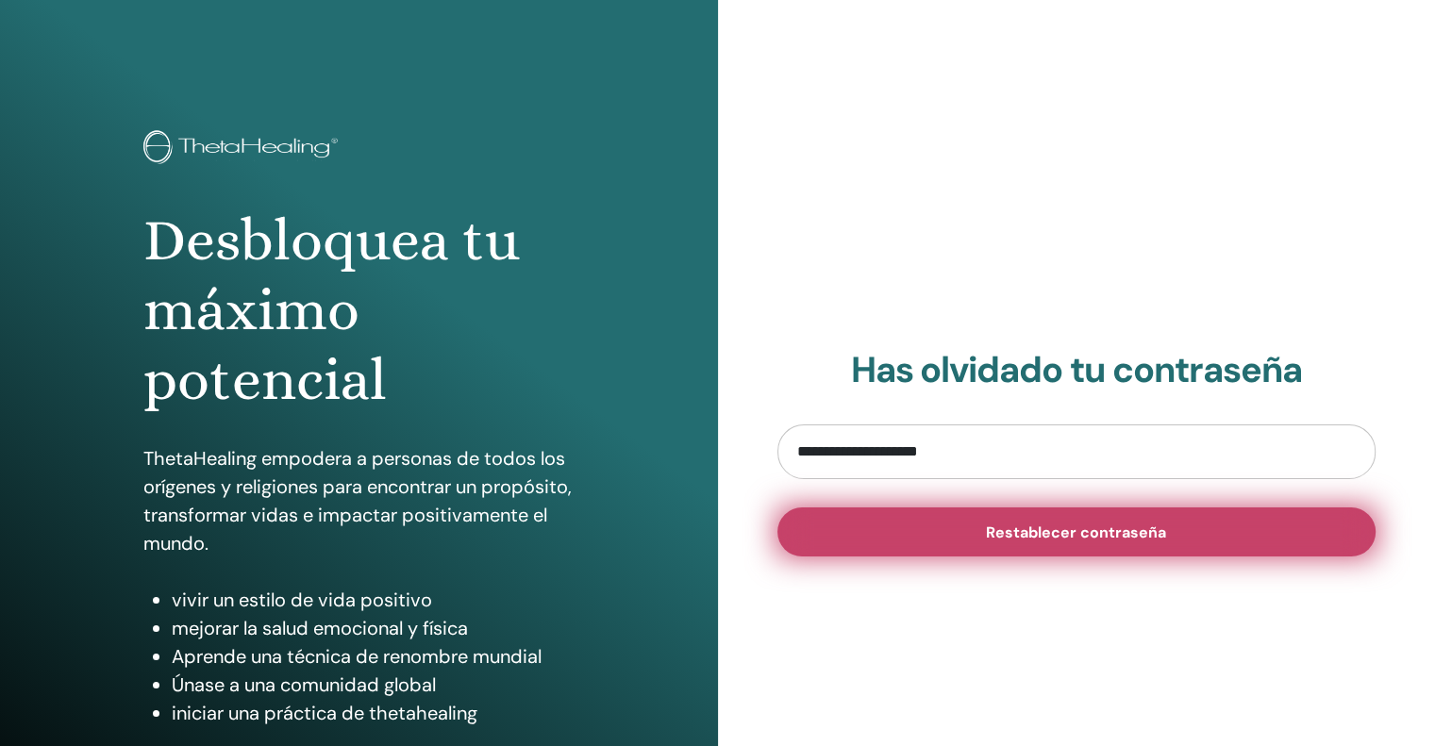
click at [991, 530] on font "Restablecer contraseña" at bounding box center [1076, 533] width 180 height 20
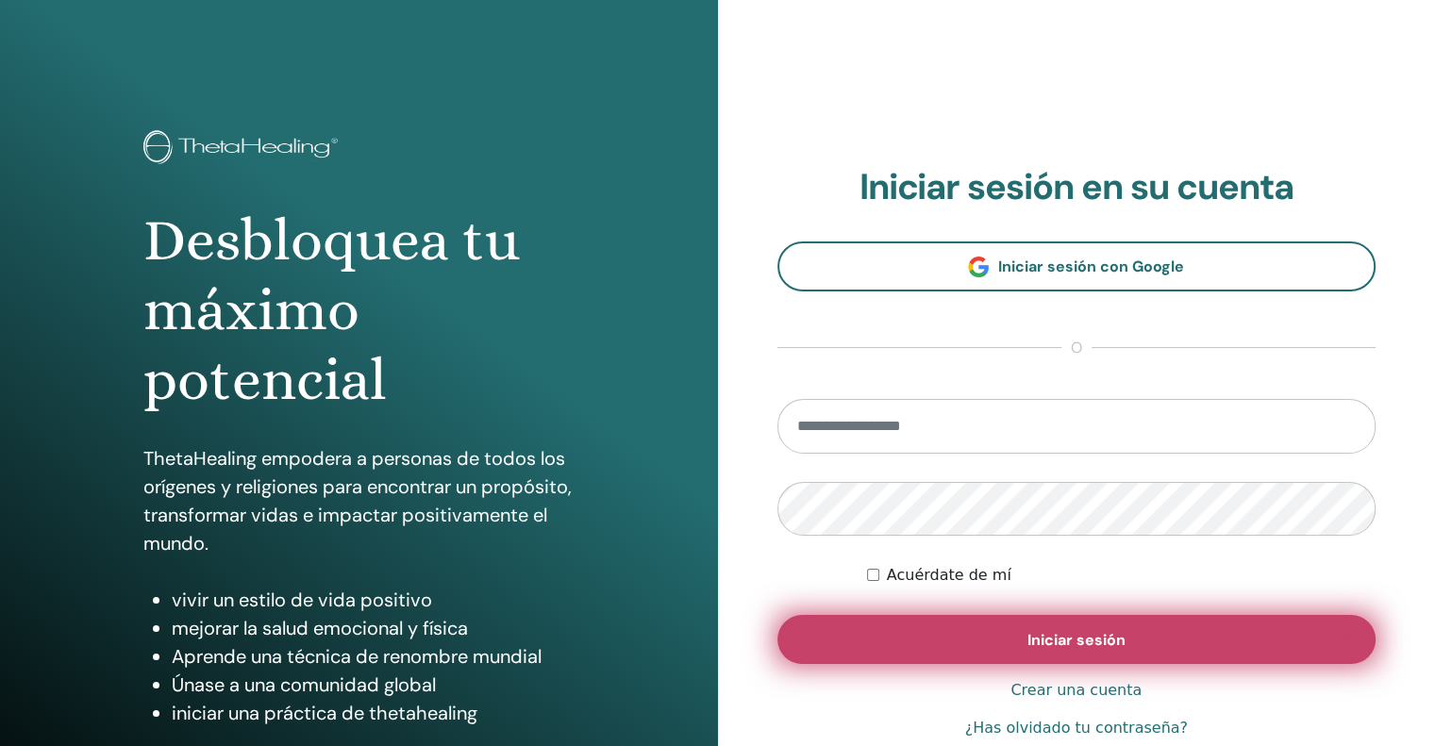
type input "**********"
click at [1027, 636] on button "Iniciar sesión" at bounding box center [1077, 639] width 599 height 49
type input "**********"
click at [997, 645] on button "Iniciar sesión" at bounding box center [1077, 639] width 599 height 49
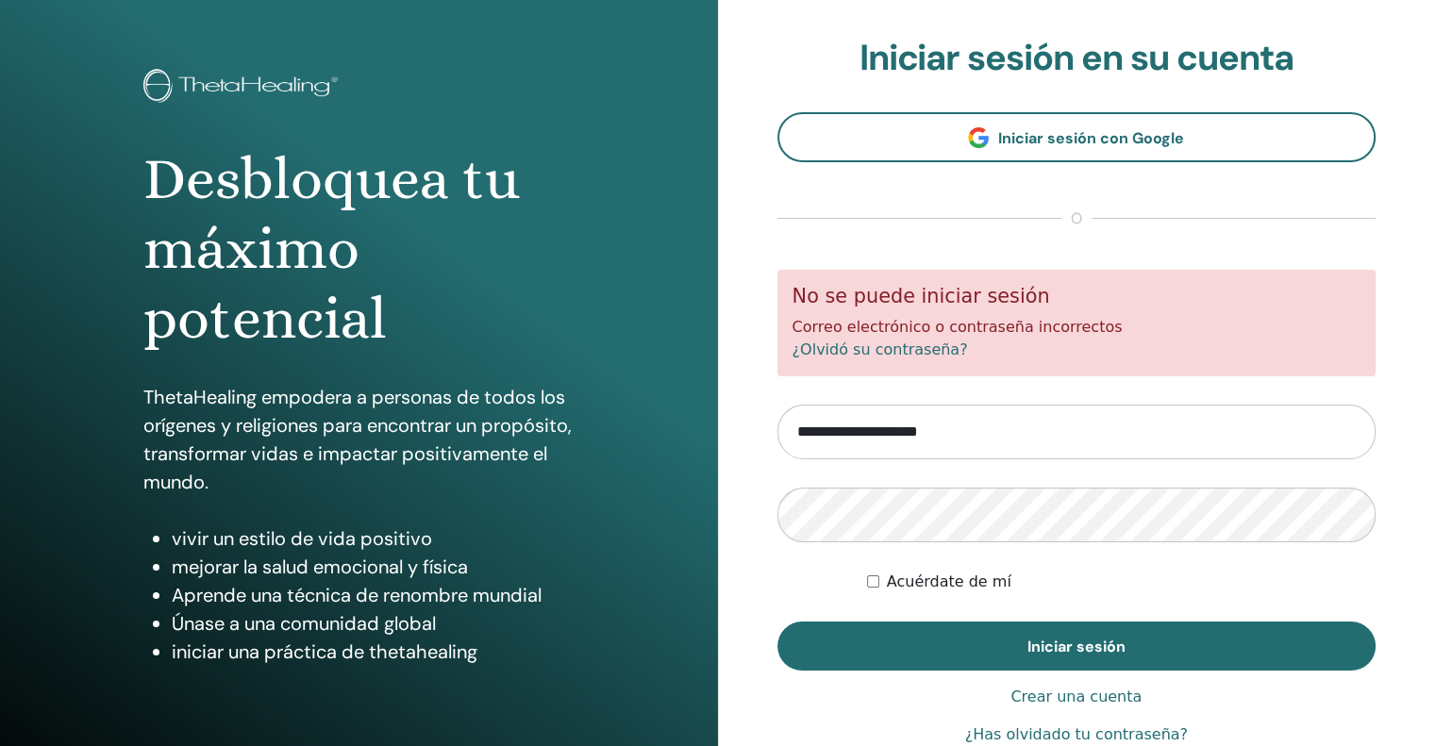
scroll to position [94, 0]
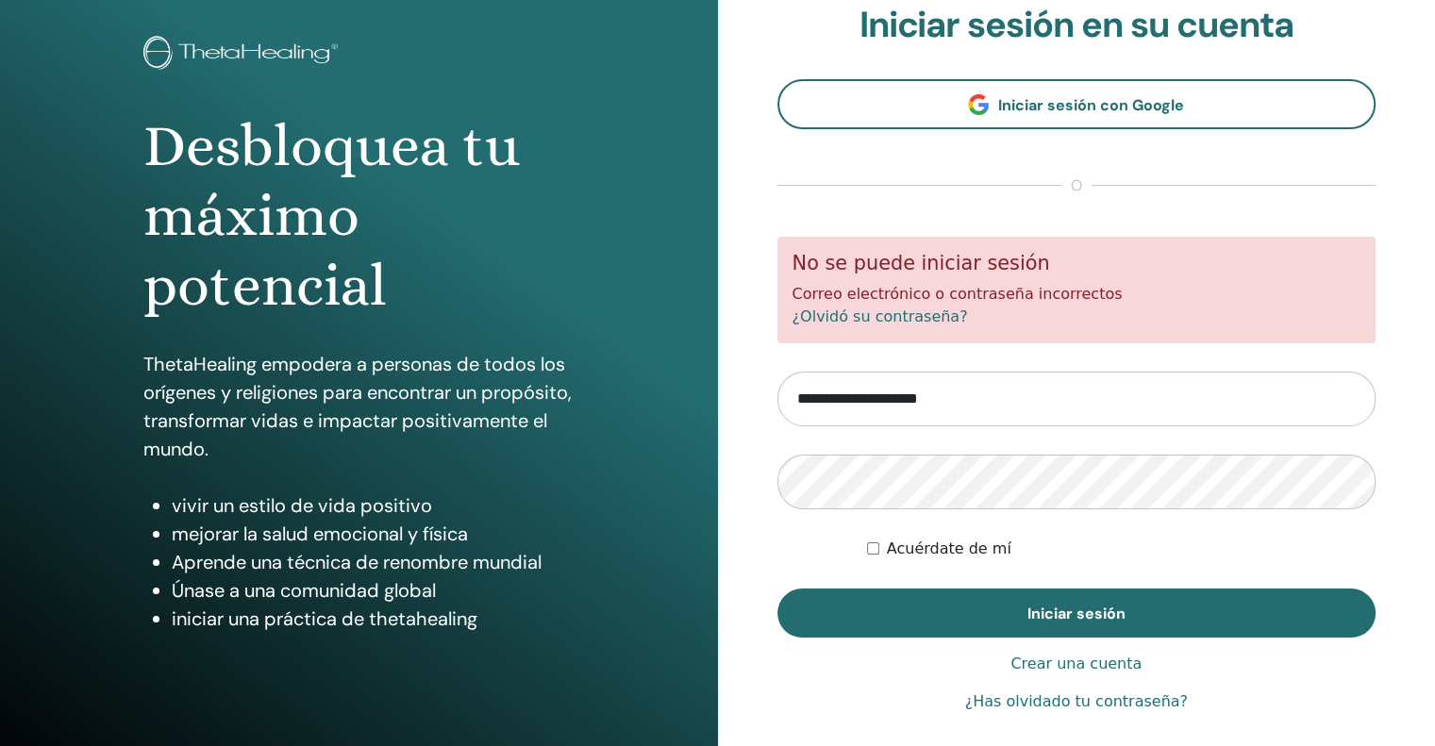
click at [1022, 379] on input "**********" at bounding box center [1077, 399] width 599 height 55
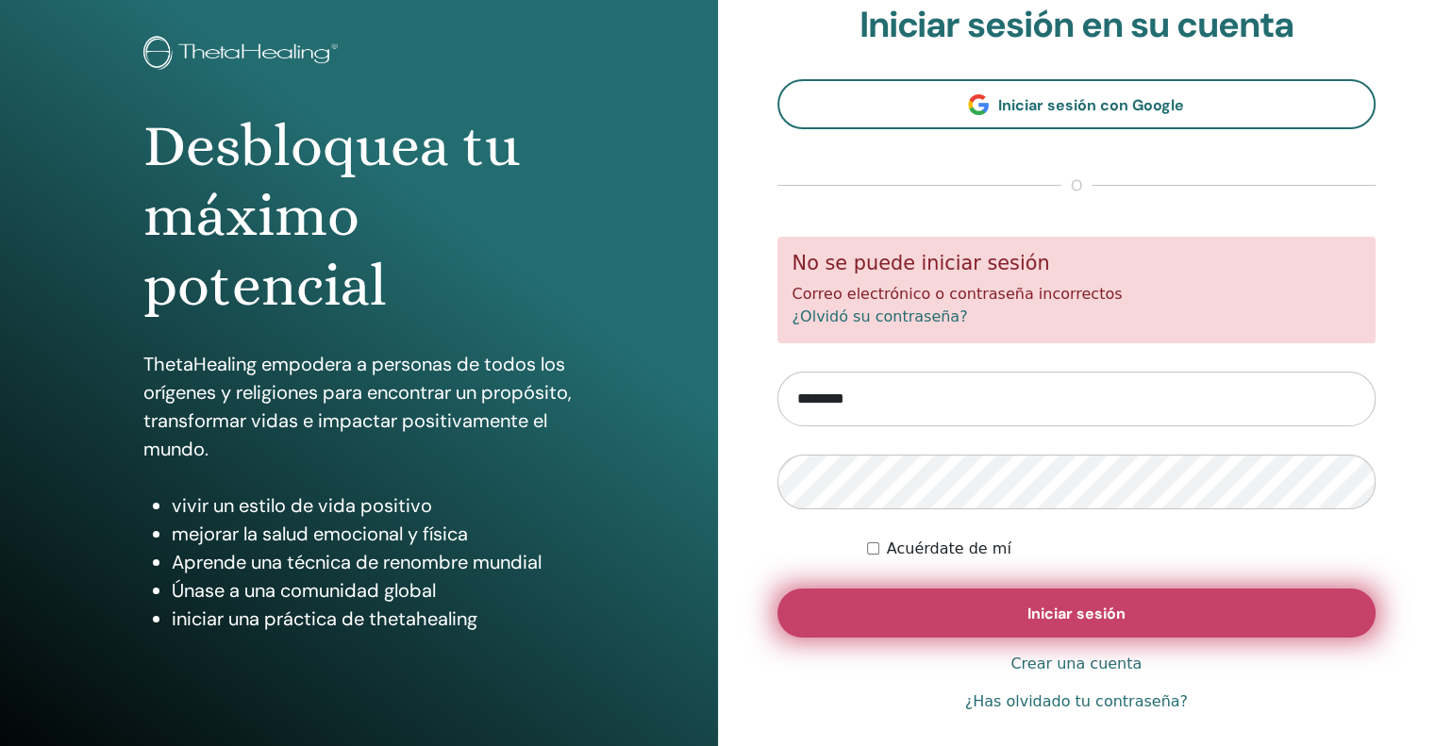
click at [1026, 621] on button "Iniciar sesión" at bounding box center [1077, 613] width 599 height 49
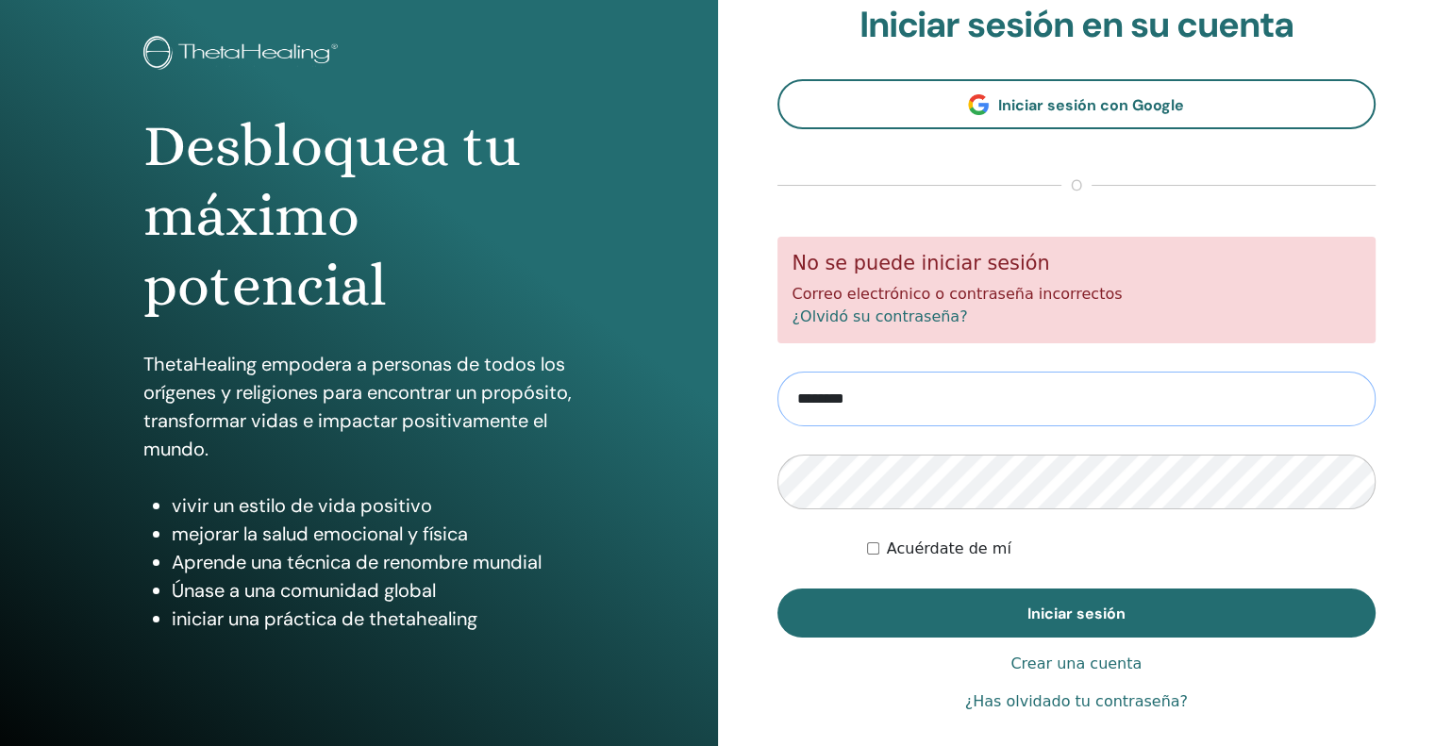
click at [940, 413] on input "********" at bounding box center [1077, 399] width 599 height 55
type input "**********"
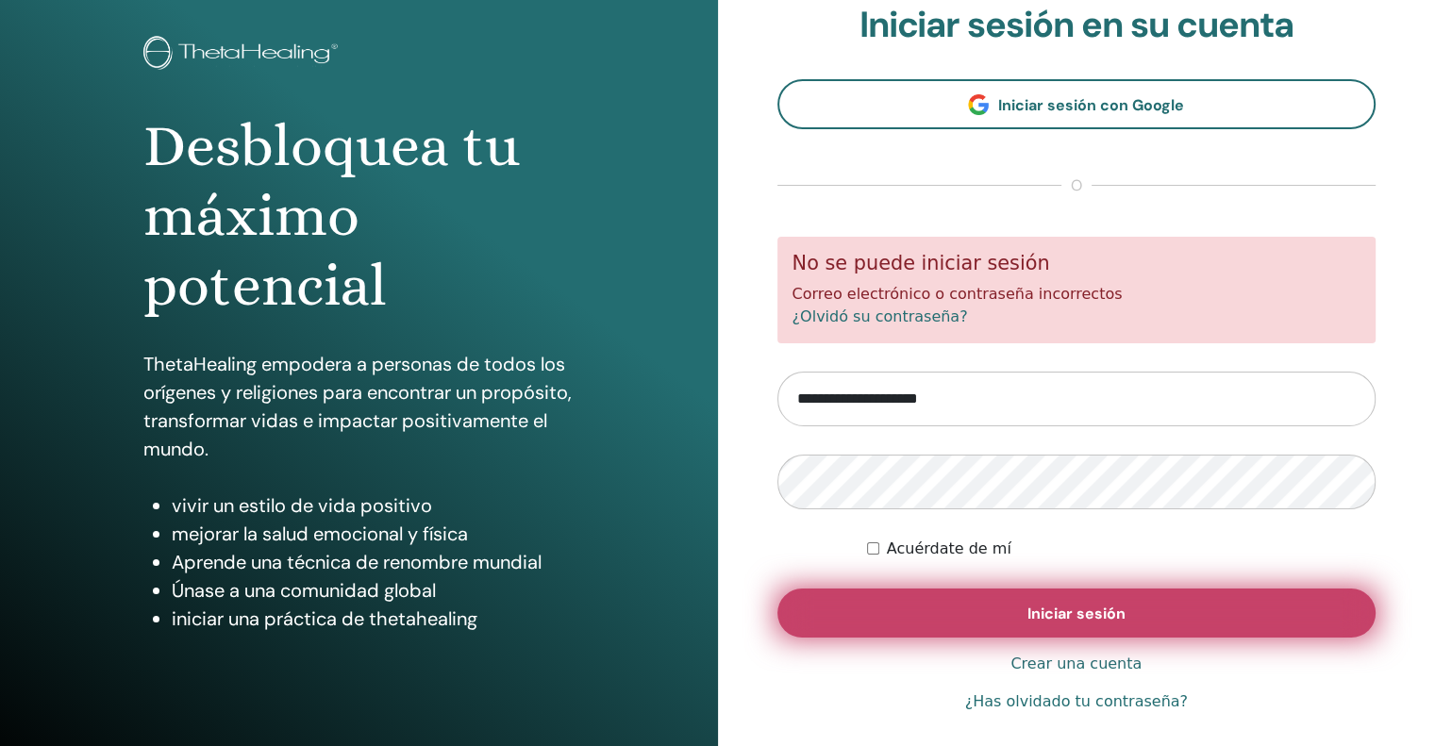
click at [956, 607] on button "Iniciar sesión" at bounding box center [1077, 613] width 599 height 49
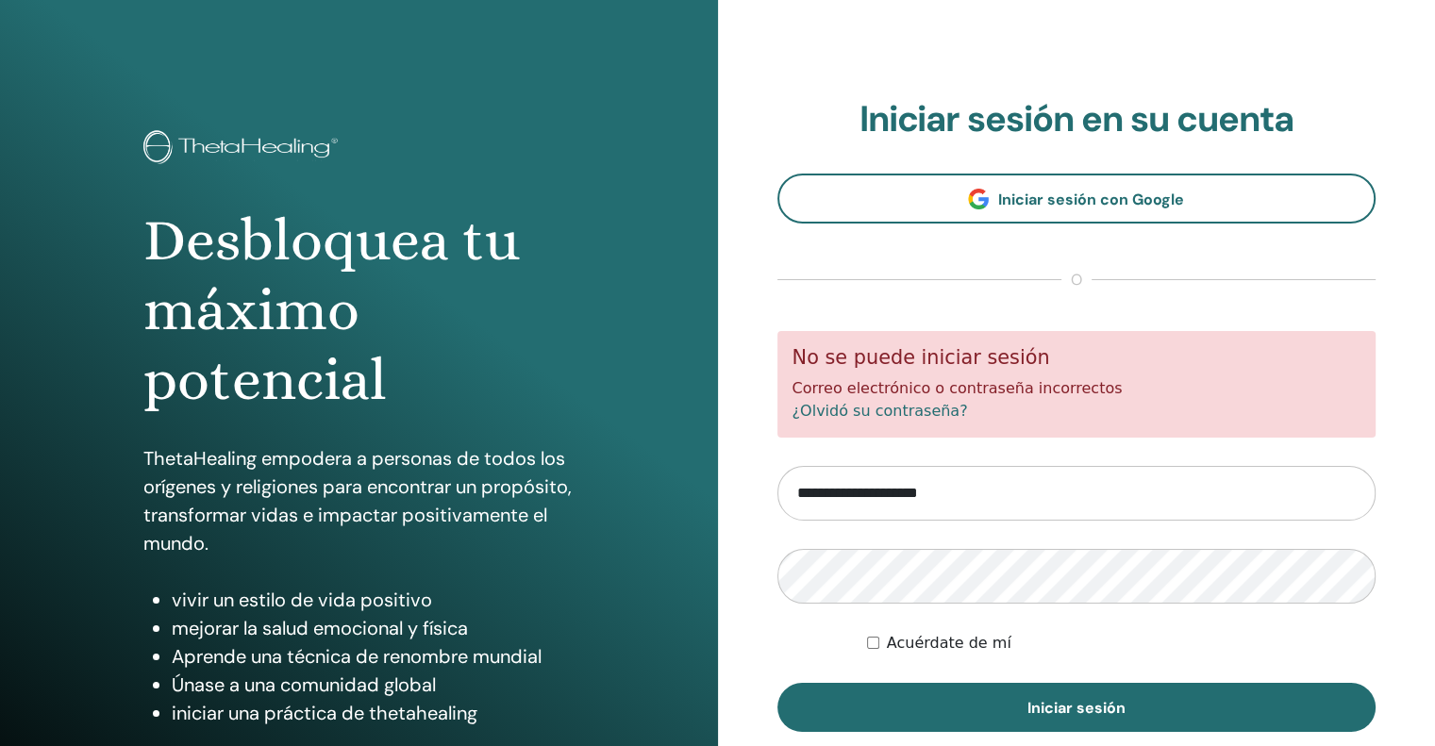
click at [819, 625] on form "**********" at bounding box center [1077, 531] width 599 height 401
